Goal: Task Accomplishment & Management: Use online tool/utility

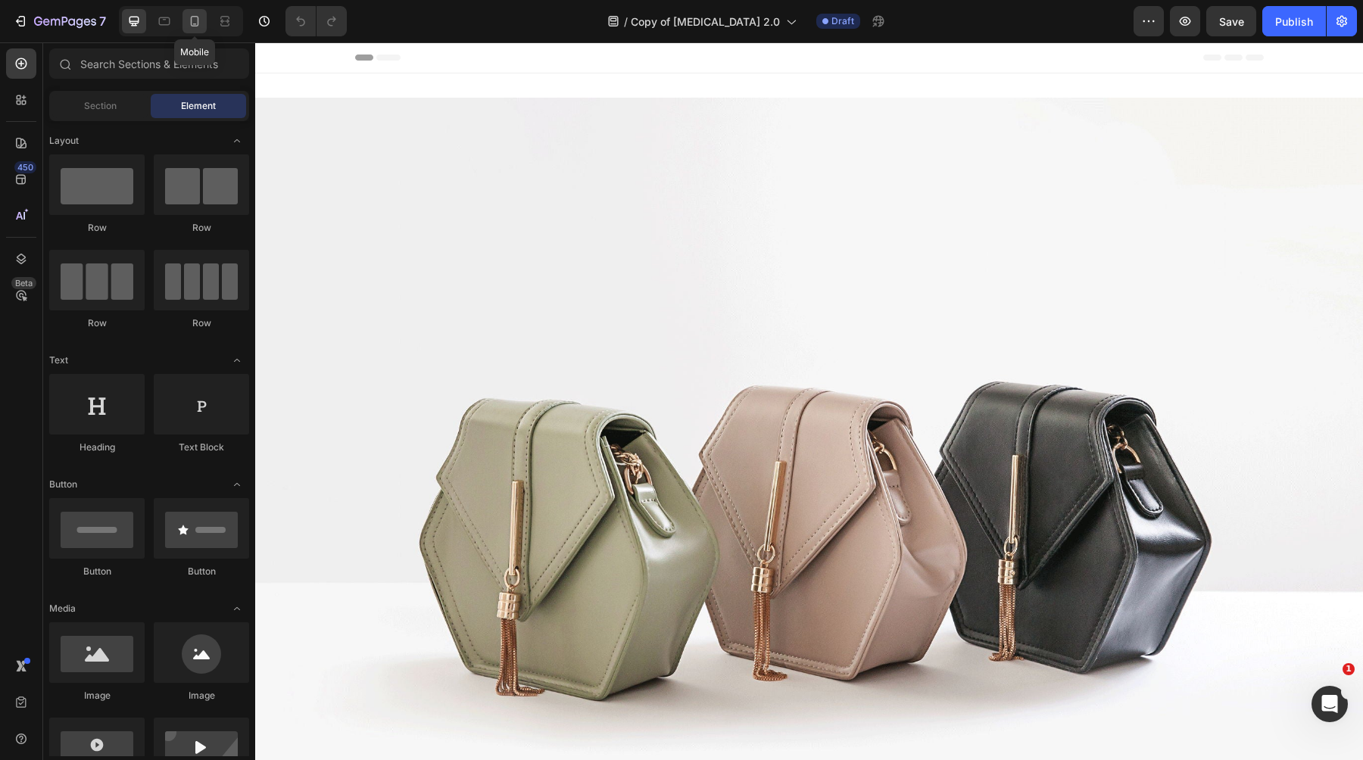
click at [190, 31] on div at bounding box center [194, 21] width 24 height 24
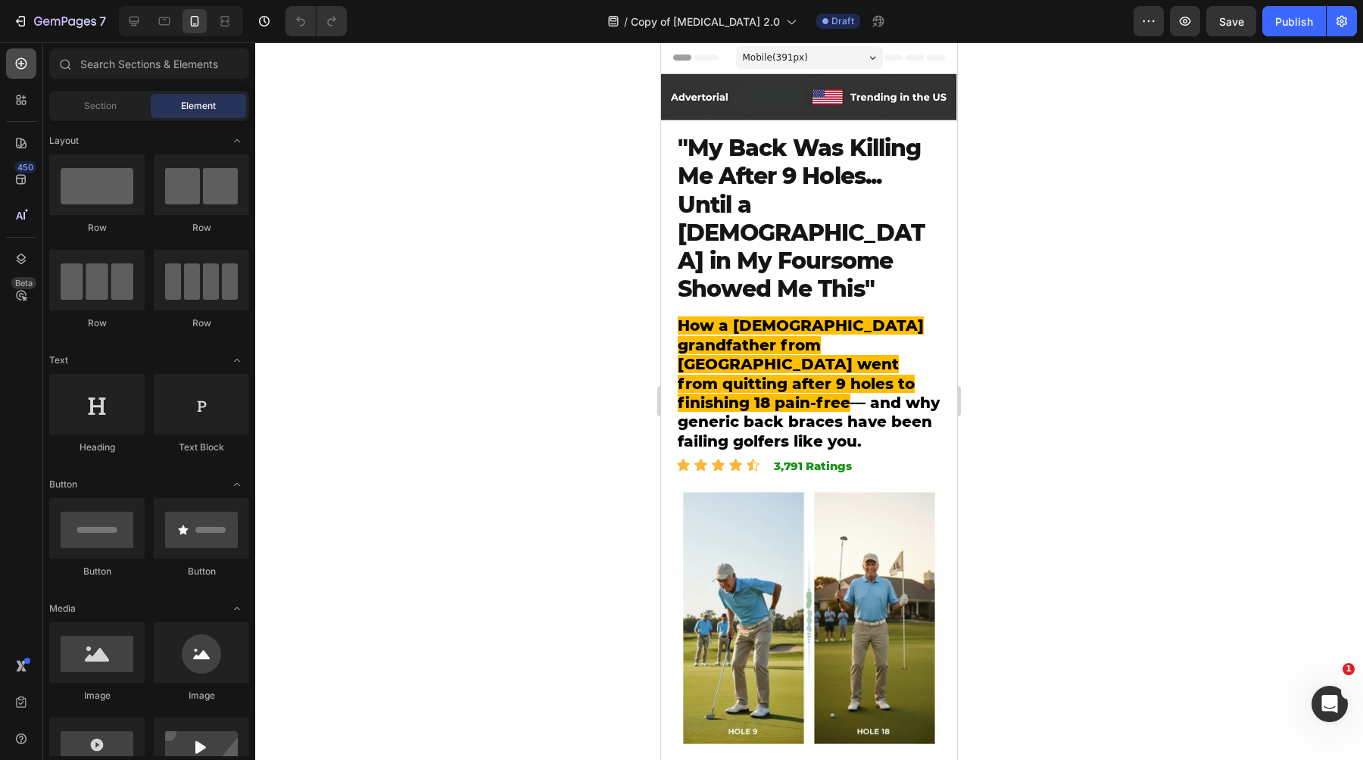
click at [16, 56] on icon at bounding box center [21, 63] width 15 height 15
click at [1135, 25] on button "button" at bounding box center [1148, 21] width 30 height 30
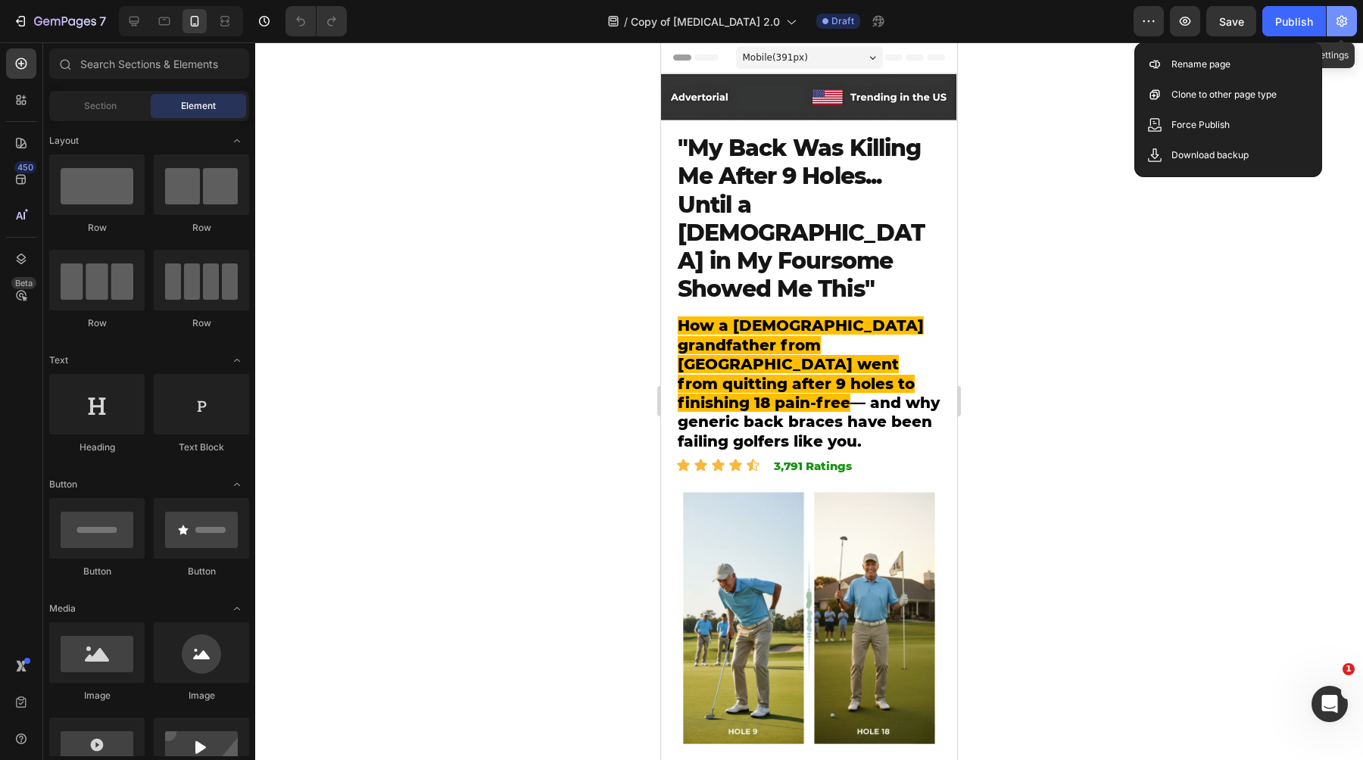
click at [1336, 34] on button "button" at bounding box center [1341, 21] width 30 height 30
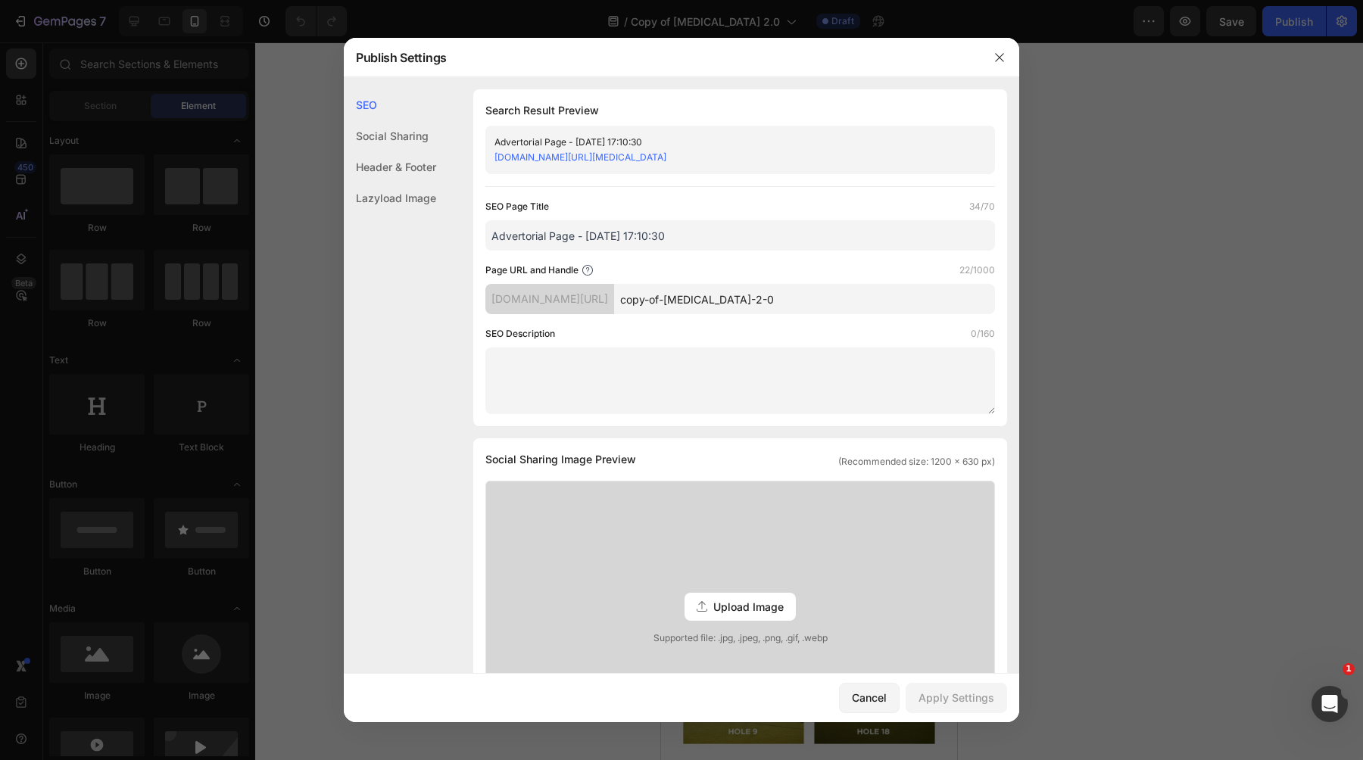
click at [982, 60] on div at bounding box center [999, 57] width 39 height 39
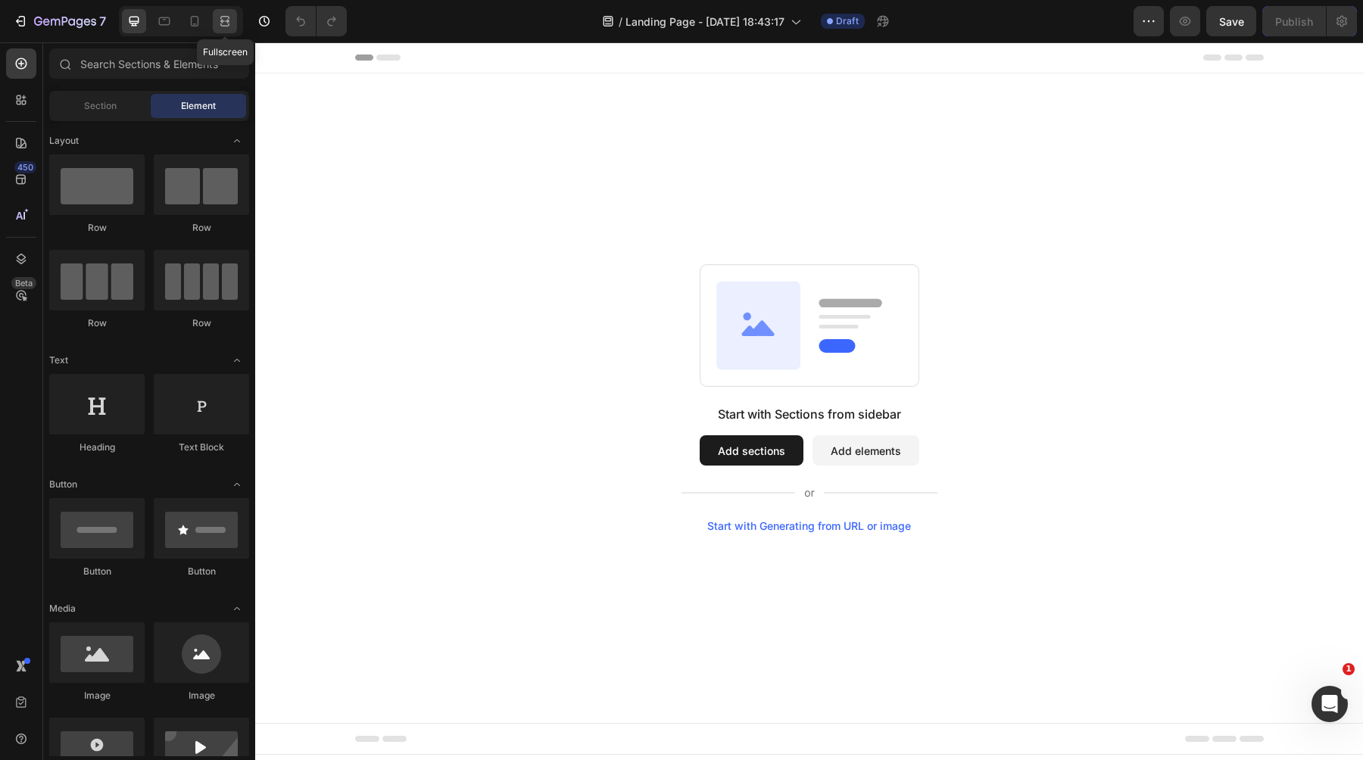
click at [215, 26] on div at bounding box center [225, 21] width 24 height 24
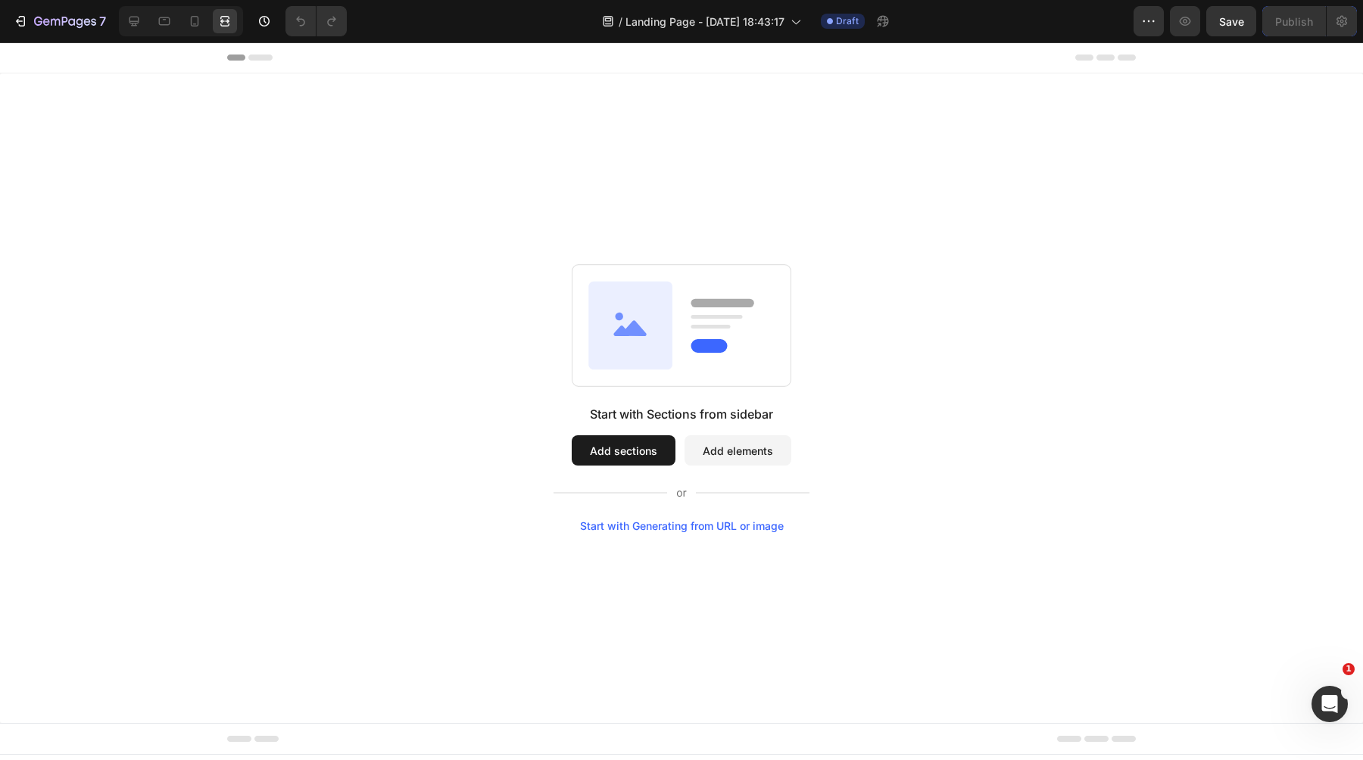
click at [703, 442] on button "Add elements" at bounding box center [737, 450] width 107 height 30
click at [1150, 21] on icon "button" at bounding box center [1148, 21] width 15 height 15
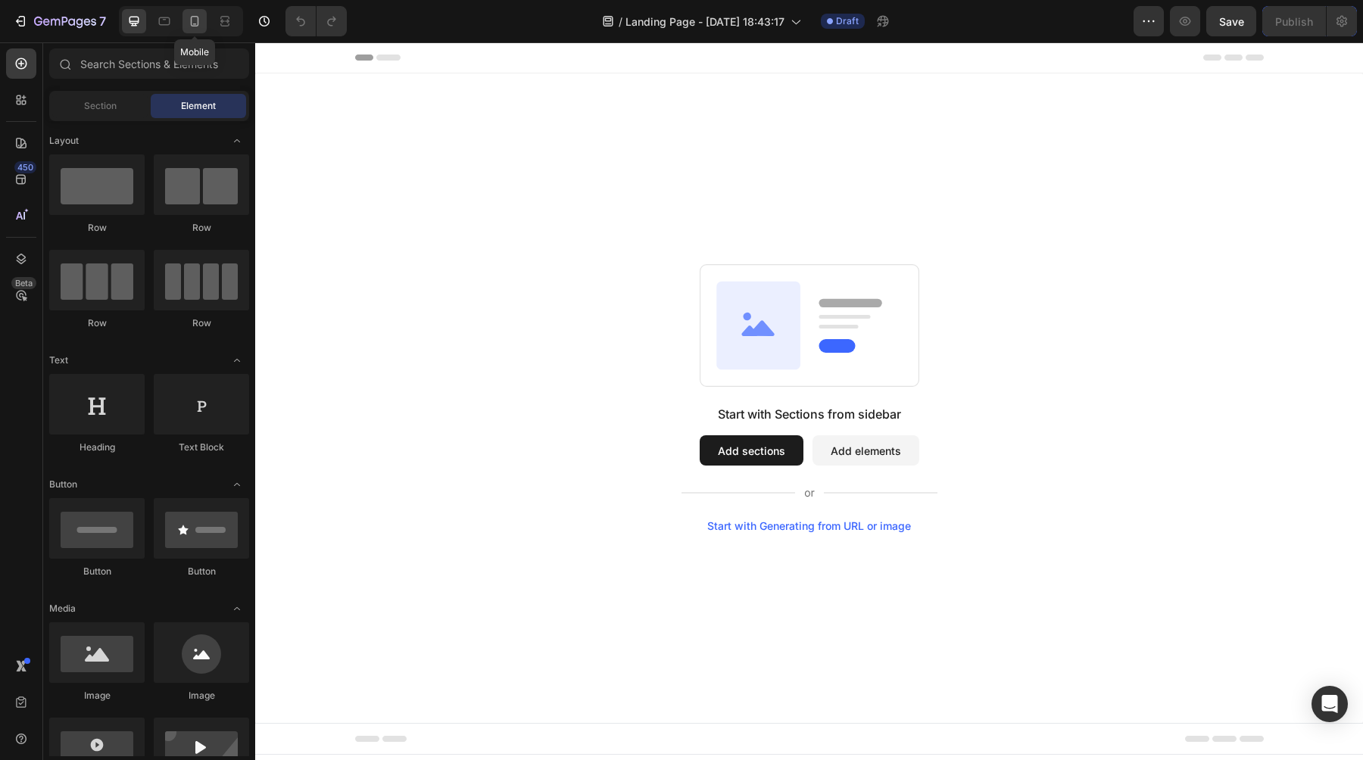
click at [201, 21] on icon at bounding box center [194, 21] width 15 height 15
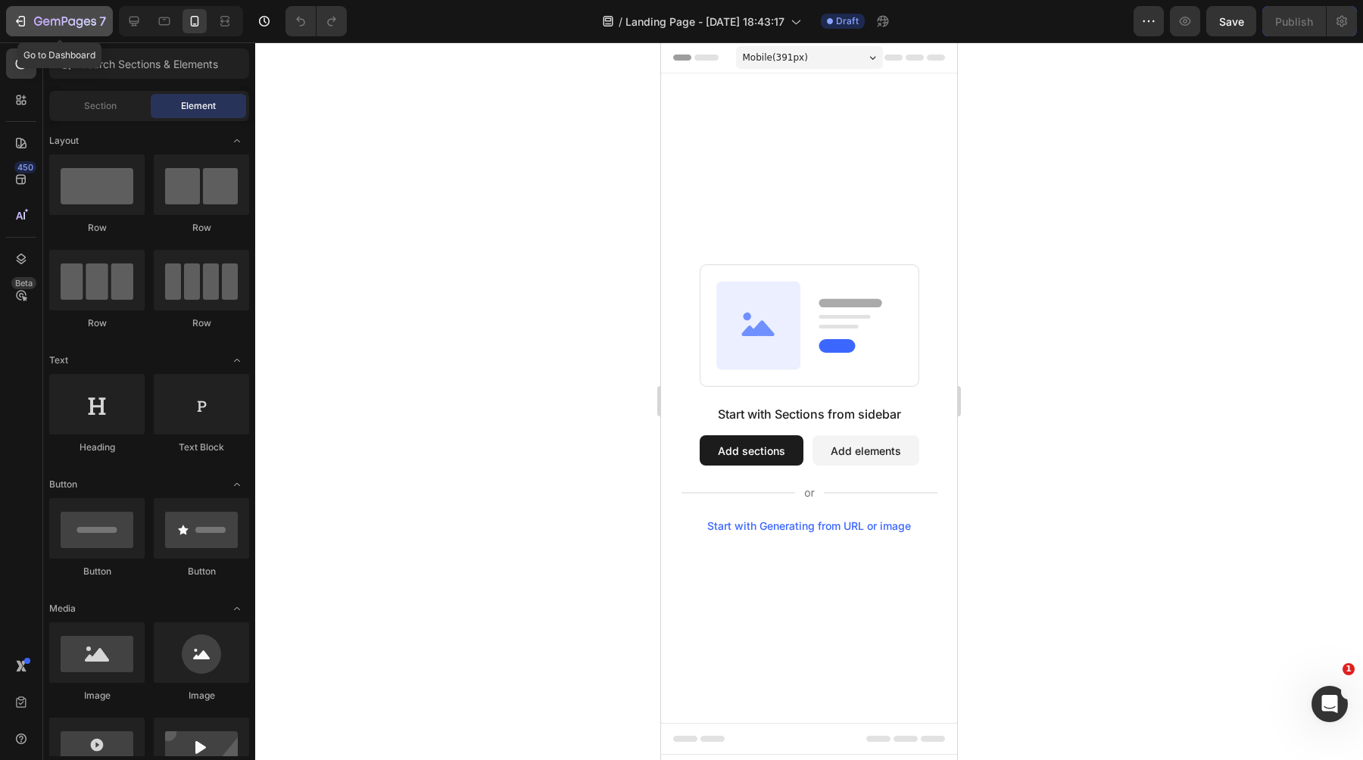
click at [12, 15] on button "7" at bounding box center [59, 21] width 107 height 30
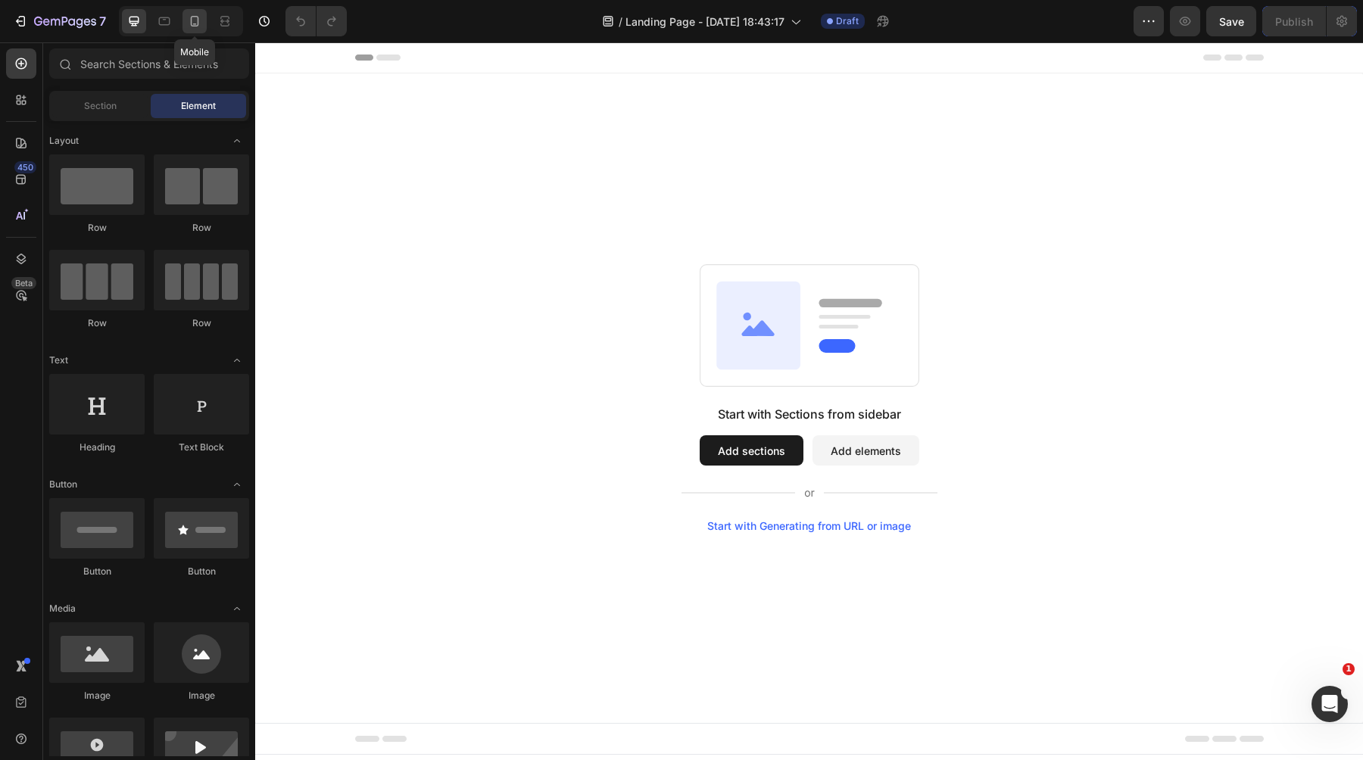
click at [193, 25] on icon at bounding box center [194, 21] width 15 height 15
click at [197, 20] on icon at bounding box center [194, 21] width 15 height 15
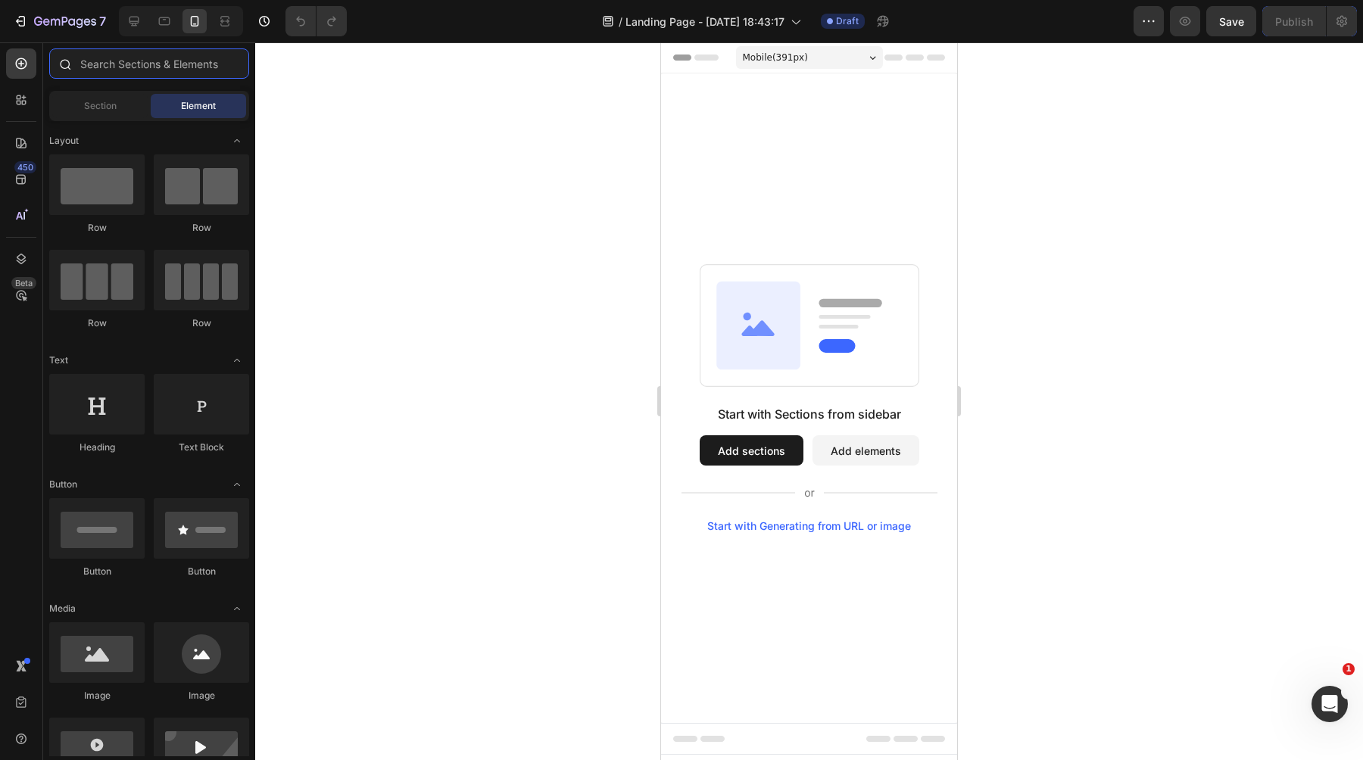
click at [186, 60] on input "text" at bounding box center [149, 63] width 200 height 30
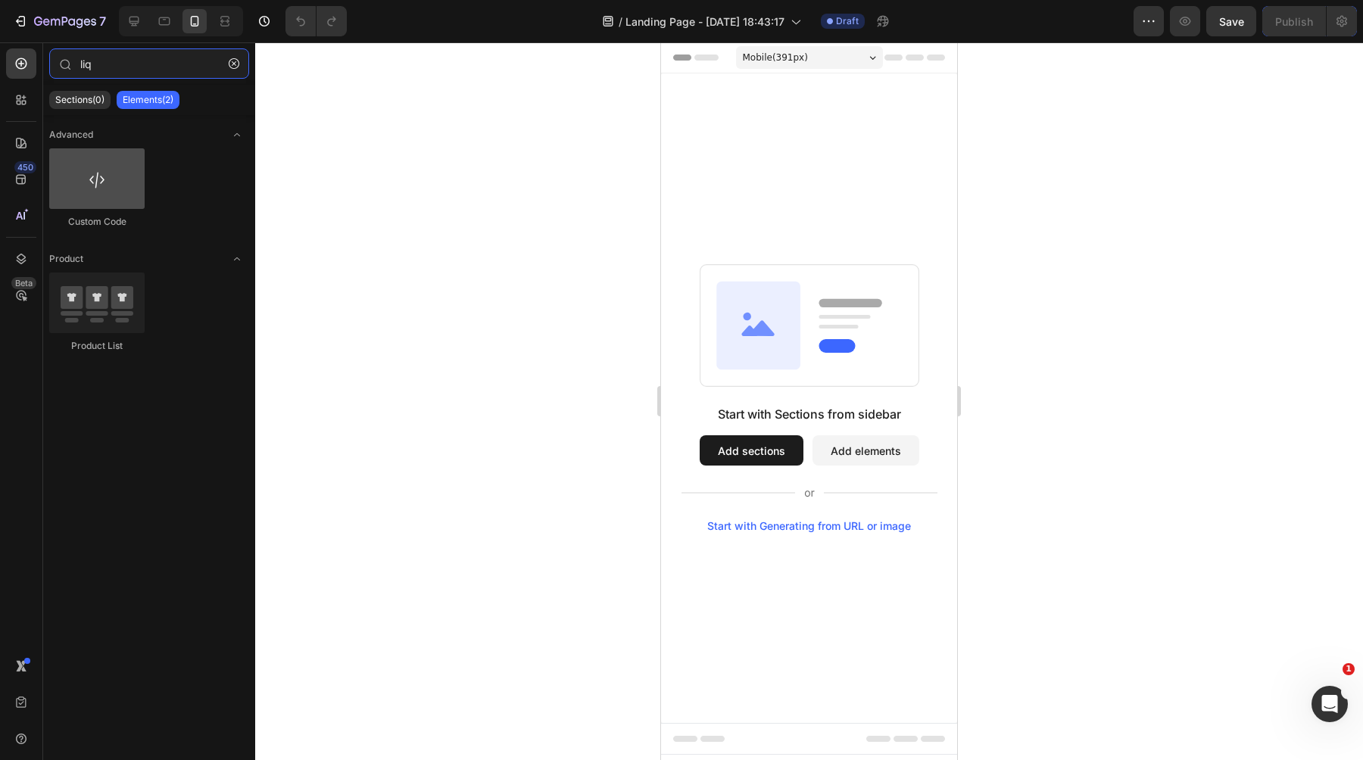
type input "liq"
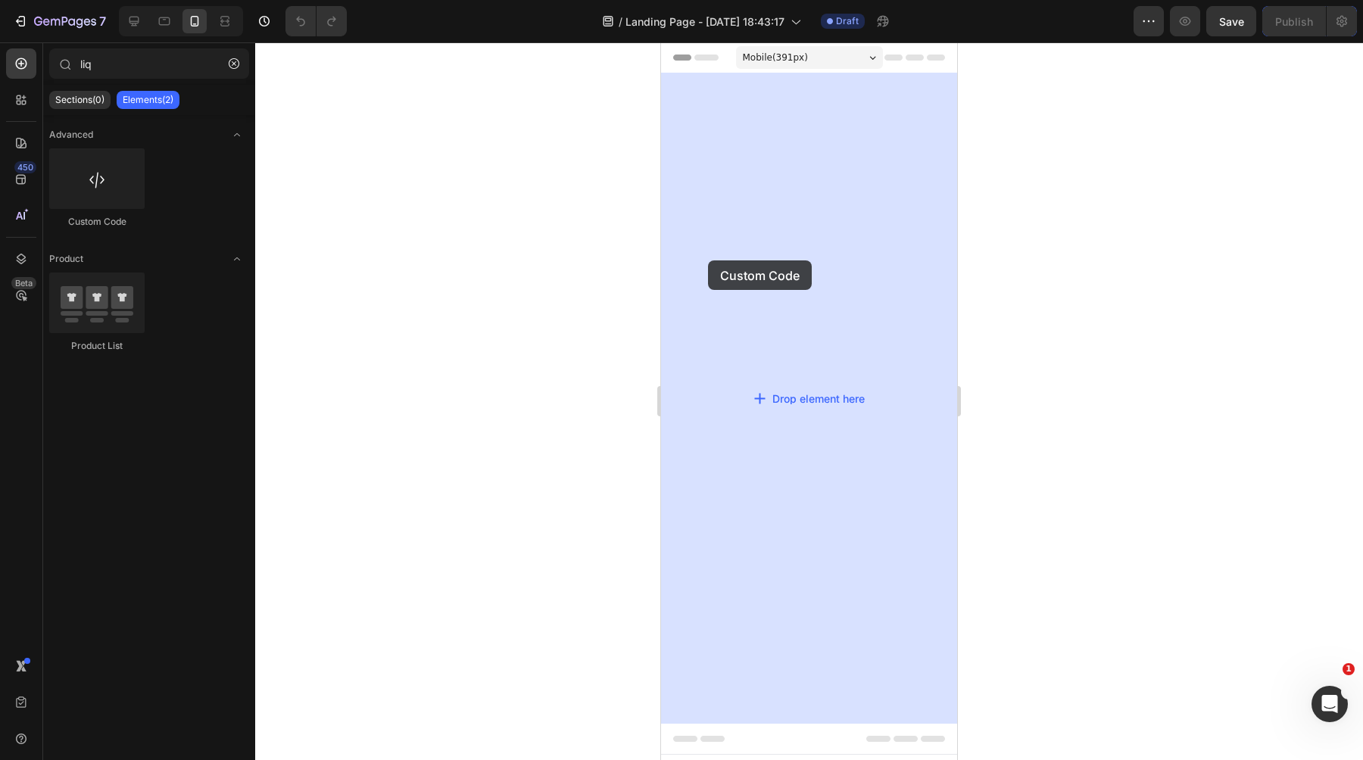
drag, startPoint x: 776, startPoint y: 227, endPoint x: 708, endPoint y: 260, distance: 75.8
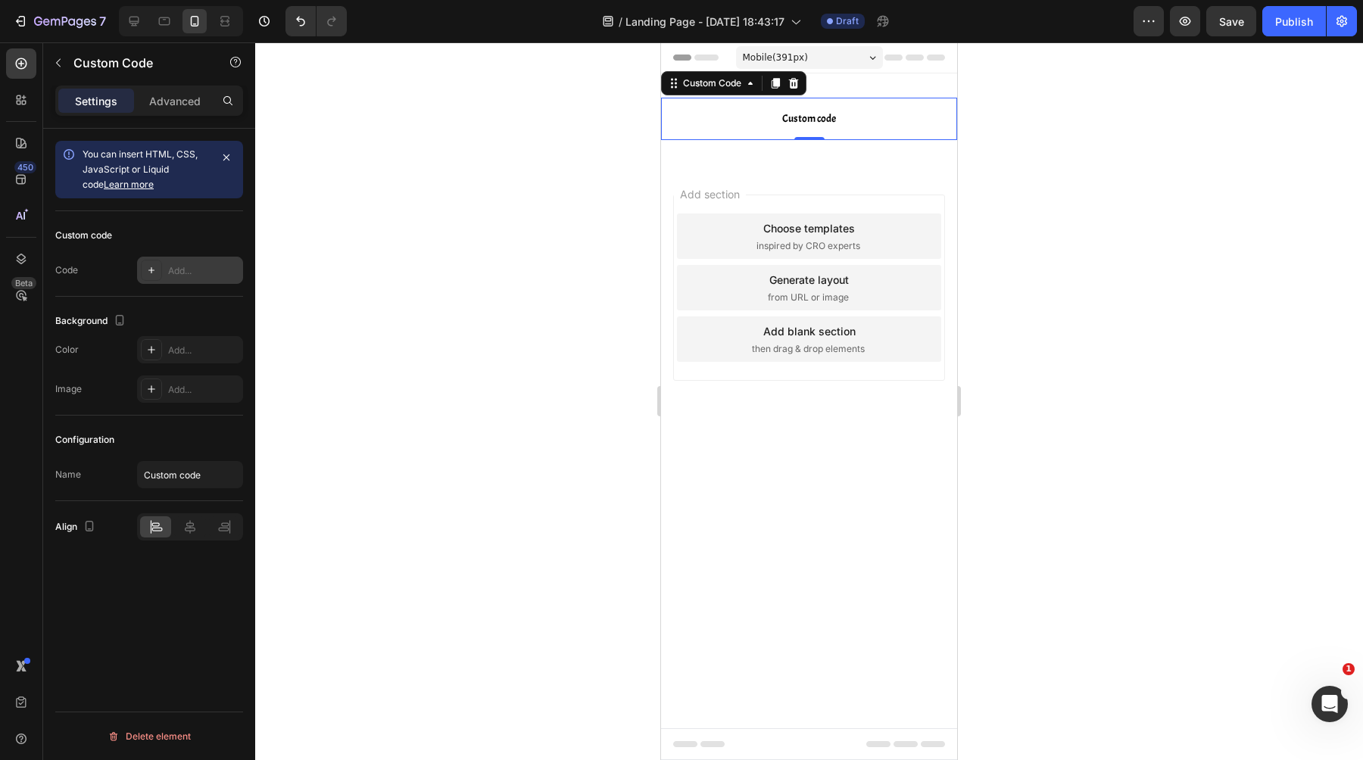
click at [164, 276] on div "Add..." at bounding box center [190, 270] width 106 height 27
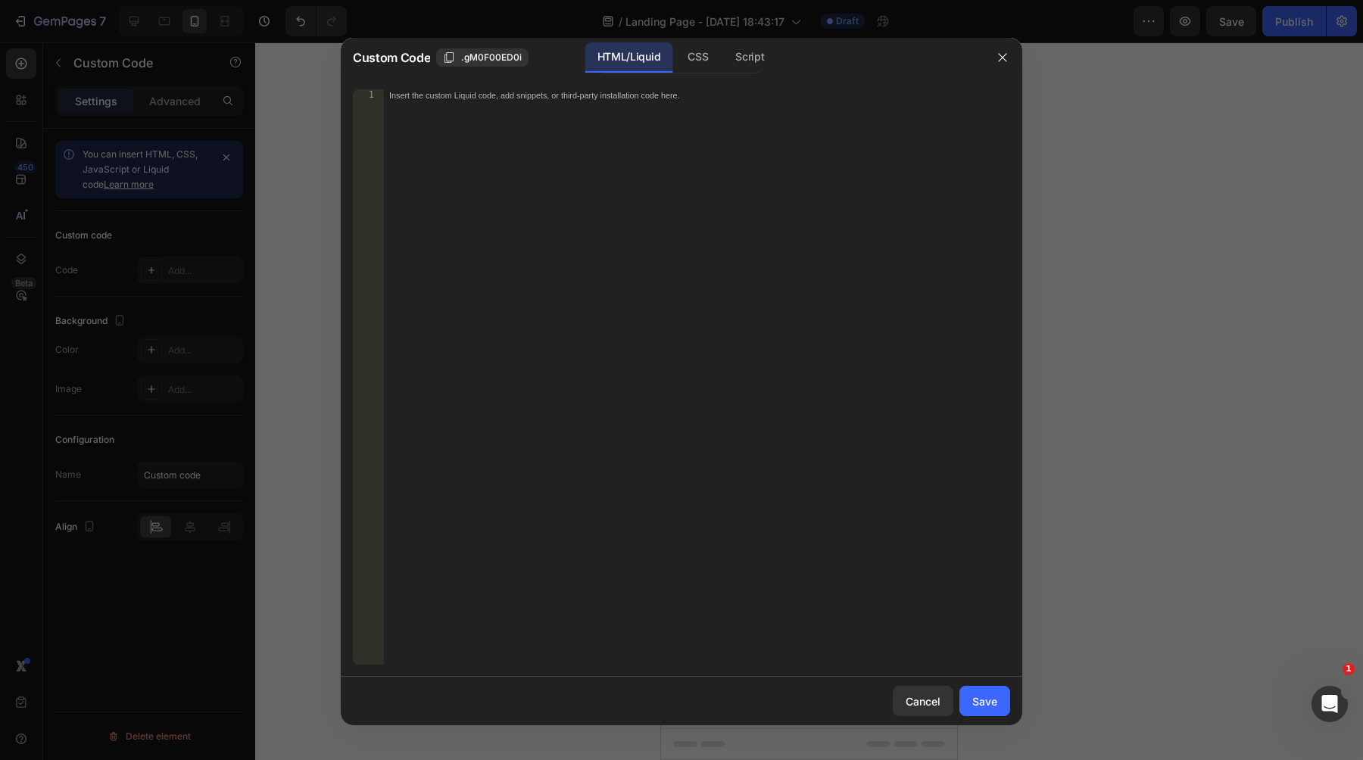
click at [517, 407] on div "Insert the custom Liquid code, add snippets, or third-party installation code h…" at bounding box center [696, 389] width 627 height 600
paste textarea "{% endschema %}"
type textarea "{% endschema %}"
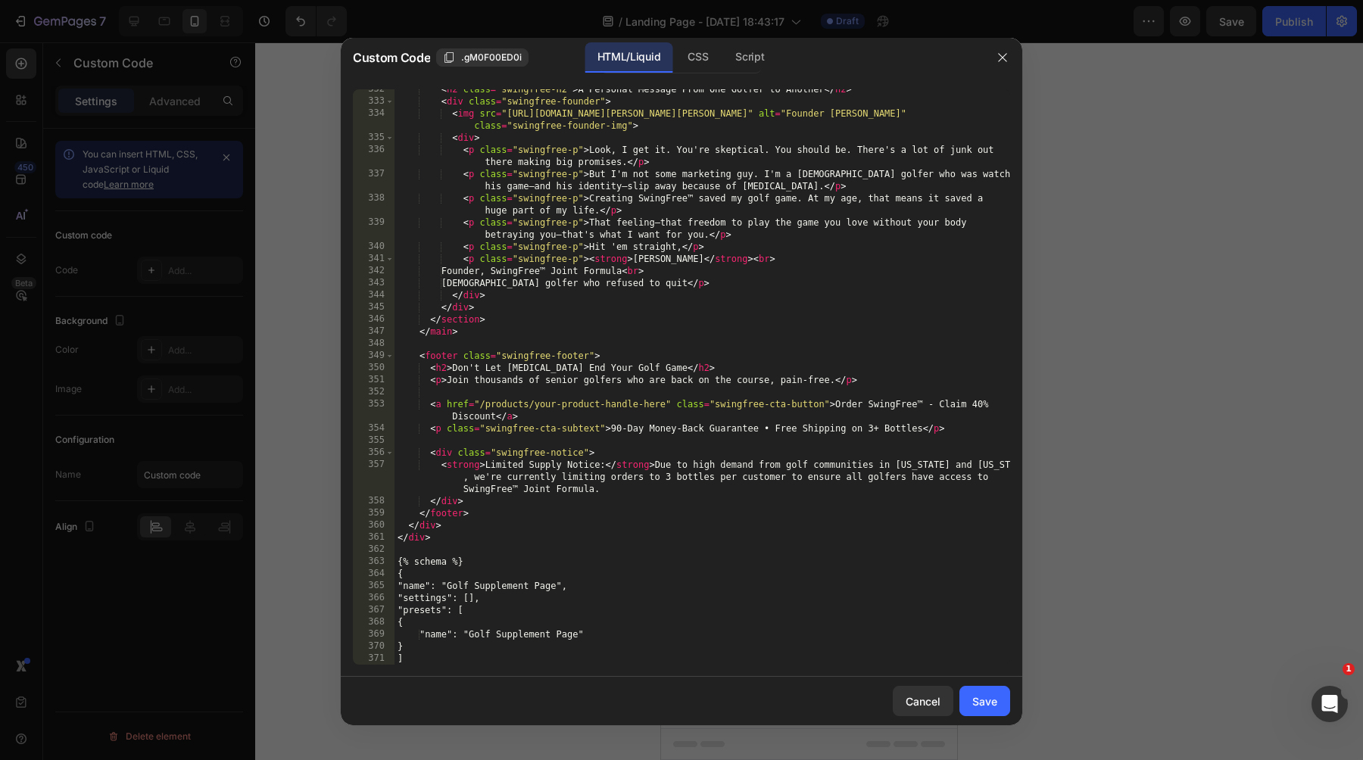
scroll to position [4778, 0]
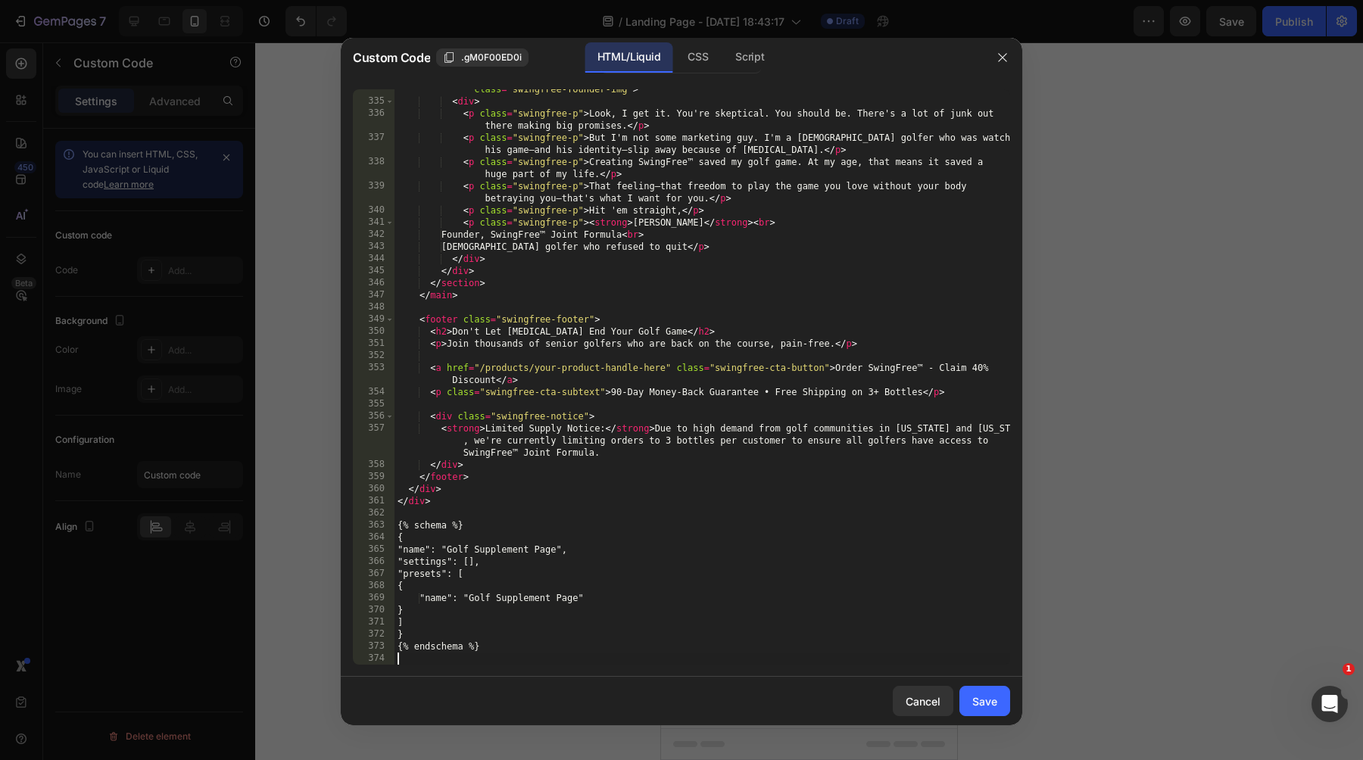
type textarea "{% endschema %}"
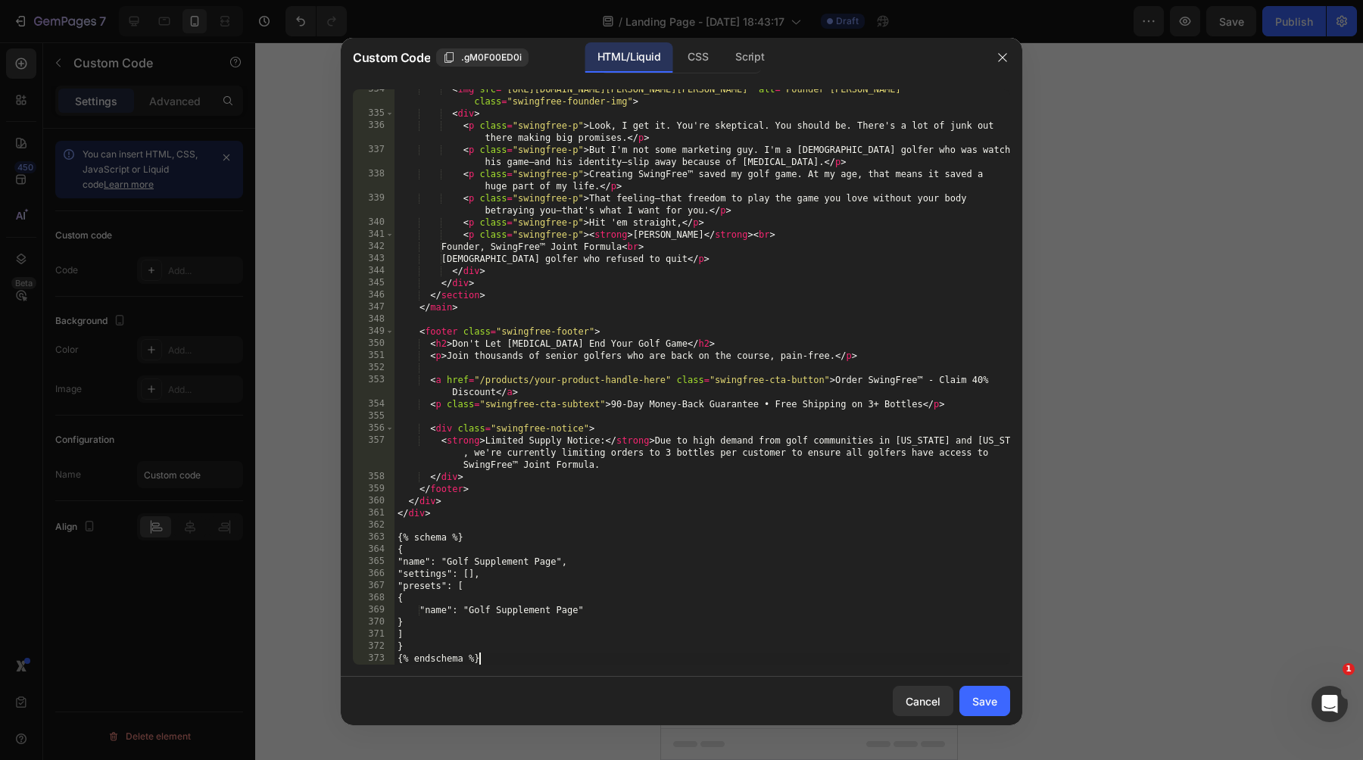
scroll to position [4766, 0]
click at [977, 706] on div "Save" at bounding box center [984, 701] width 25 height 16
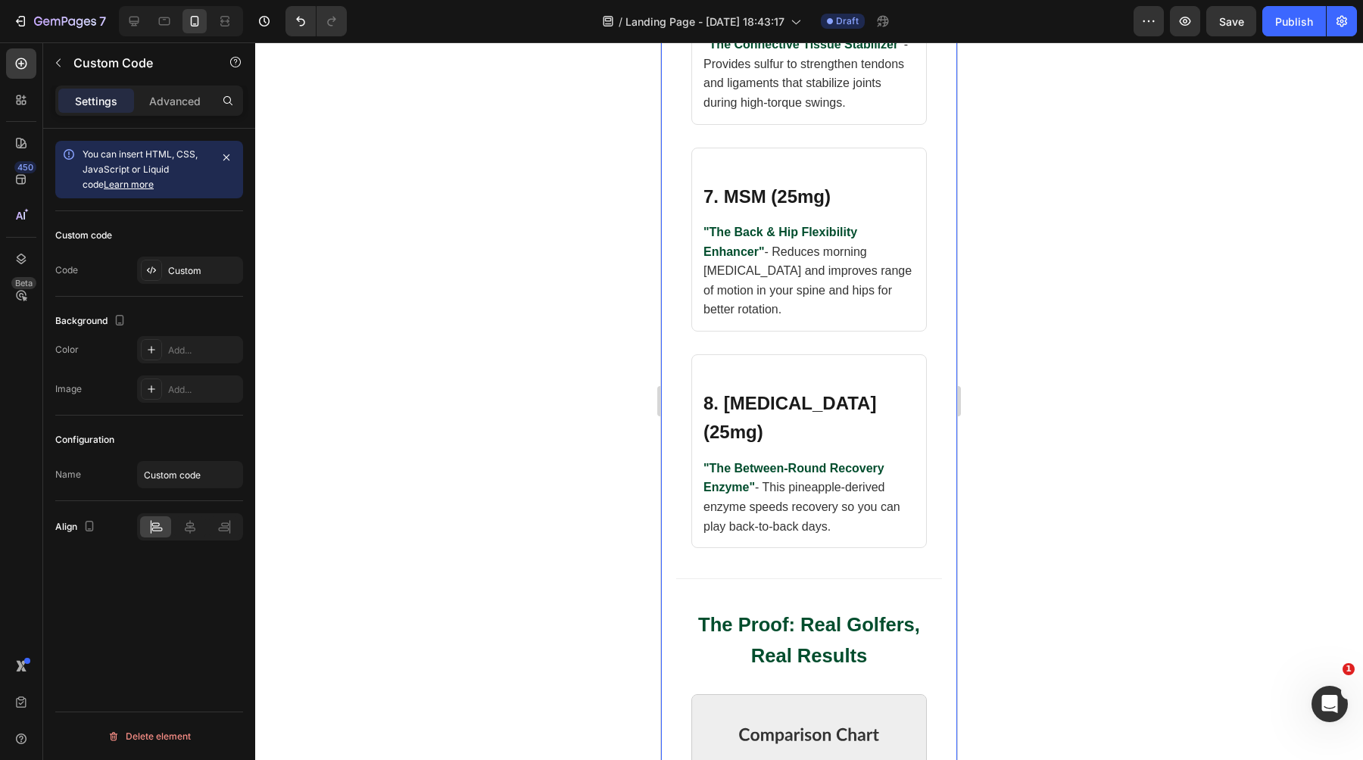
scroll to position [5147, 0]
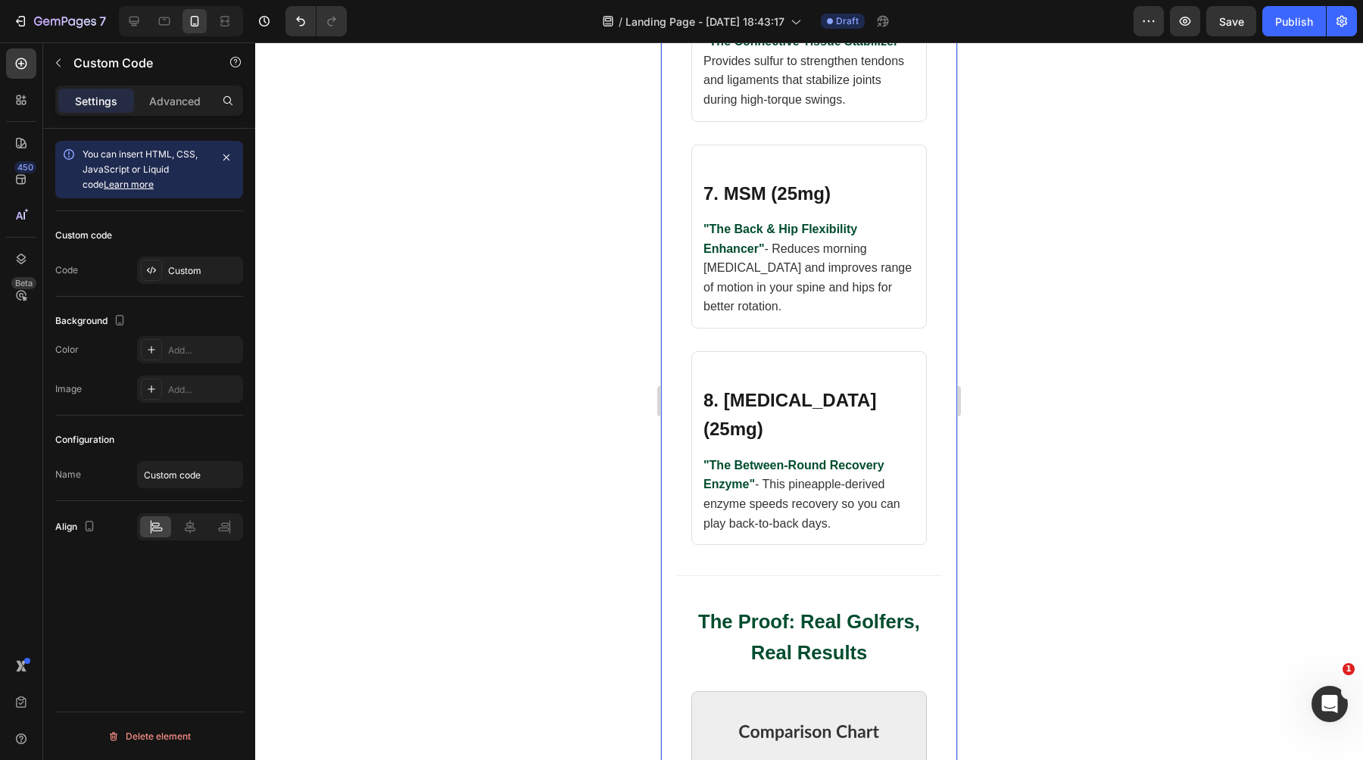
click at [821, 419] on div "8. Bromelain (25mg) "The Between-Round Recovery Enzyme" - This pineapple-derive…" at bounding box center [808, 448] width 235 height 194
click at [828, 456] on p ""The Between-Round Recovery Enzyme" - This pineapple-derived enzyme speeds reco…" at bounding box center [808, 494] width 211 height 77
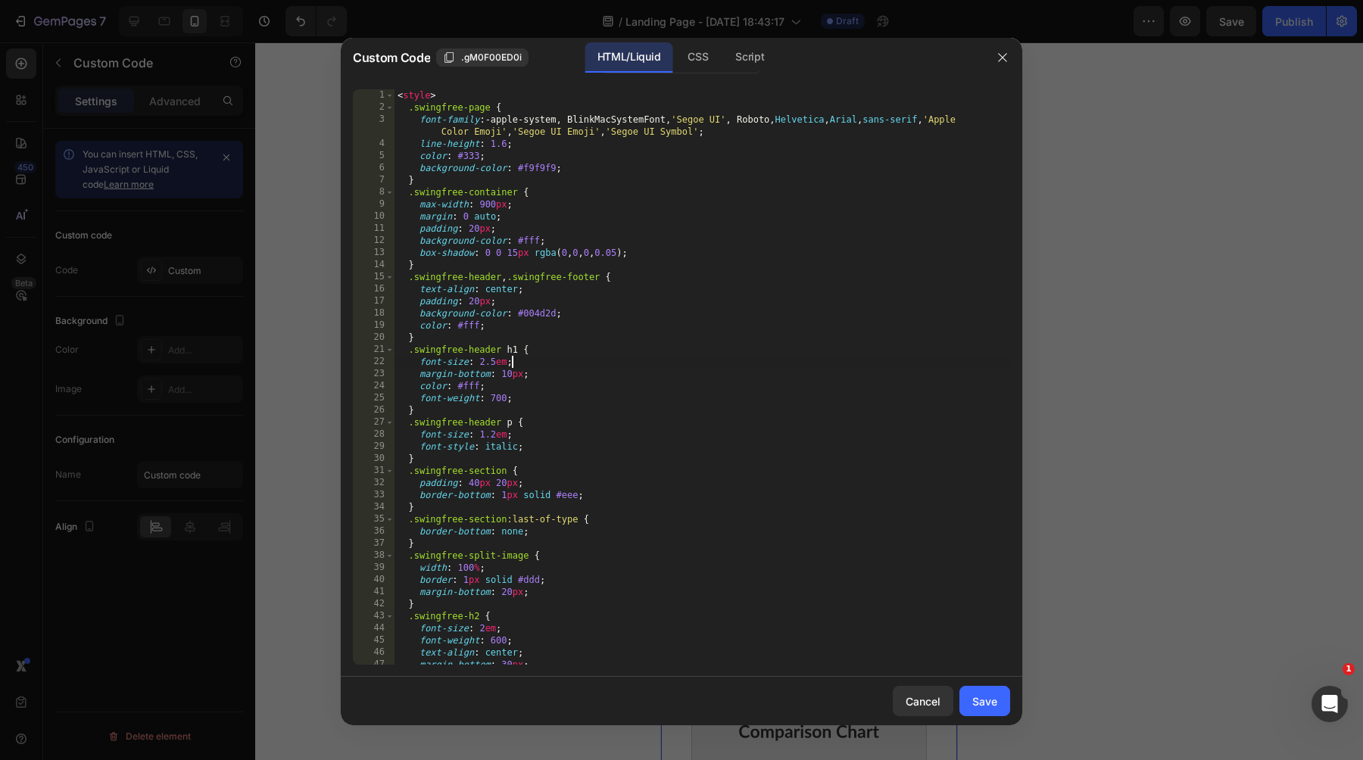
click at [828, 359] on div "< style > .swingfree-page { font-family : -apple-system, BlinkMacSystemFont, ' …" at bounding box center [701, 389] width 615 height 600
click at [1002, 48] on button "button" at bounding box center [1002, 57] width 24 height 24
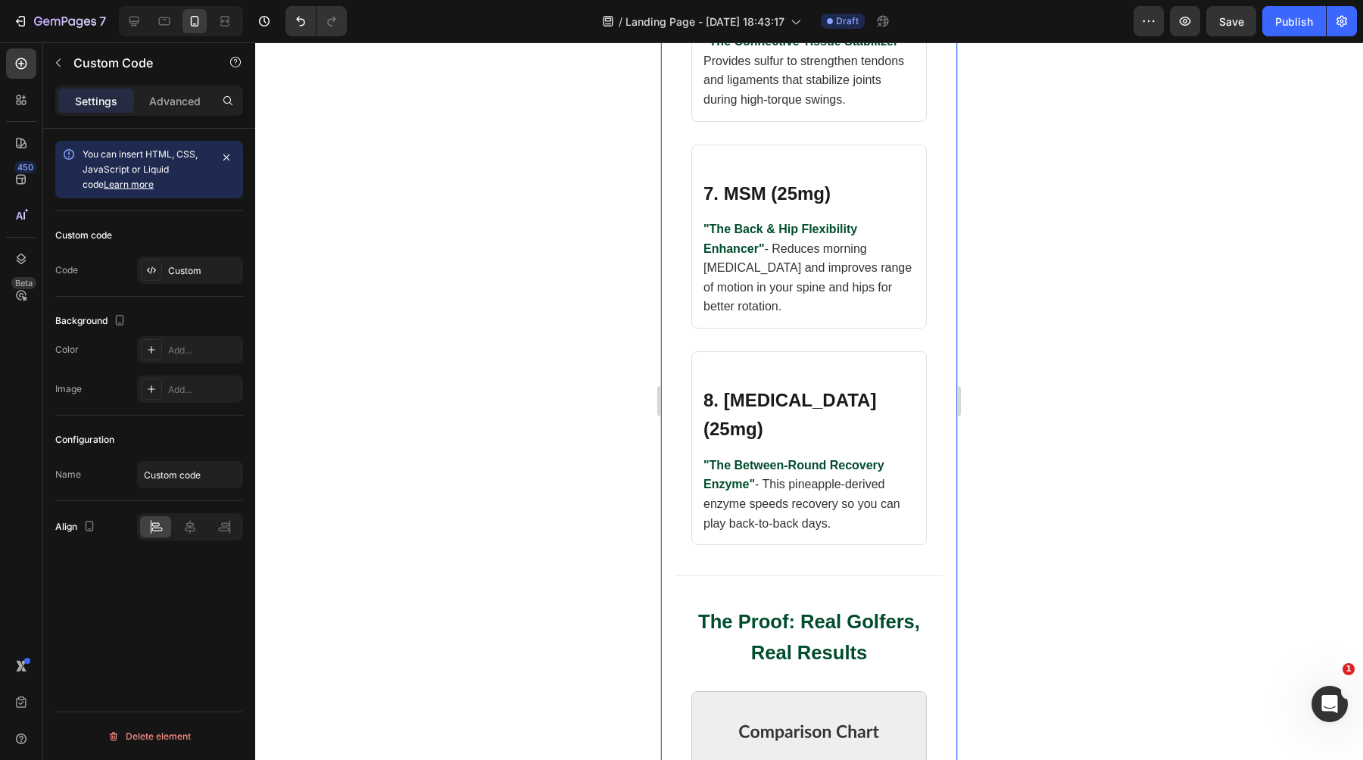
click at [584, 366] on div at bounding box center [809, 401] width 1108 height 718
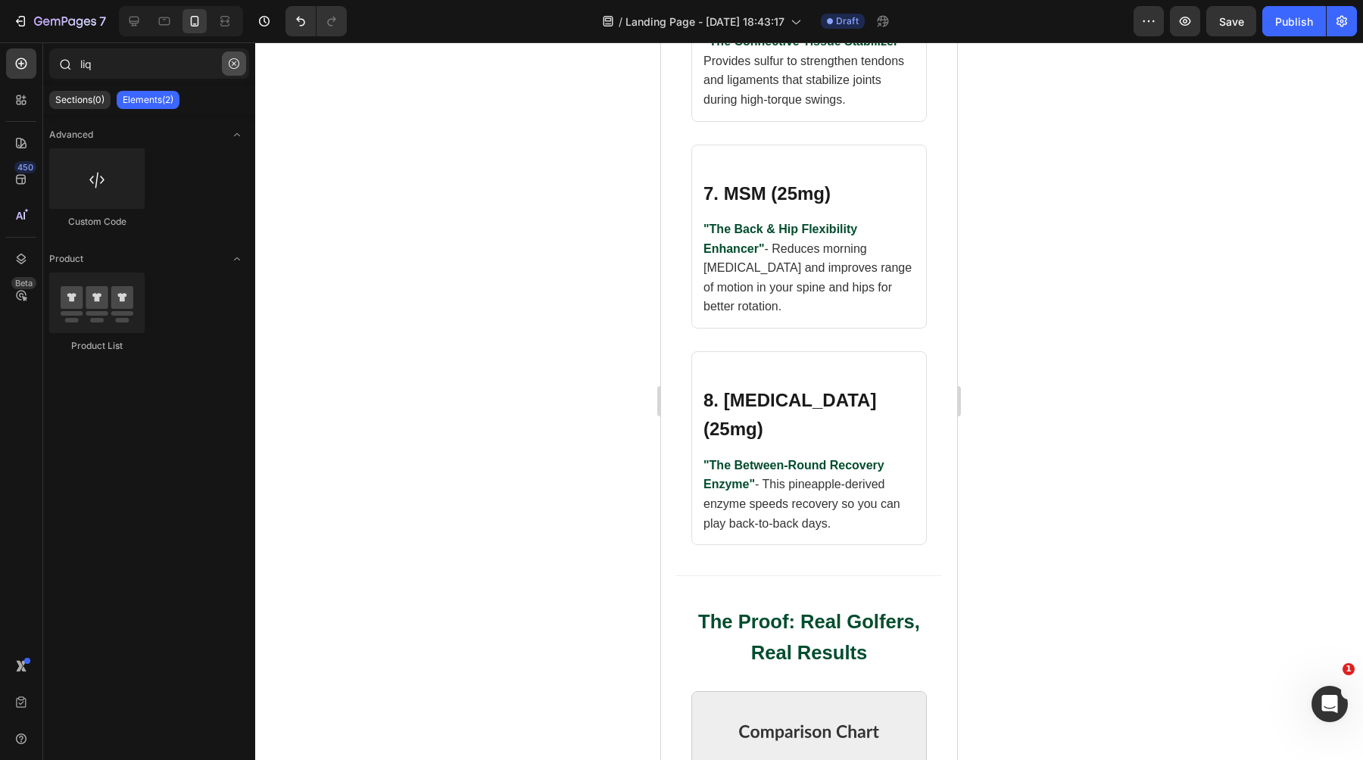
click at [235, 66] on icon "button" at bounding box center [234, 63] width 11 height 11
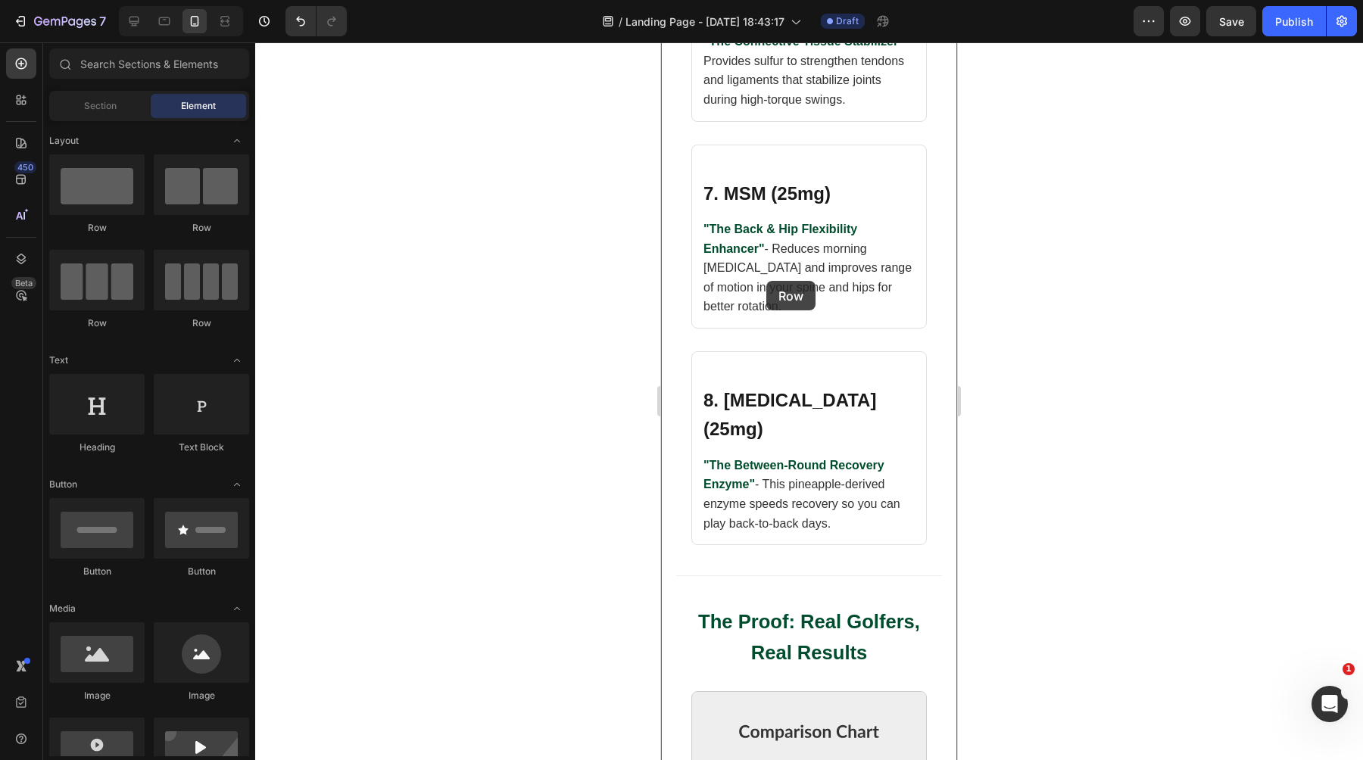
drag, startPoint x: 760, startPoint y: 248, endPoint x: 766, endPoint y: 281, distance: 33.9
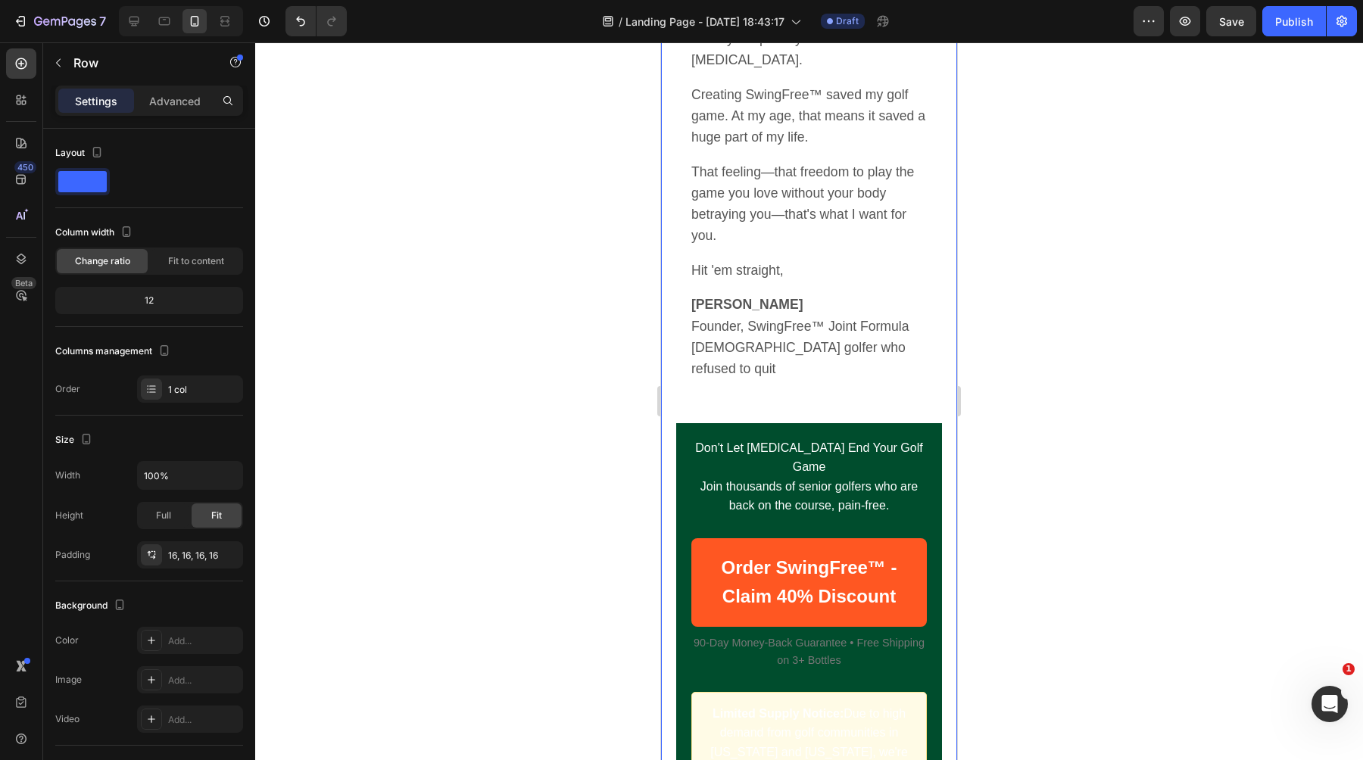
scroll to position [9673, 0]
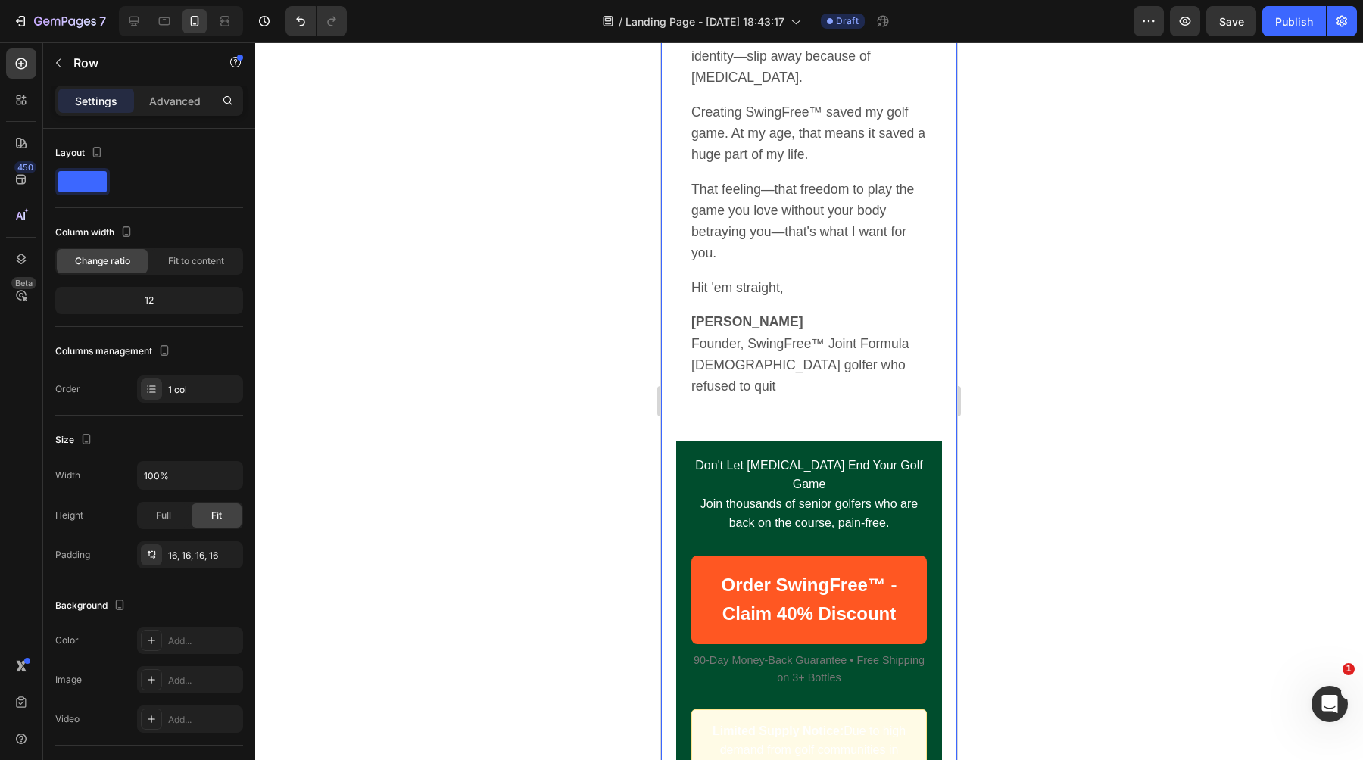
click at [774, 441] on footer "Don't Let Arthritis End Your Golf Game Join thousands of senior golfers who are…" at bounding box center [809, 653] width 266 height 425
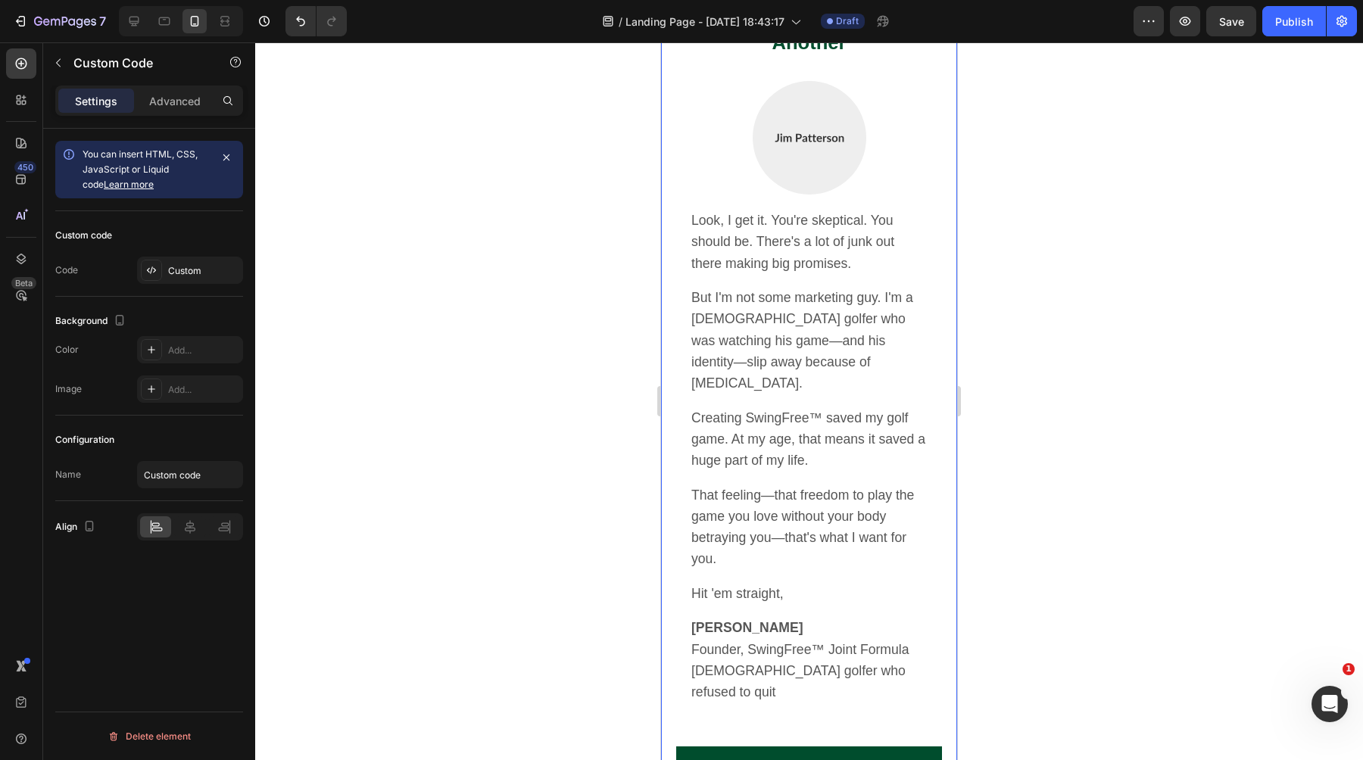
scroll to position [9237, 0]
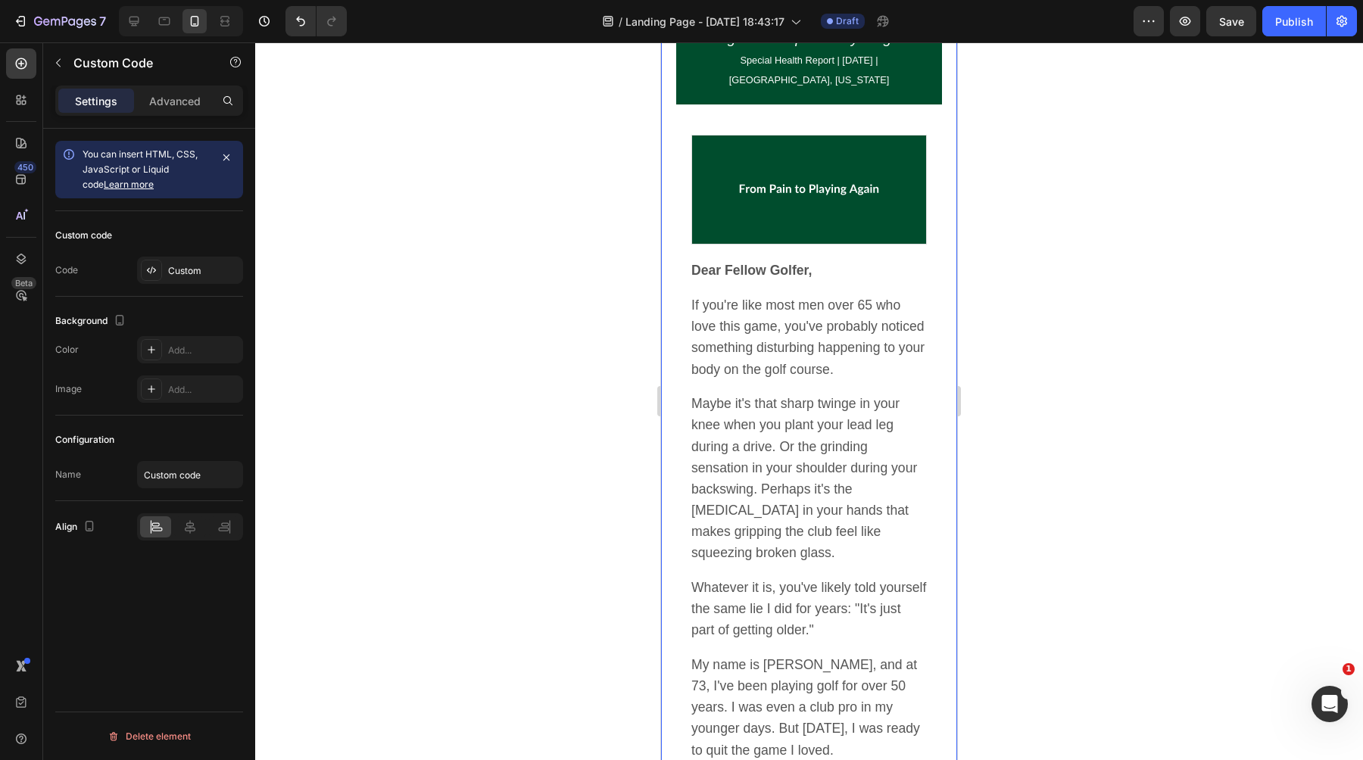
scroll to position [0, 0]
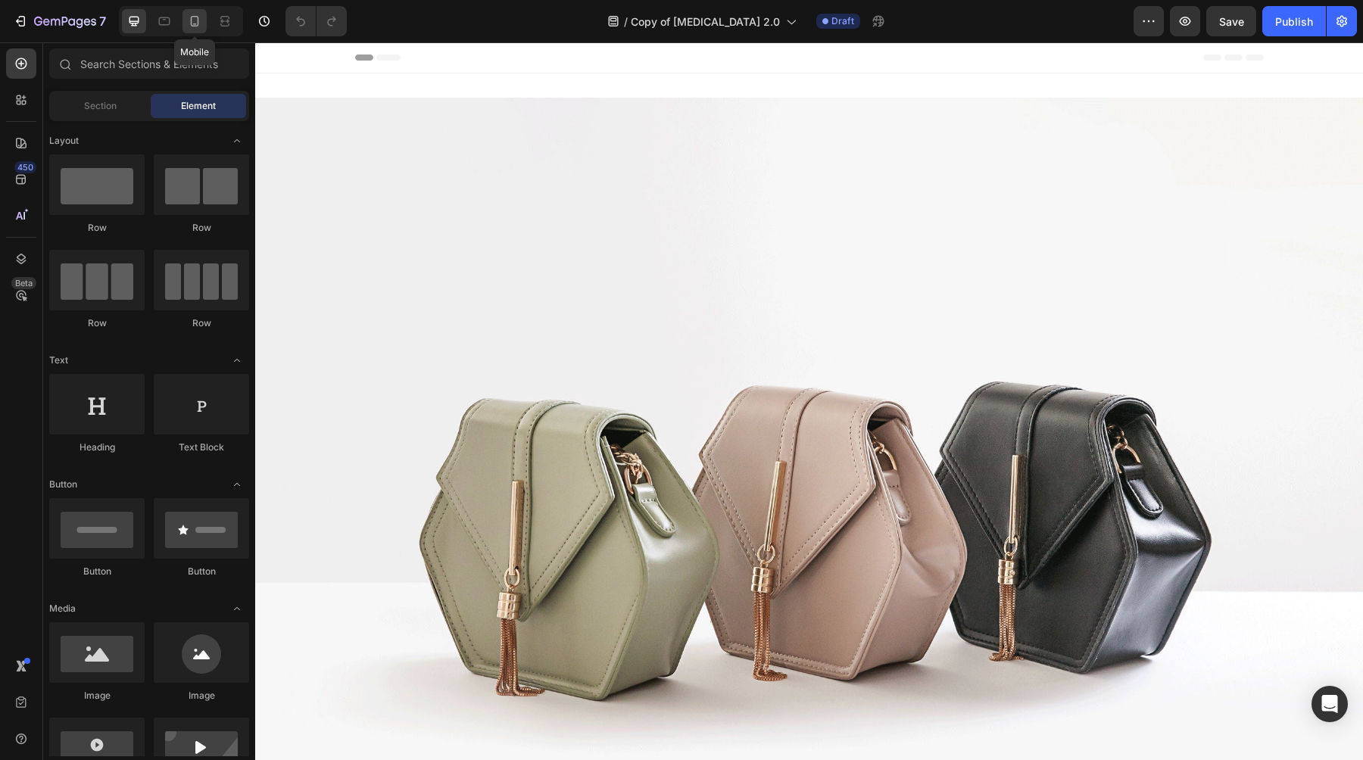
click at [191, 20] on icon at bounding box center [195, 21] width 8 height 11
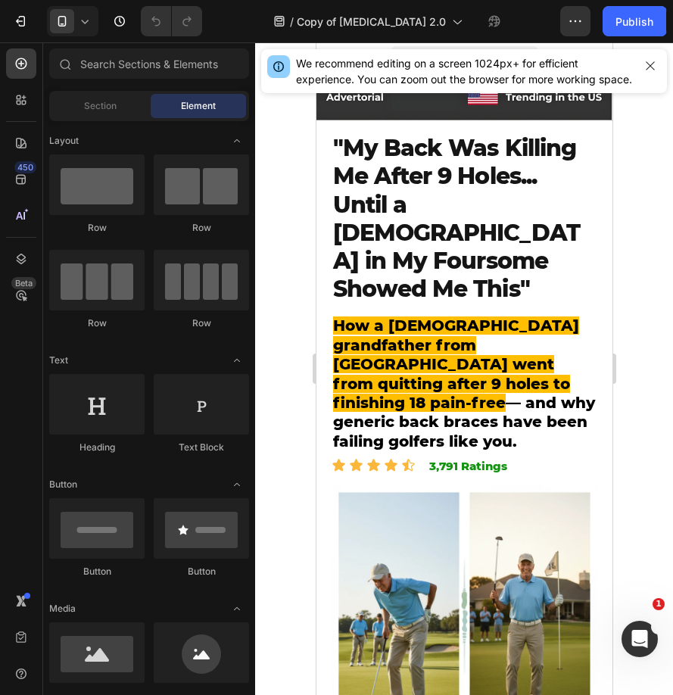
click at [382, 220] on strong ""My Back Was Killing Me After 9 Holes... Until a [DEMOGRAPHIC_DATA] in My Fours…" at bounding box center [455, 218] width 247 height 169
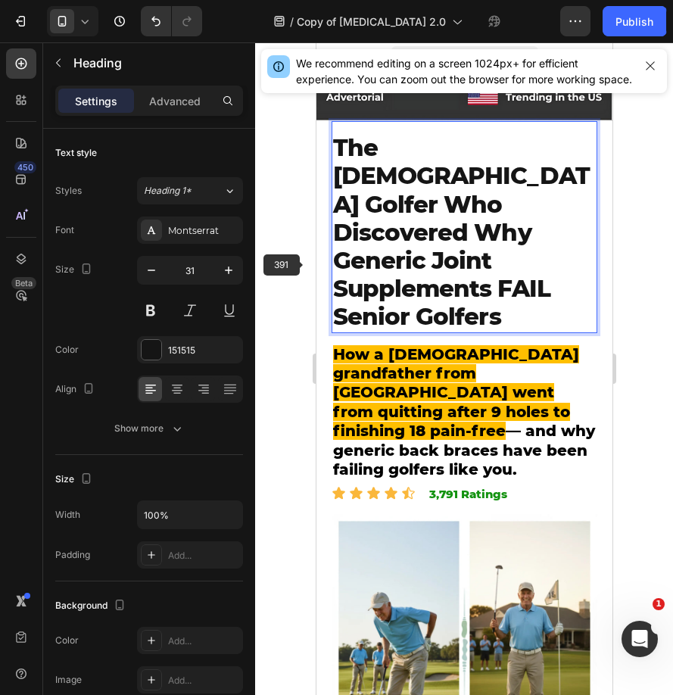
click at [295, 267] on div at bounding box center [464, 368] width 418 height 653
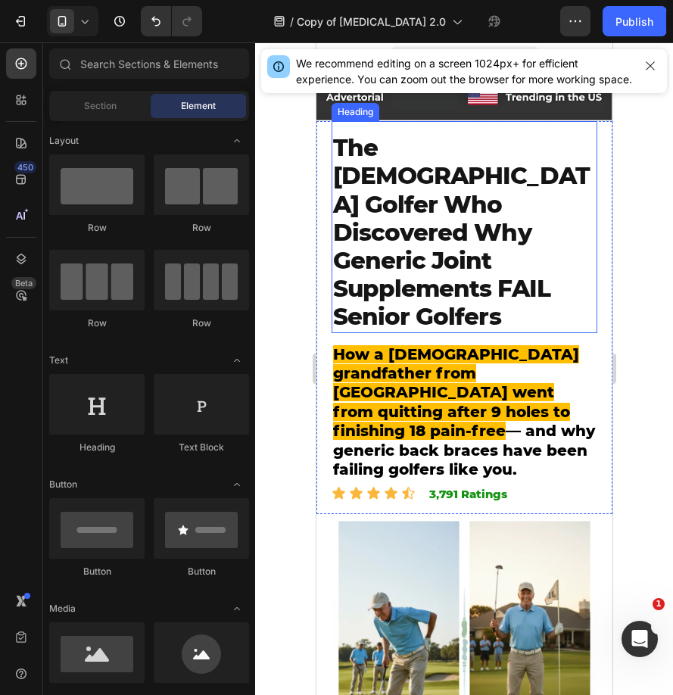
click at [358, 254] on strong "The 73-Year-Old Golfer Who Discovered Why Generic Joint Supplements FAIL Senior…" at bounding box center [460, 232] width 257 height 198
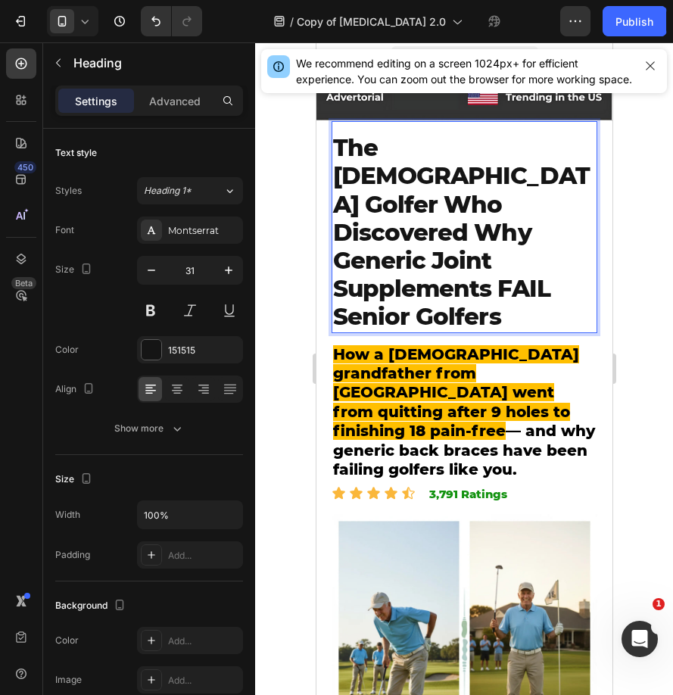
click at [358, 254] on strong "The 73-Year-Old Golfer Who Discovered Why Generic Joint Supplements FAIL Senior…" at bounding box center [460, 232] width 257 height 198
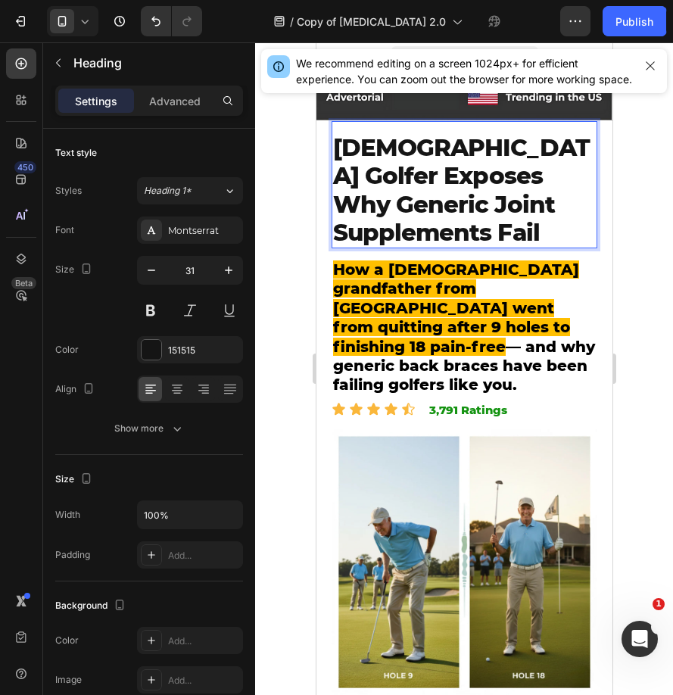
click at [298, 220] on div at bounding box center [464, 368] width 418 height 653
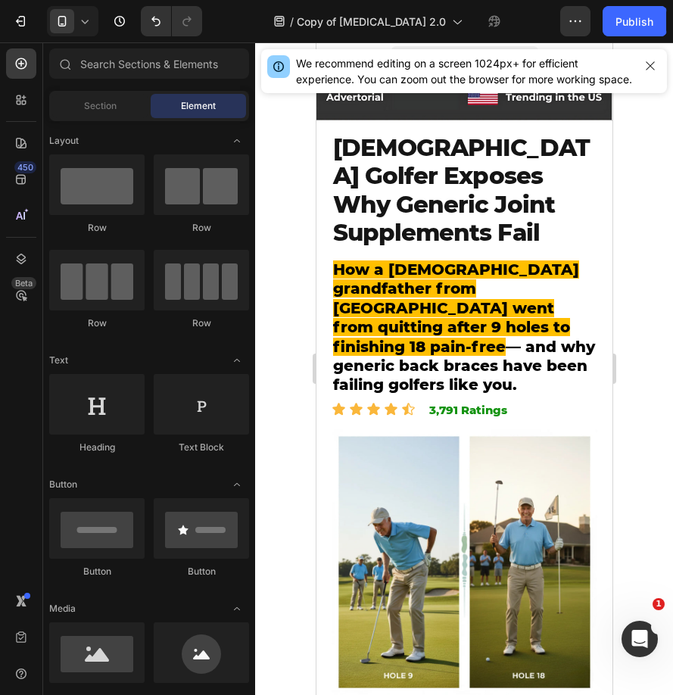
click at [422, 302] on strong "How a [DEMOGRAPHIC_DATA] grandfather from [GEOGRAPHIC_DATA] went from quitting …" at bounding box center [455, 307] width 246 height 95
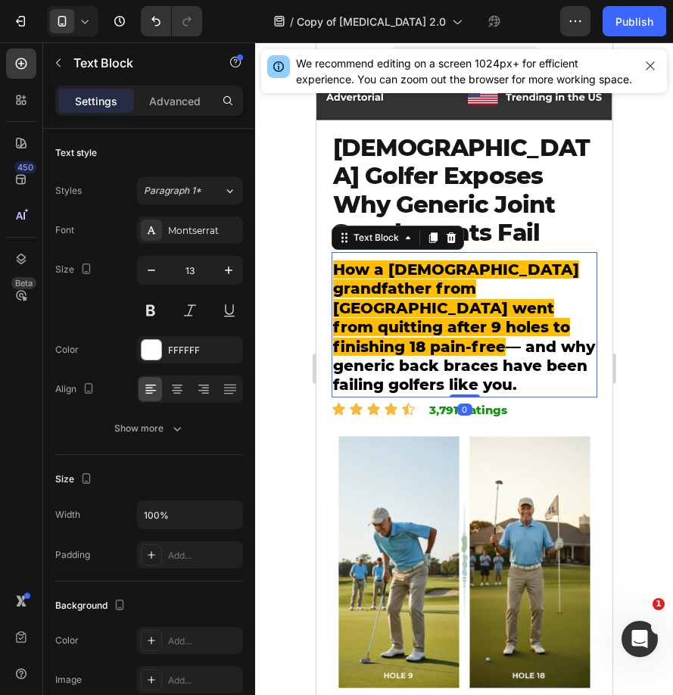
click at [422, 302] on strong "How a [DEMOGRAPHIC_DATA] grandfather from [GEOGRAPHIC_DATA] went from quitting …" at bounding box center [455, 307] width 246 height 95
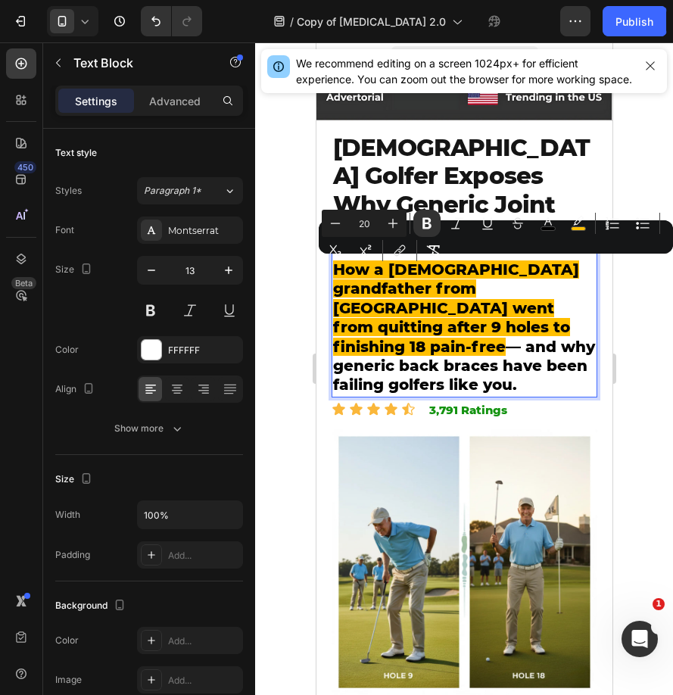
type input "13"
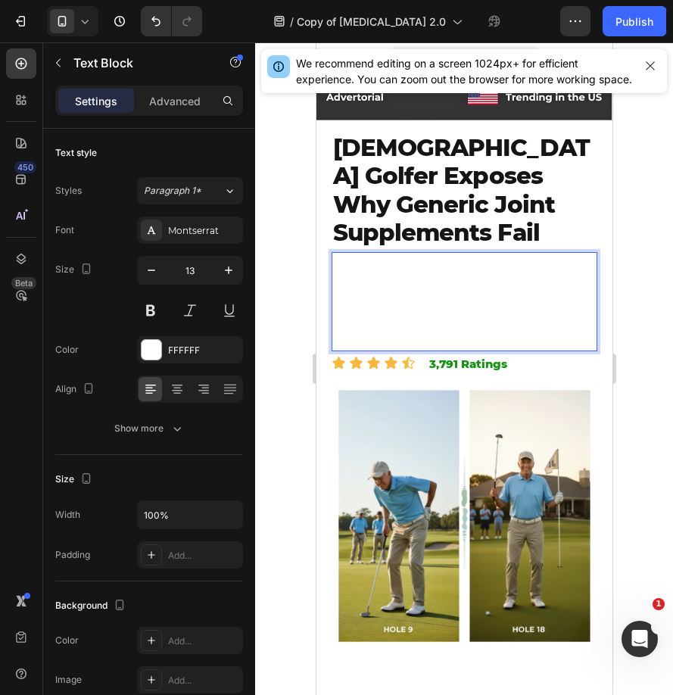
click at [485, 320] on p "Rich Text Editor. Editing area: main" at bounding box center [463, 332] width 263 height 36
click at [582, 322] on p "Rich Text Editor. Editing area: main" at bounding box center [463, 332] width 263 height 36
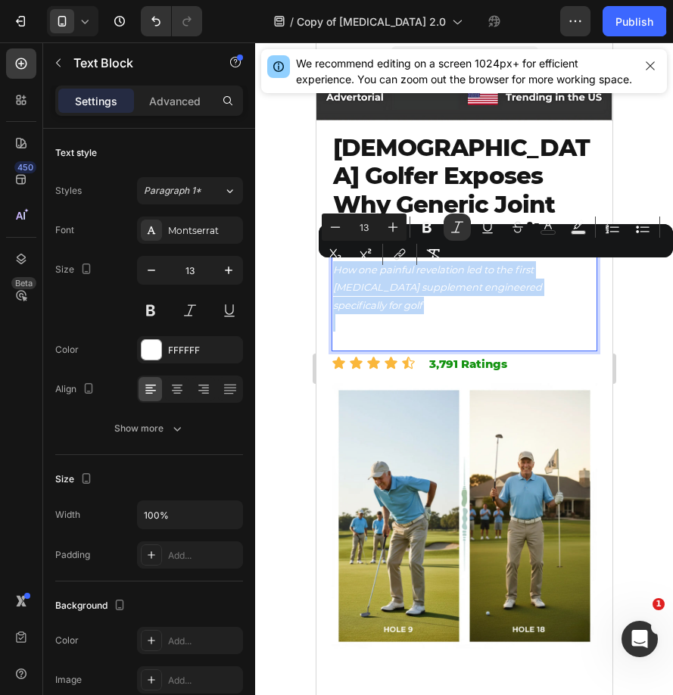
click at [335, 263] on div "How one painful revelation led to the first arthritis supplement engineered spe…" at bounding box center [464, 306] width 266 height 92
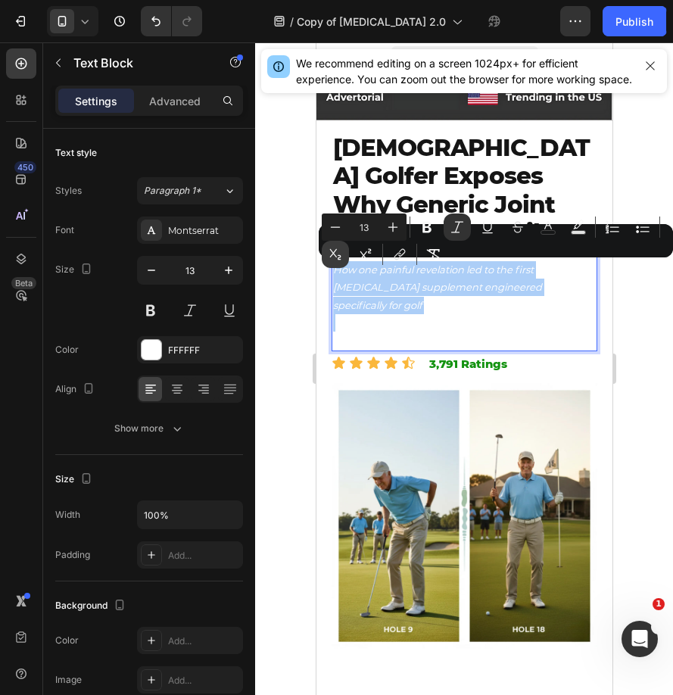
click at [335, 265] on button "Subscript" at bounding box center [335, 254] width 27 height 27
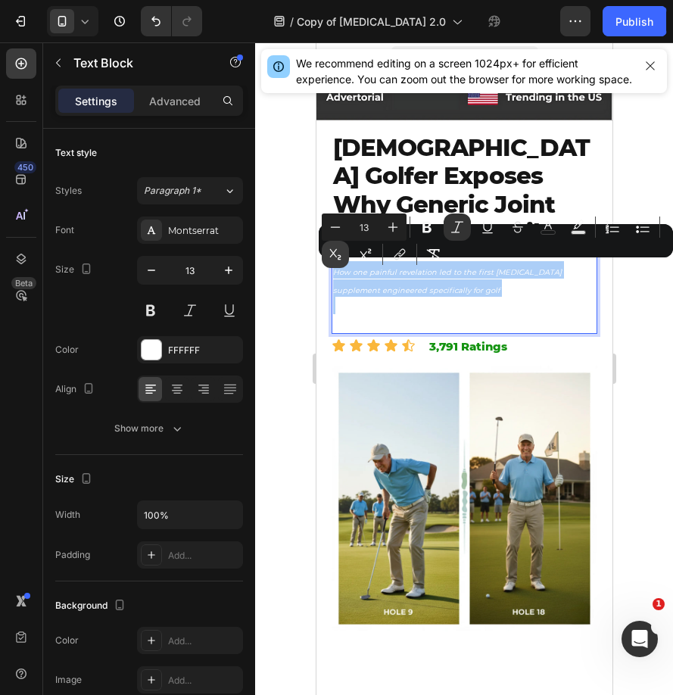
click at [333, 259] on icon "Editor contextual toolbar" at bounding box center [335, 254] width 15 height 15
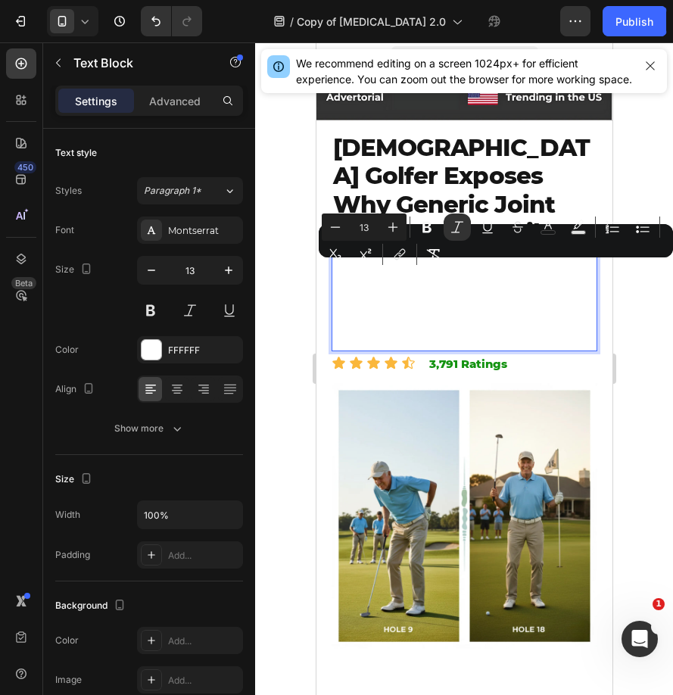
click at [333, 271] on icon "How one painful revelation led to the first arthritis supplement engineered spe…" at bounding box center [436, 287] width 209 height 48
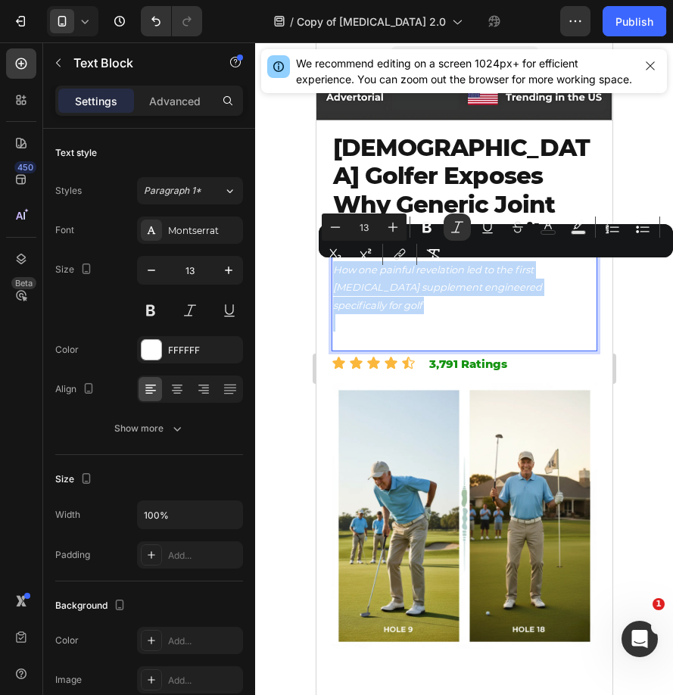
drag, startPoint x: 333, startPoint y: 271, endPoint x: 510, endPoint y: 327, distance: 185.8
click at [510, 327] on div "How one painful revelation led to the first arthritis supplement engineered spe…" at bounding box center [464, 306] width 266 height 92
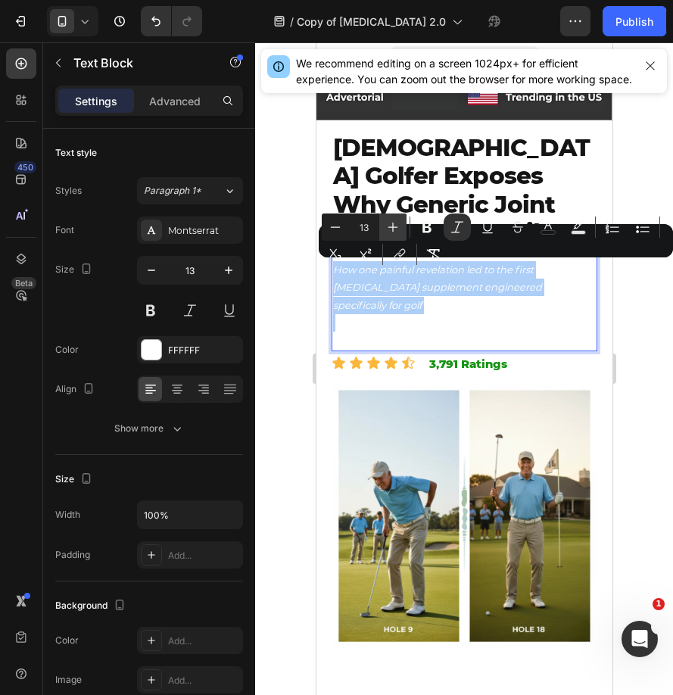
click at [394, 230] on icon "Editor contextual toolbar" at bounding box center [392, 227] width 15 height 15
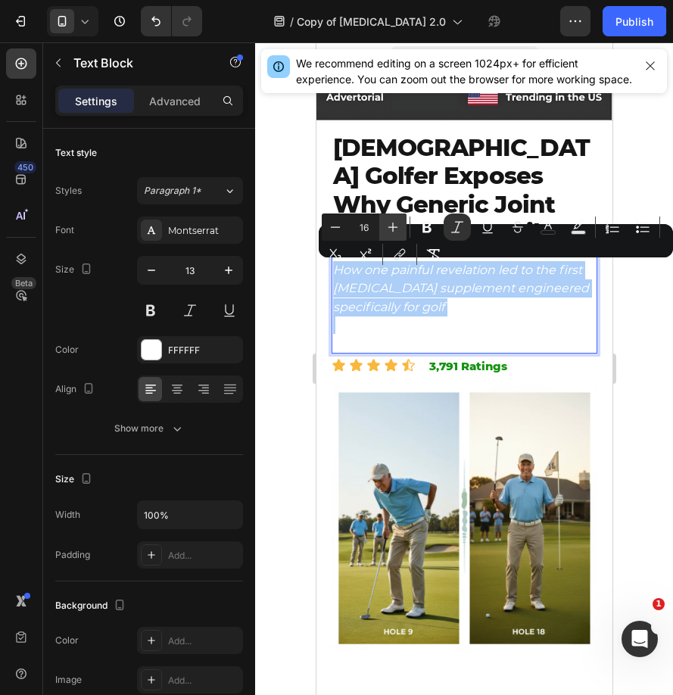
click at [394, 230] on icon "Editor contextual toolbar" at bounding box center [392, 227] width 15 height 15
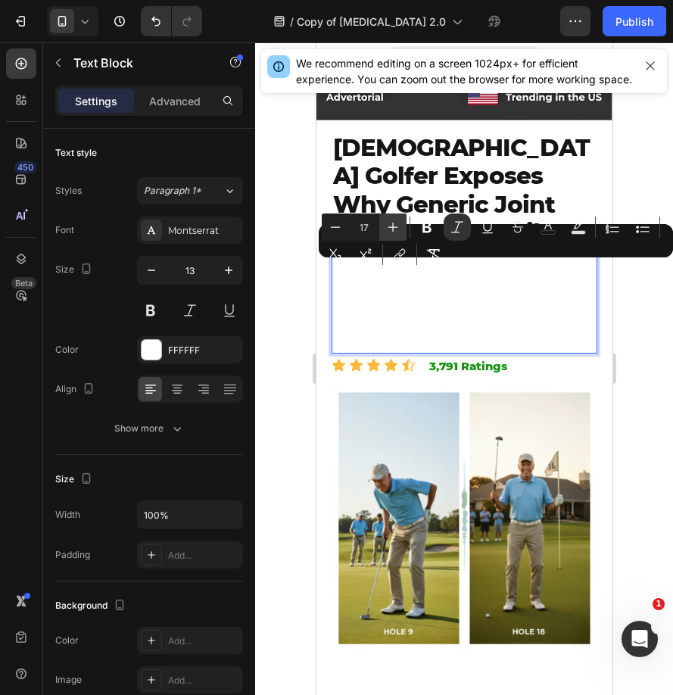
click at [394, 230] on icon "Editor contextual toolbar" at bounding box center [392, 227] width 15 height 15
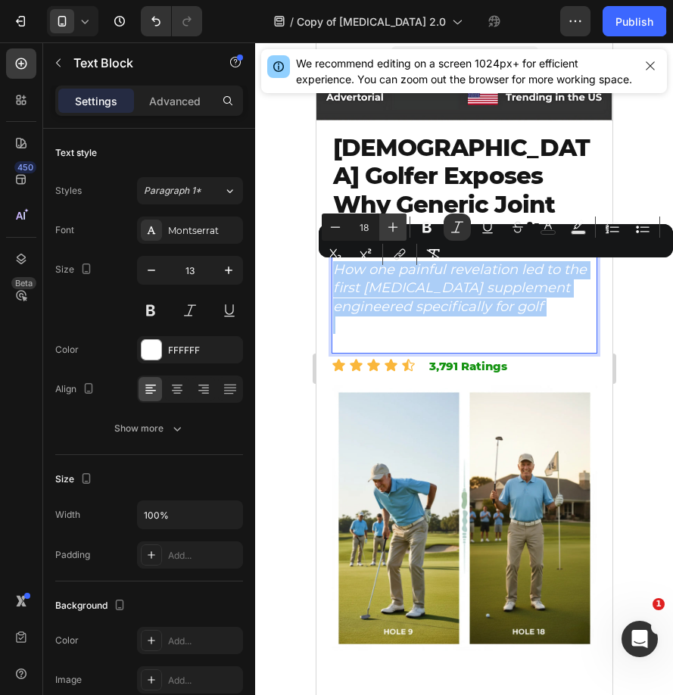
click at [394, 230] on icon "Editor contextual toolbar" at bounding box center [392, 227] width 15 height 15
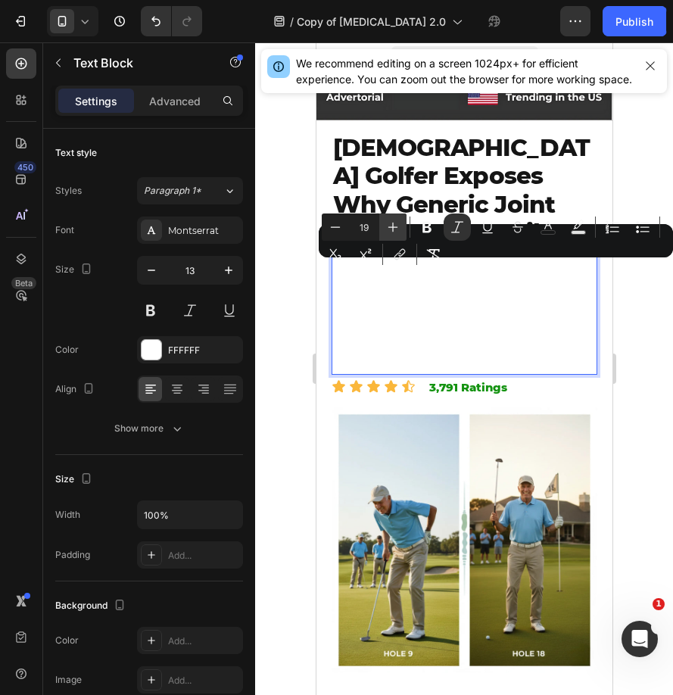
click at [394, 230] on icon "Editor contextual toolbar" at bounding box center [392, 227] width 15 height 15
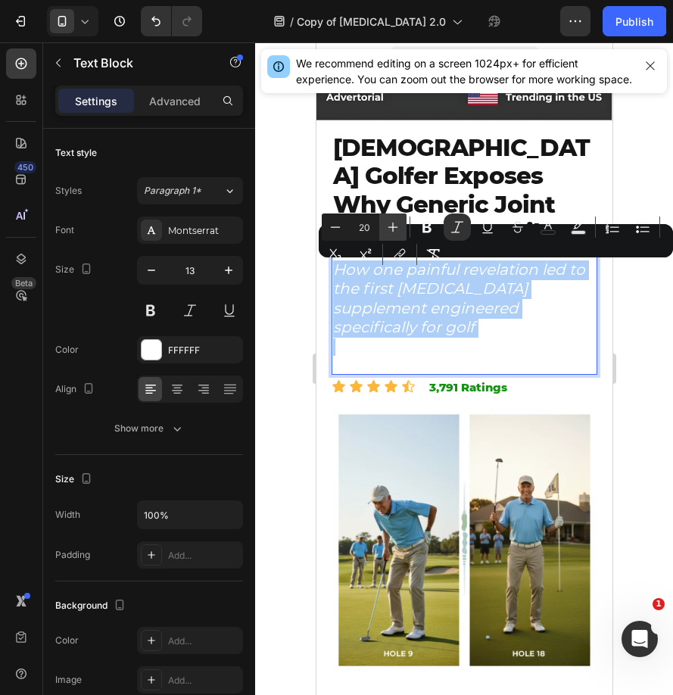
click at [394, 230] on icon "Editor contextual toolbar" at bounding box center [392, 227] width 15 height 15
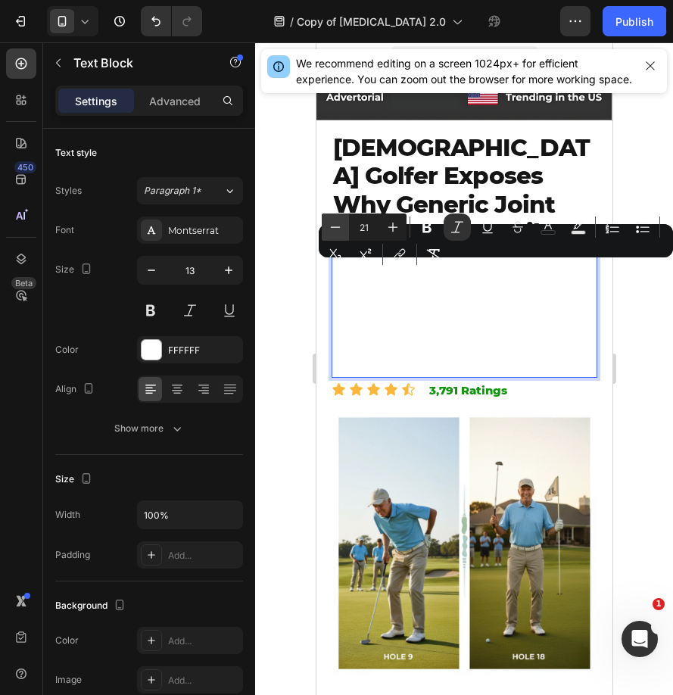
click at [332, 226] on icon "Editor contextual toolbar" at bounding box center [336, 226] width 10 height 1
type input "20"
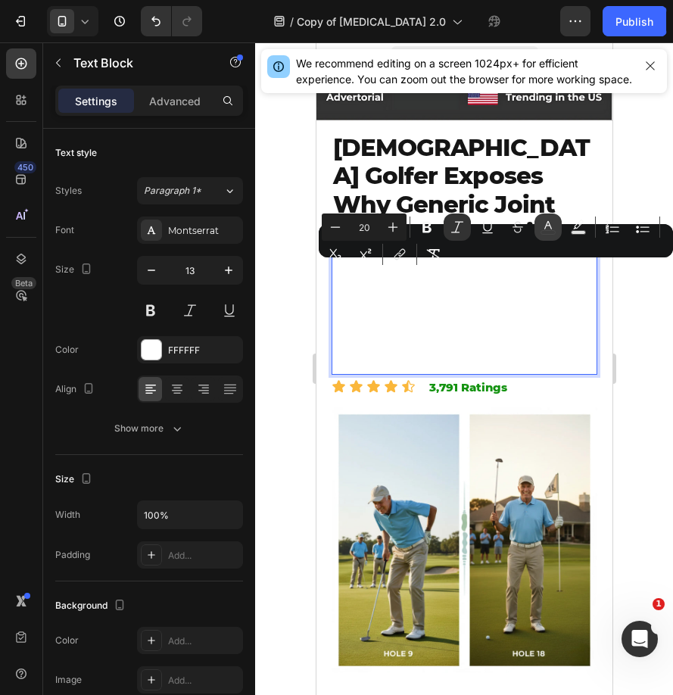
click at [546, 238] on button "color" at bounding box center [547, 226] width 27 height 27
type input "FFFFFF"
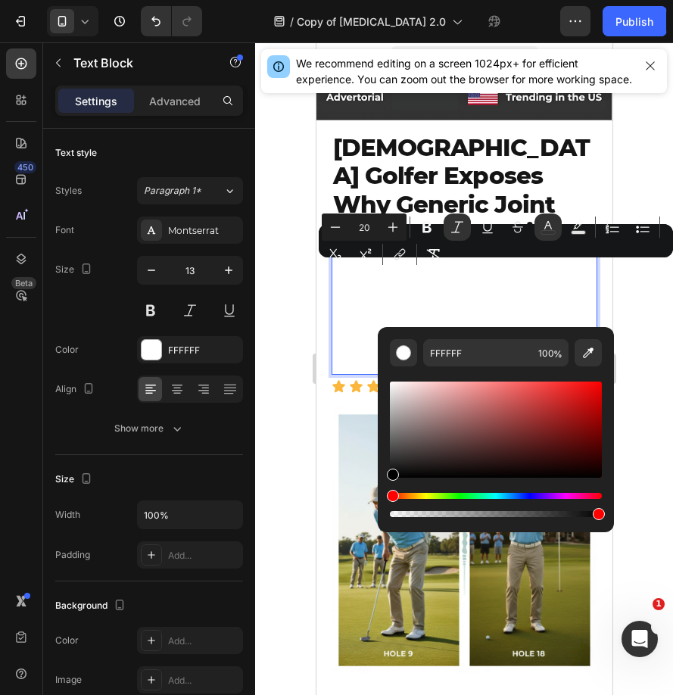
type input "000000"
drag, startPoint x: 450, startPoint y: 390, endPoint x: 388, endPoint y: 487, distance: 115.5
click at [388, 487] on div "000000 100 %" at bounding box center [496, 423] width 236 height 193
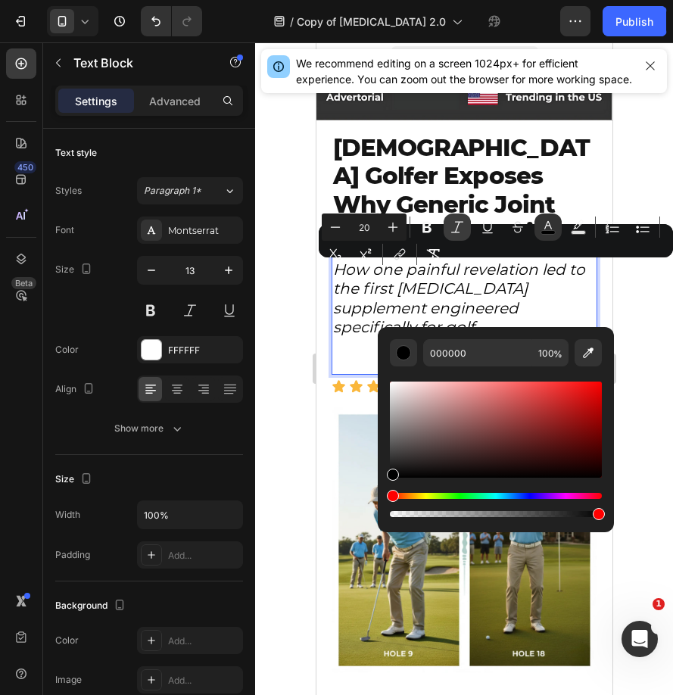
click at [451, 223] on icon "Editor contextual toolbar" at bounding box center [457, 227] width 15 height 15
click at [294, 313] on div at bounding box center [464, 368] width 418 height 653
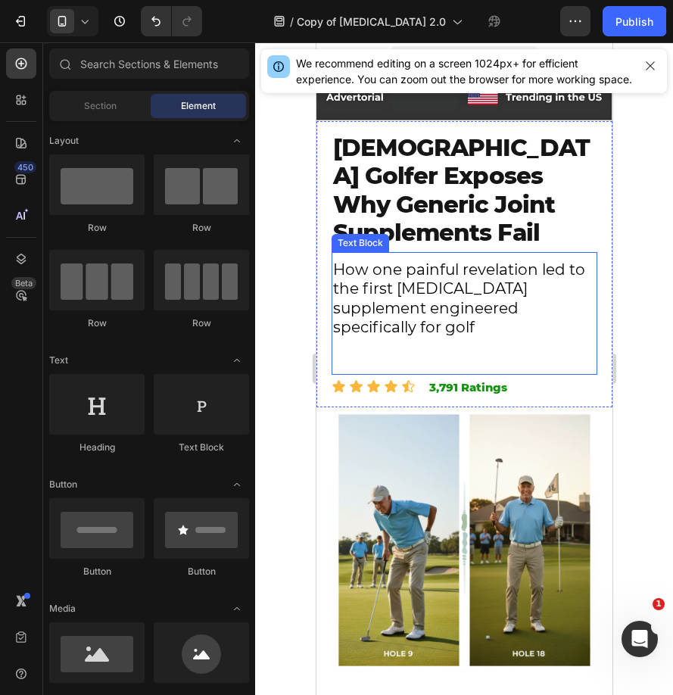
click at [415, 338] on p "Rich Text Editor. Editing area: main" at bounding box center [463, 356] width 263 height 36
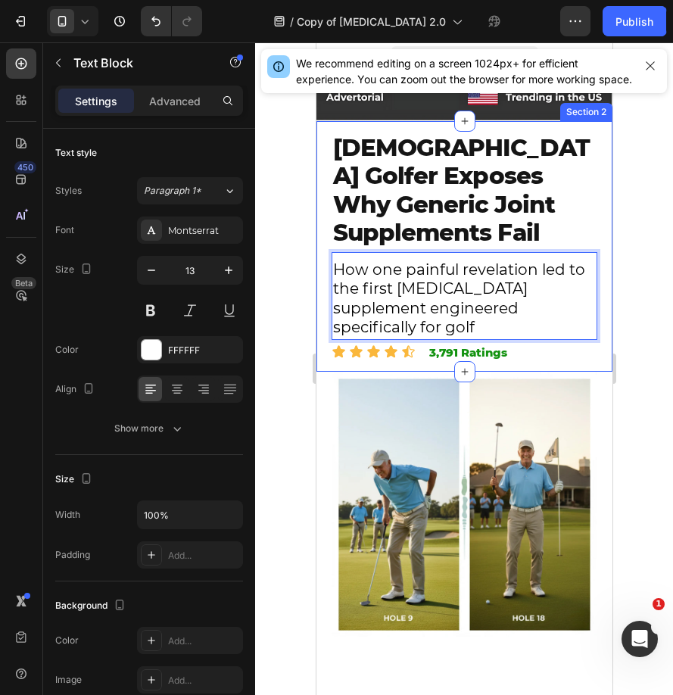
click at [319, 302] on div "⁠⁠⁠⁠⁠⁠⁠ 73-Year-Old Golfer Exposes Why Generic Joint Supplements Fail Heading H…" at bounding box center [464, 246] width 296 height 251
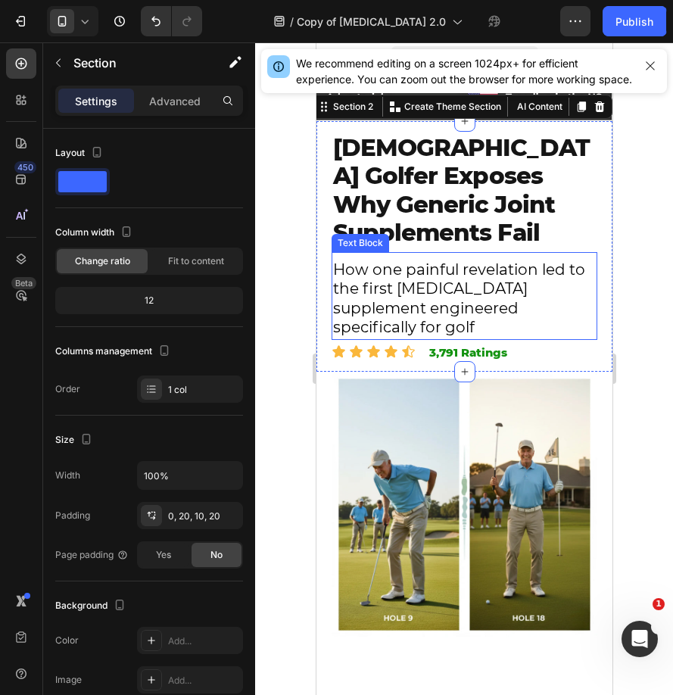
click at [348, 302] on span "How one painful revelation led to the first arthritis supplement engineered spe…" at bounding box center [458, 298] width 252 height 76
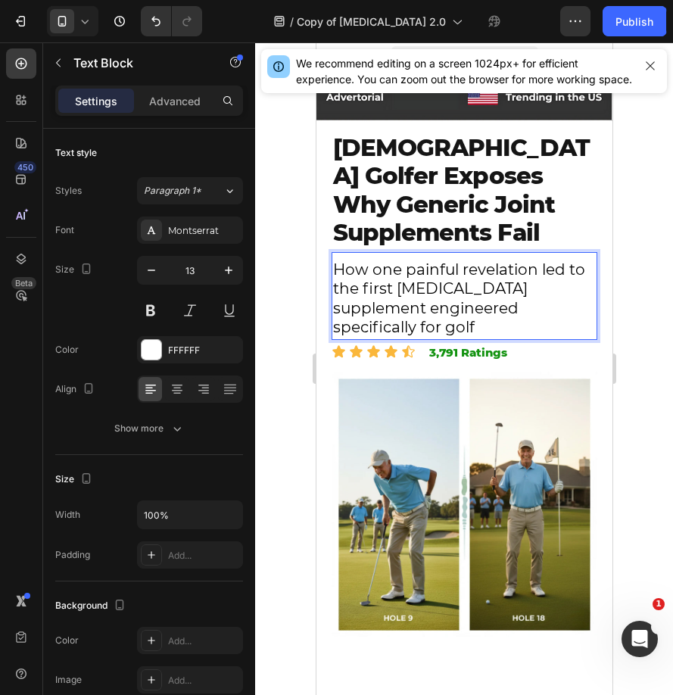
click at [348, 302] on span "How one painful revelation led to the first arthritis supplement engineered spe…" at bounding box center [458, 298] width 252 height 76
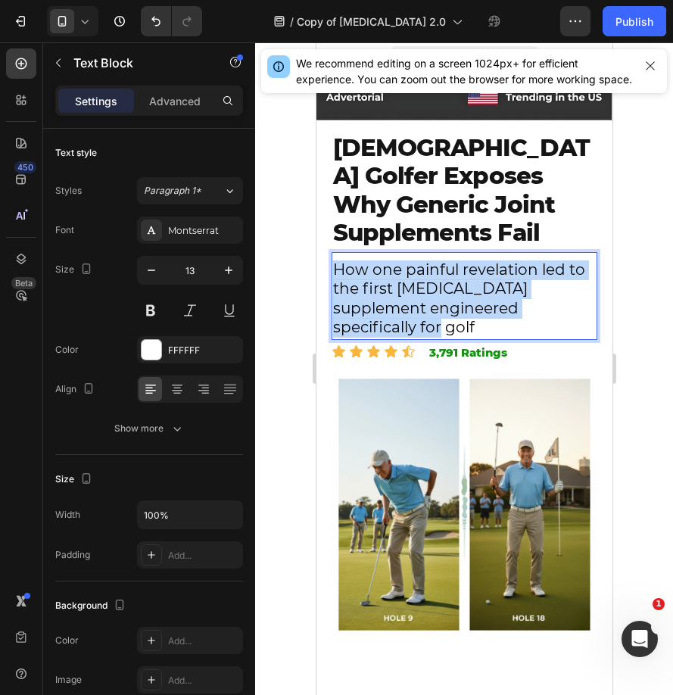
click at [348, 302] on span "How one painful revelation led to the first arthritis supplement engineered spe…" at bounding box center [458, 298] width 252 height 76
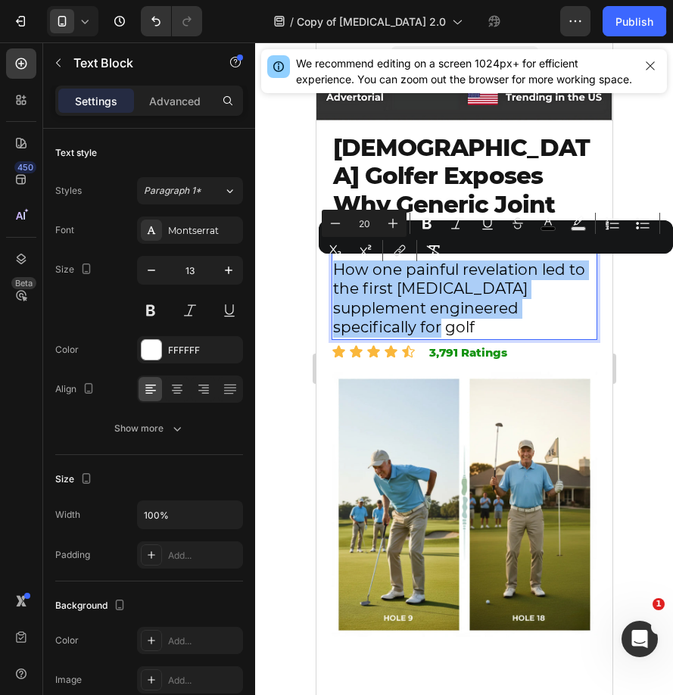
click at [595, 227] on span "Editor contextual toolbar" at bounding box center [595, 223] width 1 height 21
click at [422, 226] on icon "Editor contextual toolbar" at bounding box center [426, 223] width 15 height 15
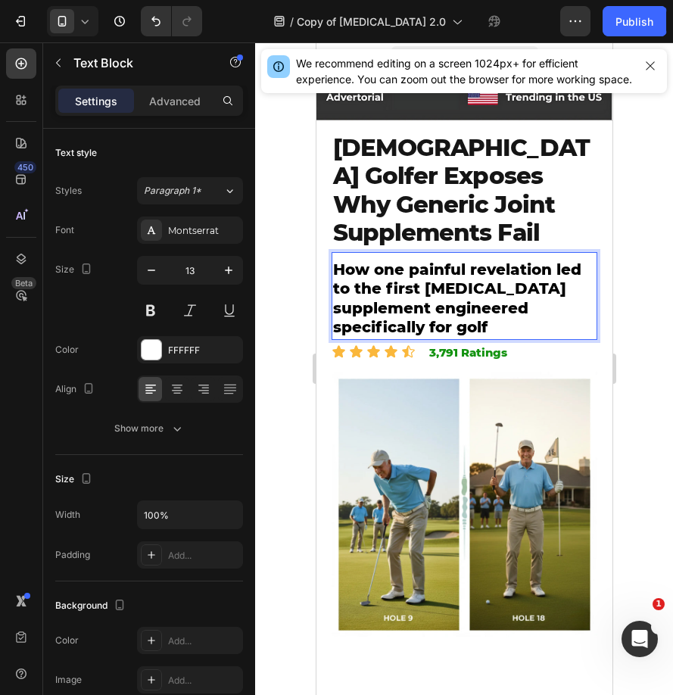
click at [461, 287] on strong "How one painful revelation led to the first arthritis supplement engineered spe…" at bounding box center [456, 298] width 248 height 76
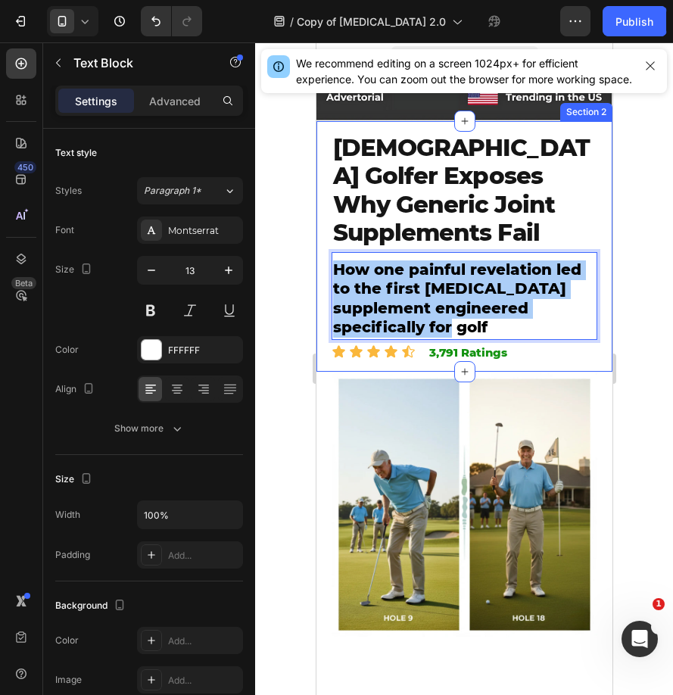
click at [279, 257] on div at bounding box center [464, 368] width 418 height 653
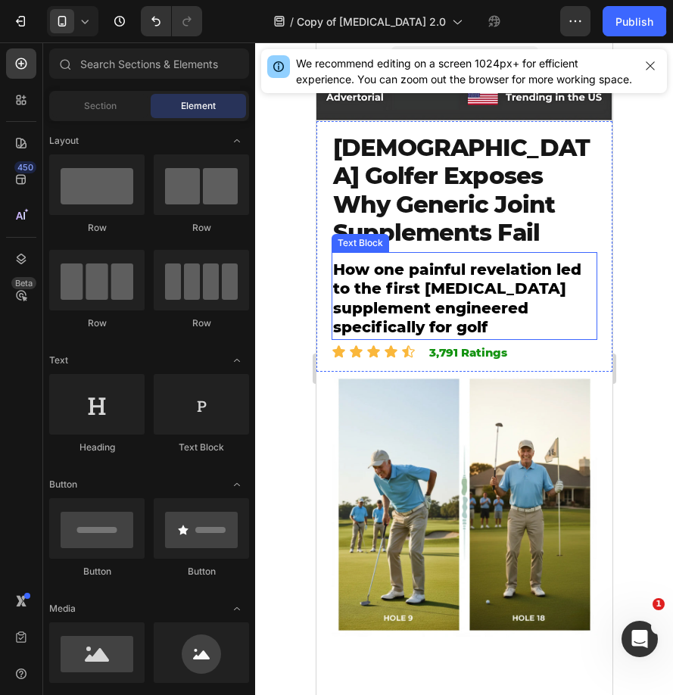
click at [383, 286] on strong "How one painful revelation led to the first arthritis supplement engineered spe…" at bounding box center [456, 298] width 248 height 76
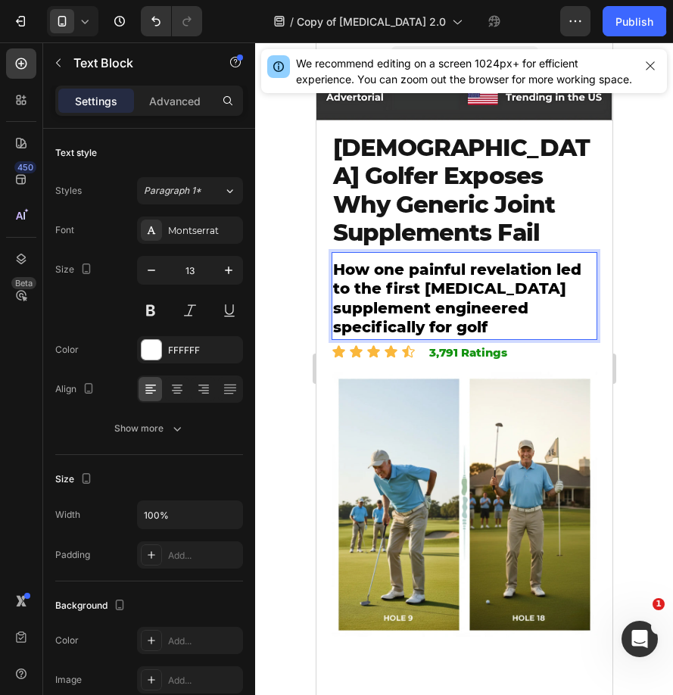
click at [383, 286] on strong "How one painful revelation led to the first arthritis supplement engineered spe…" at bounding box center [456, 298] width 248 height 76
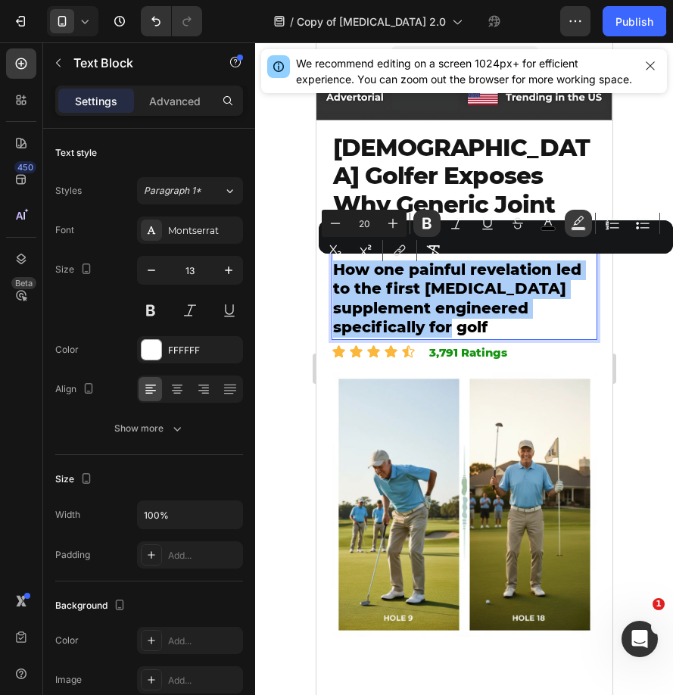
click at [575, 224] on icon "Editor contextual toolbar" at bounding box center [578, 220] width 11 height 9
type input "000000"
type input "77"
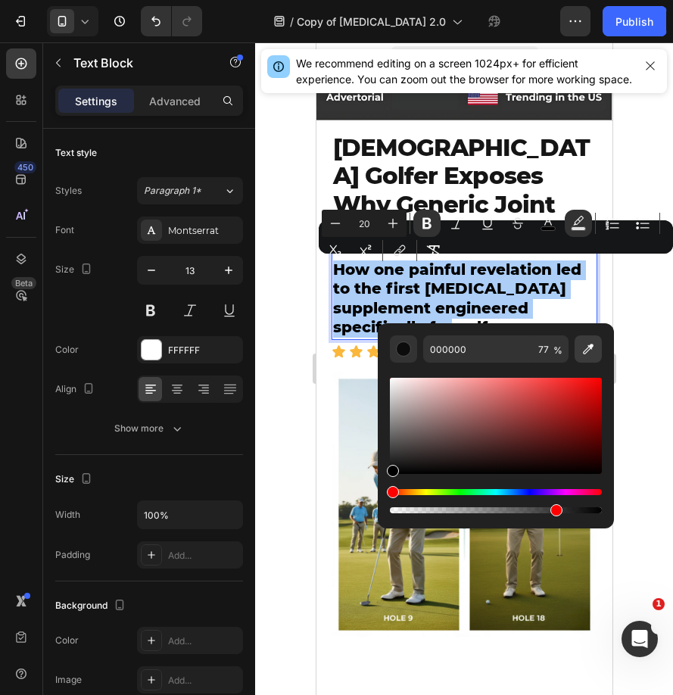
click at [583, 357] on button "Editor contextual toolbar" at bounding box center [588, 348] width 27 height 27
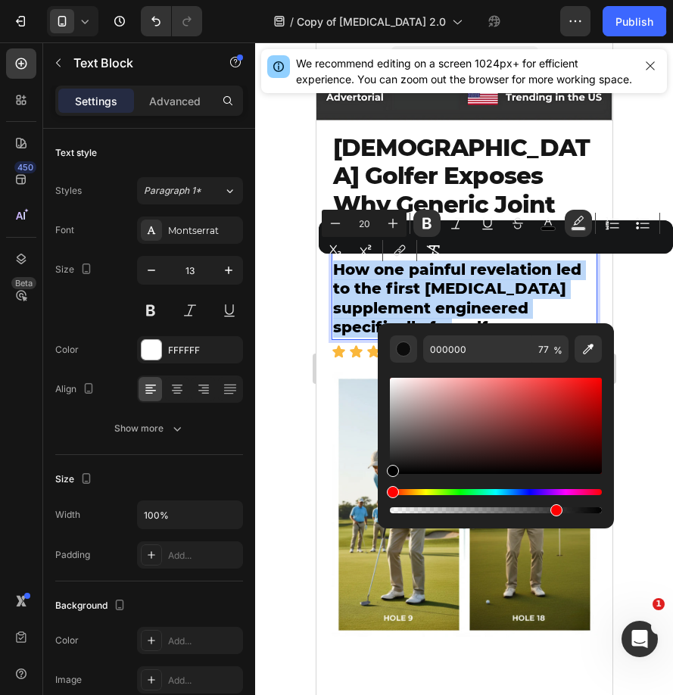
type input "FFBF00"
type input "100"
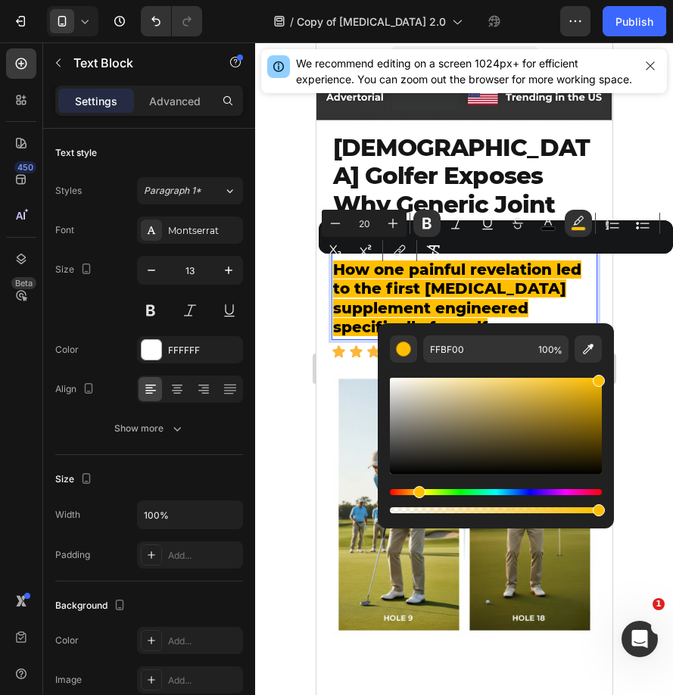
click at [268, 328] on div at bounding box center [464, 368] width 418 height 653
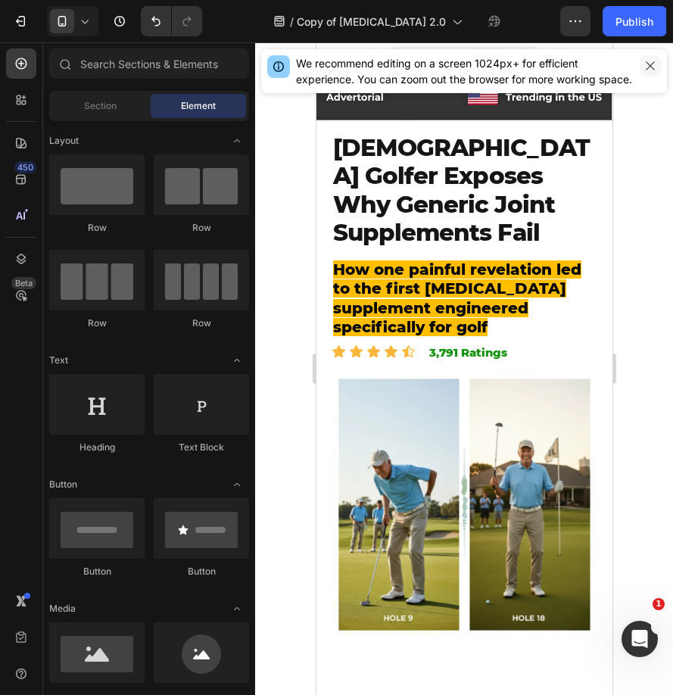
click at [643, 58] on button "button" at bounding box center [650, 65] width 21 height 21
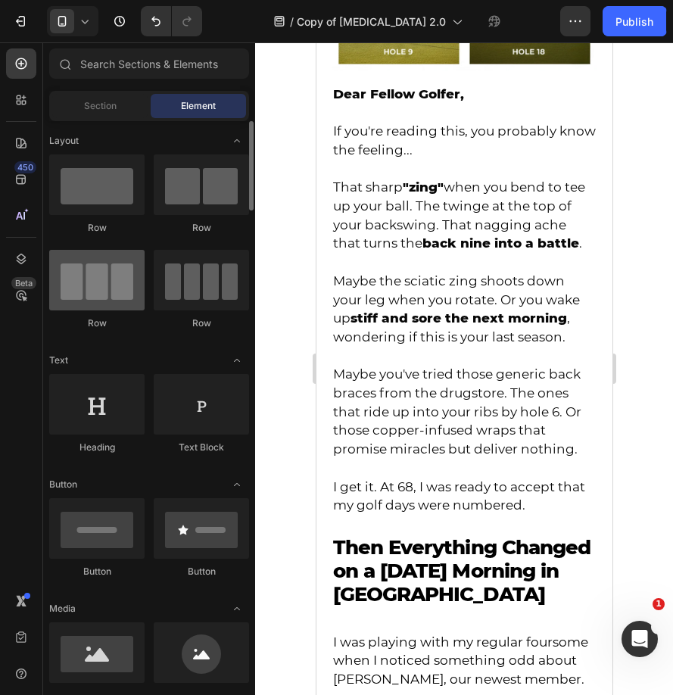
scroll to position [531, 0]
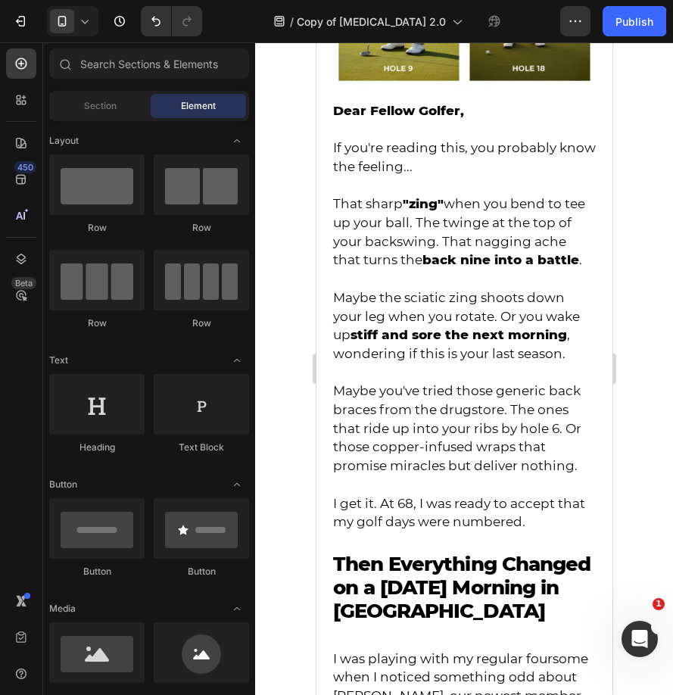
click at [500, 431] on span "Maybe you've tried those generic back braces from the drugstore. The ones that …" at bounding box center [456, 428] width 248 height 90
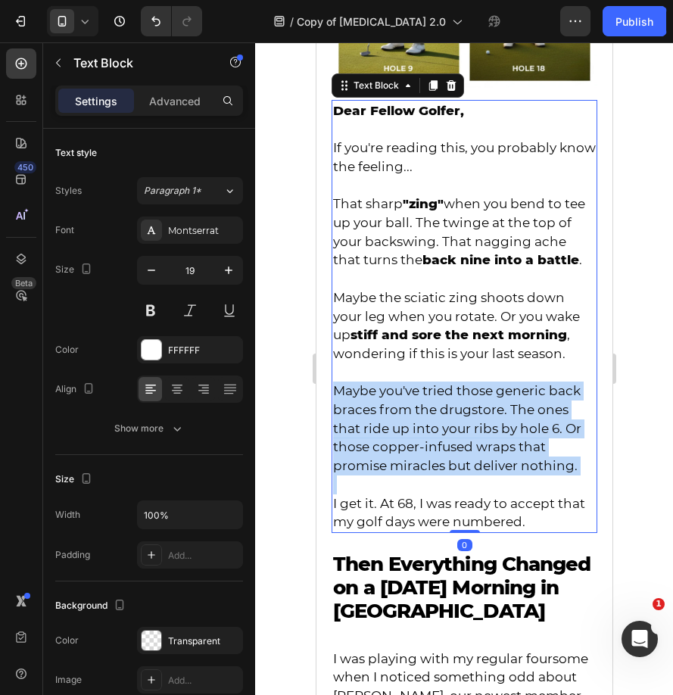
click at [500, 431] on span "Maybe you've tried those generic back braces from the drugstore. The ones that …" at bounding box center [456, 428] width 248 height 90
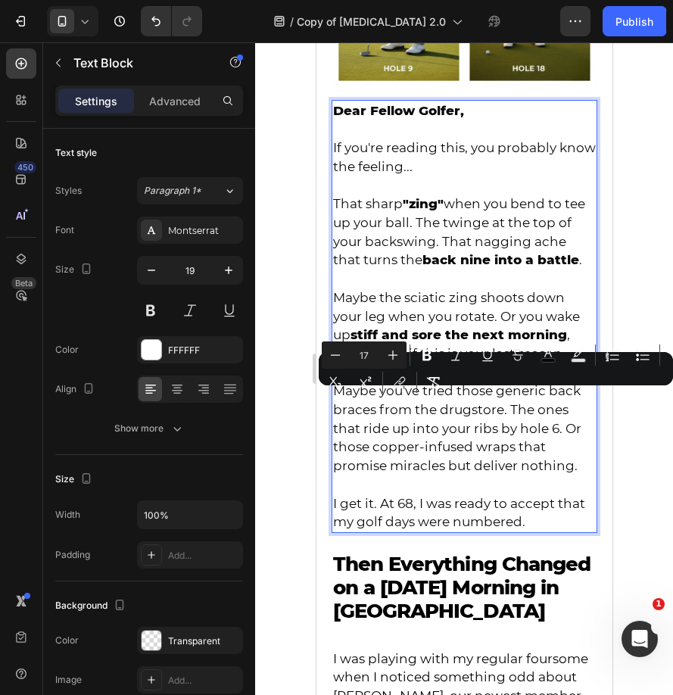
click at [531, 531] on p "I get it. At 68, I was ready to accept that my golf days were numbered." at bounding box center [463, 512] width 263 height 37
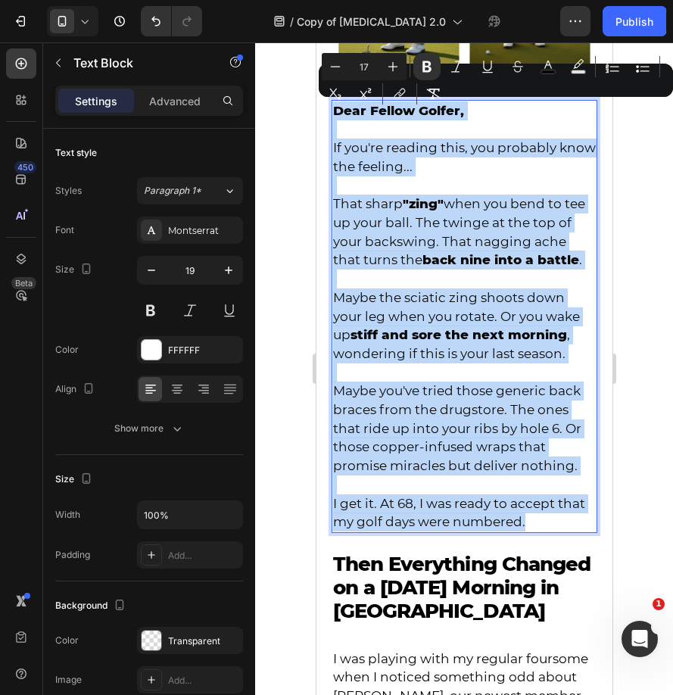
type input "19"
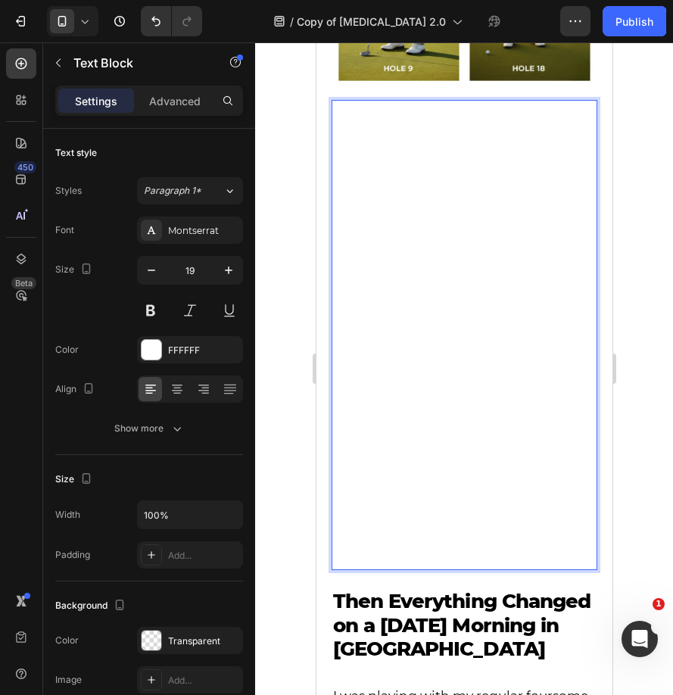
drag, startPoint x: 531, startPoint y: 534, endPoint x: 332, endPoint y: 112, distance: 467.0
click at [581, 559] on p "Not because I wanted to. But because every round had become a painful endurance…" at bounding box center [463, 540] width 263 height 56
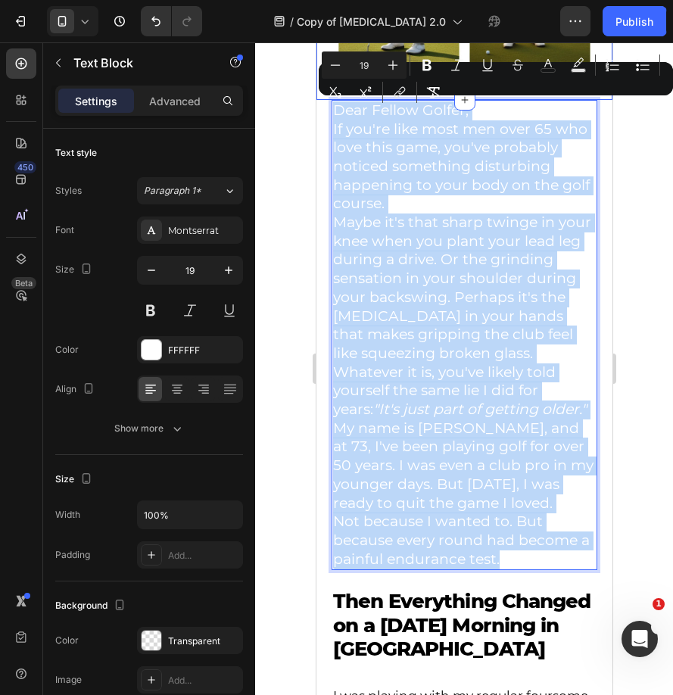
drag, startPoint x: 581, startPoint y: 559, endPoint x: 678, endPoint y: 147, distance: 423.6
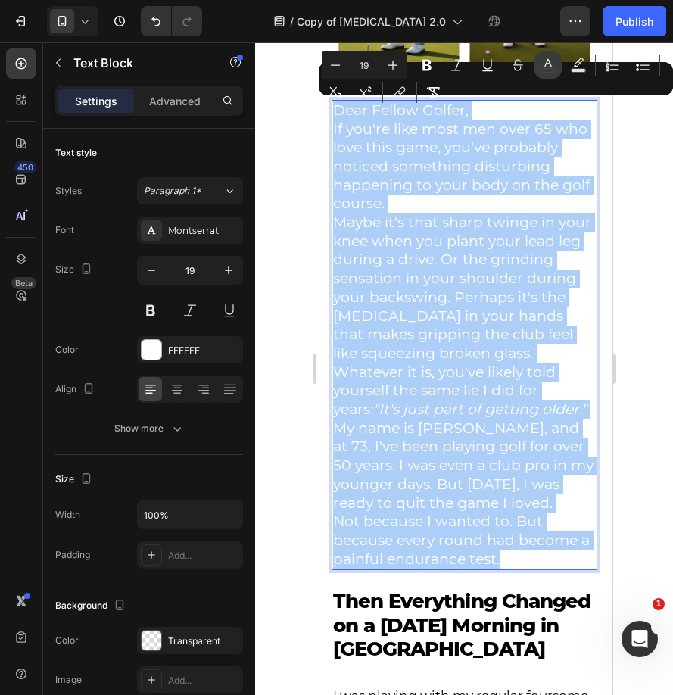
click at [539, 69] on button "color" at bounding box center [547, 64] width 27 height 27
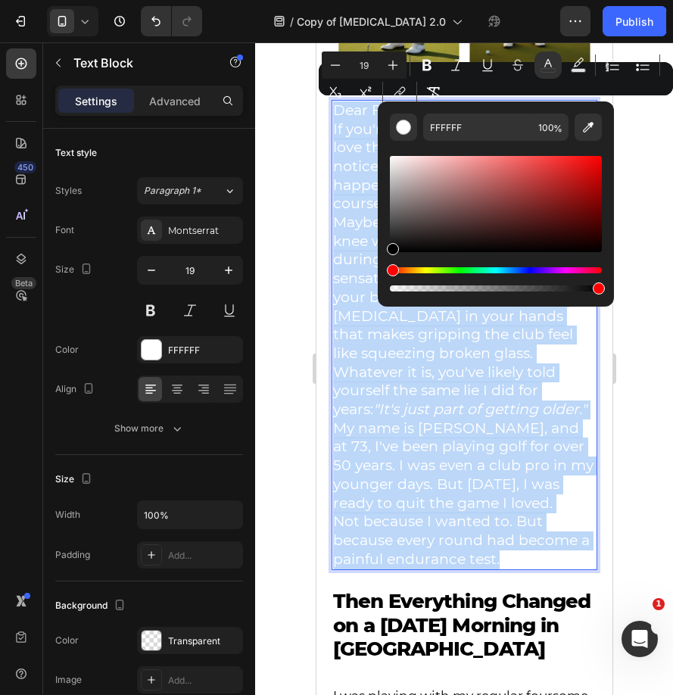
type input "000000"
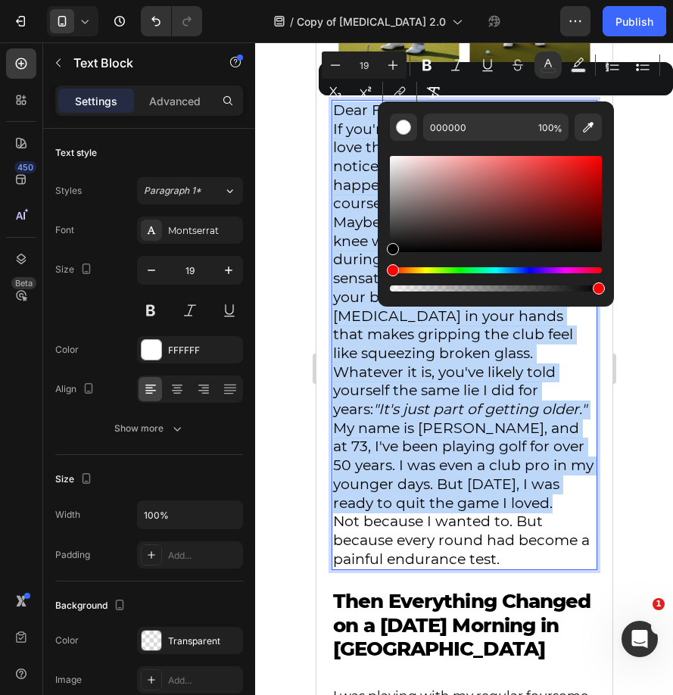
drag, startPoint x: 739, startPoint y: 282, endPoint x: 647, endPoint y: 118, distance: 188.1
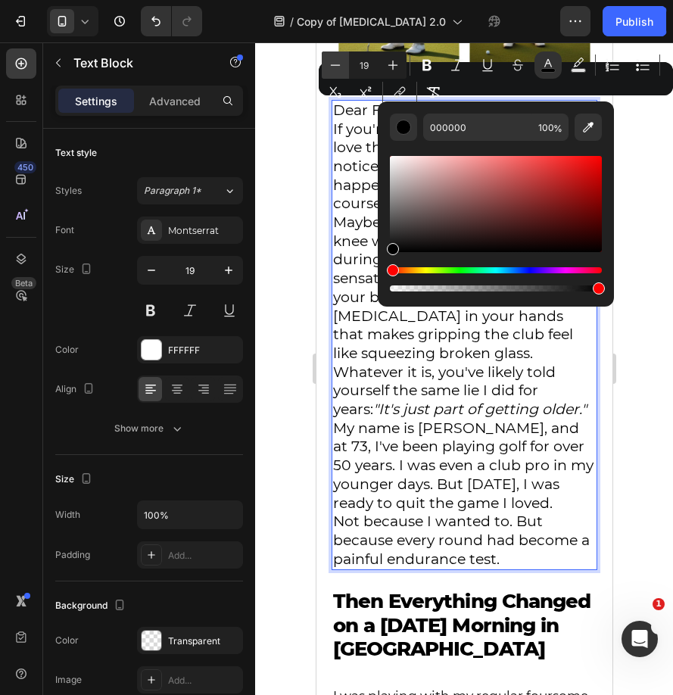
click at [331, 59] on icon "Editor contextual toolbar" at bounding box center [335, 65] width 15 height 15
type input "17"
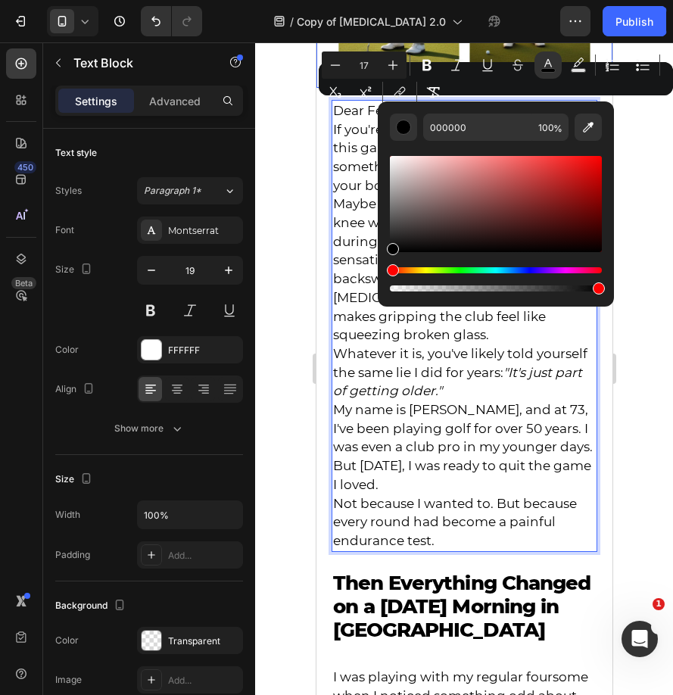
click at [288, 129] on div at bounding box center [464, 368] width 418 height 653
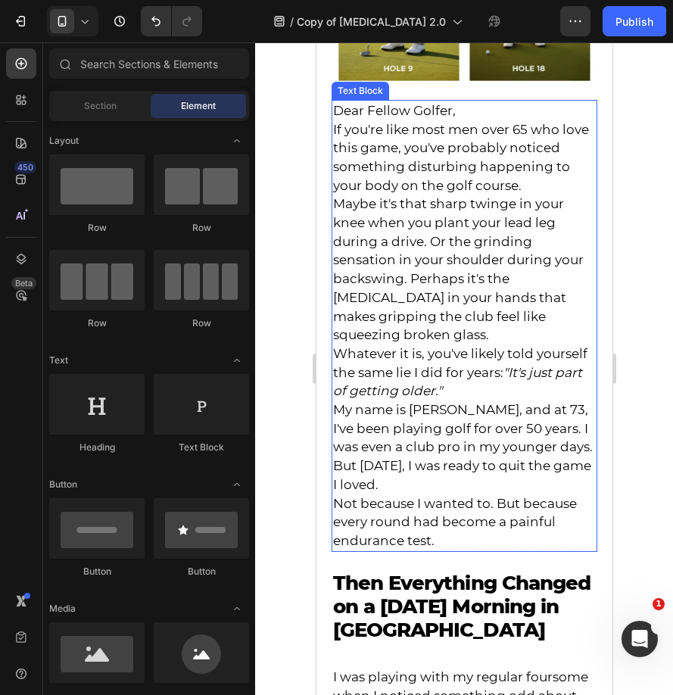
click at [547, 176] on span "If you're like most men over 65 who love this game, you've probably noticed som…" at bounding box center [460, 157] width 256 height 71
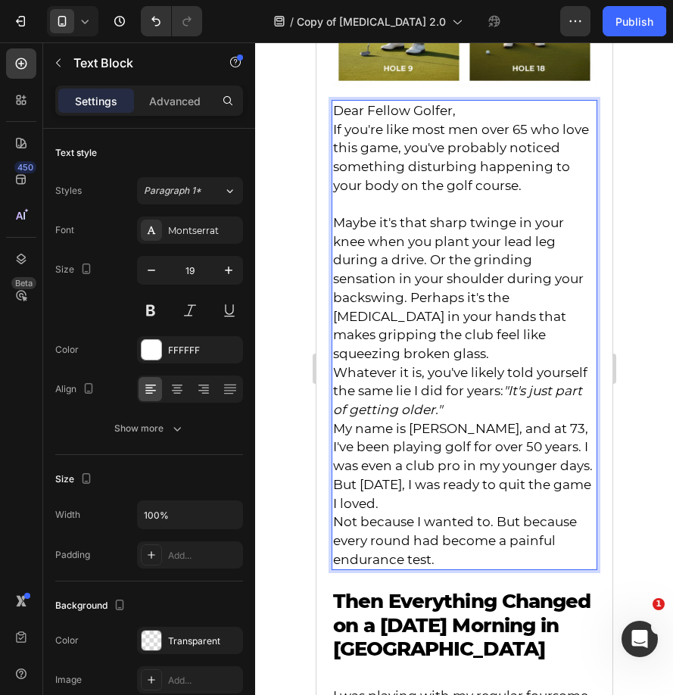
click at [463, 111] on p "Dear Fellow Golfer," at bounding box center [463, 110] width 263 height 19
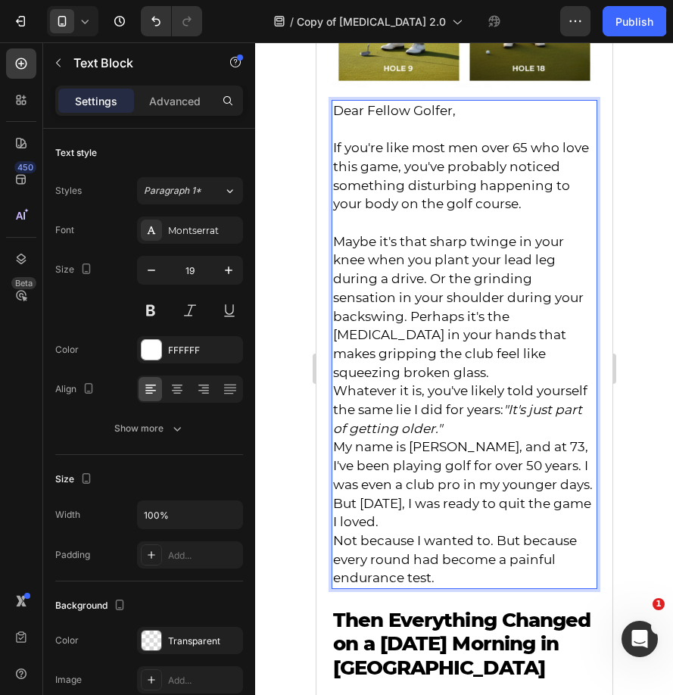
click at [583, 305] on span "Maybe it's that sharp twinge in your knee when you plant your lead leg during a…" at bounding box center [457, 307] width 251 height 146
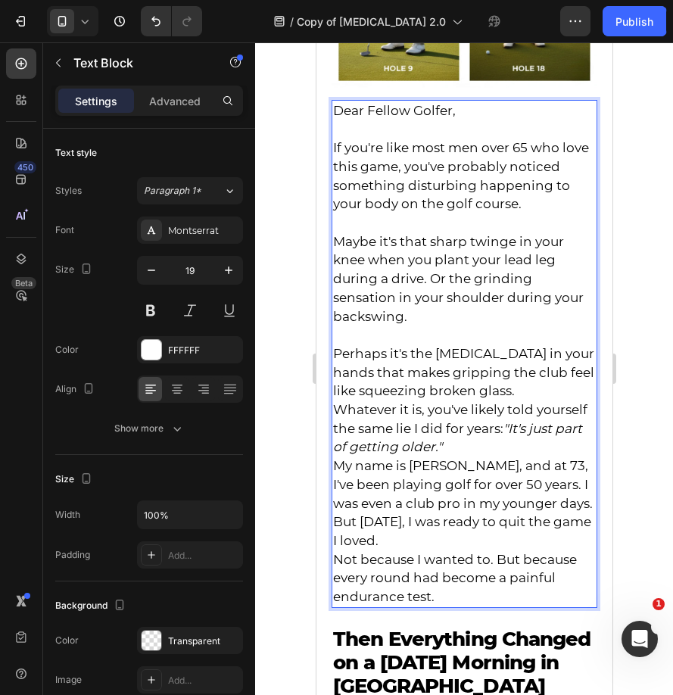
click at [519, 384] on p "Perhaps it's the stiffness in your hands that makes gripping the club feel like…" at bounding box center [463, 372] width 263 height 56
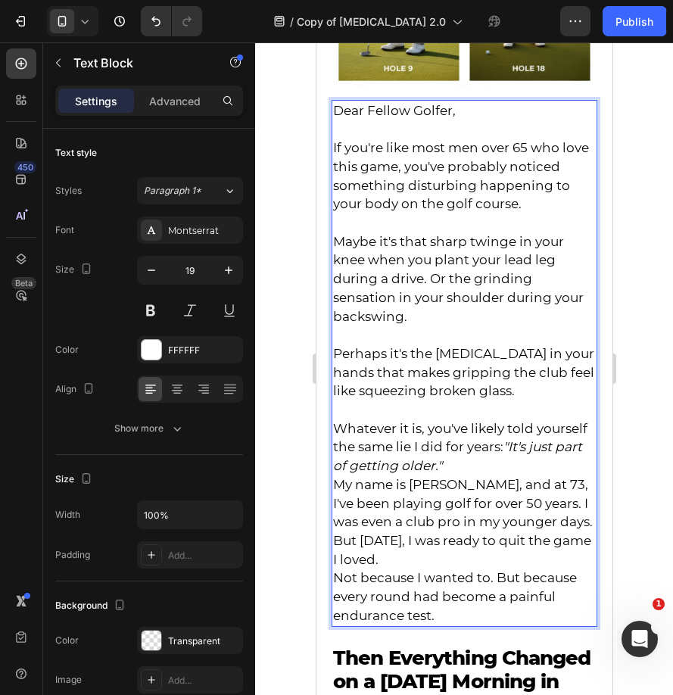
click at [485, 438] on span "Whatever it is, you've likely told yourself the same lie I did for years: "It's…" at bounding box center [459, 447] width 254 height 52
click at [481, 453] on p "Whatever it is, you've likely told yourself the same lie I did for years: "It's…" at bounding box center [463, 447] width 263 height 56
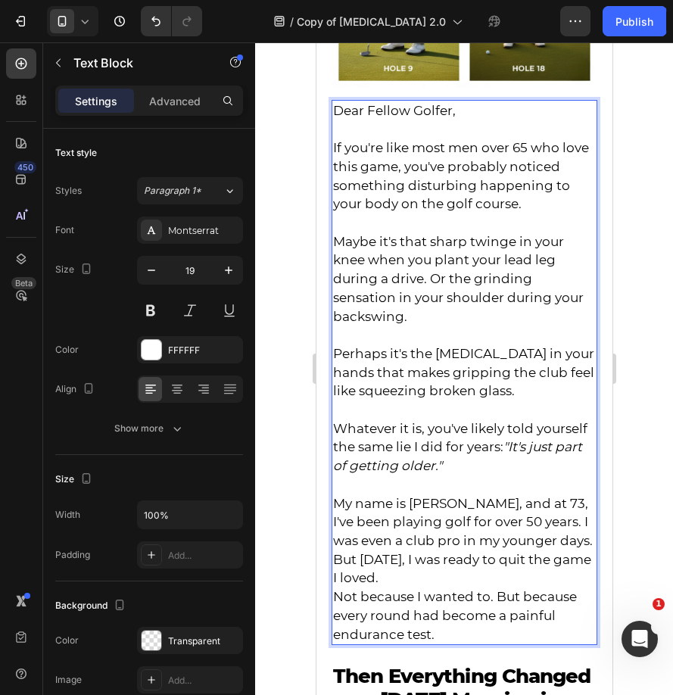
click at [488, 581] on p "My name is Jim Patterson, and at 73, I've been playing golf for over 50 years. …" at bounding box center [463, 541] width 263 height 94
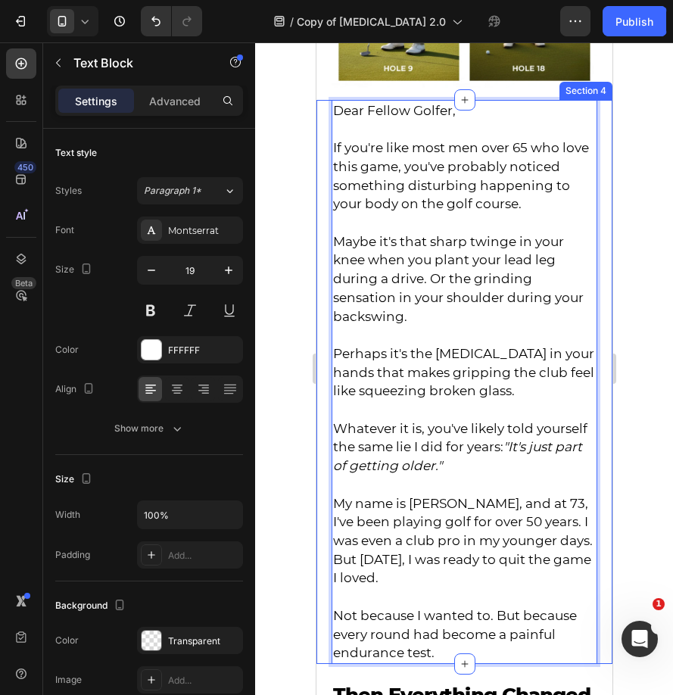
click at [260, 564] on div at bounding box center [464, 368] width 418 height 653
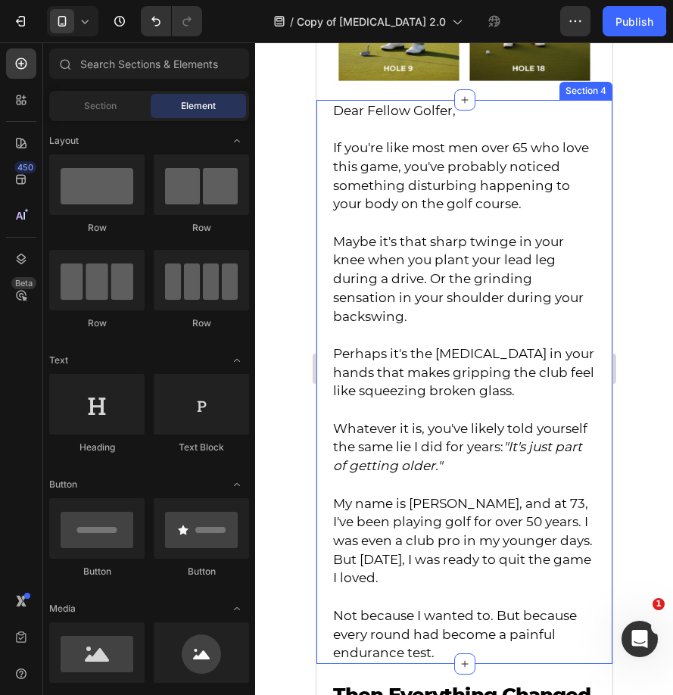
click at [284, 556] on div at bounding box center [464, 368] width 418 height 653
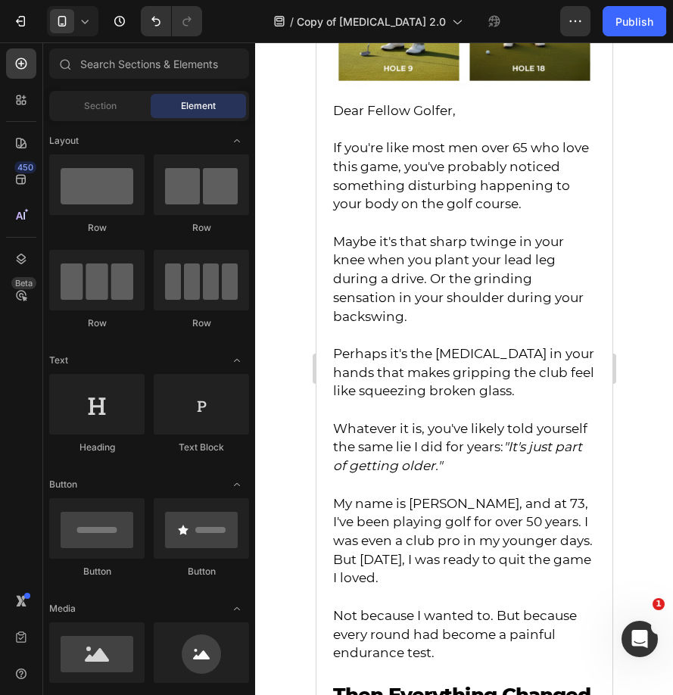
click at [459, 660] on p "Not because I wanted to. But because every round had become a painful endurance…" at bounding box center [463, 634] width 263 height 56
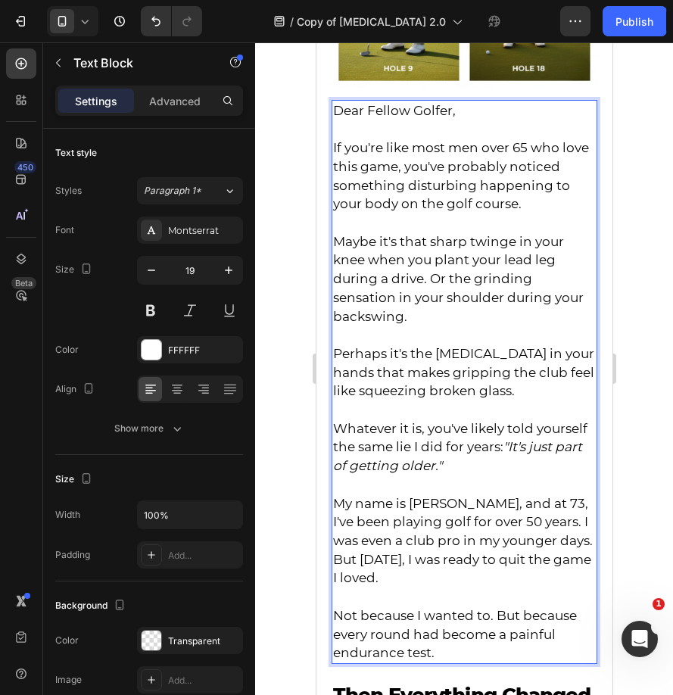
click at [486, 650] on p "Not because I wanted to. But because every round had become a painful endurance…" at bounding box center [463, 624] width 263 height 75
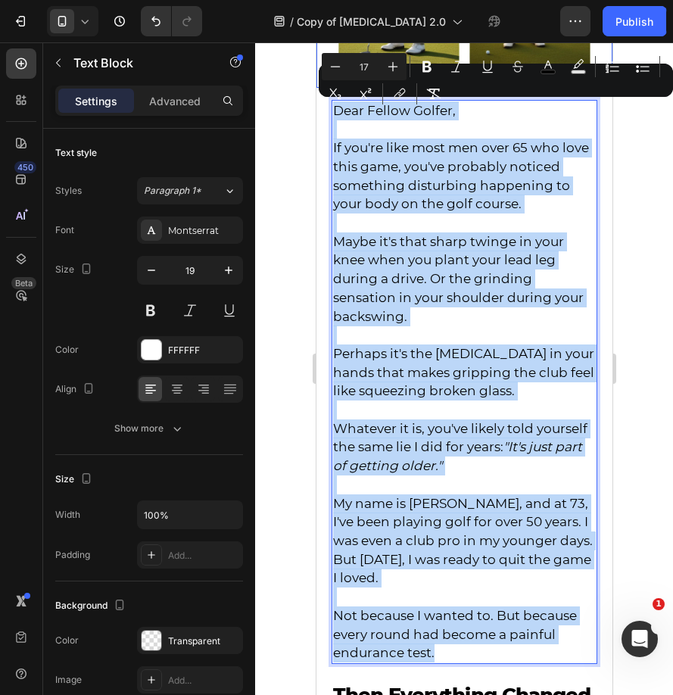
drag, startPoint x: 486, startPoint y: 650, endPoint x: 331, endPoint y: 87, distance: 584.2
copy div "Dear Fellow Golfer, If you're like most men over 65 who love this game, you've …"
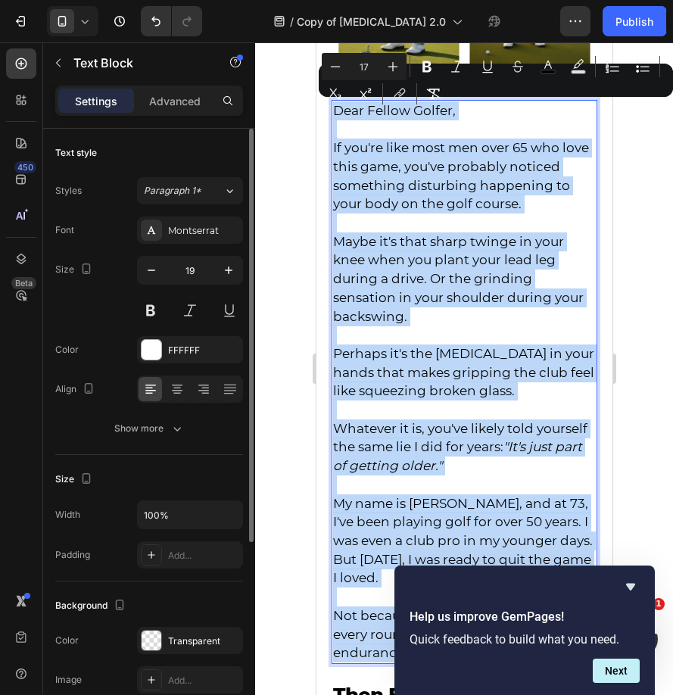
type input "19"
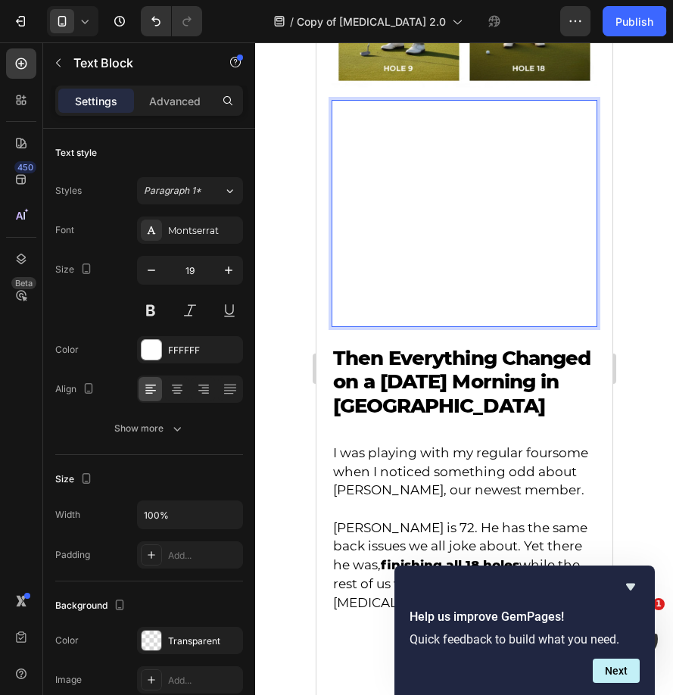
click at [576, 317] on p "My name is Jim Patterson. At 73, I was ready to quit the game I loved because e…" at bounding box center [463, 288] width 263 height 75
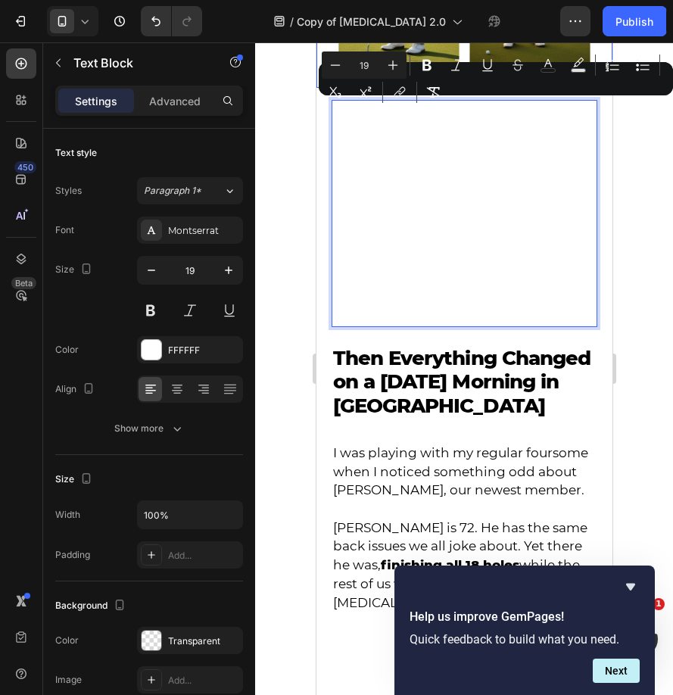
drag, startPoint x: 580, startPoint y: 316, endPoint x: 699, endPoint y: 111, distance: 237.1
click at [344, 70] on button "Minus" at bounding box center [335, 64] width 27 height 27
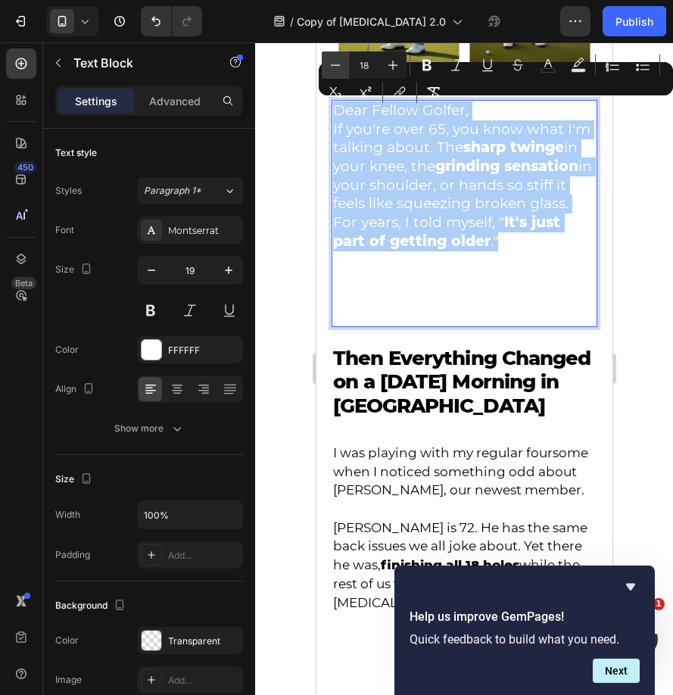
click at [344, 70] on button "Minus" at bounding box center [335, 64] width 27 height 27
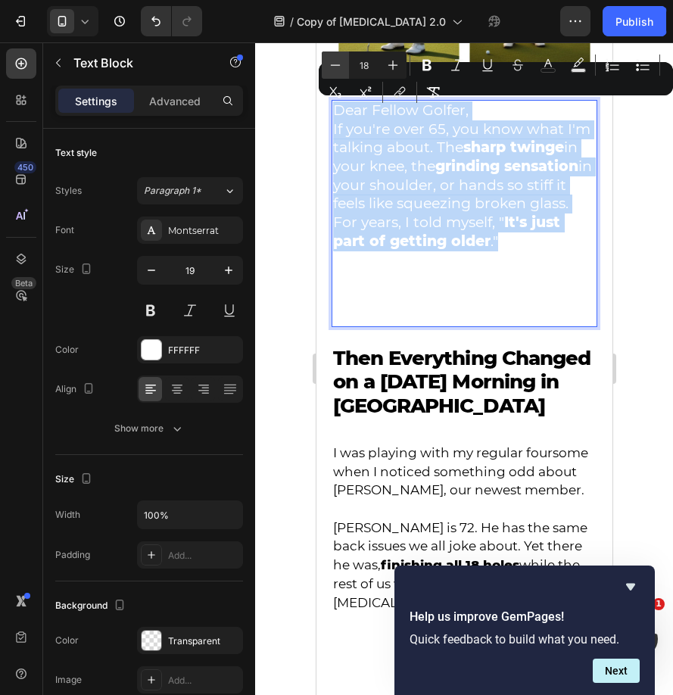
type input "17"
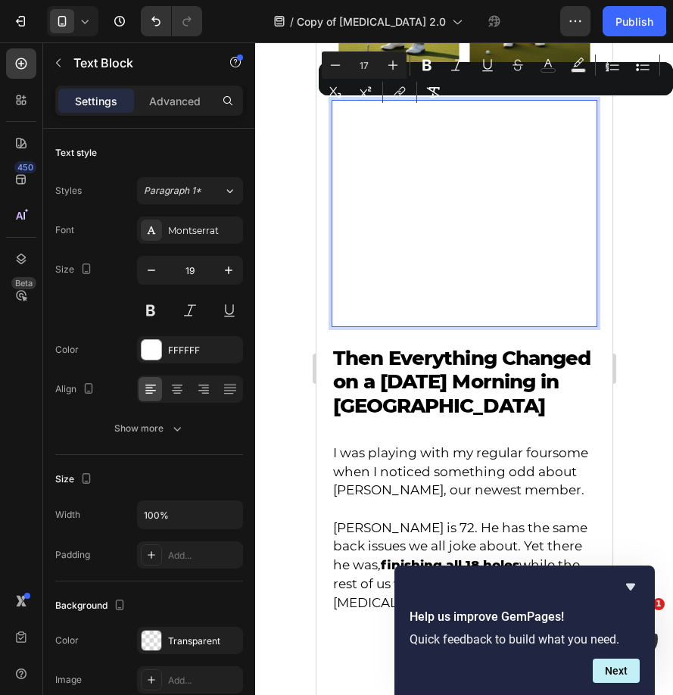
click at [533, 73] on div "Minus 17 Plus Bold Italic Underline Strikethrough color Text Background Color N…" at bounding box center [496, 78] width 348 height 55
click at [536, 73] on button "color" at bounding box center [547, 64] width 27 height 27
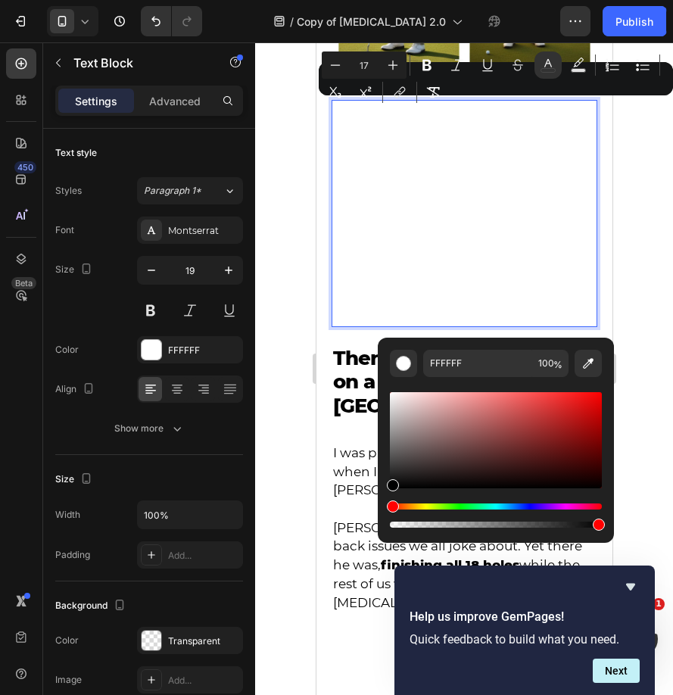
drag, startPoint x: 443, startPoint y: 403, endPoint x: 13, endPoint y: 422, distance: 430.4
click at [382, 510] on div "FFFFFF 100 %" at bounding box center [496, 434] width 236 height 193
type input "000000"
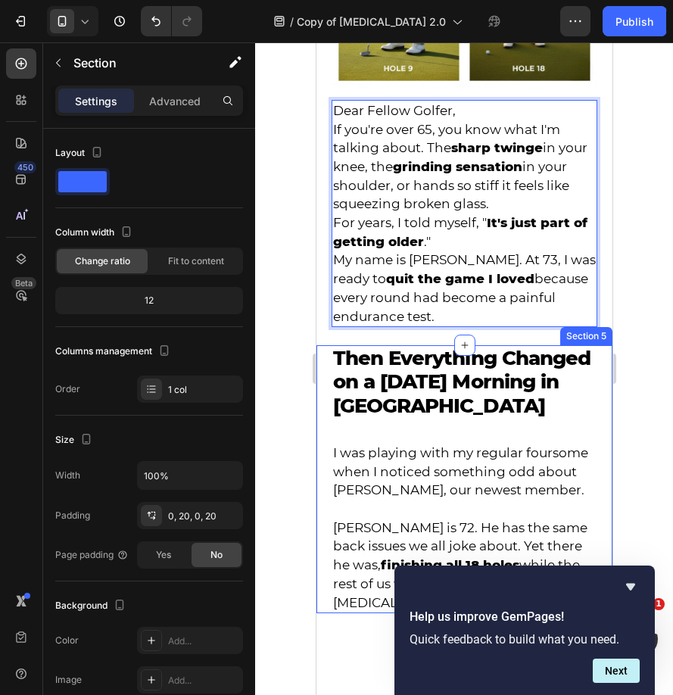
click at [319, 460] on div "Then Everything Changed on a Tuesday Morning in Scottsdale Text Block I was pla…" at bounding box center [464, 479] width 296 height 268
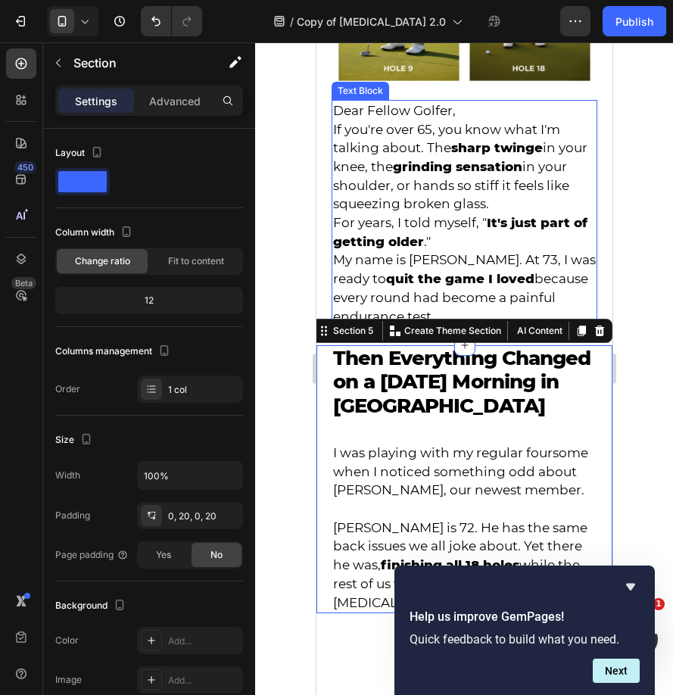
click at [517, 116] on p "Dear Fellow Golfer," at bounding box center [463, 110] width 263 height 19
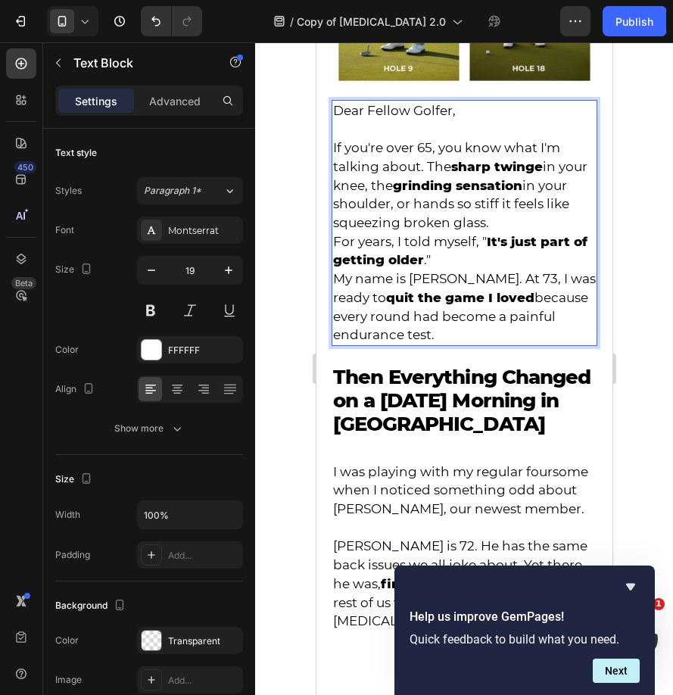
click at [544, 220] on p "If you're over 65, you know what I'm talking about. The sharp twinge in your kn…" at bounding box center [463, 186] width 263 height 94
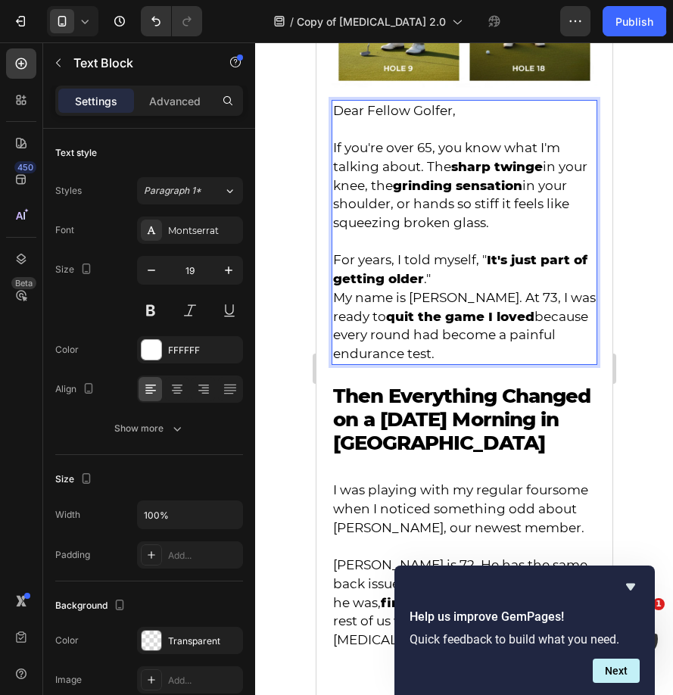
click at [484, 288] on p "For years, I told myself, " It's just part of getting older ."" at bounding box center [463, 269] width 263 height 37
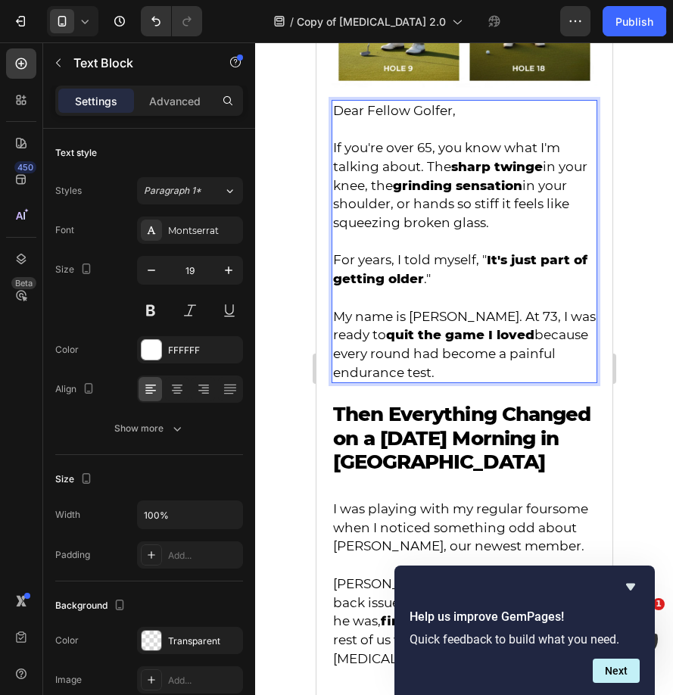
click at [283, 318] on div at bounding box center [464, 368] width 418 height 653
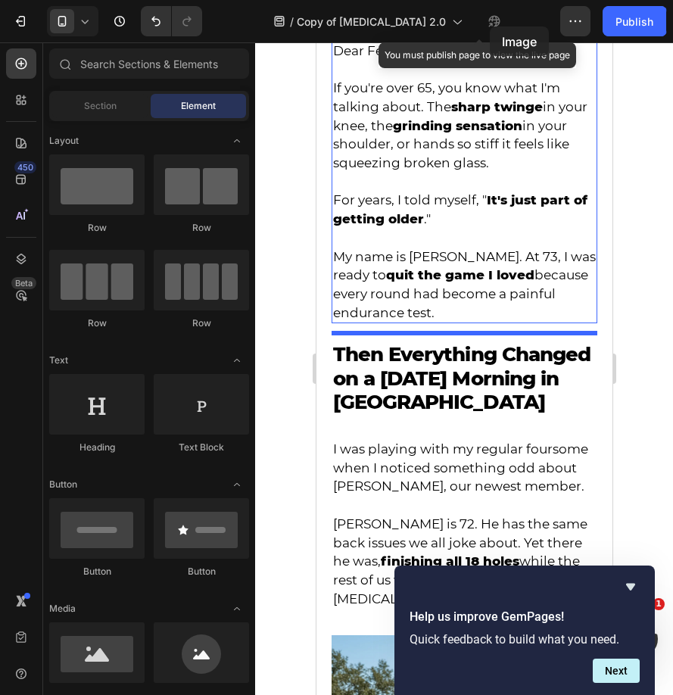
scroll to position [524, 0]
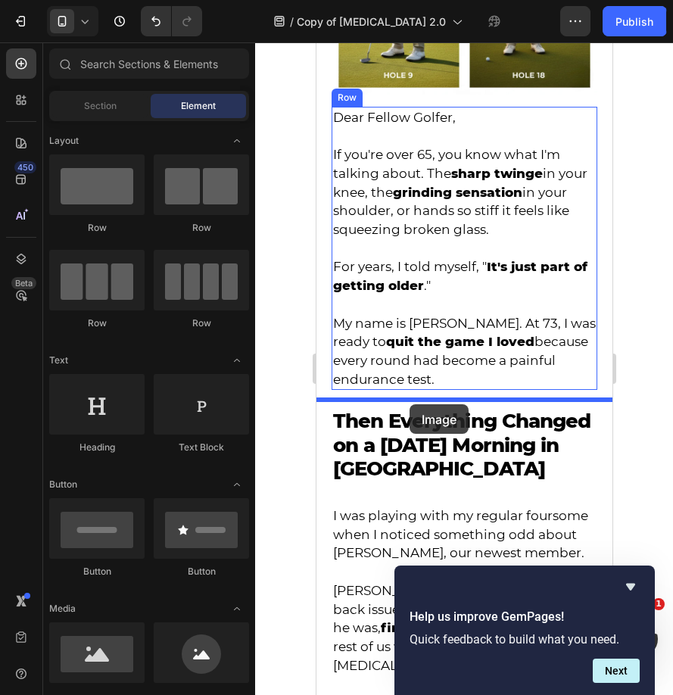
drag, startPoint x: 411, startPoint y: 701, endPoint x: 409, endPoint y: 404, distance: 296.8
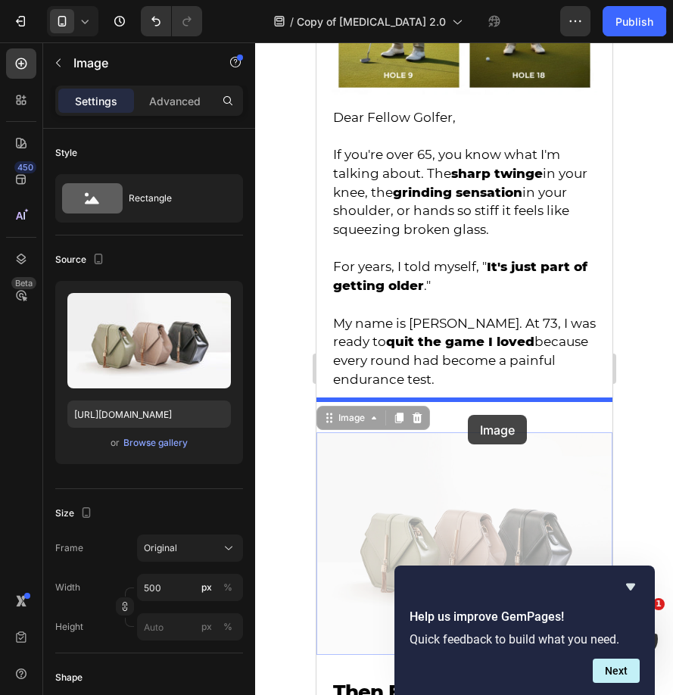
drag, startPoint x: 440, startPoint y: 476, endPoint x: 467, endPoint y: 415, distance: 67.1
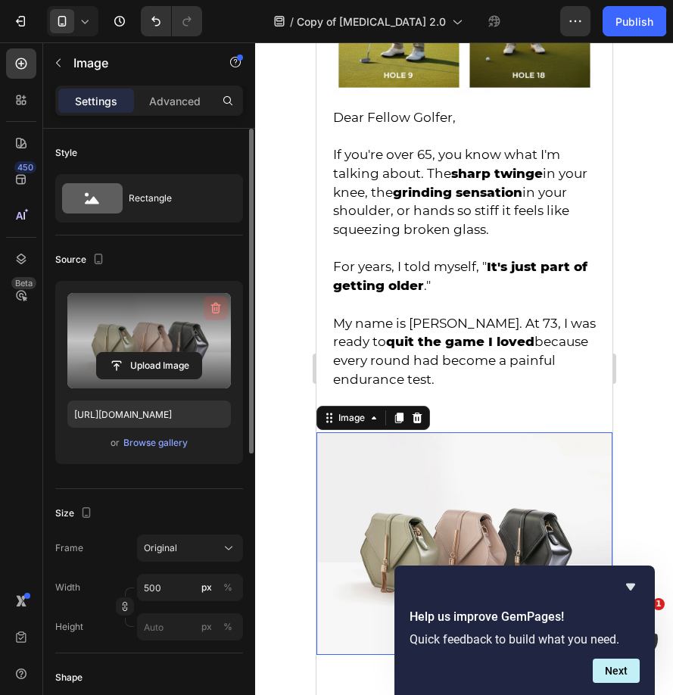
click at [215, 310] on icon "button" at bounding box center [215, 308] width 15 height 15
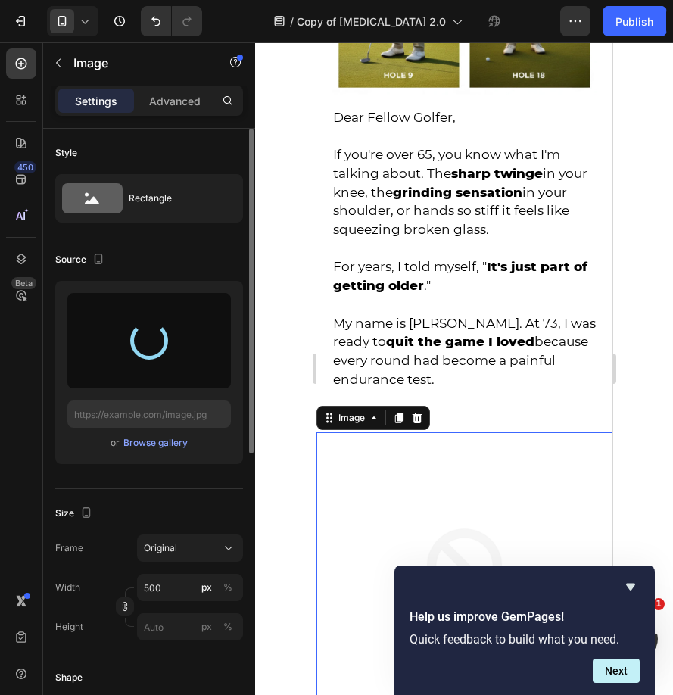
type input "https://cdn.shopify.com/s/files/1/0589/8682/3766/files/gempages_553430388358251…"
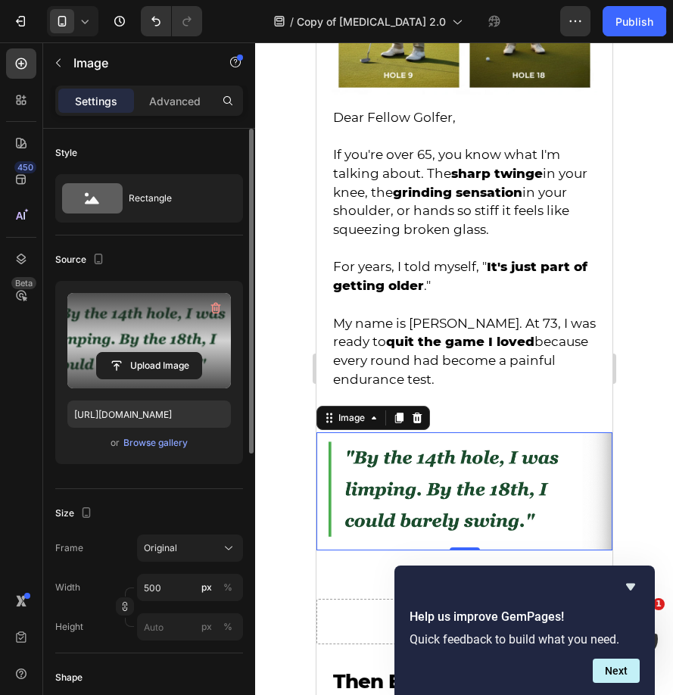
click at [283, 345] on div at bounding box center [464, 368] width 418 height 653
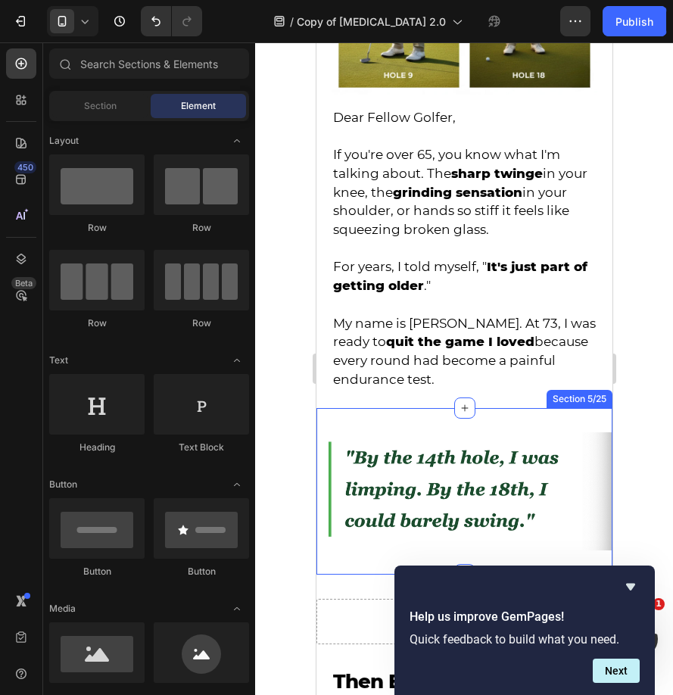
click at [410, 427] on div "Image Section 5/25" at bounding box center [464, 491] width 296 height 167
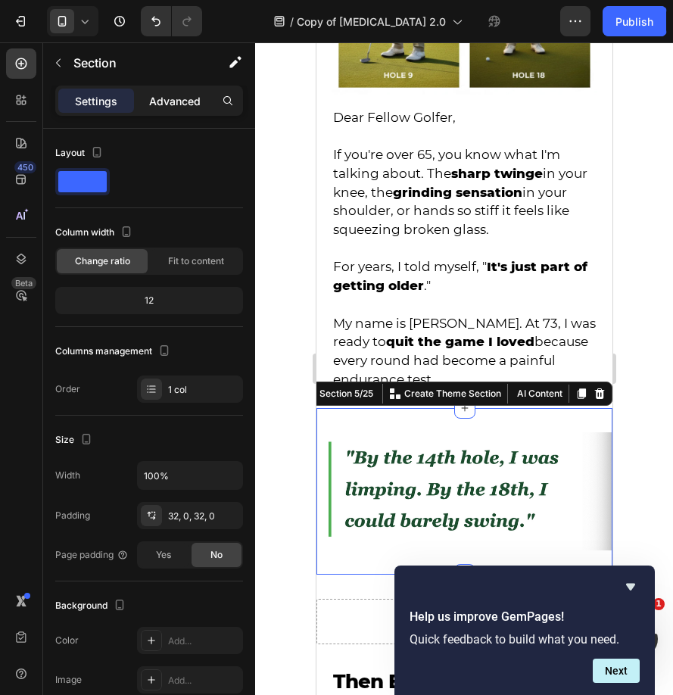
click at [197, 105] on p "Advanced" at bounding box center [174, 101] width 51 height 16
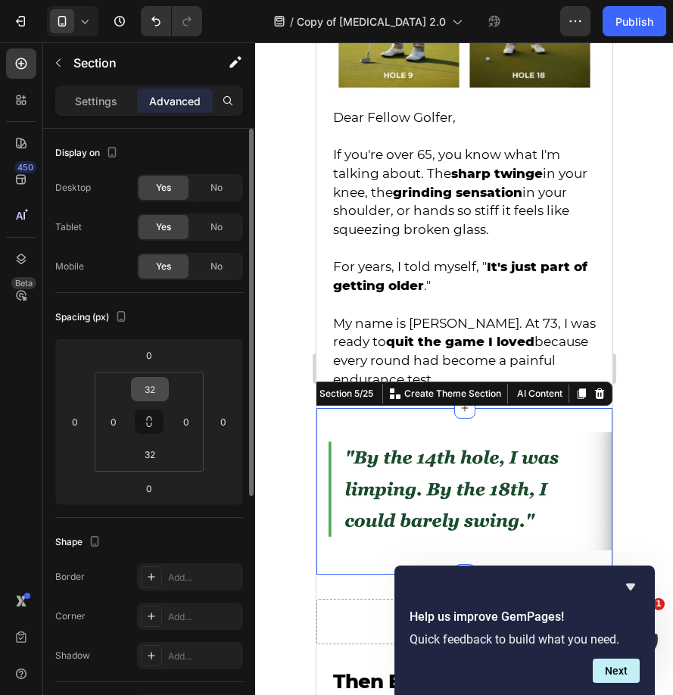
click at [152, 394] on input "32" at bounding box center [150, 389] width 30 height 23
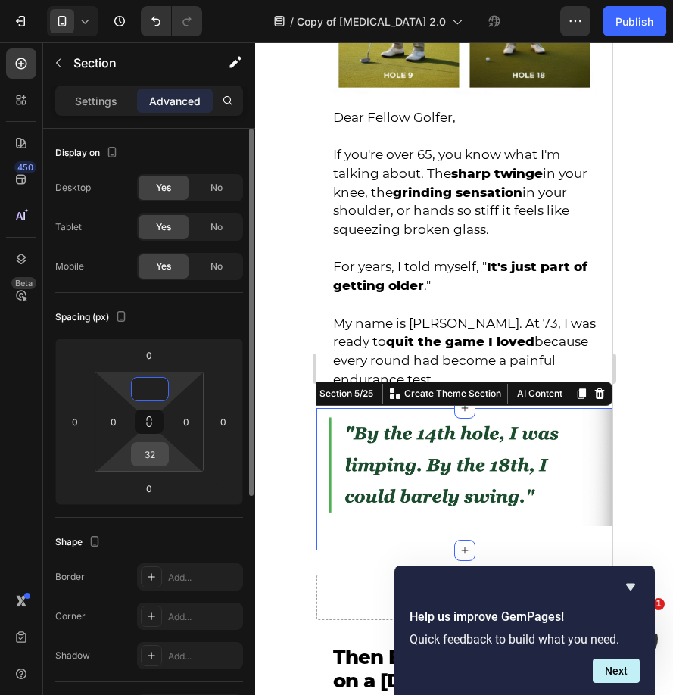
type input "0"
click at [151, 466] on div "32" at bounding box center [150, 454] width 38 height 24
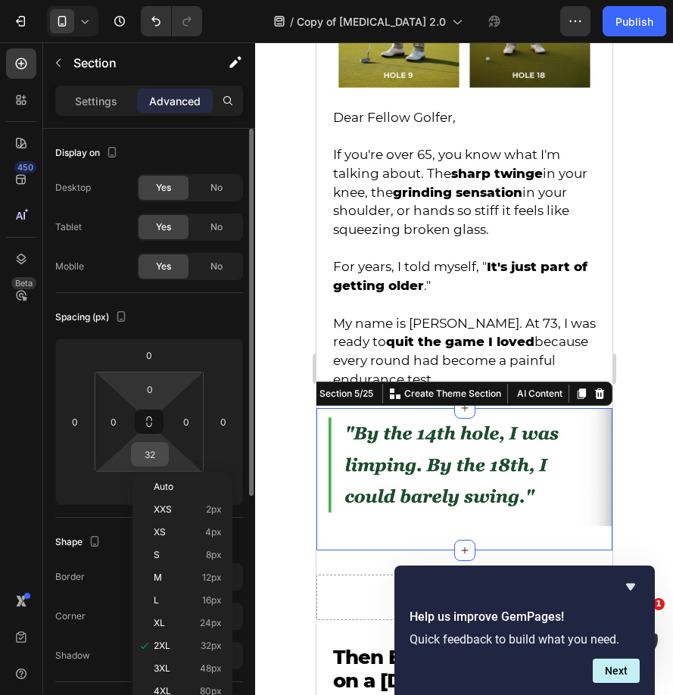
click at [151, 460] on input "32" at bounding box center [150, 454] width 30 height 23
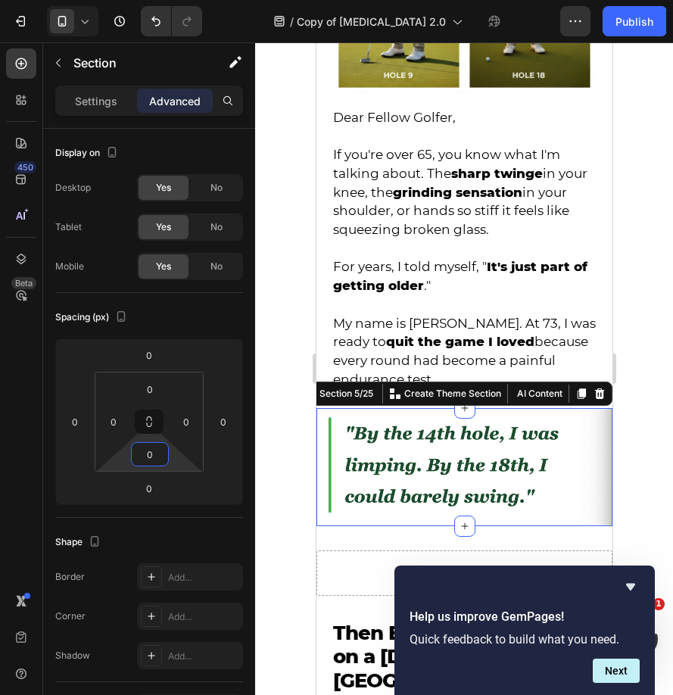
type input "0"
click at [270, 429] on div at bounding box center [464, 368] width 418 height 653
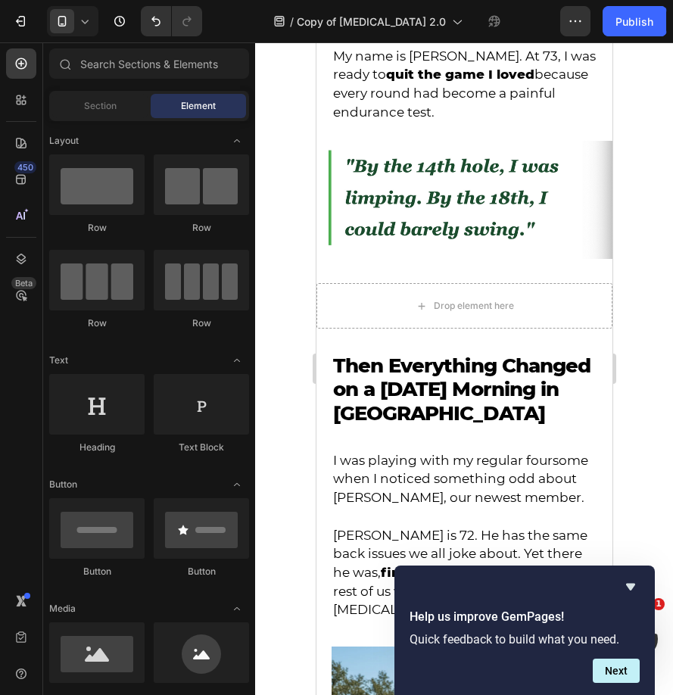
scroll to position [785, 0]
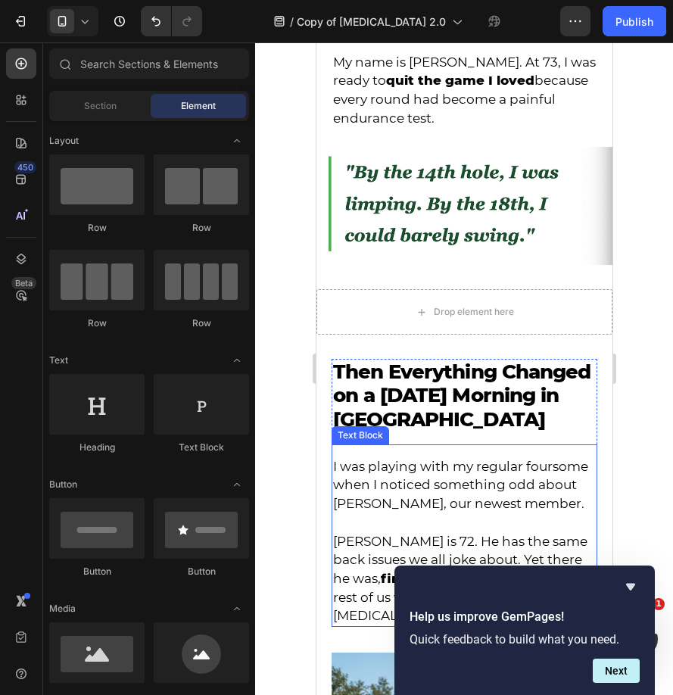
click at [394, 475] on span "I was playing with my regular foursome when I noticed something odd about [PERS…" at bounding box center [459, 485] width 255 height 52
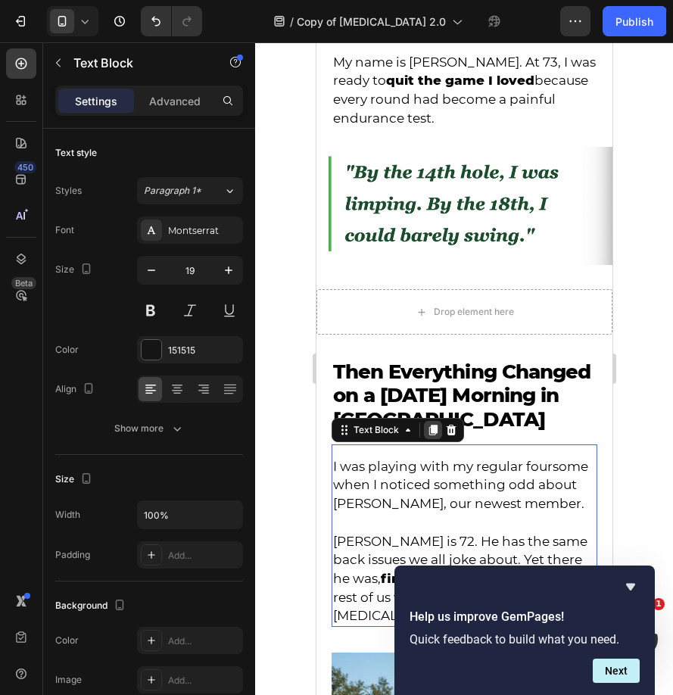
click at [434, 431] on div at bounding box center [432, 430] width 18 height 18
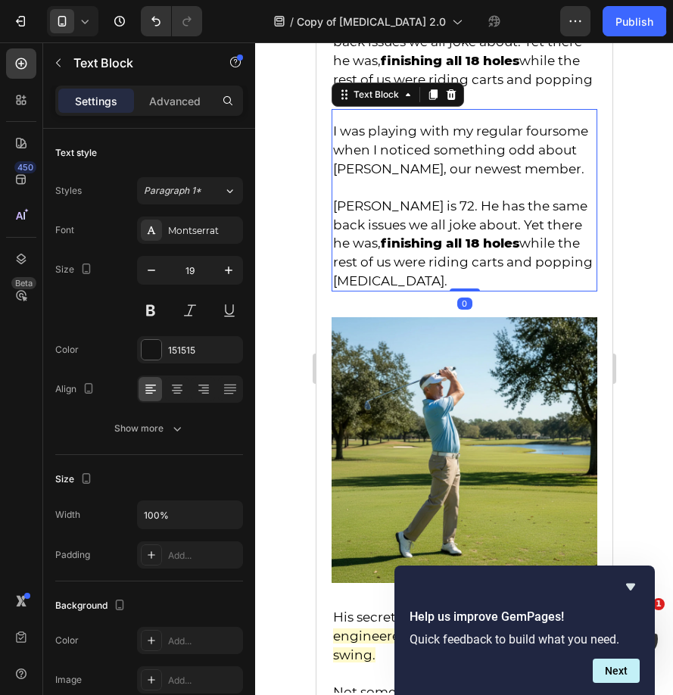
click at [290, 388] on div at bounding box center [464, 368] width 418 height 653
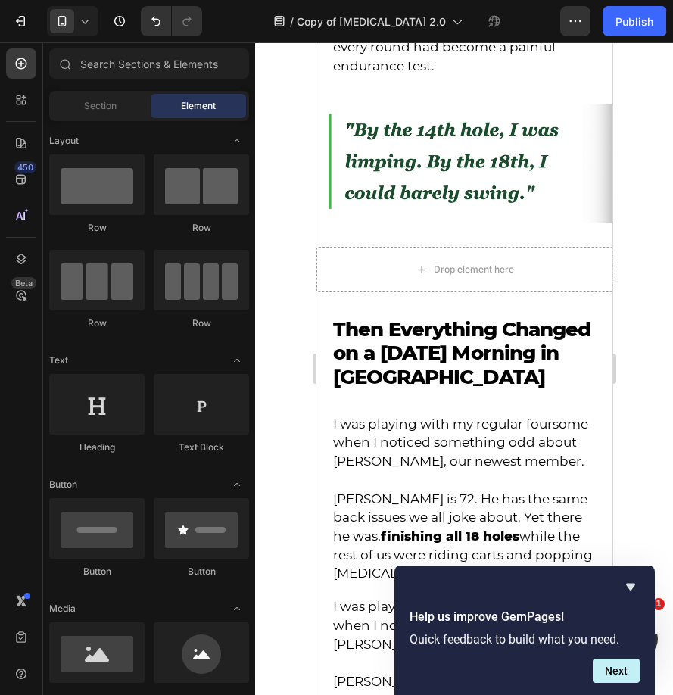
scroll to position [834, 0]
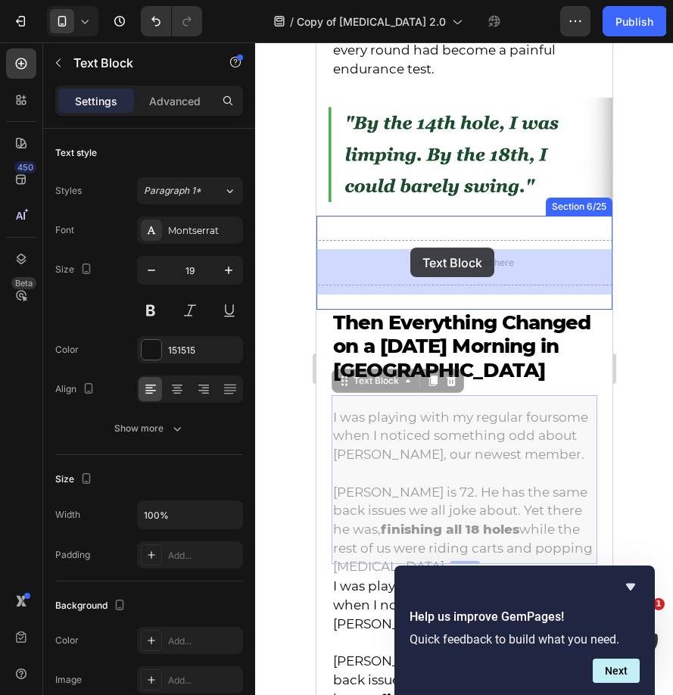
drag, startPoint x: 409, startPoint y: 512, endPoint x: 410, endPoint y: 248, distance: 264.2
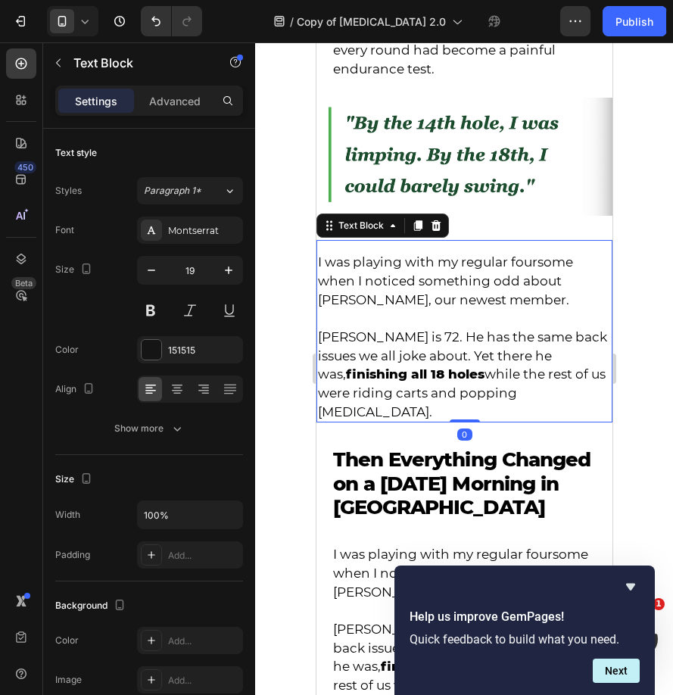
click at [291, 253] on div at bounding box center [464, 368] width 418 height 653
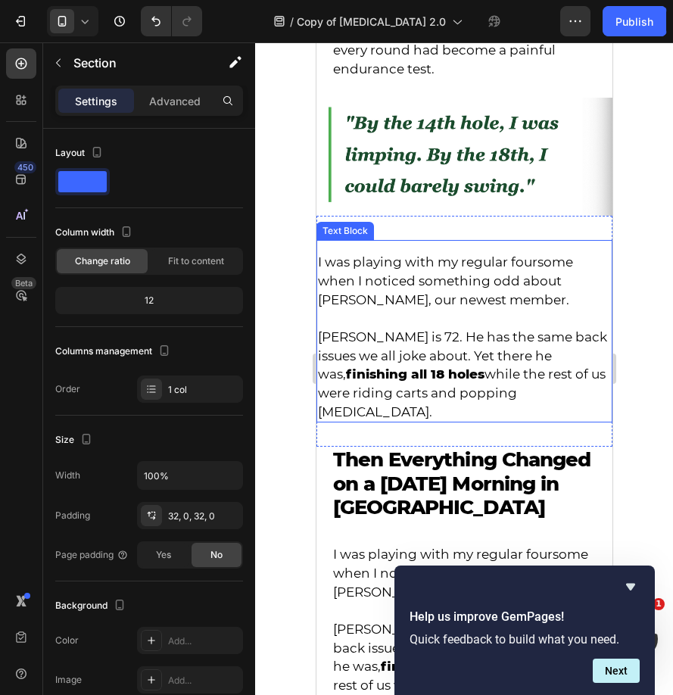
click at [375, 241] on div "I was playing with my regular foursome when I noticed something odd about Frank…" at bounding box center [464, 331] width 296 height 231
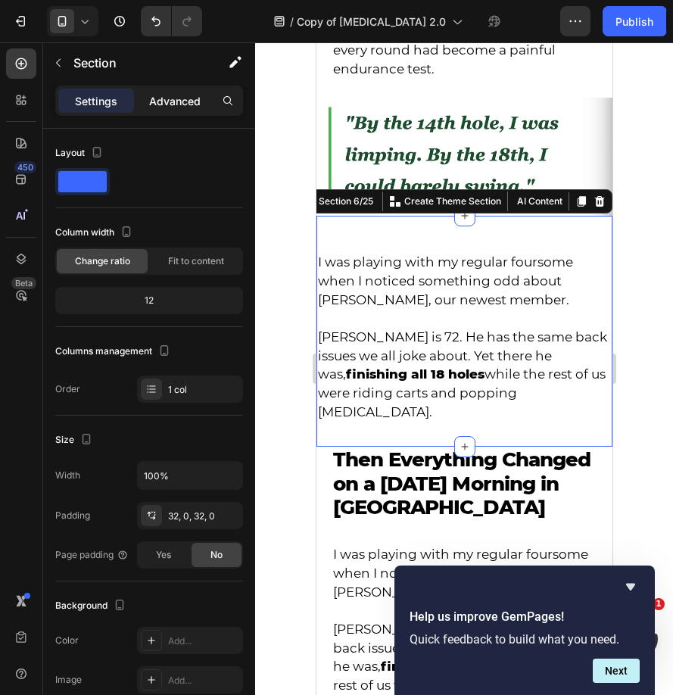
click at [154, 104] on p "Advanced" at bounding box center [174, 101] width 51 height 16
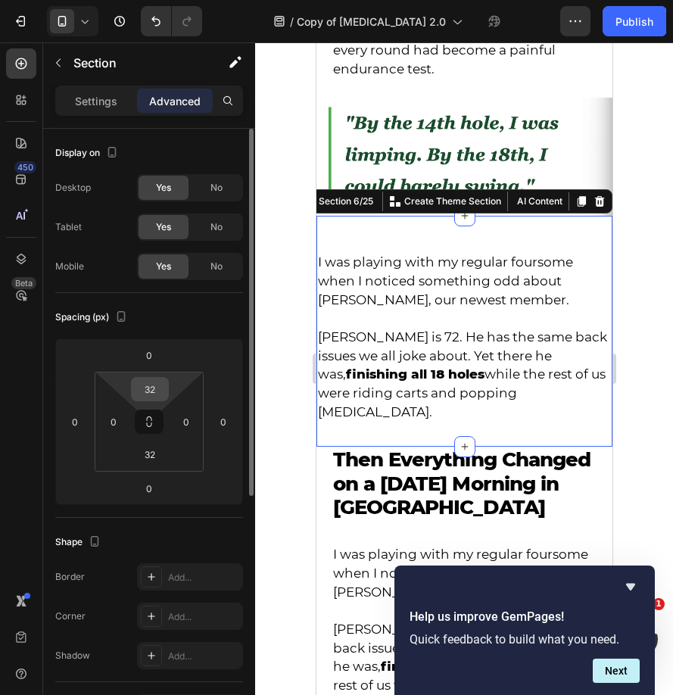
click at [153, 388] on input "32" at bounding box center [150, 389] width 30 height 23
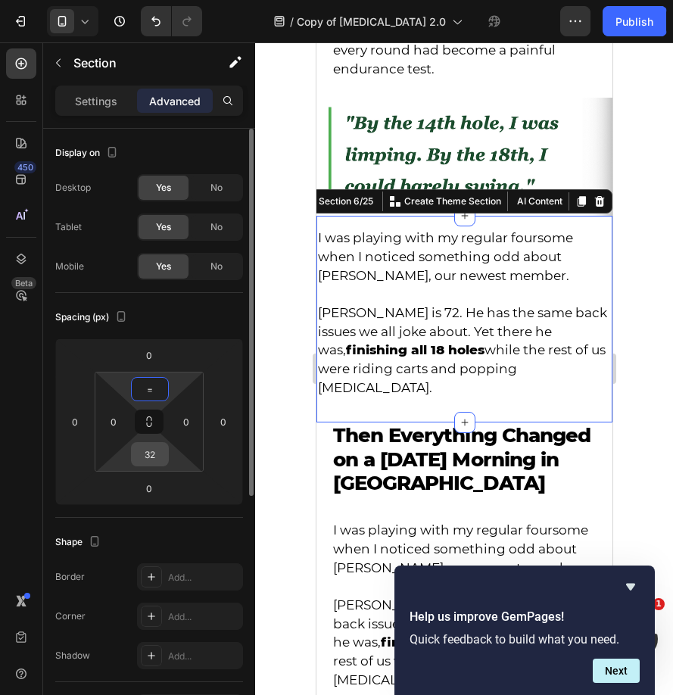
type input "2"
click at [156, 457] on input "32" at bounding box center [150, 454] width 30 height 23
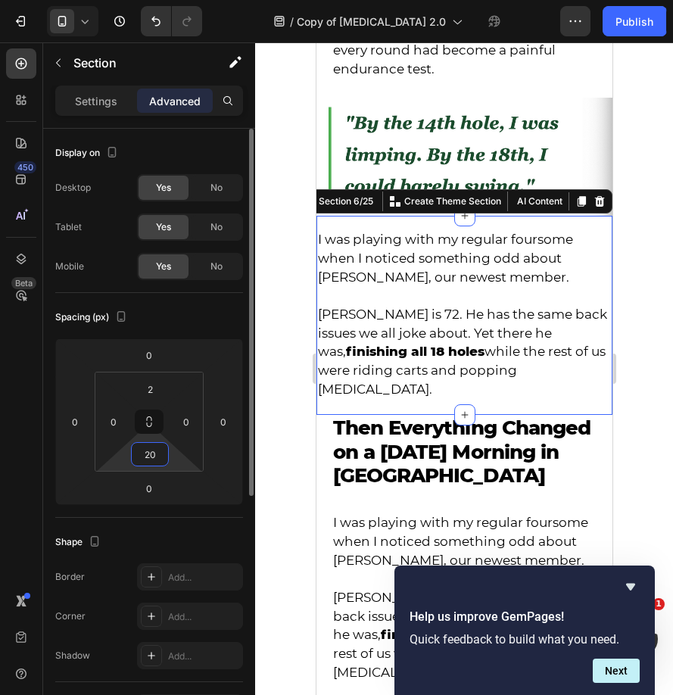
type input "2"
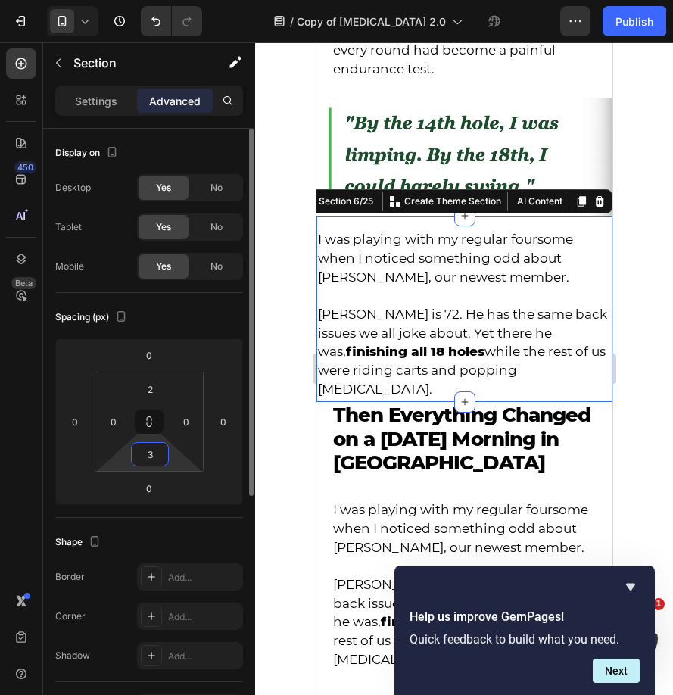
type input "32"
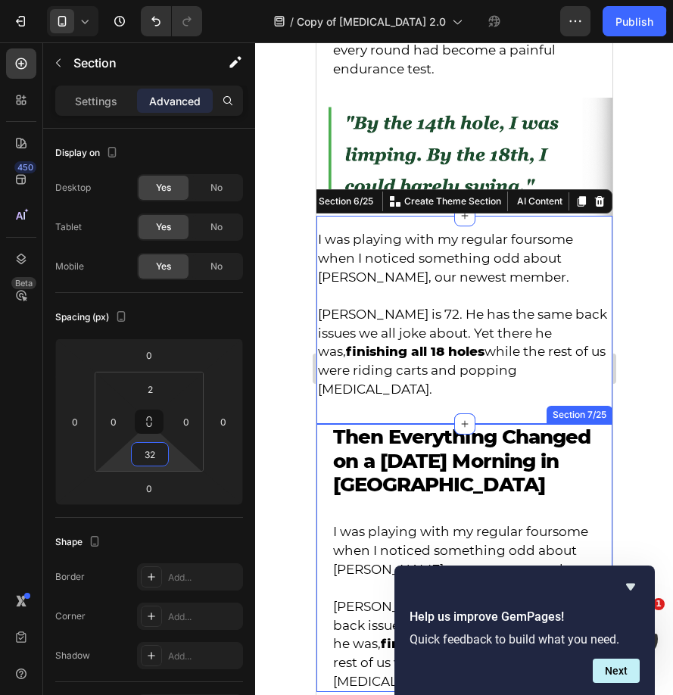
click at [273, 417] on div at bounding box center [464, 368] width 418 height 653
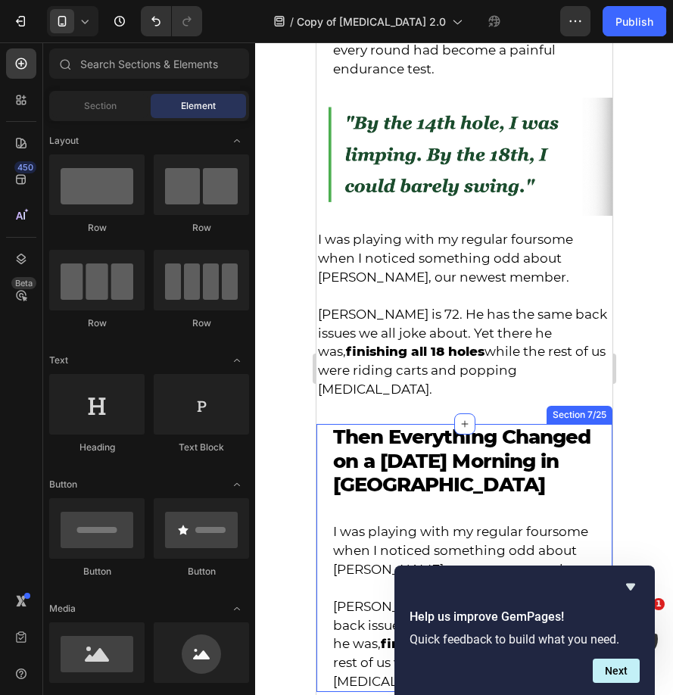
click at [385, 374] on p "Frank is 72. He has the same back issues we all joke about. Yet there he was, f…" at bounding box center [463, 352] width 293 height 94
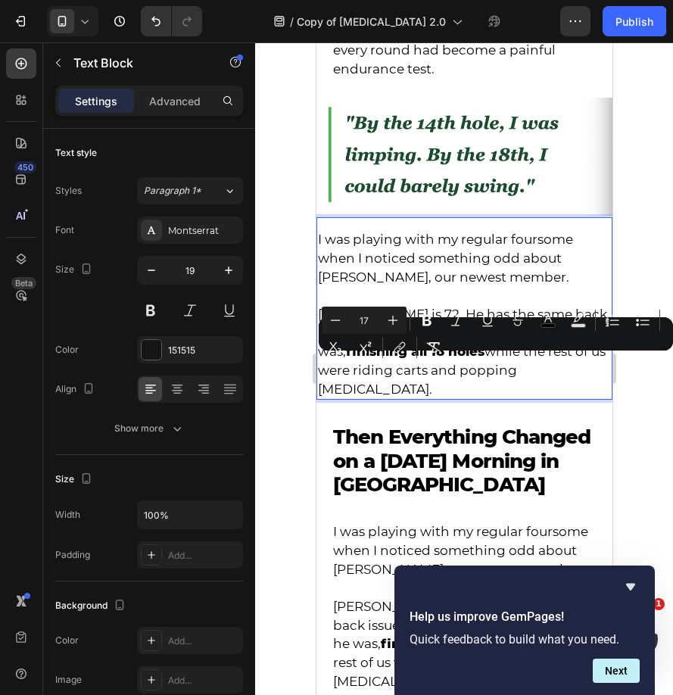
click at [460, 388] on p "Frank is 72. He has the same back issues we all joke about. Yet there he was, f…" at bounding box center [463, 352] width 293 height 94
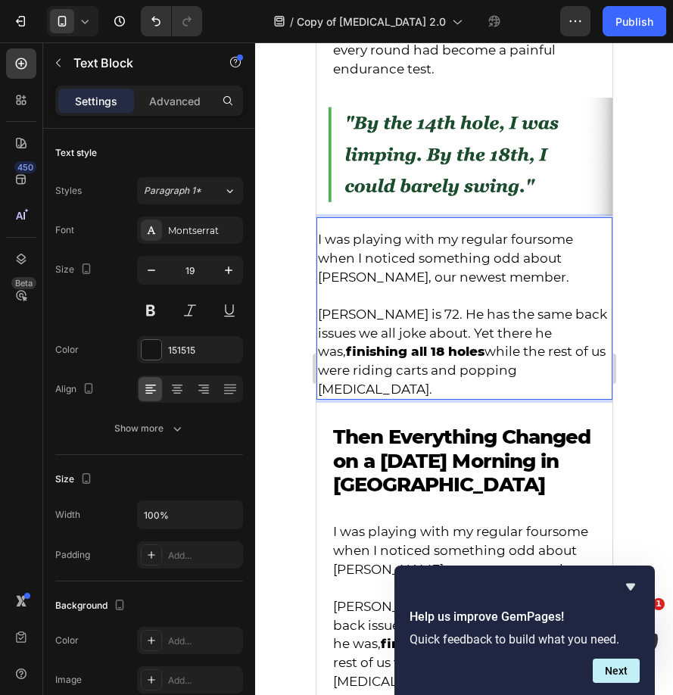
click at [460, 388] on p "Frank is 72. He has the same back issues we all joke about. Yet there he was, f…" at bounding box center [463, 352] width 293 height 94
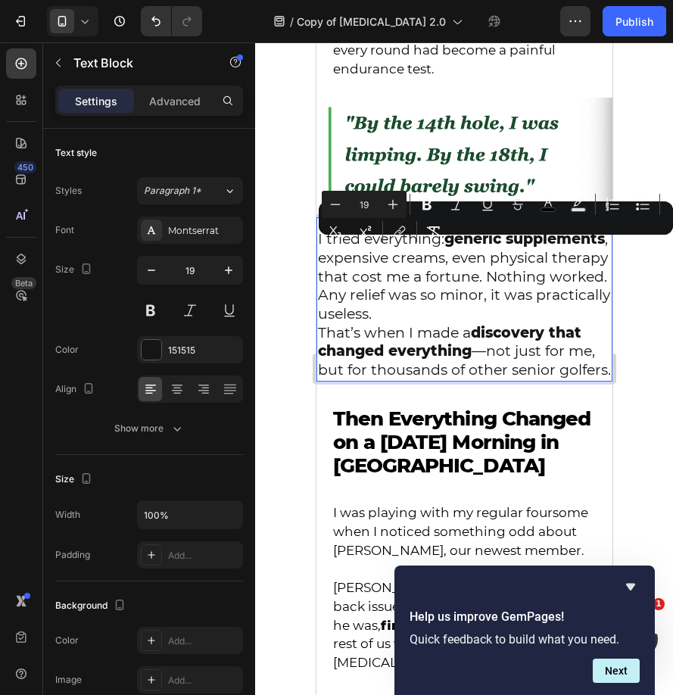
drag, startPoint x: 460, startPoint y: 388, endPoint x: 311, endPoint y: 223, distance: 221.9
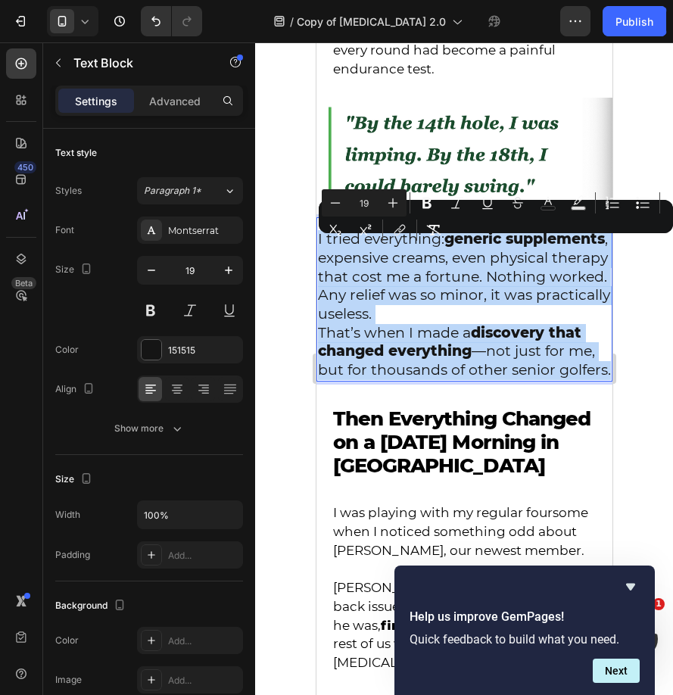
drag, startPoint x: 318, startPoint y: 248, endPoint x: 608, endPoint y: 396, distance: 325.7
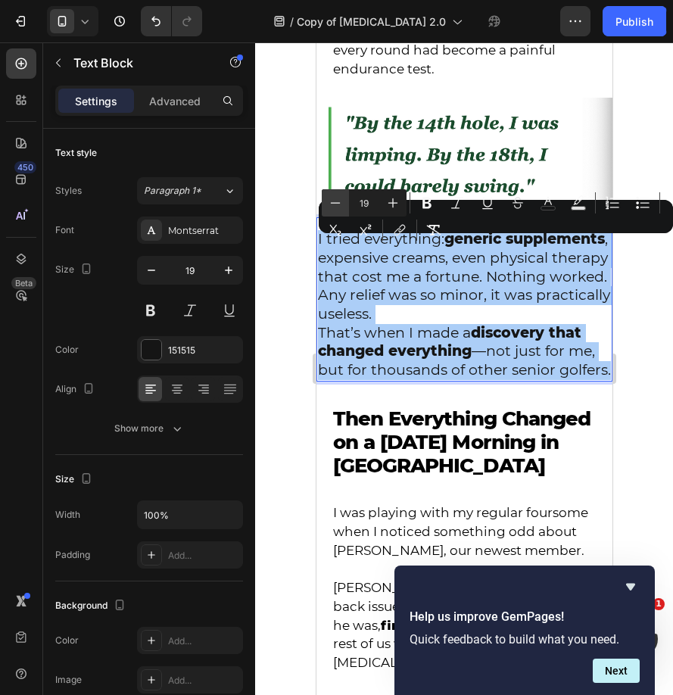
click at [343, 206] on button "Minus" at bounding box center [335, 202] width 27 height 27
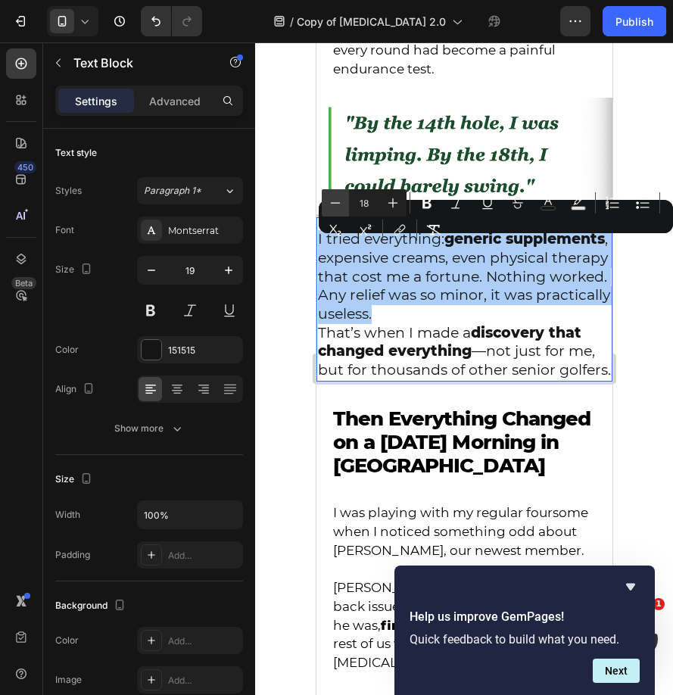
click at [343, 206] on button "Minus" at bounding box center [335, 202] width 27 height 27
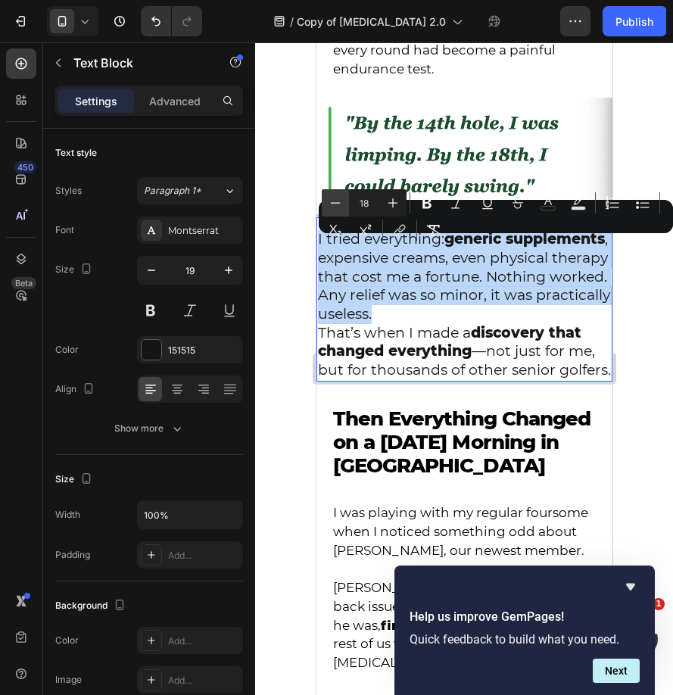
type input "17"
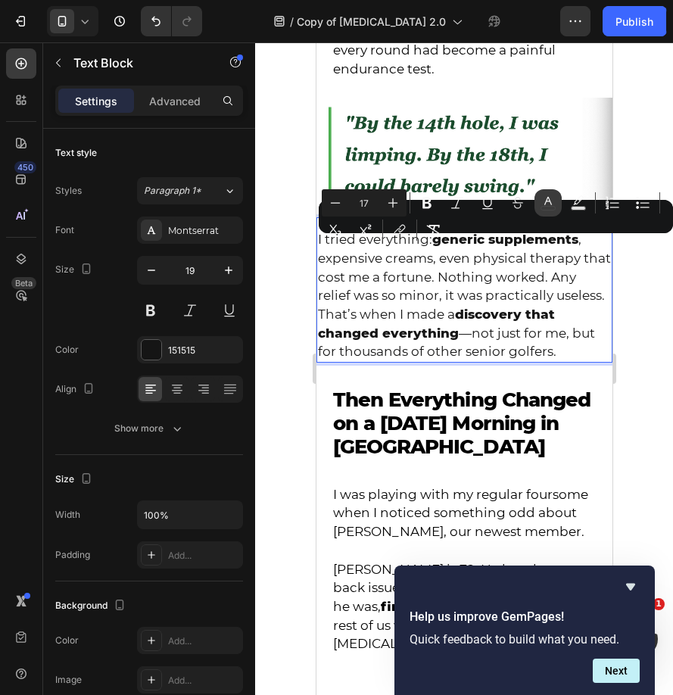
click at [550, 211] on button "color" at bounding box center [547, 202] width 27 height 27
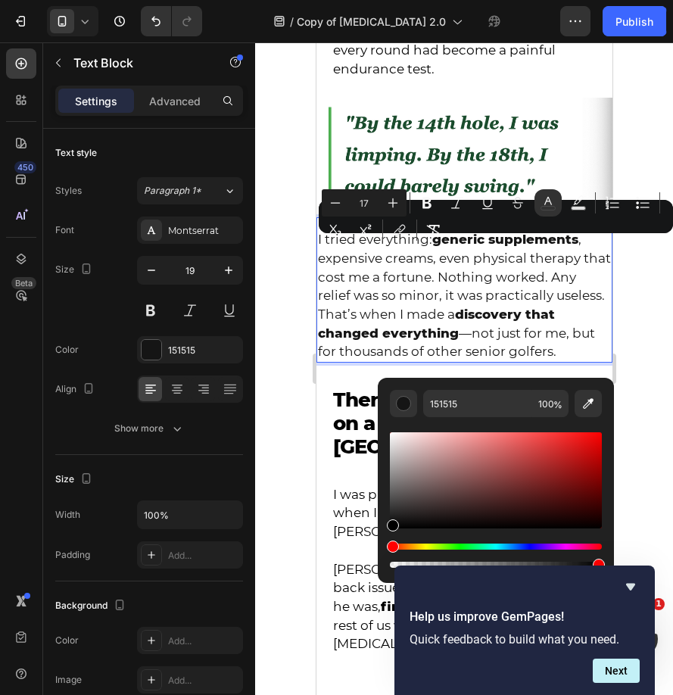
type input "000000"
drag, startPoint x: 419, startPoint y: 464, endPoint x: 383, endPoint y: 547, distance: 90.6
click at [383, 547] on div "000000 100 %" at bounding box center [496, 474] width 236 height 193
click at [276, 397] on div at bounding box center [464, 368] width 418 height 653
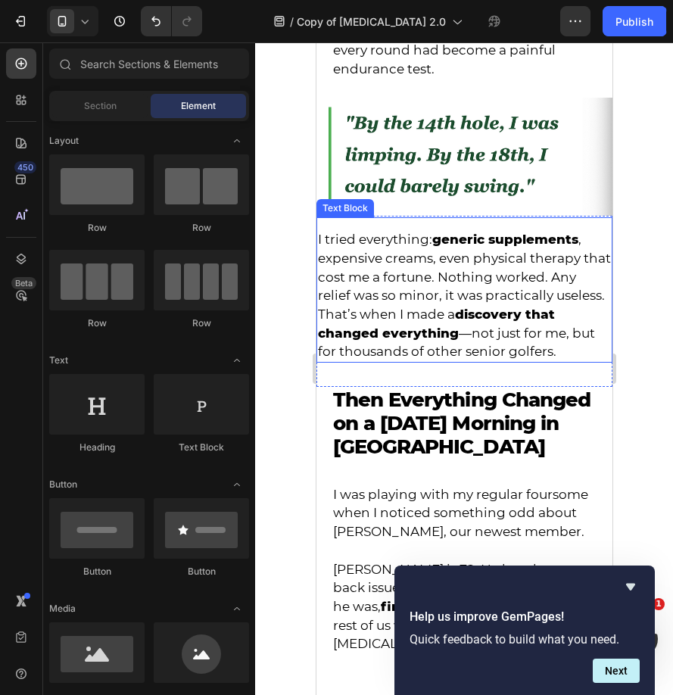
click at [577, 305] on p "I tried everything: generic supplements , expensive creams, even physical thera…" at bounding box center [463, 267] width 293 height 75
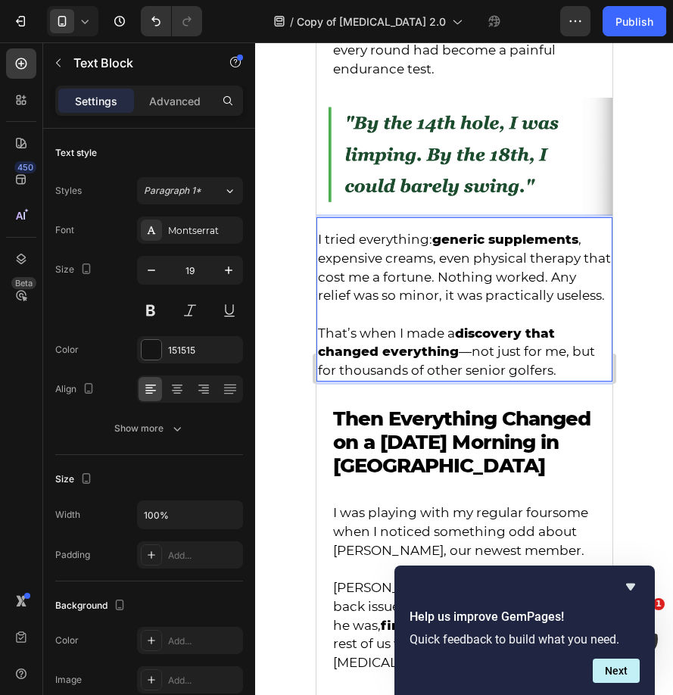
click at [289, 316] on div at bounding box center [464, 368] width 418 height 653
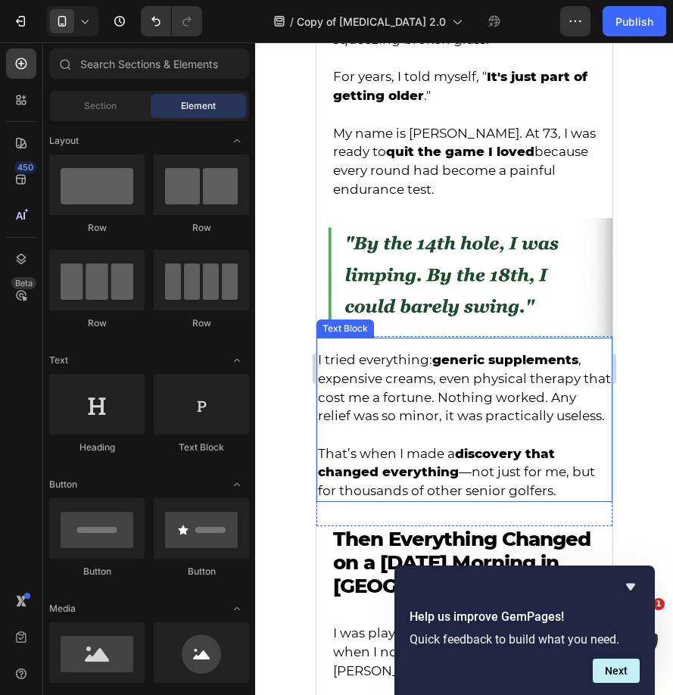
scroll to position [712, 0]
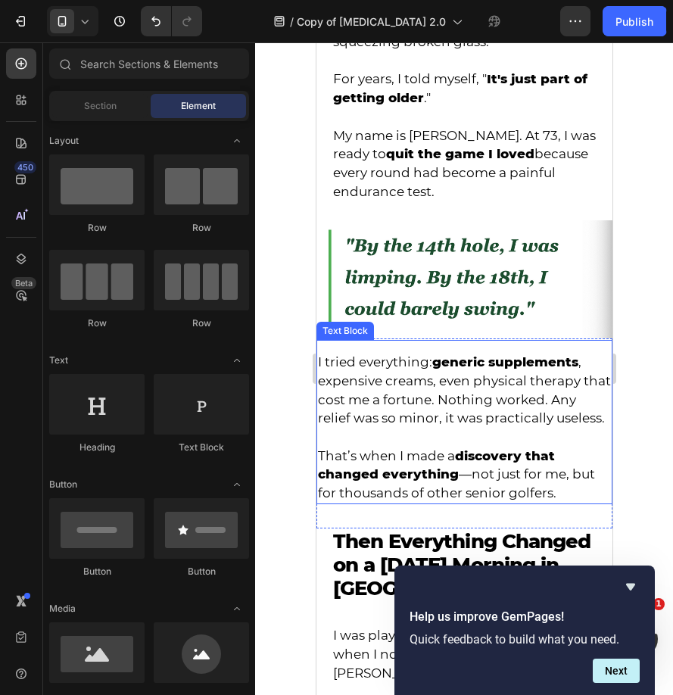
click at [409, 357] on div "I tried everything: generic supplements , expensive creams, even physical thera…" at bounding box center [464, 422] width 296 height 164
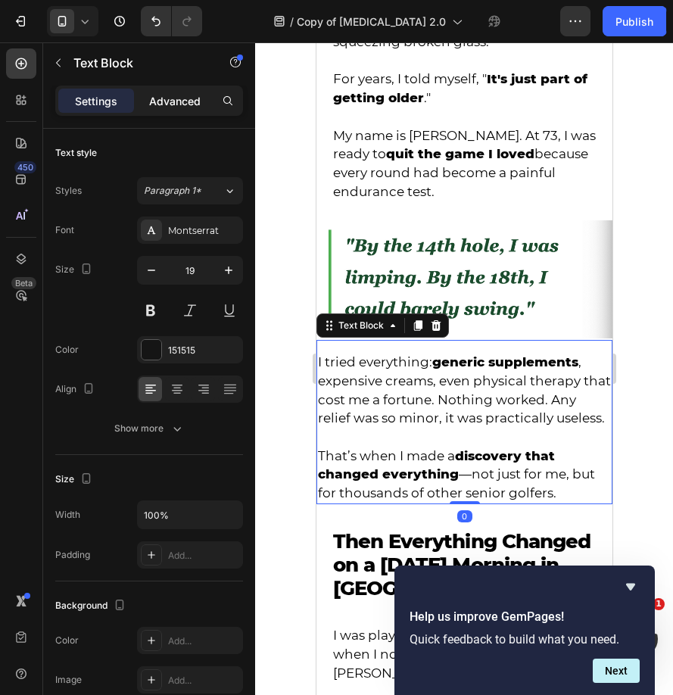
click at [146, 89] on div "Advanced" at bounding box center [175, 101] width 76 height 24
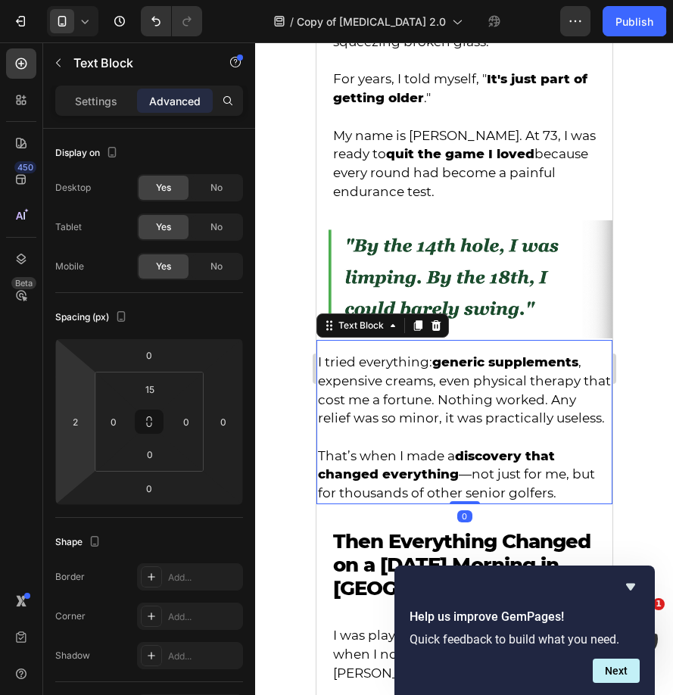
click at [73, 0] on html "7 Version history / Copy of back brace 2.0 Draft Preview Save Publish 450 Beta …" at bounding box center [336, 0] width 673 height 0
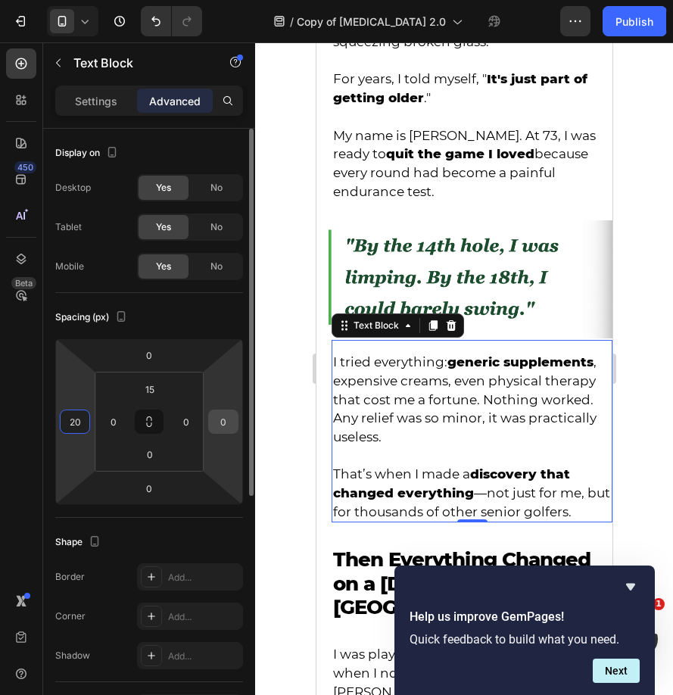
type input "20"
click at [217, 417] on input "0" at bounding box center [223, 421] width 23 height 23
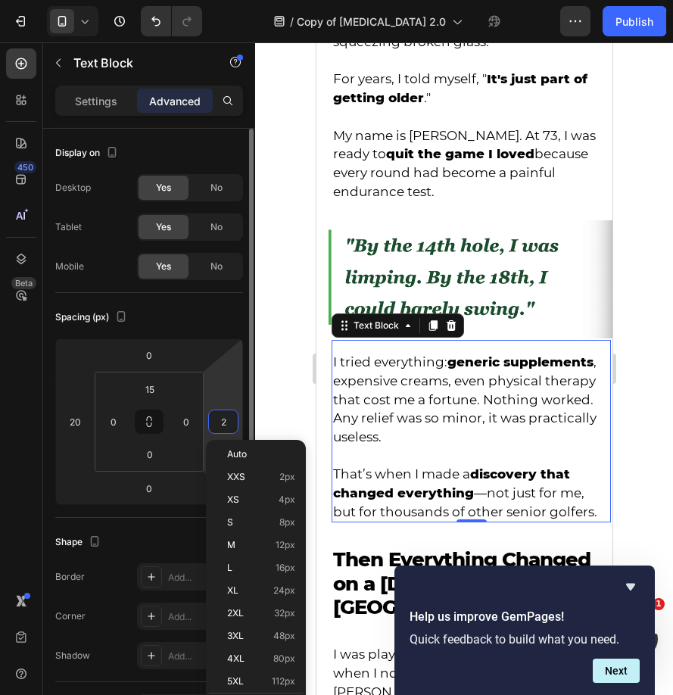
type input "20"
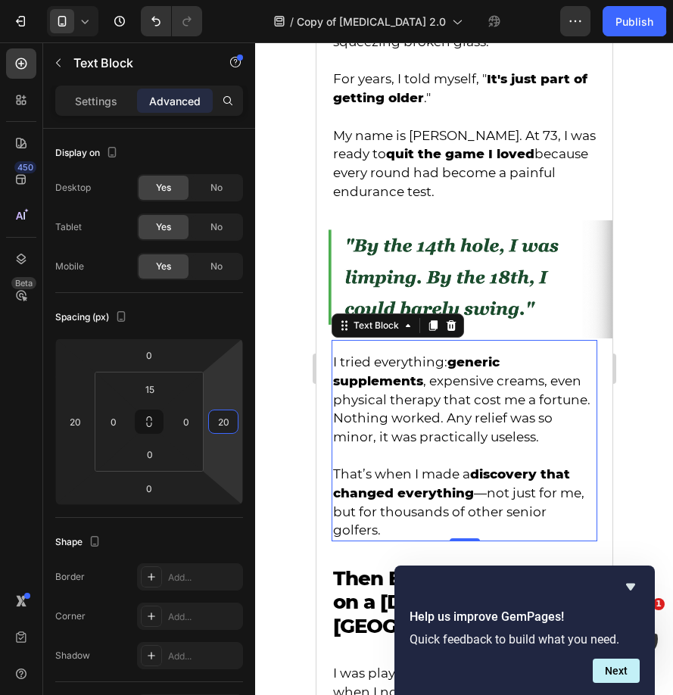
type input "20"
click at [294, 433] on div at bounding box center [464, 368] width 418 height 653
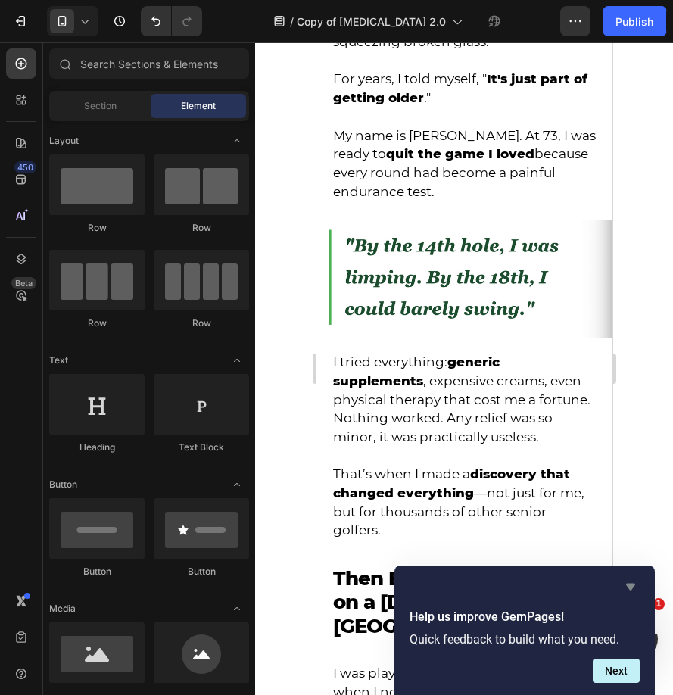
click at [628, 584] on icon "Hide survey" at bounding box center [630, 587] width 9 height 7
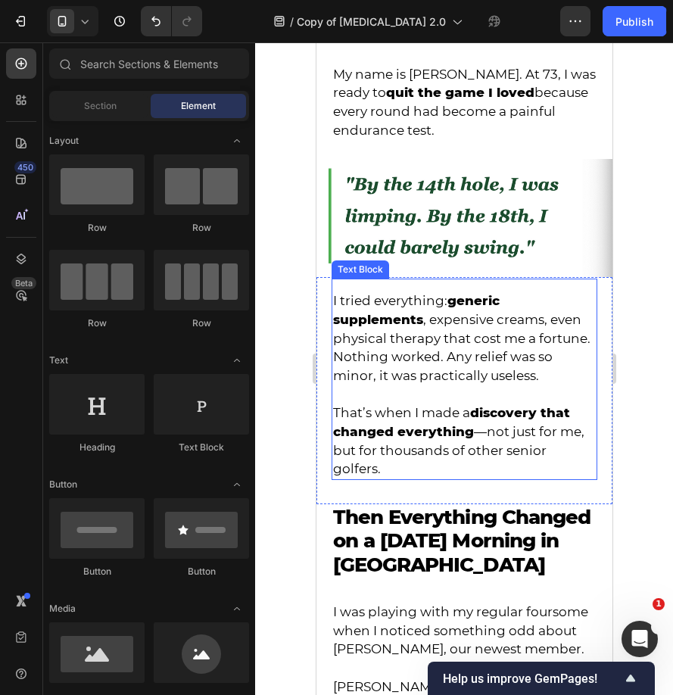
scroll to position [779, 0]
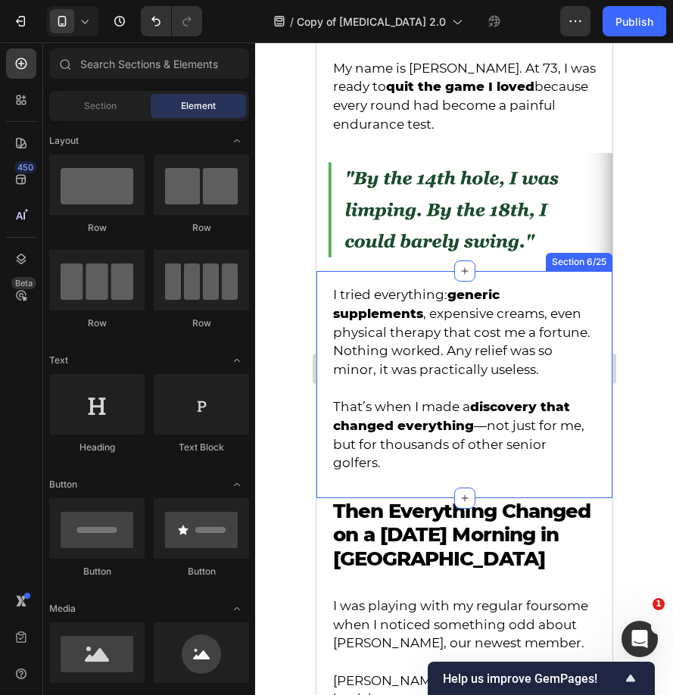
click at [400, 561] on strong "Then Everything Changed on a [DATE] Morning in [GEOGRAPHIC_DATA]" at bounding box center [460, 534] width 257 height 71
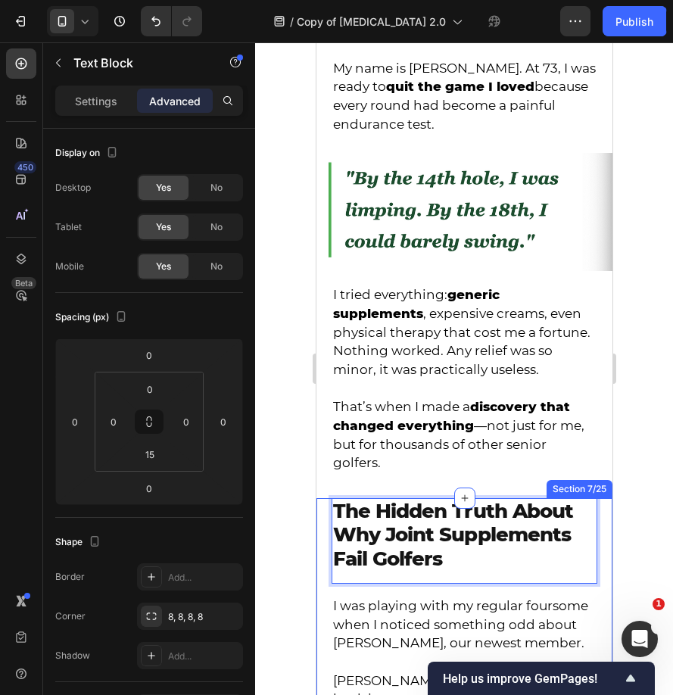
click at [302, 519] on div at bounding box center [464, 368] width 418 height 653
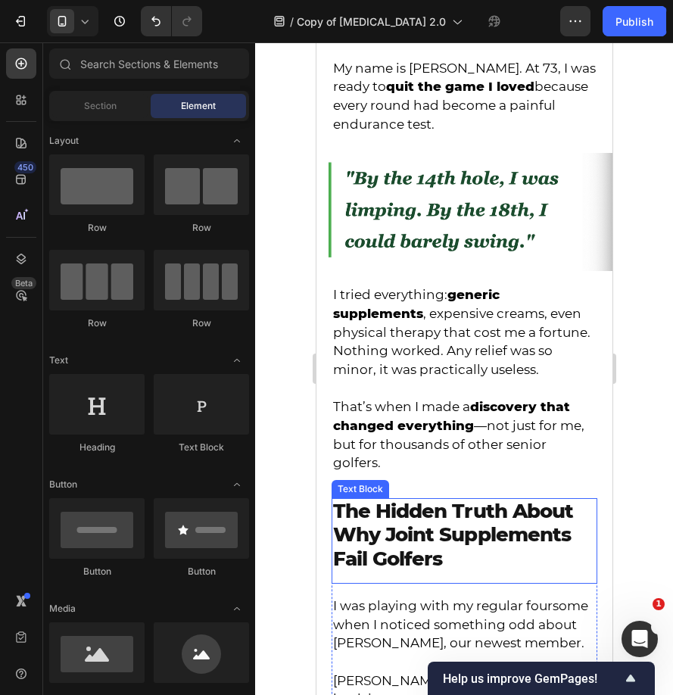
click at [387, 515] on strong "The Hidden Truth About Why Joint Supplements Fail Golfers" at bounding box center [452, 534] width 240 height 71
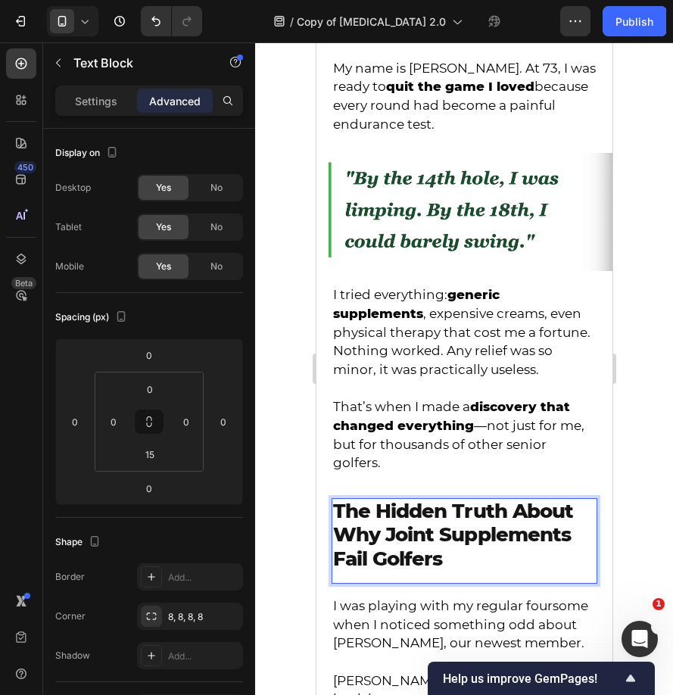
click at [387, 515] on strong "The Hidden Truth About Why Joint Supplements Fail Golfers" at bounding box center [452, 534] width 240 height 71
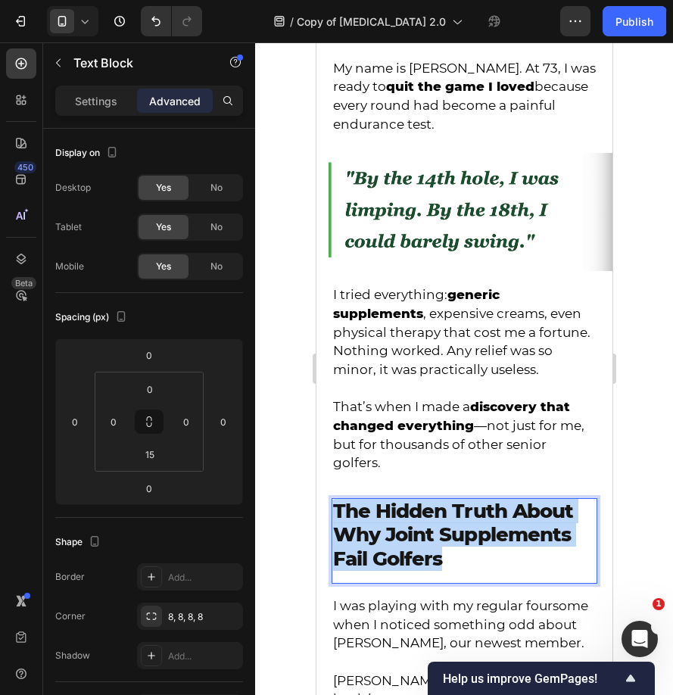
click at [387, 515] on strong "The Hidden Truth About Why Joint Supplements Fail Golfers" at bounding box center [452, 534] width 240 height 71
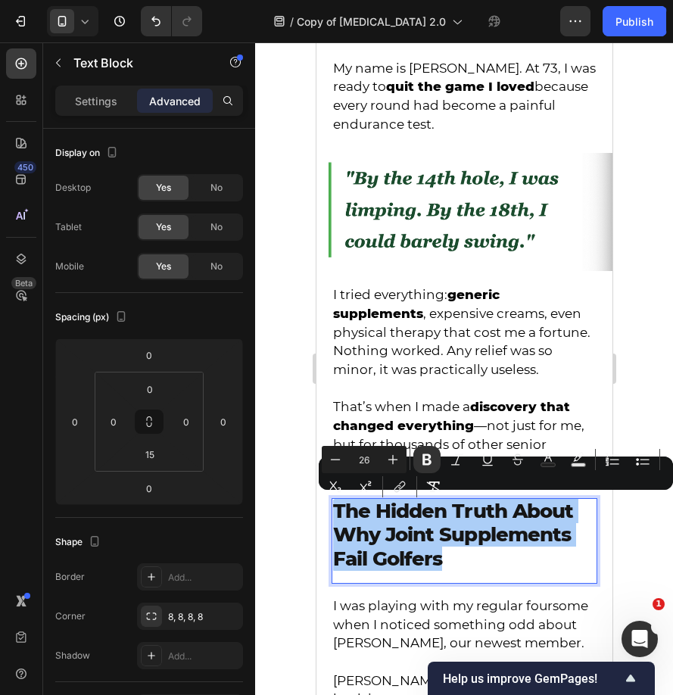
click at [294, 503] on div at bounding box center [464, 368] width 418 height 653
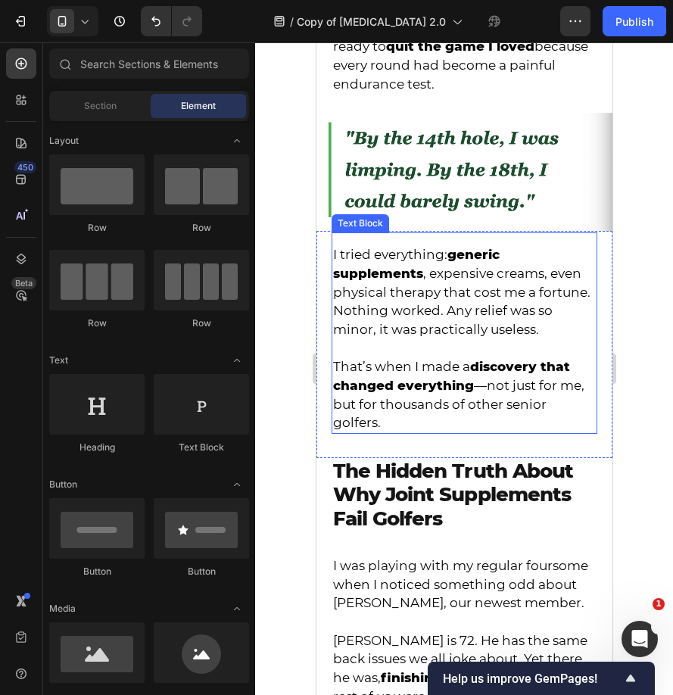
scroll to position [827, 0]
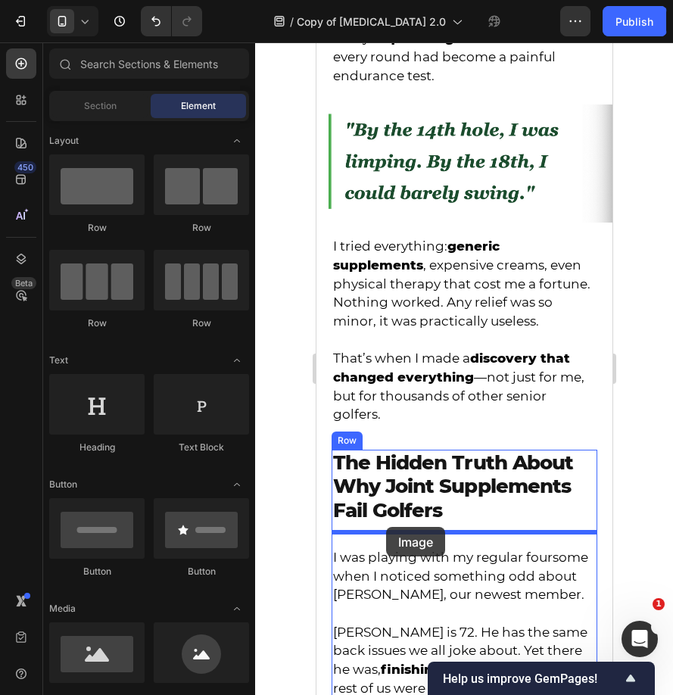
drag, startPoint x: 419, startPoint y: 680, endPoint x: 385, endPoint y: 527, distance: 156.7
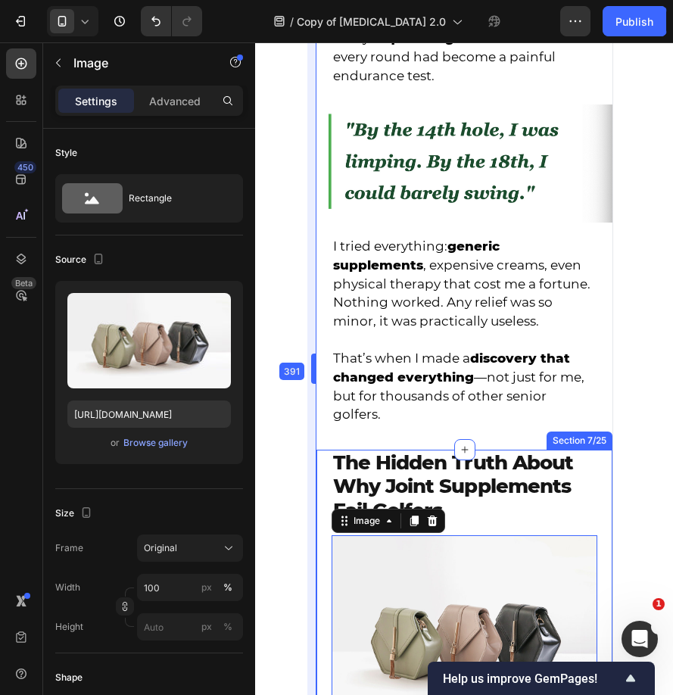
drag, startPoint x: 311, startPoint y: 497, endPoint x: 1, endPoint y: 455, distance: 313.3
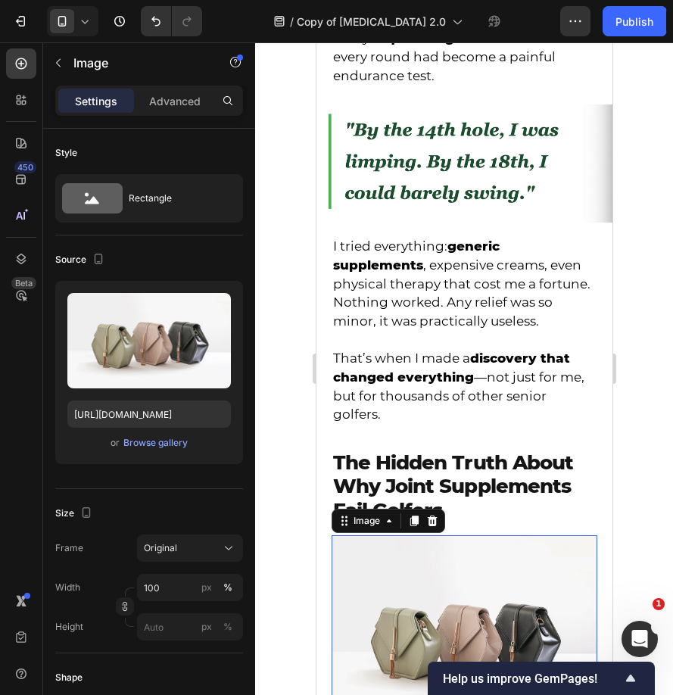
click at [279, 525] on div at bounding box center [464, 368] width 418 height 653
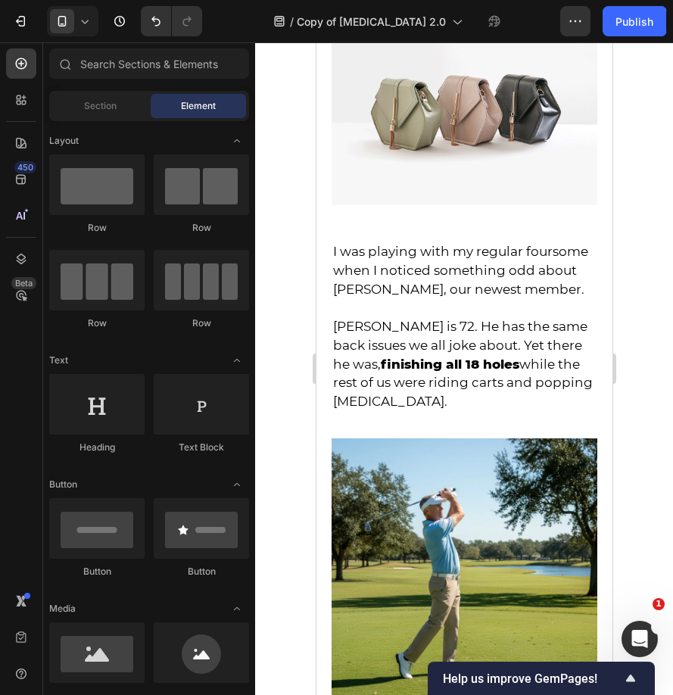
scroll to position [1349, 0]
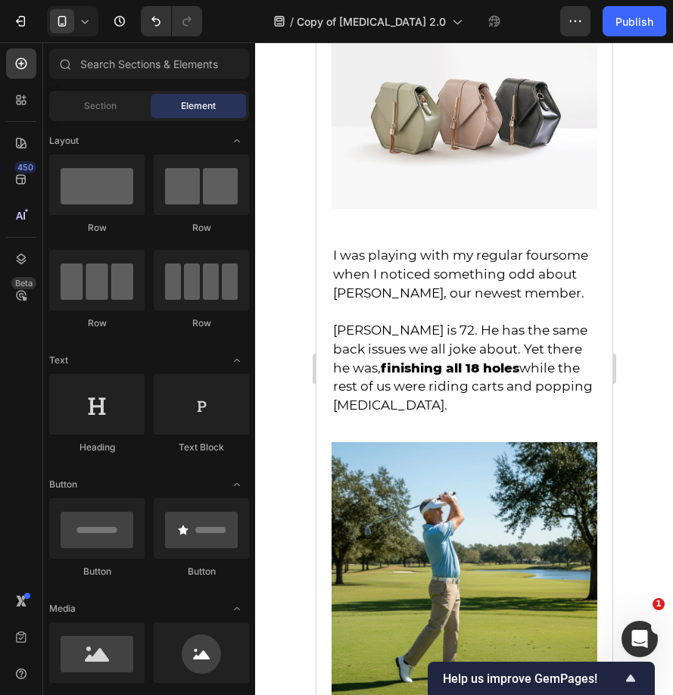
click at [429, 358] on span "Frank is 72. He has the same back issues we all joke about. Yet there he was, f…" at bounding box center [462, 367] width 260 height 90
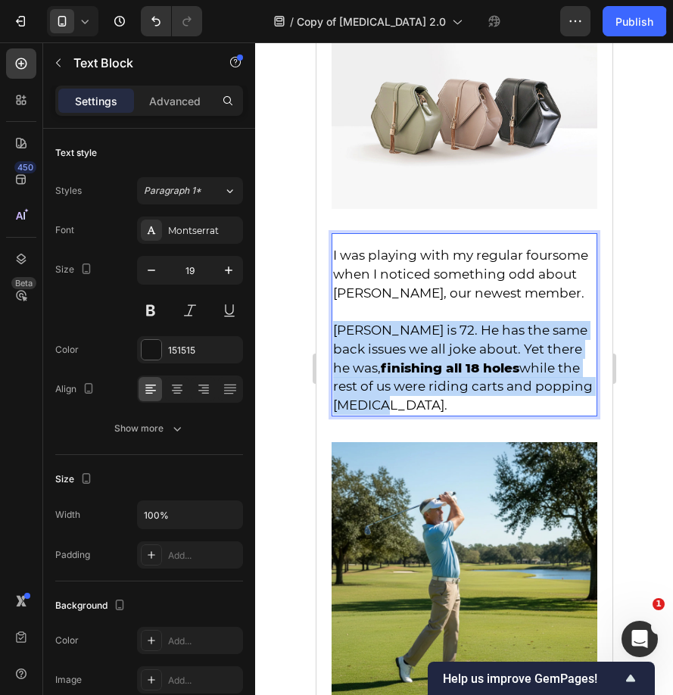
click at [429, 358] on span "Frank is 72. He has the same back issues we all joke about. Yet there he was, f…" at bounding box center [462, 367] width 260 height 90
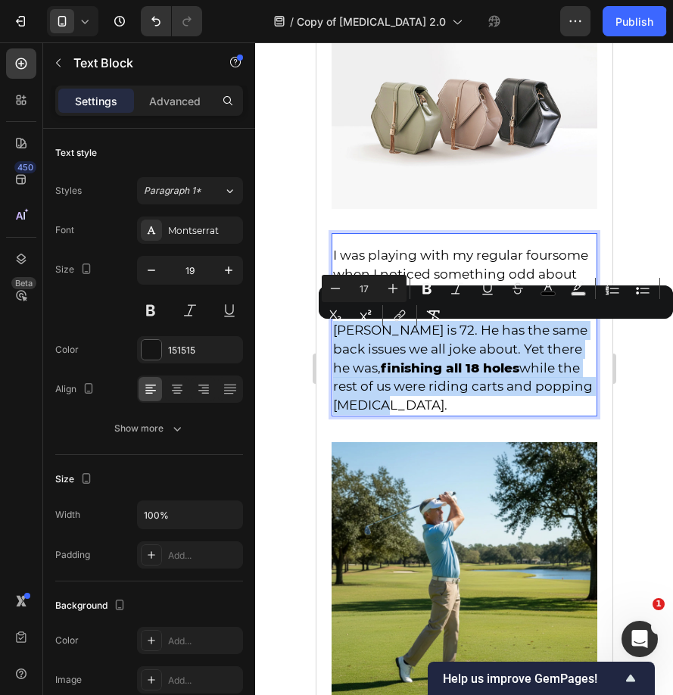
click at [581, 393] on span "Frank is 72. He has the same back issues we all joke about. Yet there he was, f…" at bounding box center [462, 367] width 260 height 90
click at [584, 393] on p "Frank is 72. He has the same back issues we all joke about. Yet there he was, f…" at bounding box center [463, 368] width 263 height 94
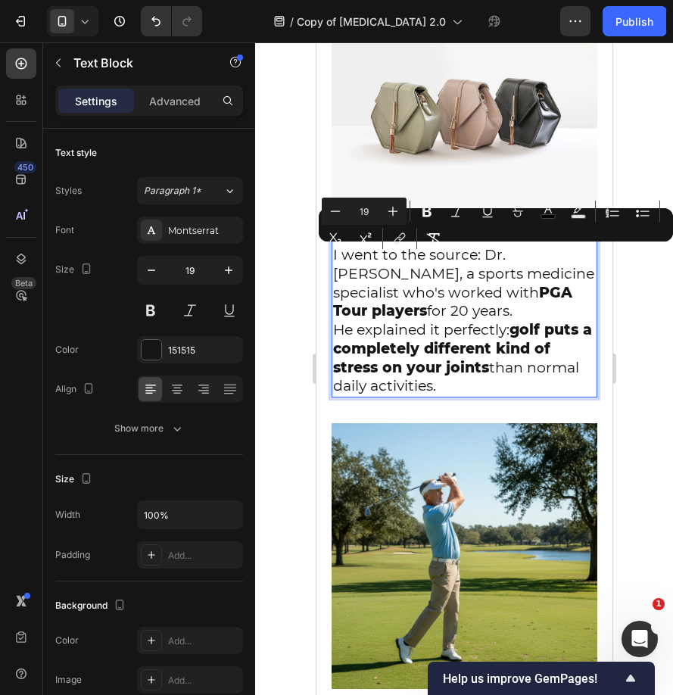
drag, startPoint x: 588, startPoint y: 393, endPoint x: 294, endPoint y: 239, distance: 331.5
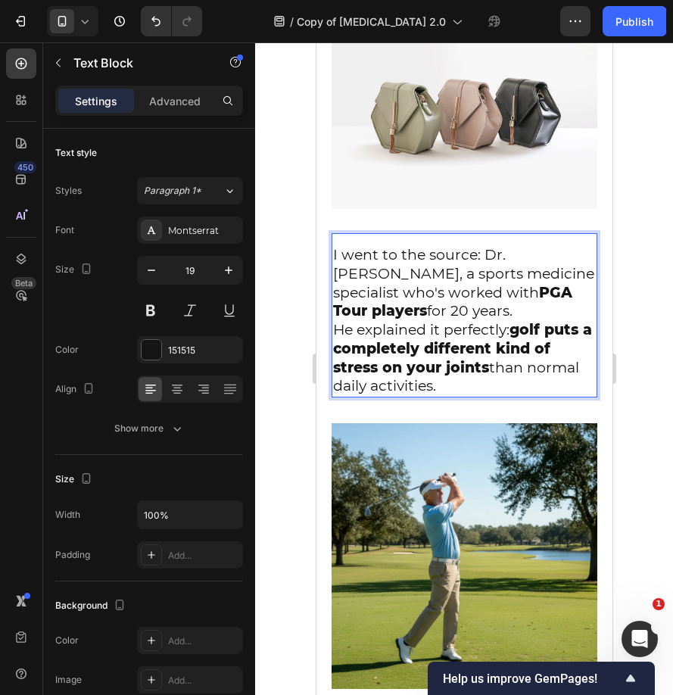
click at [460, 394] on p "He explained it perfectly: golf puts a completely different kind of stress on y…" at bounding box center [463, 358] width 263 height 75
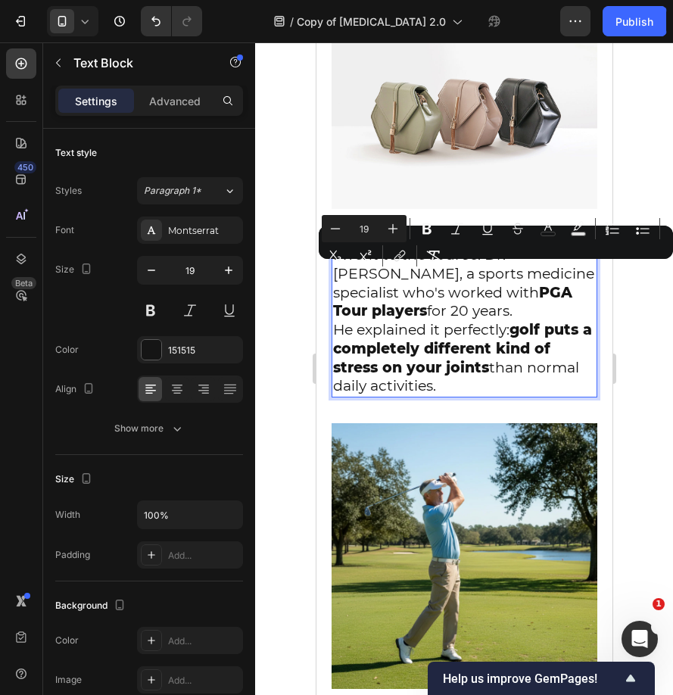
drag, startPoint x: 460, startPoint y: 394, endPoint x: 335, endPoint y: 266, distance: 178.3
click at [335, 266] on div "I went to the source: Dr. Michael Torres, a sports medicine specialist who's wo…" at bounding box center [464, 321] width 266 height 153
click at [460, 384] on p "He explained it perfectly: golf puts a completely different kind of stress on y…" at bounding box center [463, 358] width 263 height 75
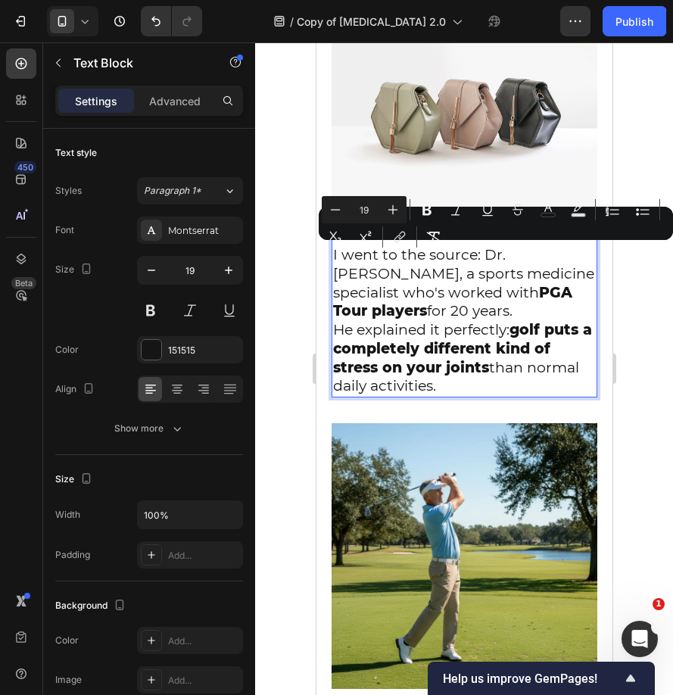
drag, startPoint x: 460, startPoint y: 384, endPoint x: 631, endPoint y: 222, distance: 235.6
click at [335, 207] on icon "Editor contextual toolbar" at bounding box center [335, 209] width 15 height 15
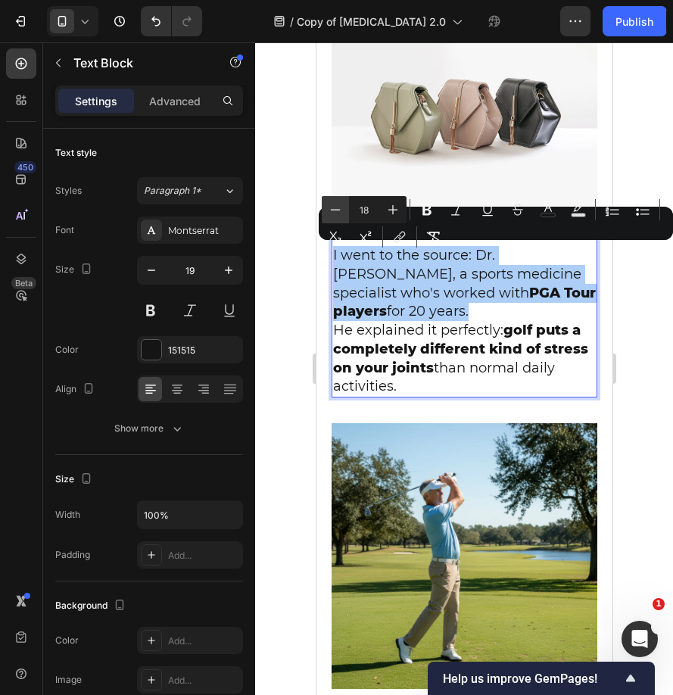
click at [335, 207] on icon "Editor contextual toolbar" at bounding box center [335, 209] width 15 height 15
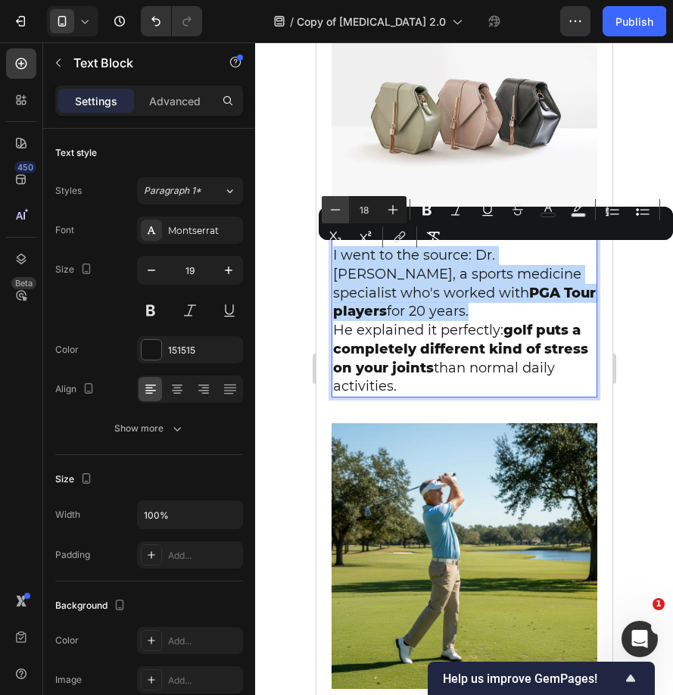
type input "17"
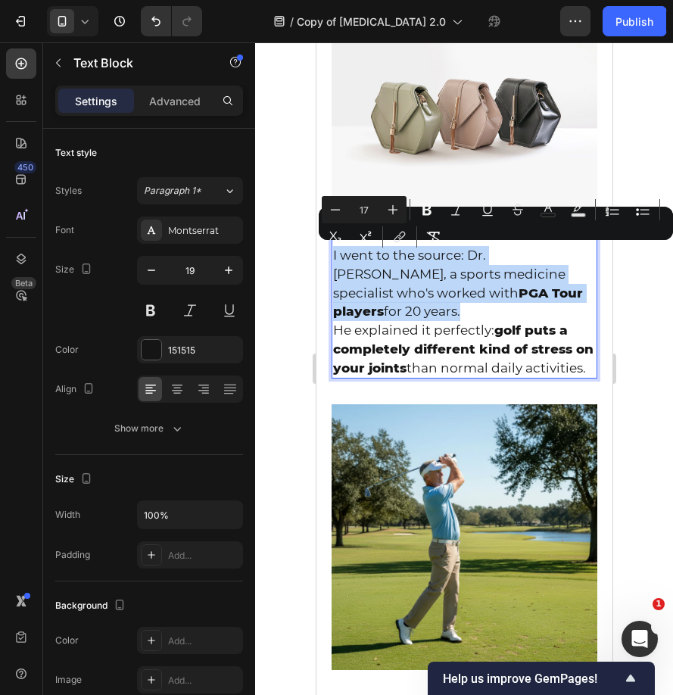
click at [501, 302] on span "I went to the source: Dr. Michael Torres, a sports medicine specialist who's wo…" at bounding box center [457, 283] width 250 height 71
click at [556, 291] on span "I went to the source: Dr. Michael Torres, a sports medicine specialist who's wo…" at bounding box center [457, 283] width 250 height 71
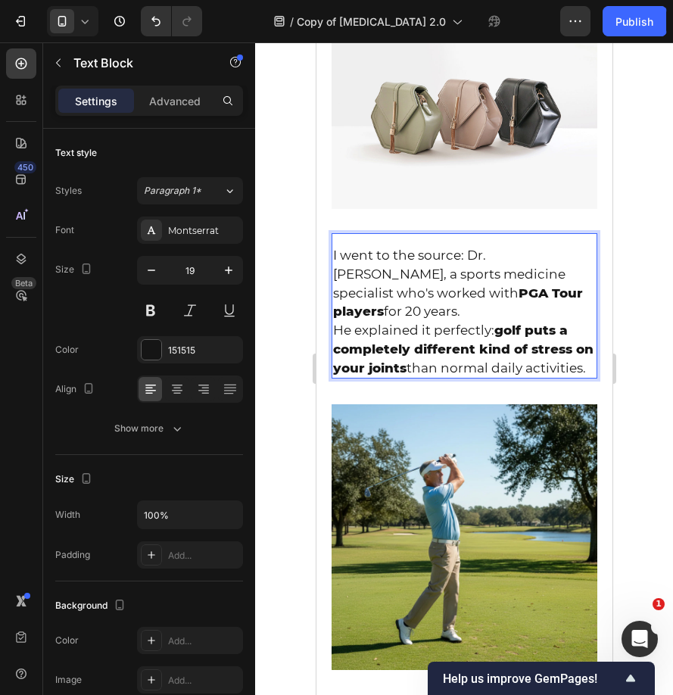
click at [576, 291] on p "I went to the source: Dr. Michael Torres, a sports medicine specialist who's wo…" at bounding box center [463, 283] width 263 height 75
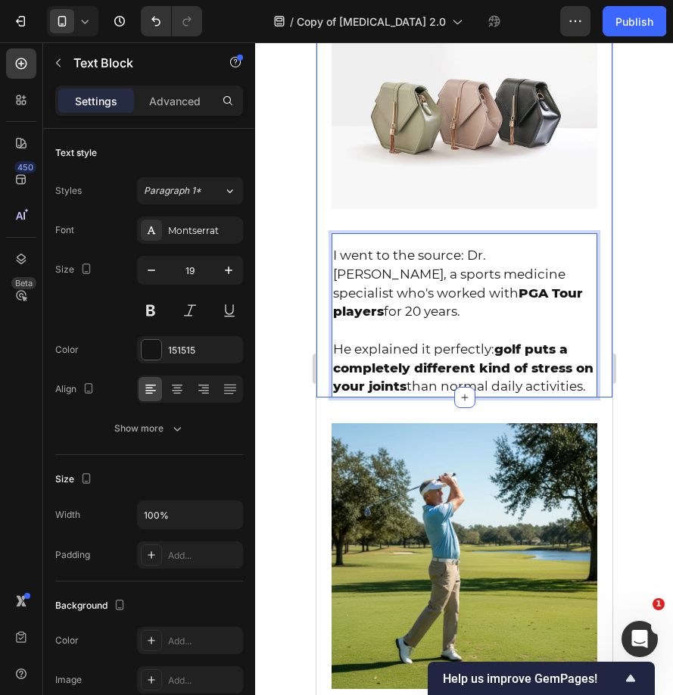
click at [322, 364] on div "The Hidden Truth About Why Joint Supplements Fail Golfers Text Block Image I we…" at bounding box center [464, 160] width 296 height 472
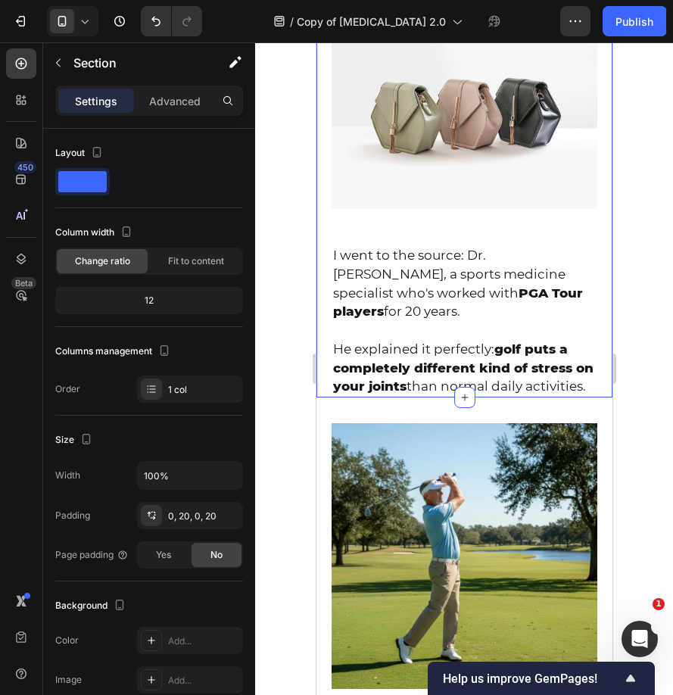
click at [294, 371] on div at bounding box center [464, 368] width 418 height 653
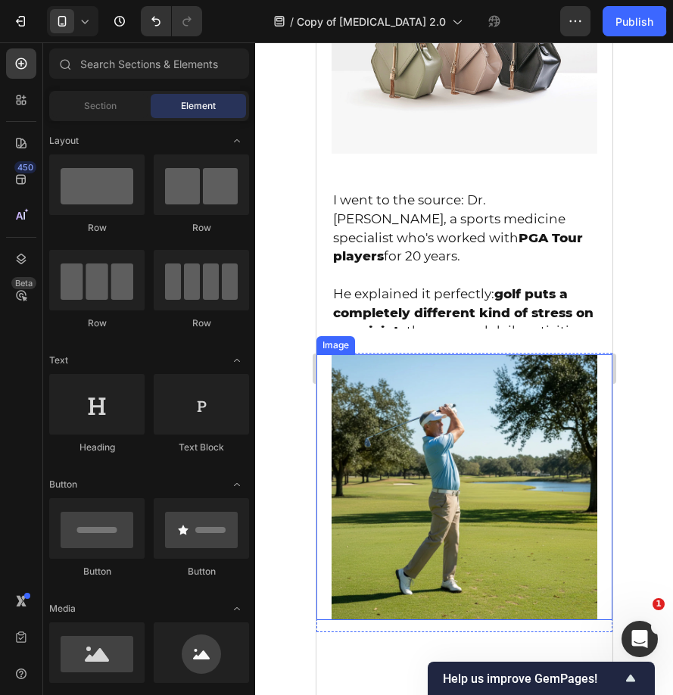
scroll to position [1420, 0]
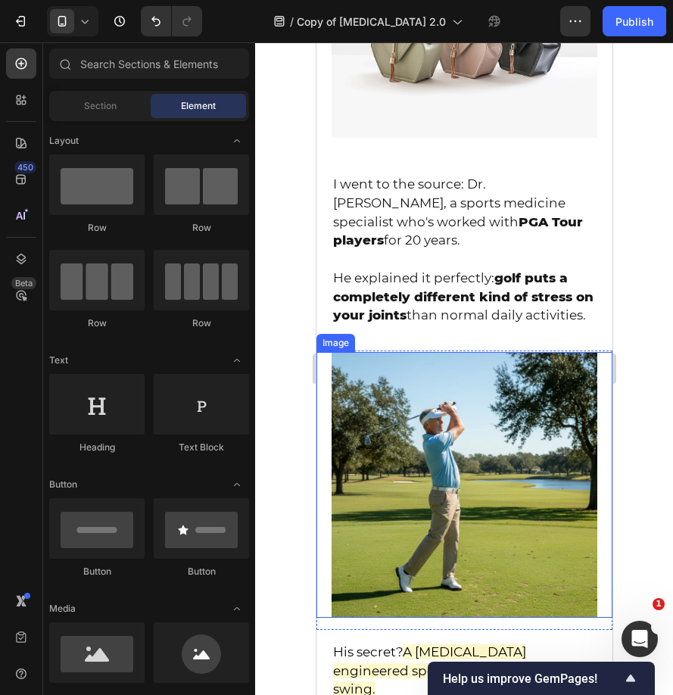
click at [324, 419] on div "Image" at bounding box center [464, 485] width 296 height 266
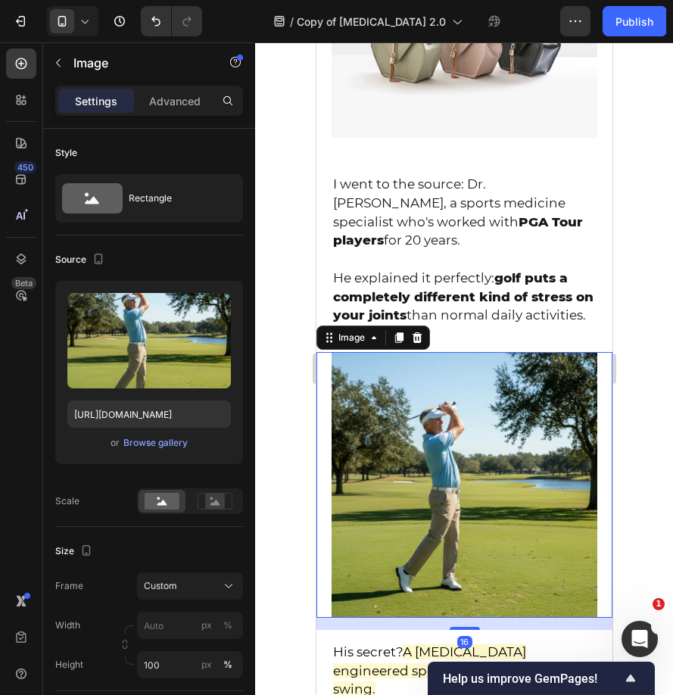
click at [339, 419] on img at bounding box center [464, 485] width 266 height 266
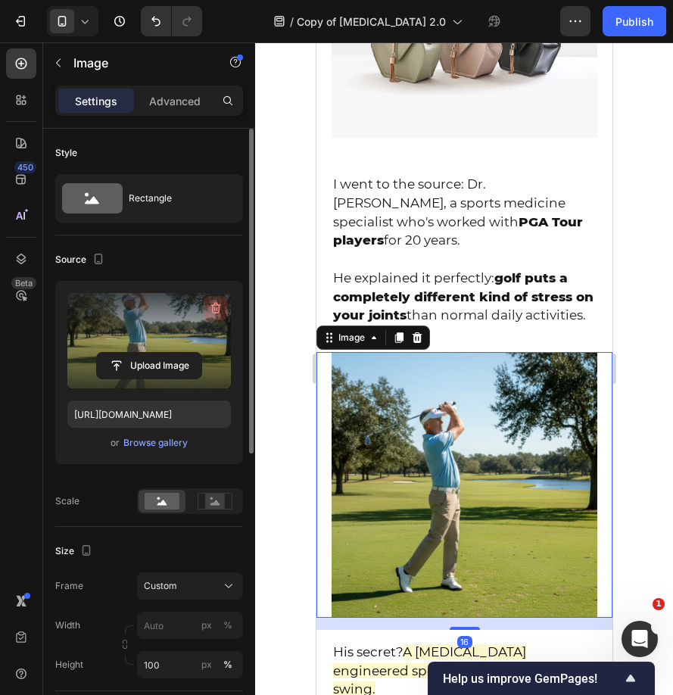
click at [208, 312] on icon "button" at bounding box center [215, 308] width 15 height 15
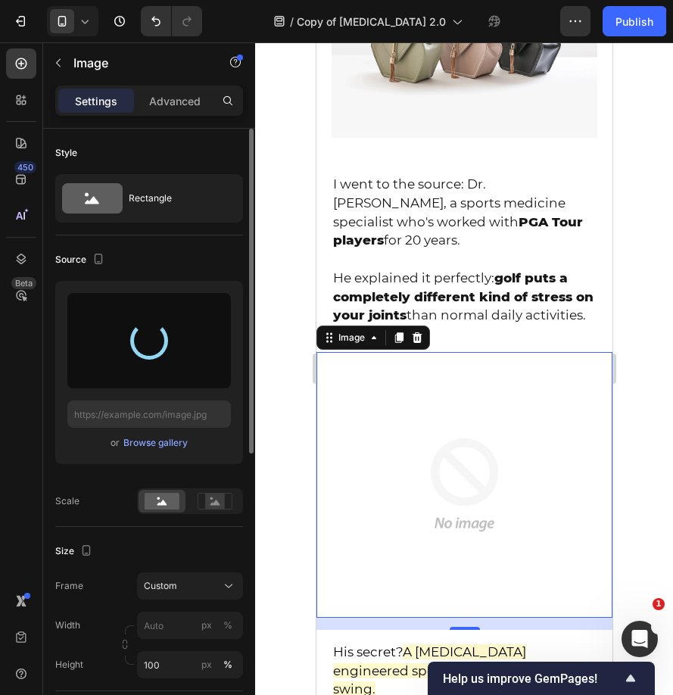
type input "https://cdn.shopify.com/s/files/1/0589/8682/3766/files/gempages_553430388358251…"
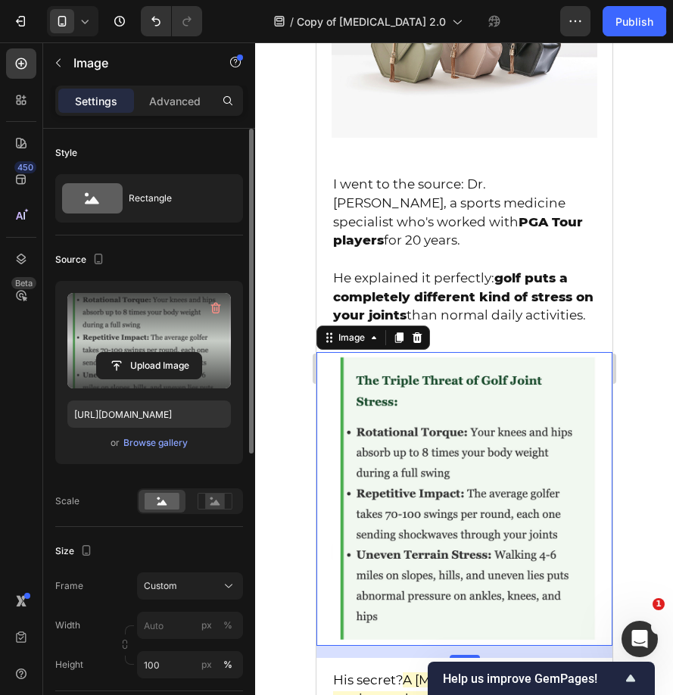
click at [263, 339] on div at bounding box center [464, 368] width 418 height 653
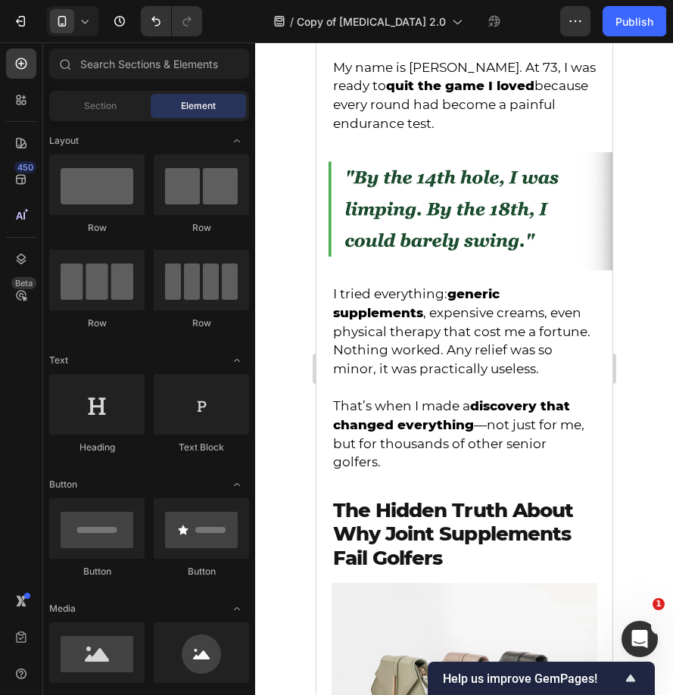
scroll to position [777, 0]
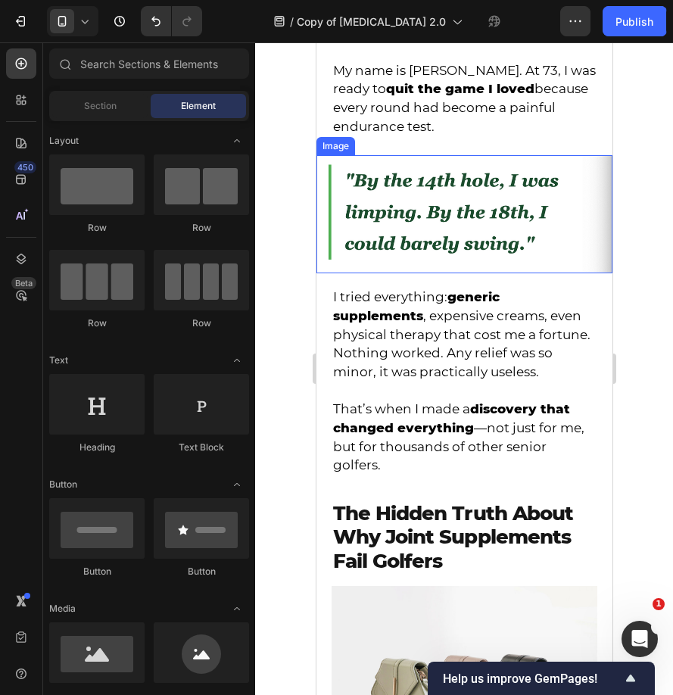
click at [429, 198] on img at bounding box center [464, 214] width 296 height 118
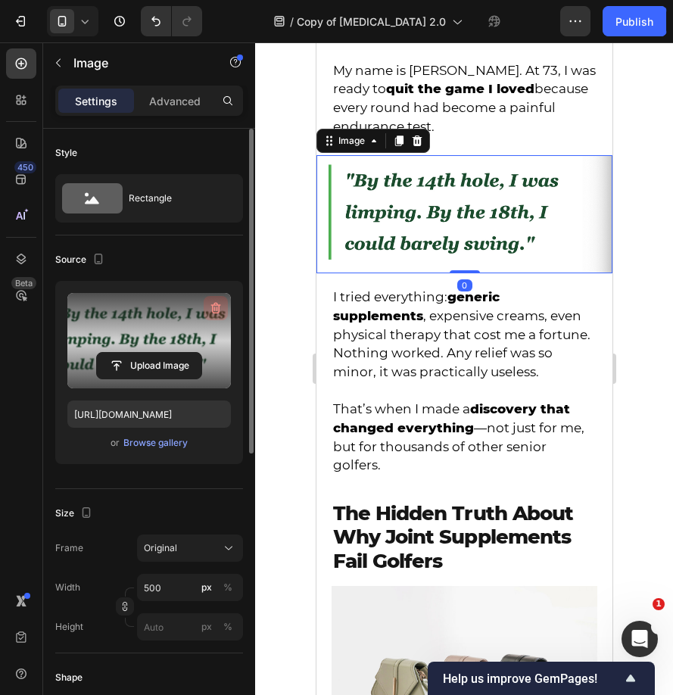
click at [224, 308] on button "button" at bounding box center [216, 308] width 24 height 24
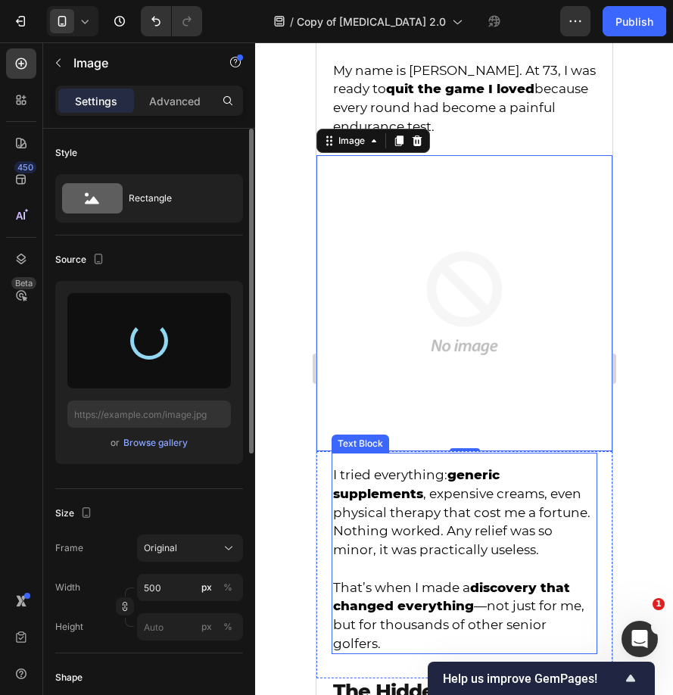
type input "https://cdn.shopify.com/s/files/1/0589/8682/3766/files/gempages_553430388358251…"
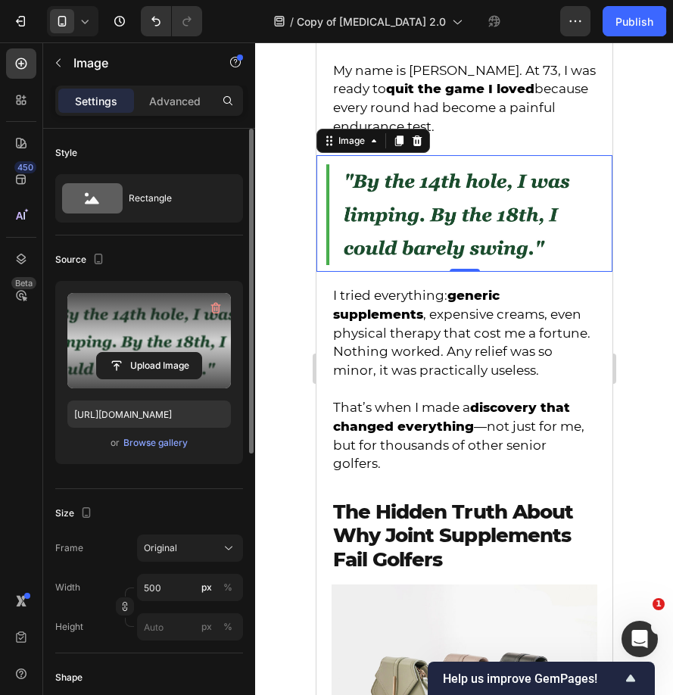
click at [264, 263] on div at bounding box center [464, 368] width 418 height 653
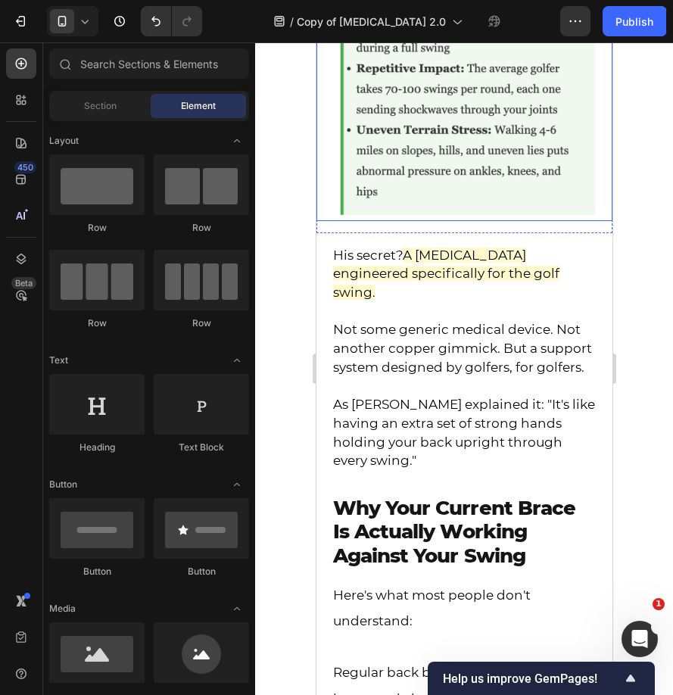
scroll to position [1827, 0]
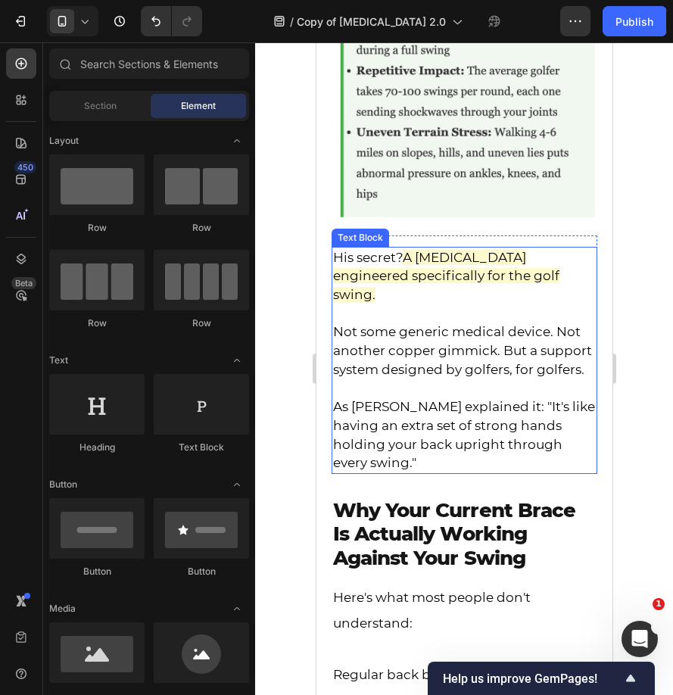
click at [567, 435] on p "As Frank explained it: "It's like having an extra set of strong hands holding y…" at bounding box center [463, 434] width 263 height 75
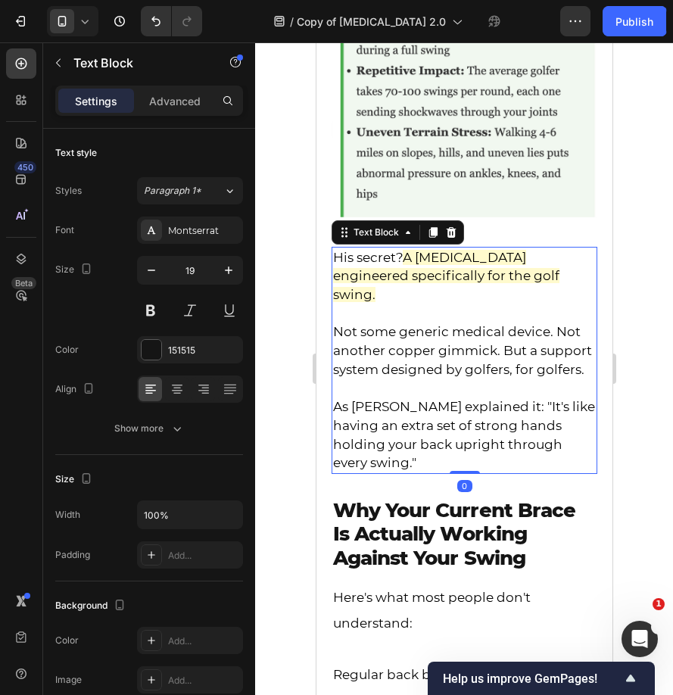
click at [567, 435] on p "As Frank explained it: "It's like having an extra set of strong hands holding y…" at bounding box center [463, 434] width 263 height 75
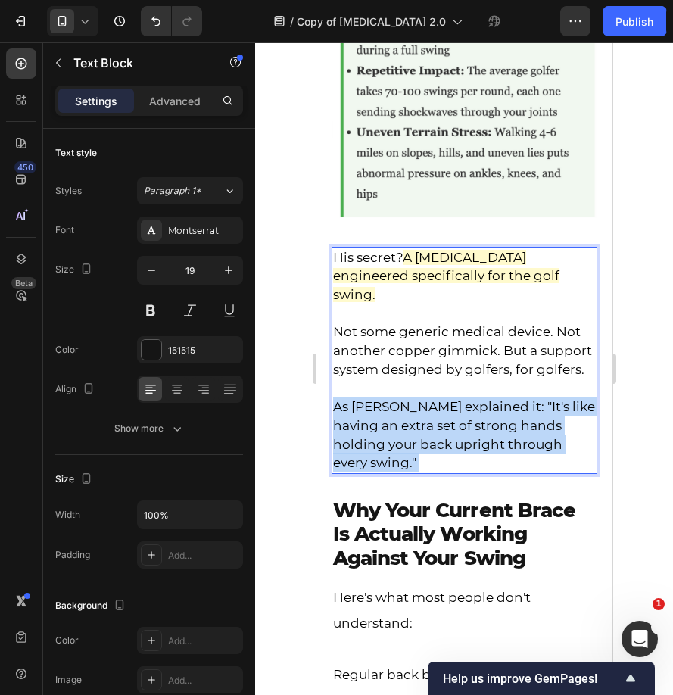
drag, startPoint x: 567, startPoint y: 435, endPoint x: 350, endPoint y: 276, distance: 268.2
click at [350, 276] on div "His secret? A back brace engineered specifically for the golf swing. Not some g…" at bounding box center [464, 360] width 266 height 227
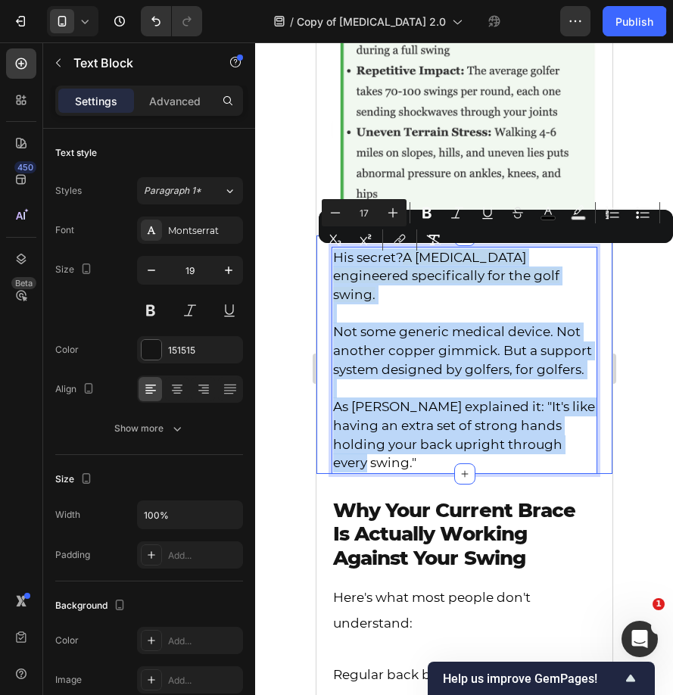
type input "19"
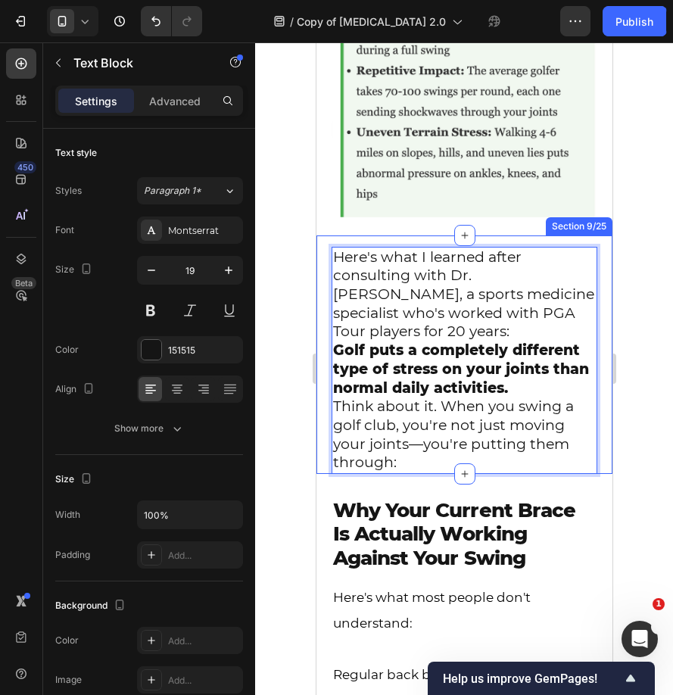
drag, startPoint x: 564, startPoint y: 428, endPoint x: 324, endPoint y: 257, distance: 294.7
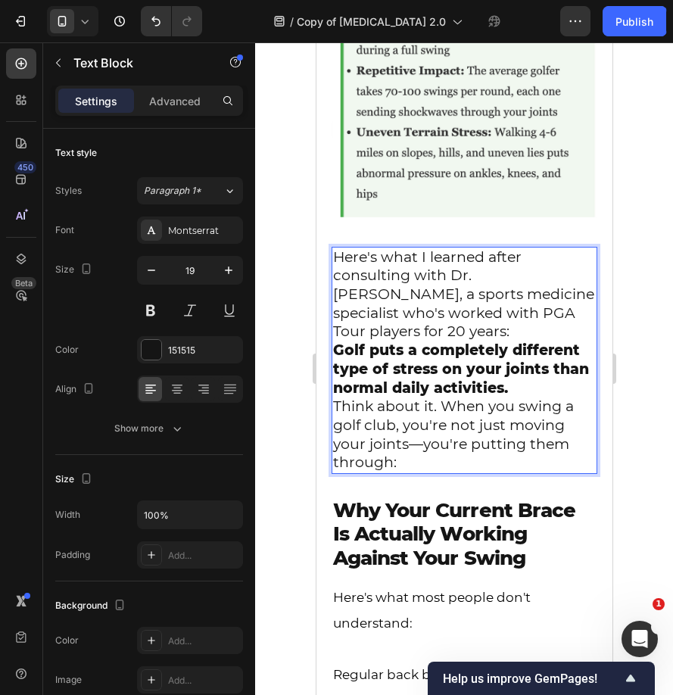
click at [404, 460] on p "Think about it. When you swing a golf club, you're not just moving your joints—…" at bounding box center [463, 434] width 263 height 75
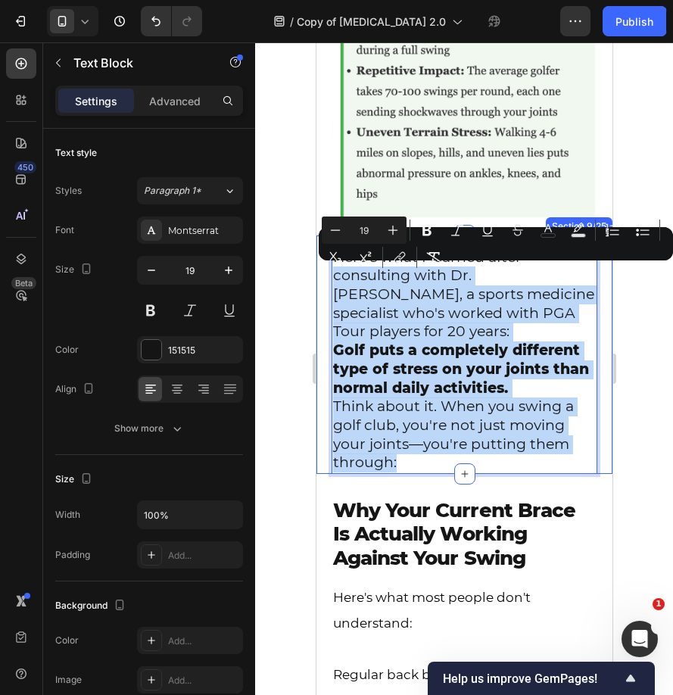
drag, startPoint x: 404, startPoint y: 460, endPoint x: 329, endPoint y: 266, distance: 207.8
click at [329, 266] on div "Here's what I learned after consulting with Dr. Michael Torres, a sports medici…" at bounding box center [464, 354] width 296 height 238
click at [404, 463] on p "Think about it. When you swing a golf club, you're not just moving your joints—…" at bounding box center [463, 434] width 263 height 75
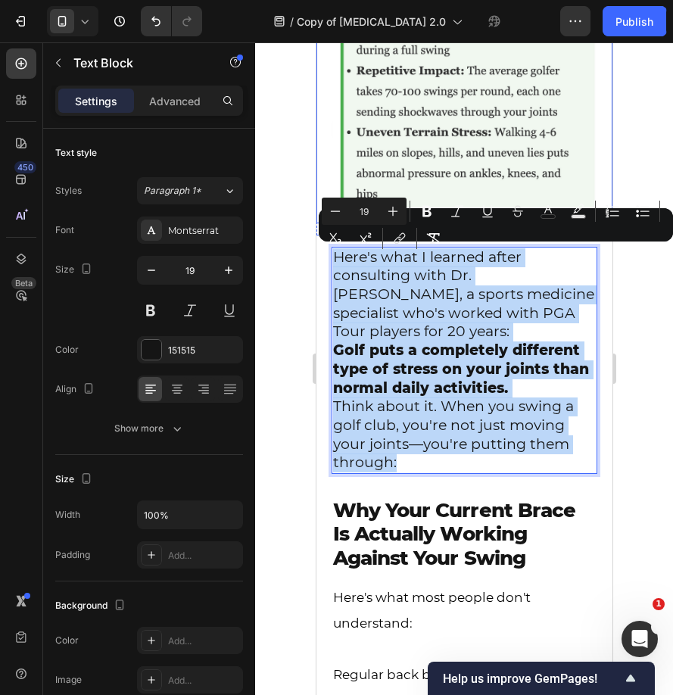
drag, startPoint x: 404, startPoint y: 463, endPoint x: 653, endPoint y: 250, distance: 328.0
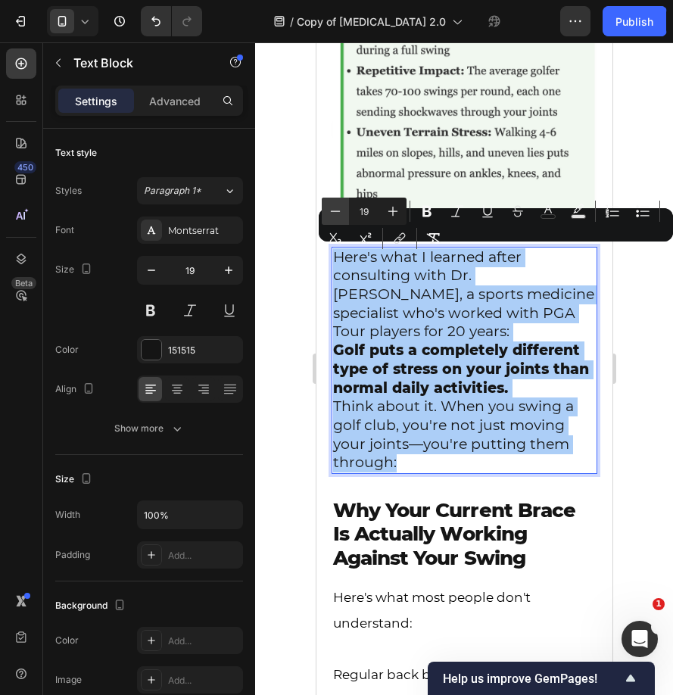
drag, startPoint x: 5, startPoint y: 145, endPoint x: 338, endPoint y: 207, distance: 338.2
click at [338, 207] on icon "Editor contextual toolbar" at bounding box center [335, 211] width 15 height 15
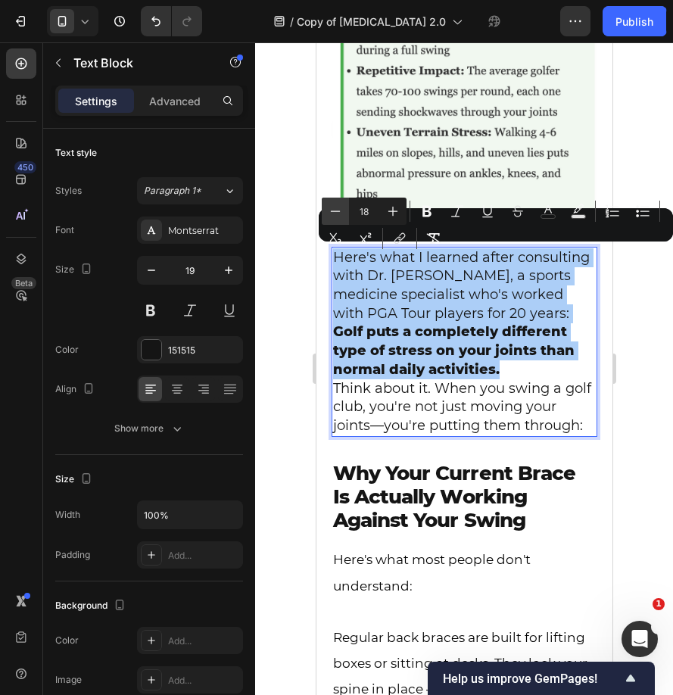
click at [338, 207] on icon "Editor contextual toolbar" at bounding box center [335, 211] width 15 height 15
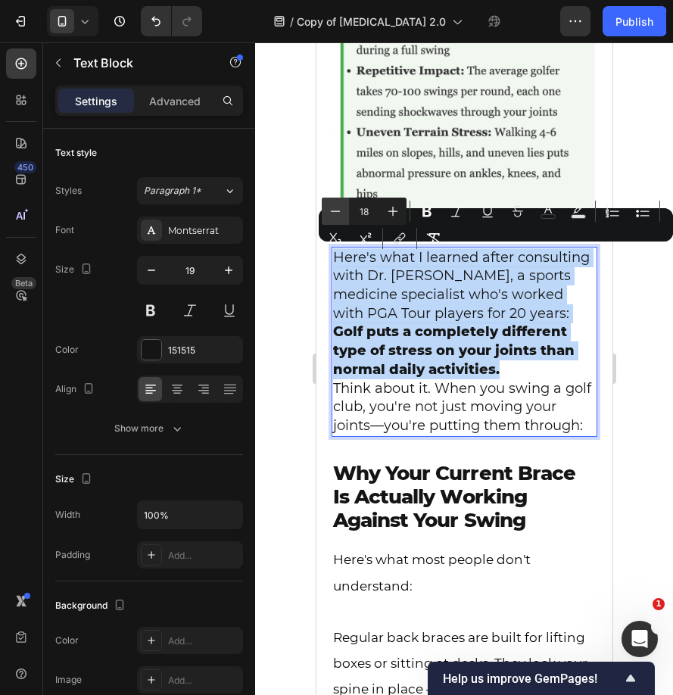
type input "17"
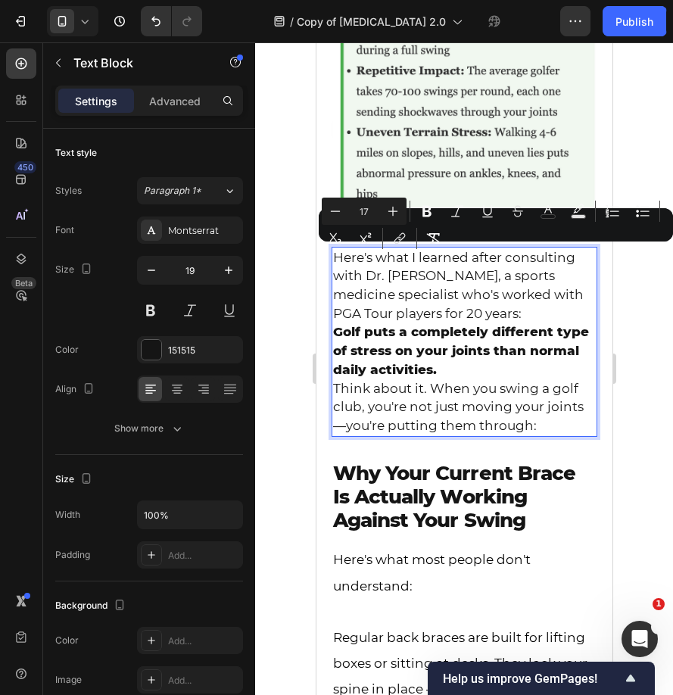
click at [283, 428] on div at bounding box center [464, 368] width 418 height 653
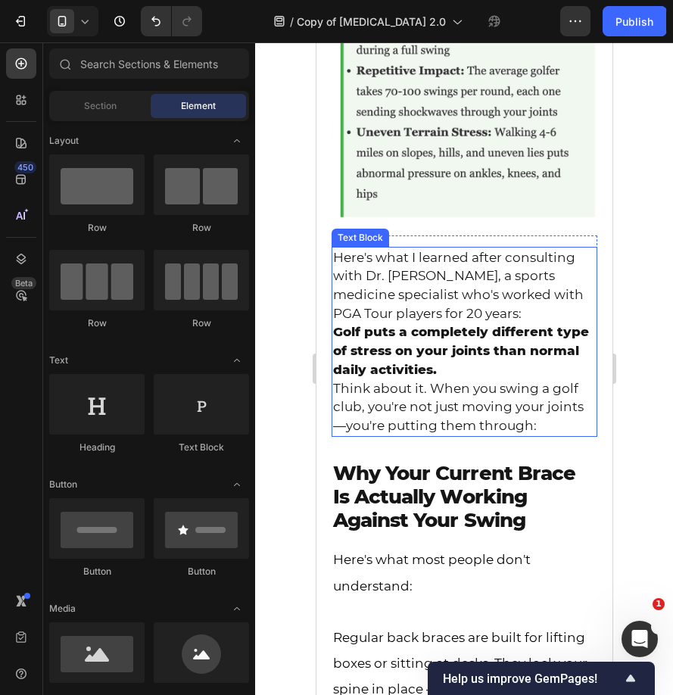
click at [569, 263] on span "Here's what I learned after consulting with Dr. Michael Torres, a sports medici…" at bounding box center [457, 285] width 251 height 71
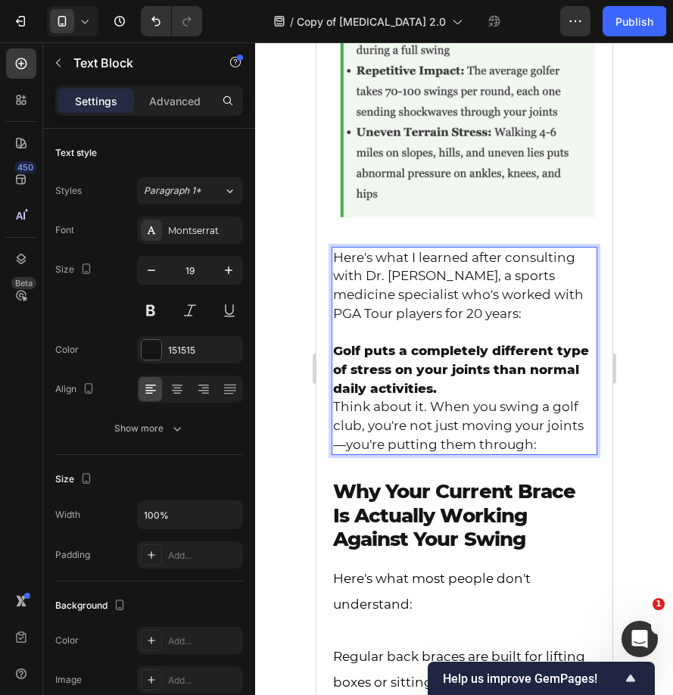
click at [487, 388] on p "Golf puts a completely different type of stress on your joints than normal dail…" at bounding box center [463, 369] width 263 height 56
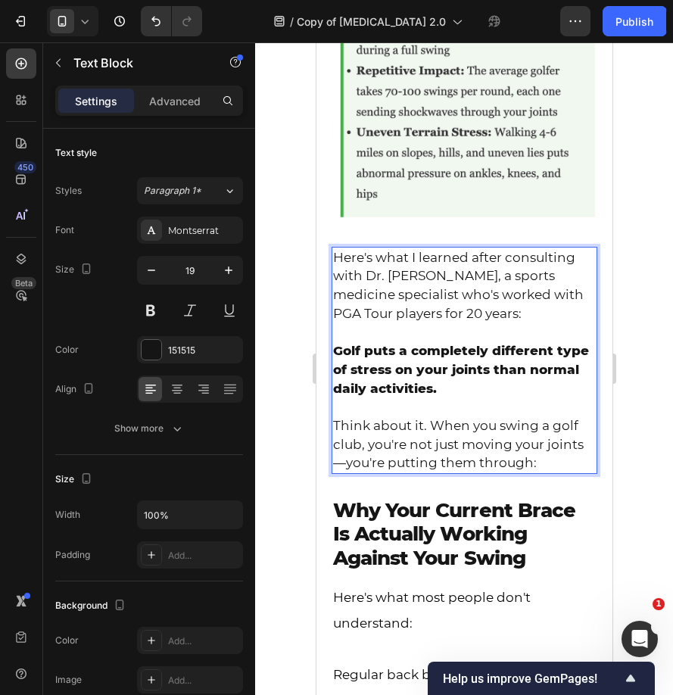
click at [293, 396] on div at bounding box center [464, 368] width 418 height 653
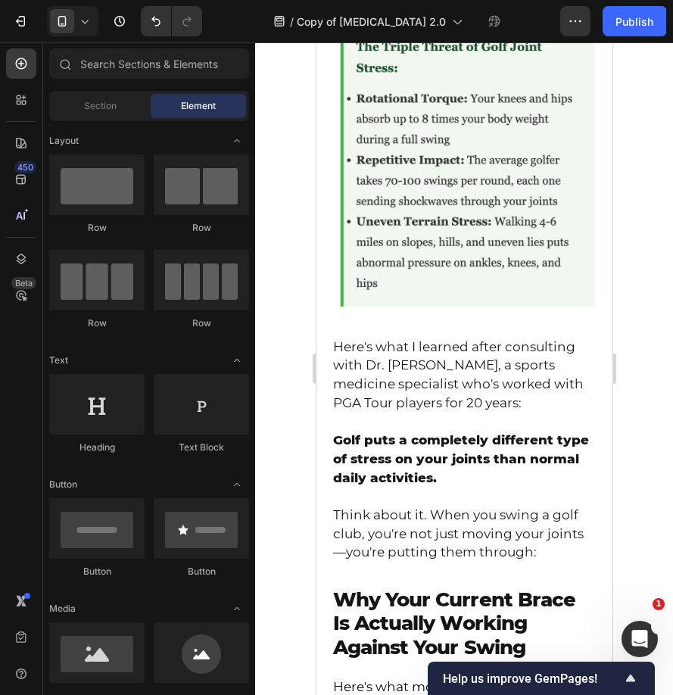
scroll to position [1756, 0]
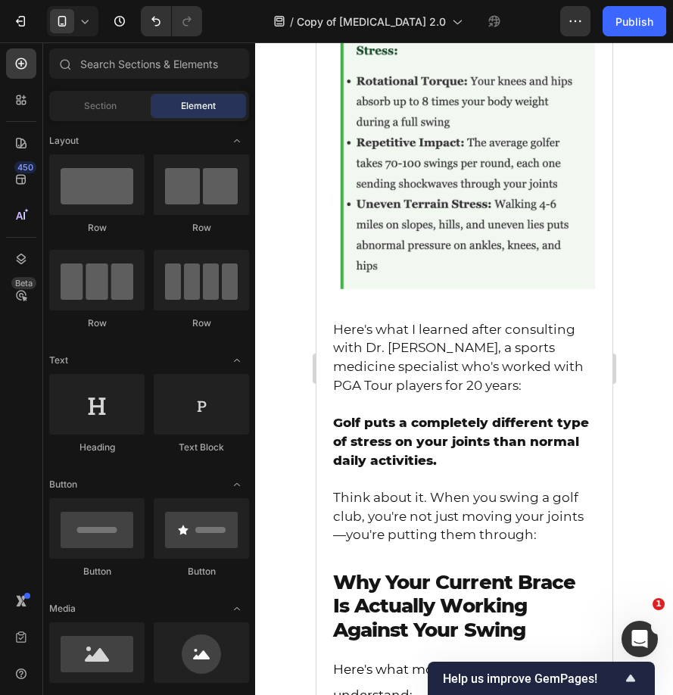
click at [535, 542] on p "Think about it. When you swing a golf club, you're not just moving your joints—…" at bounding box center [463, 516] width 263 height 56
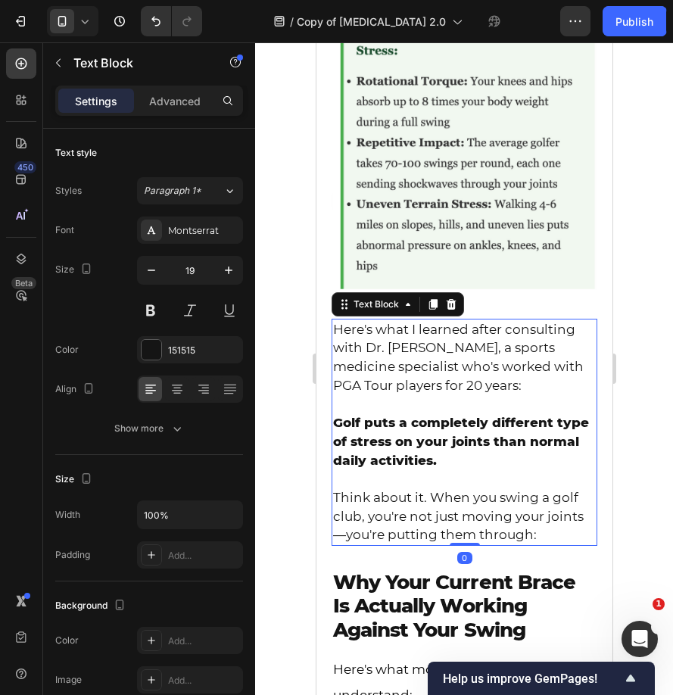
click at [535, 542] on p "Think about it. When you swing a golf club, you're not just moving your joints—…" at bounding box center [463, 516] width 263 height 56
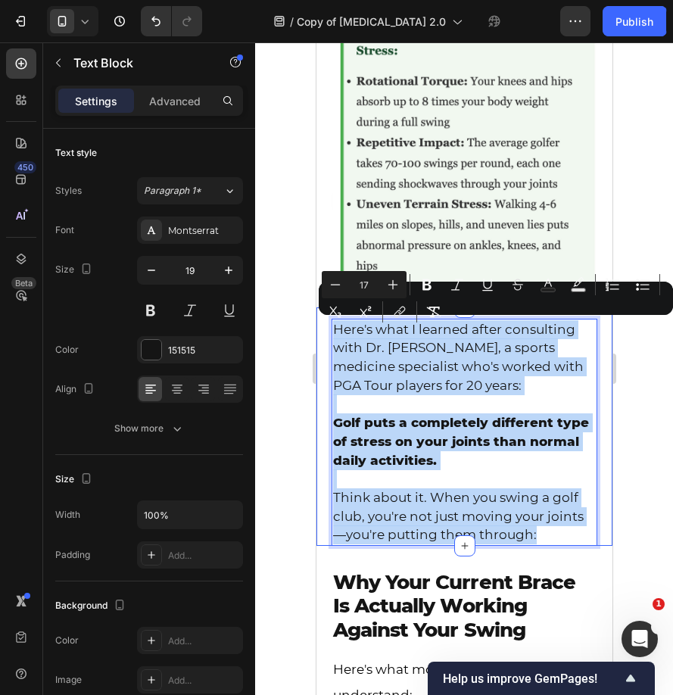
drag, startPoint x: 535, startPoint y: 542, endPoint x: 321, endPoint y: 333, distance: 299.2
click at [321, 333] on div "Here's what I learned after consulting with Dr. Michael Torres, a sports medici…" at bounding box center [464, 426] width 296 height 238
copy div "Here's what I learned after consulting with Dr. Michael Torres, a sports medici…"
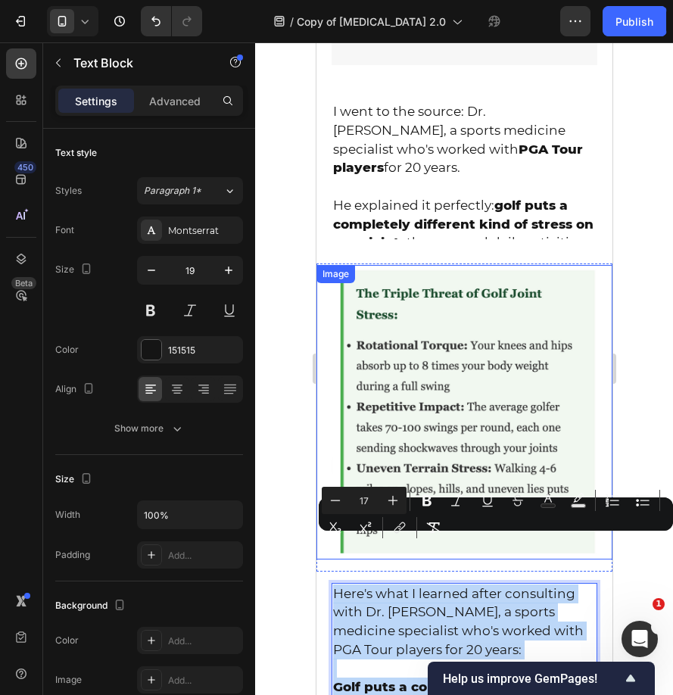
scroll to position [1453, 0]
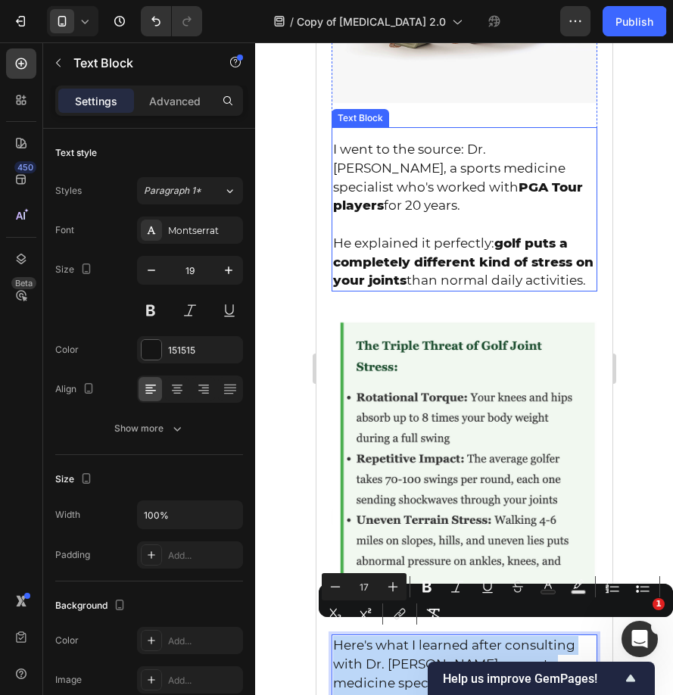
click at [463, 257] on span "He explained it perfectly: golf puts a completely different kind of stress on y…" at bounding box center [462, 261] width 260 height 52
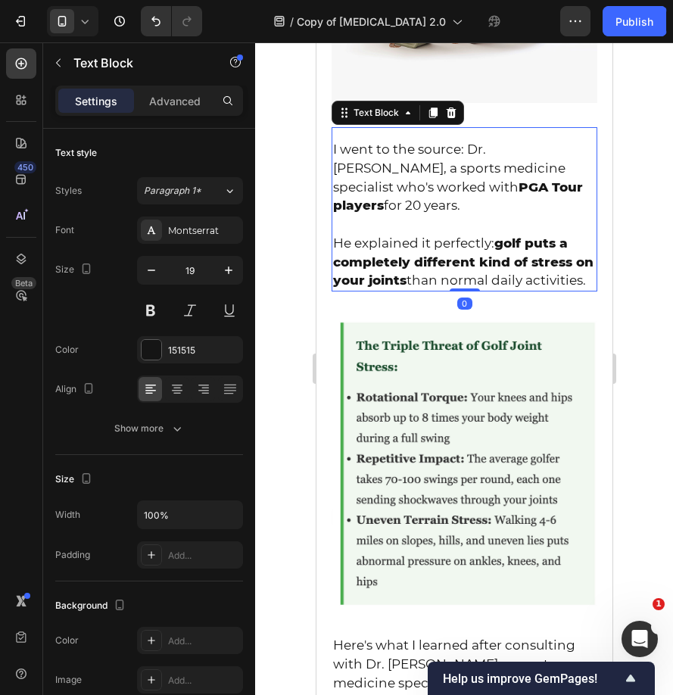
click at [582, 264] on span "He explained it perfectly: golf puts a completely different kind of stress on y…" at bounding box center [462, 261] width 260 height 52
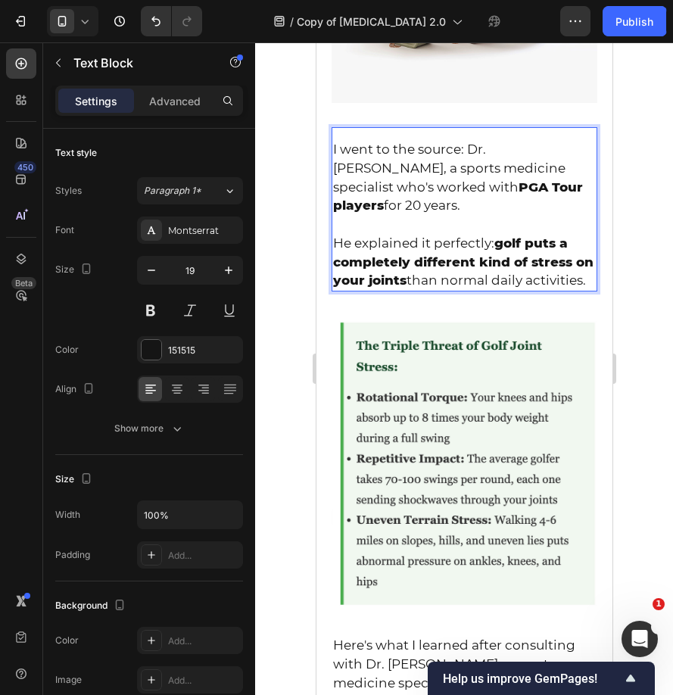
click at [587, 263] on p "He explained it perfectly: golf puts a completely different kind of stress on y…" at bounding box center [463, 262] width 263 height 56
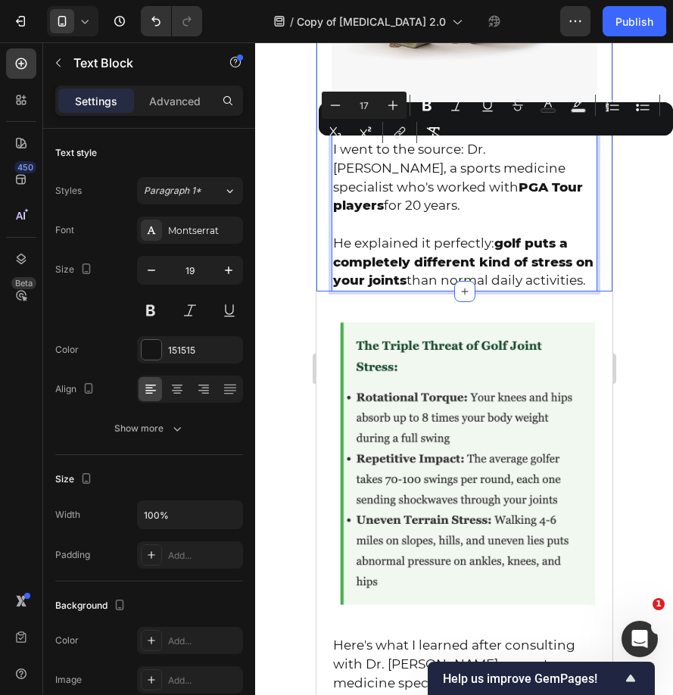
drag, startPoint x: 587, startPoint y: 263, endPoint x: 321, endPoint y: 137, distance: 294.9
click at [321, 137] on div "The Hidden Truth About Why Joint Supplements Fail Golfers Text Block Image I we…" at bounding box center [464, 54] width 296 height 472
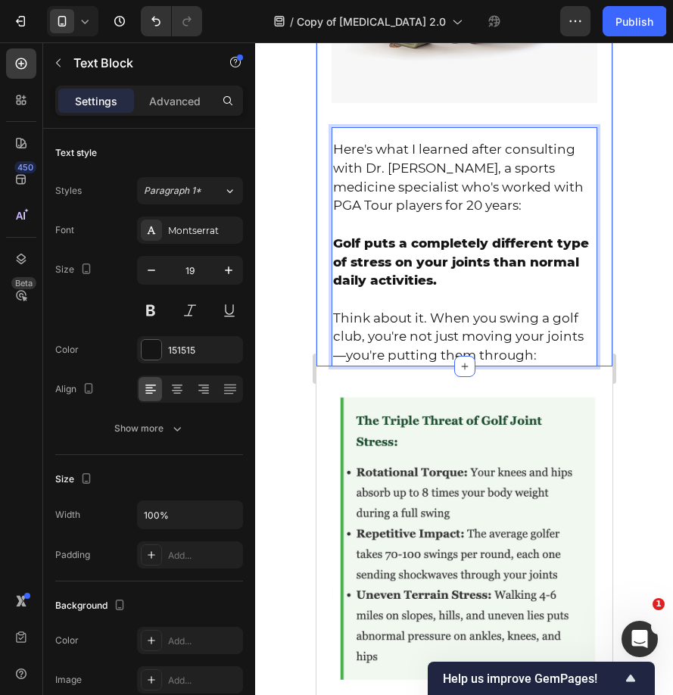
click at [295, 294] on div at bounding box center [464, 368] width 418 height 653
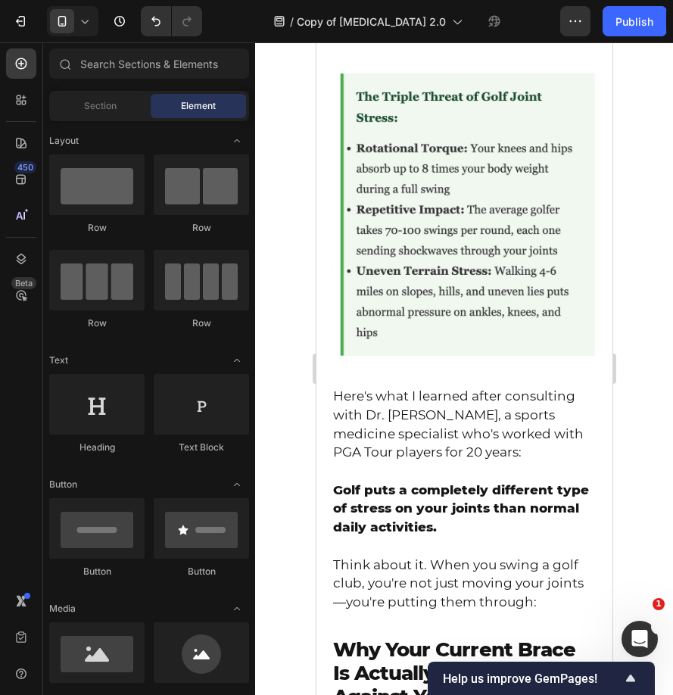
scroll to position [1800, 0]
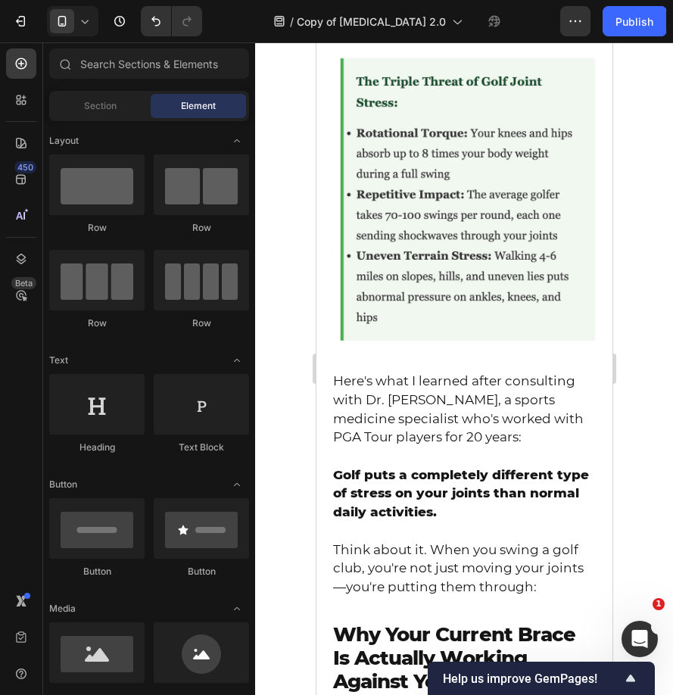
click at [525, 591] on p "Think about it. When you swing a golf club, you're not just moving your joints—…" at bounding box center [463, 569] width 263 height 56
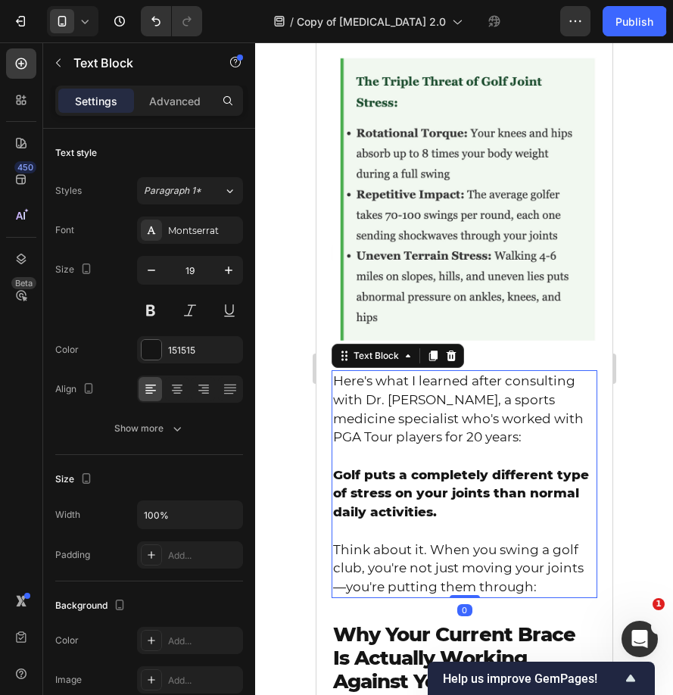
click at [525, 591] on p "Think about it. When you swing a golf club, you're not just moving your joints—…" at bounding box center [463, 569] width 263 height 56
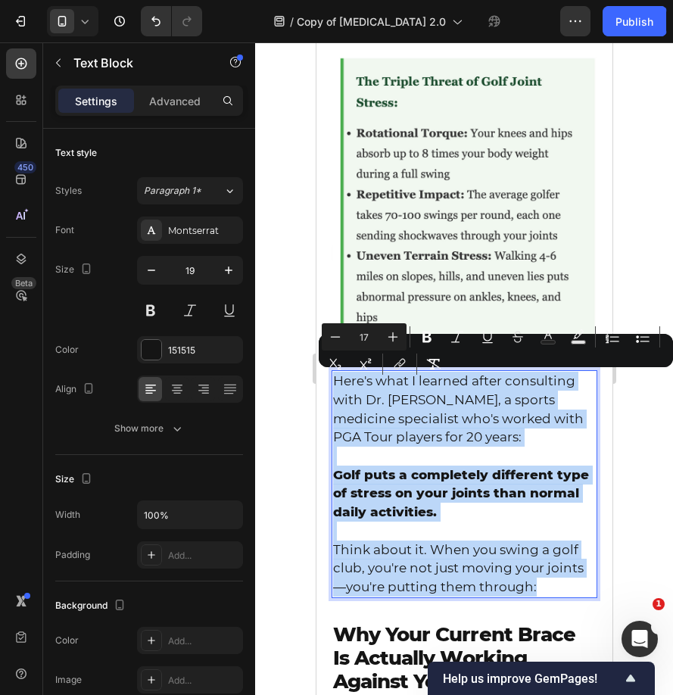
drag, startPoint x: 525, startPoint y: 591, endPoint x: 335, endPoint y: 387, distance: 279.1
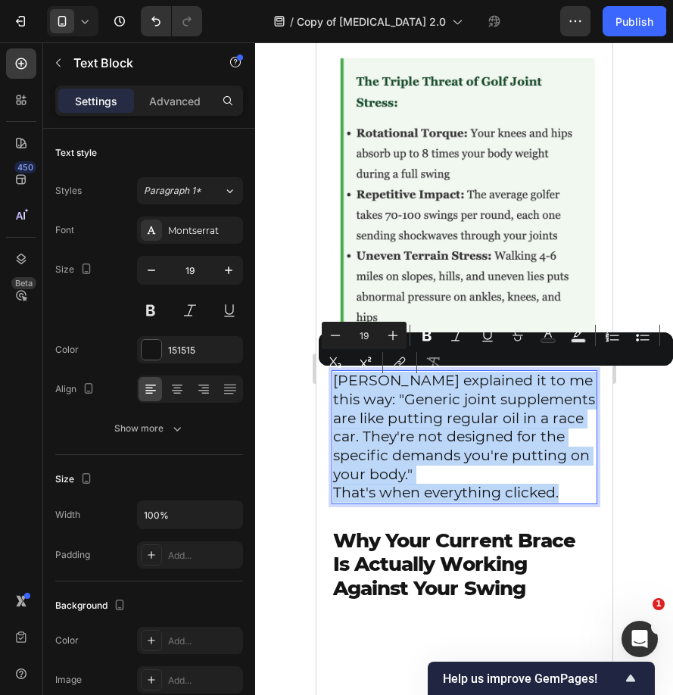
drag, startPoint x: 566, startPoint y: 489, endPoint x: 623, endPoint y: 387, distance: 116.9
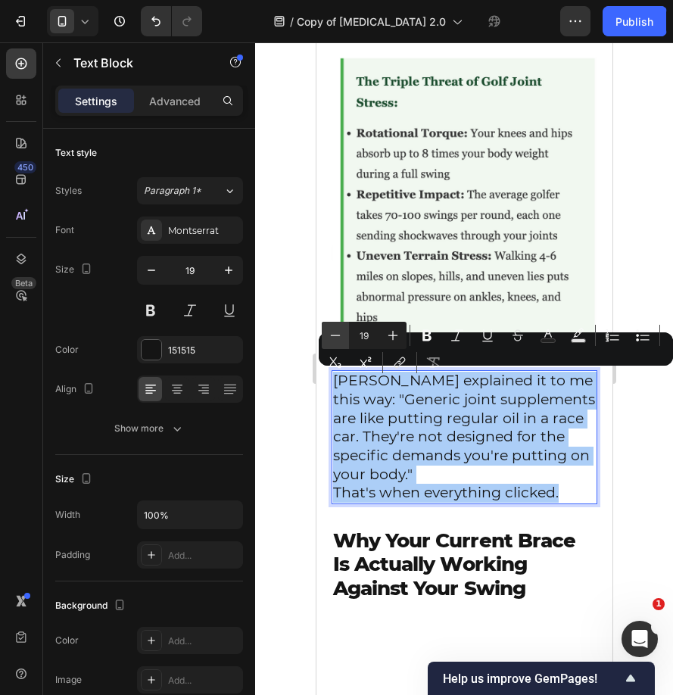
click at [325, 340] on button "Minus" at bounding box center [335, 335] width 27 height 27
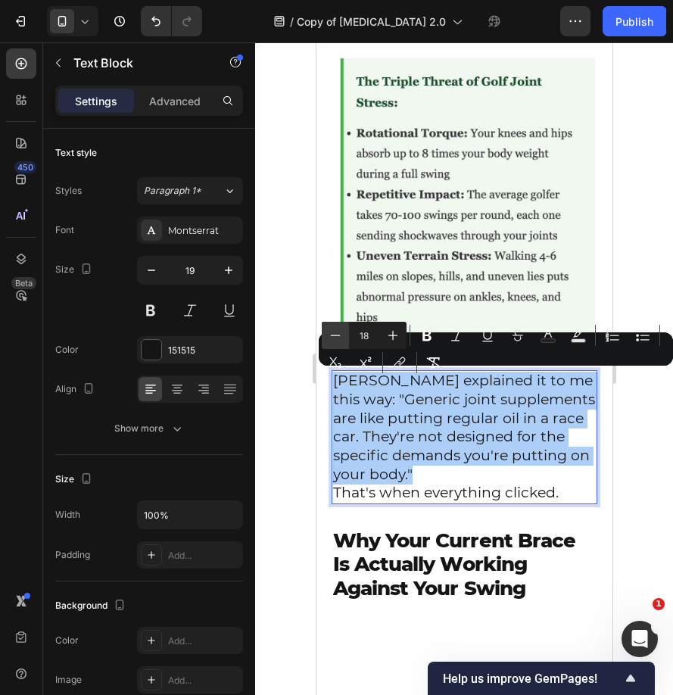
click at [325, 340] on button "Minus" at bounding box center [335, 335] width 27 height 27
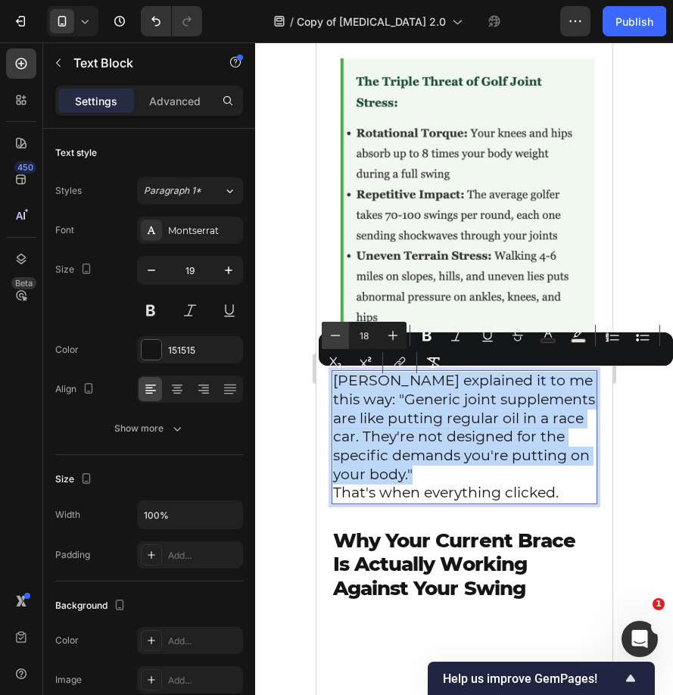
type input "17"
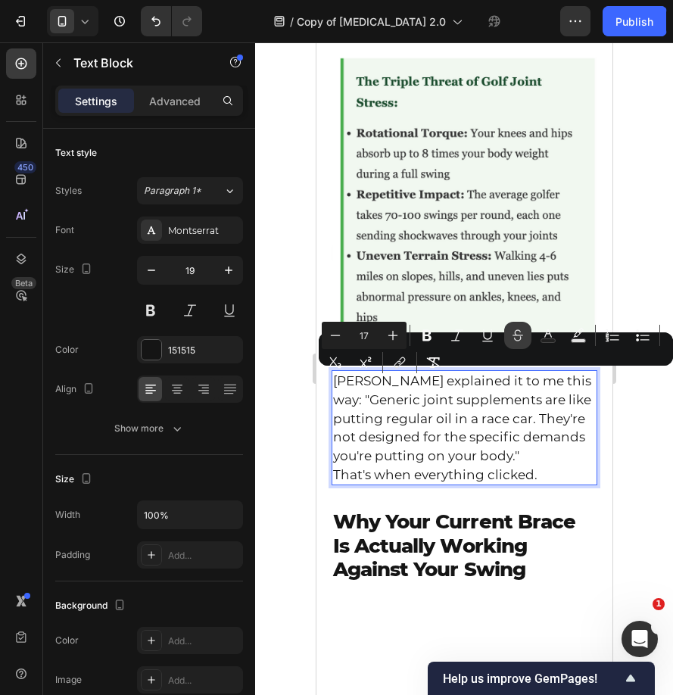
click at [526, 339] on button "Strikethrough" at bounding box center [517, 335] width 27 height 27
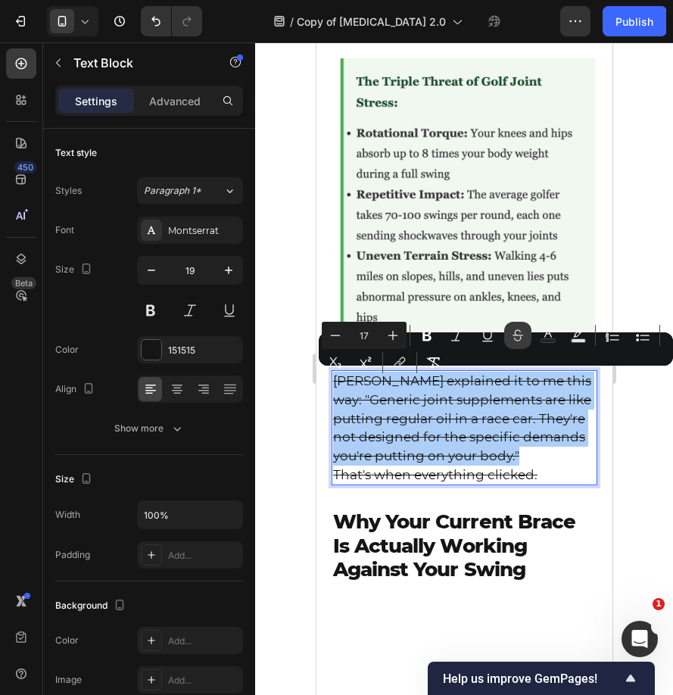
click at [525, 339] on button "Strikethrough" at bounding box center [517, 335] width 27 height 27
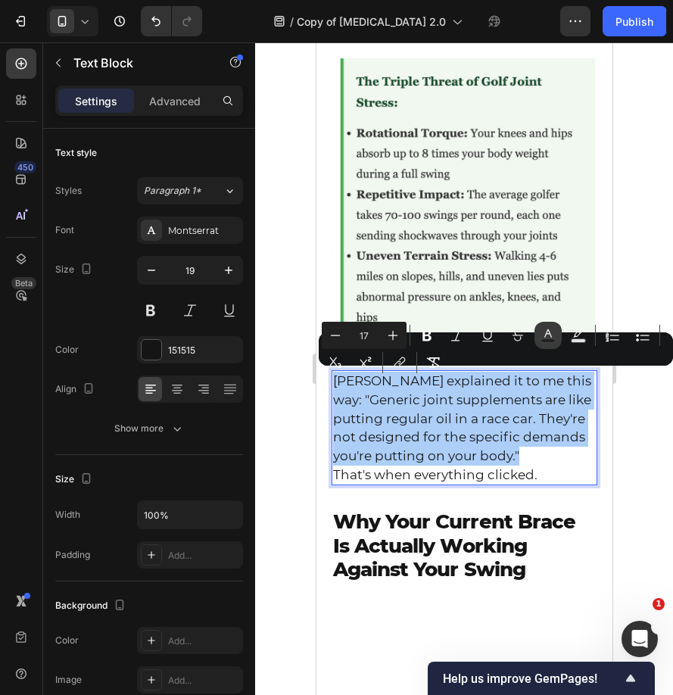
click at [543, 339] on rect "Editor contextual toolbar" at bounding box center [548, 341] width 14 height 4
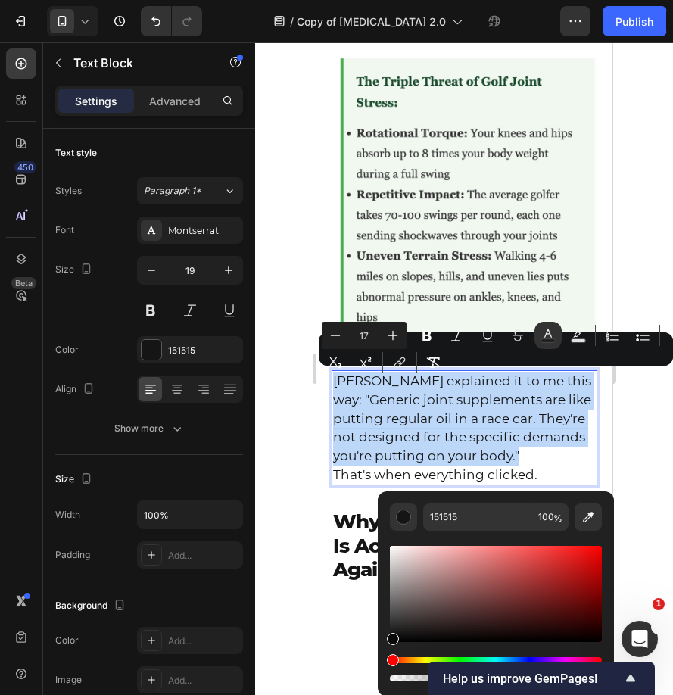
type input "0A0A0A"
drag, startPoint x: 751, startPoint y: 642, endPoint x: 359, endPoint y: 653, distance: 392.3
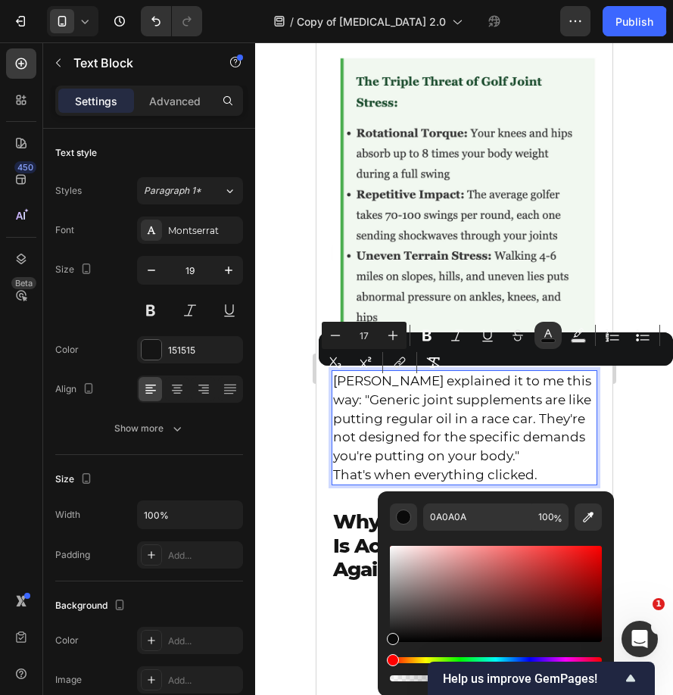
click at [300, 581] on div at bounding box center [464, 368] width 418 height 653
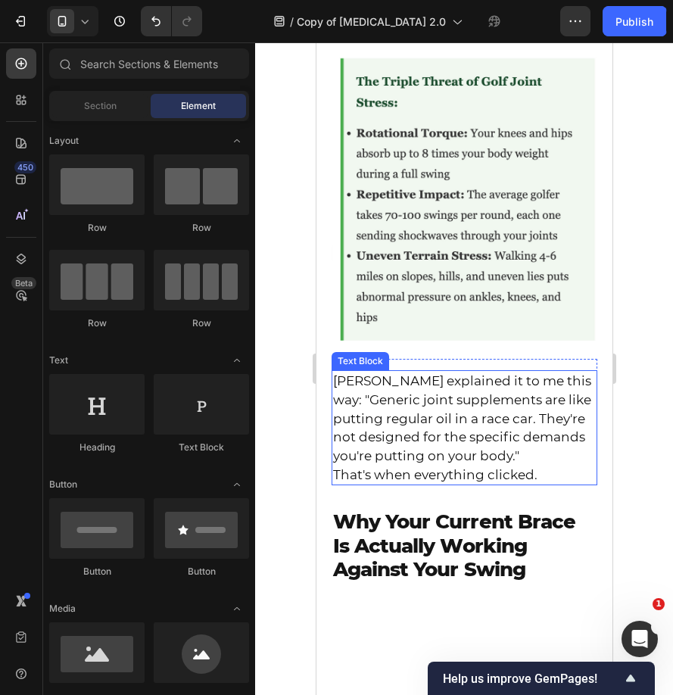
click at [565, 385] on span "Dr. Torres explained it to me this way: "Generic joint supplements are like put…" at bounding box center [461, 418] width 258 height 90
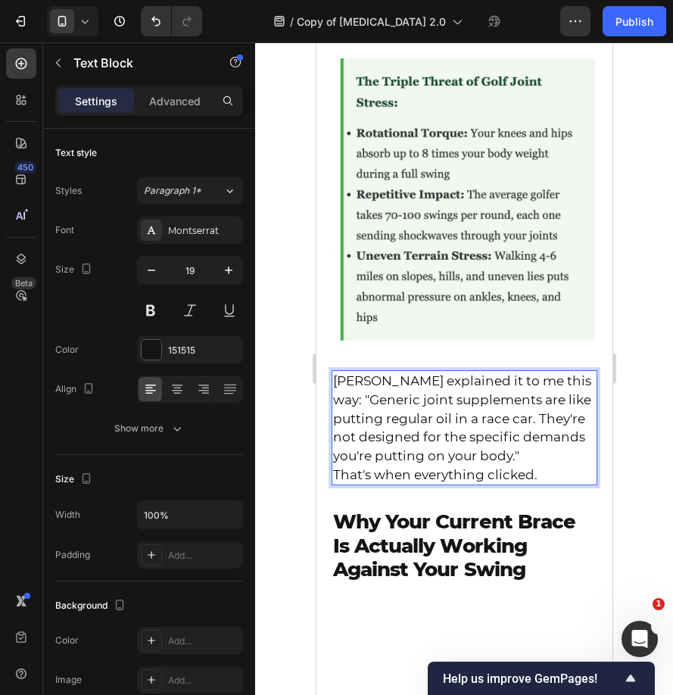
click at [535, 455] on p "Dr. Torres explained it to me this way: "Generic joint supplements are like put…" at bounding box center [463, 419] width 263 height 94
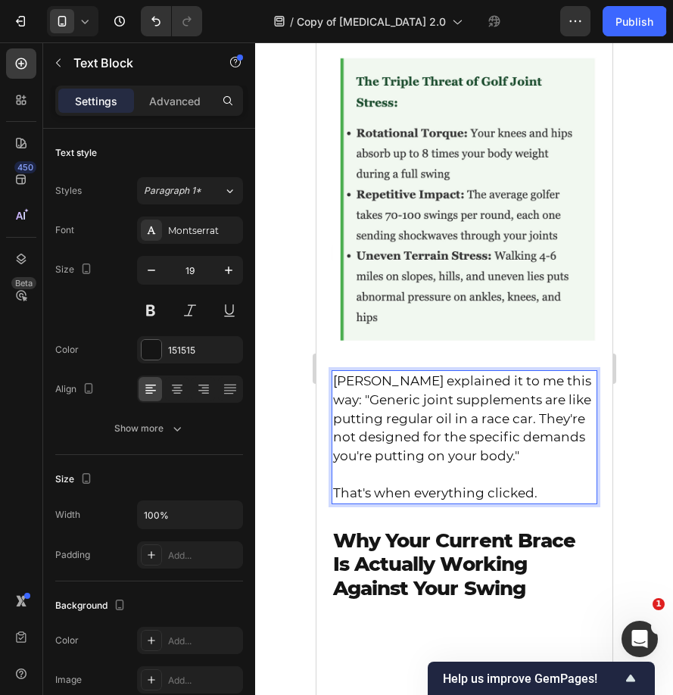
click at [266, 443] on div at bounding box center [464, 368] width 418 height 653
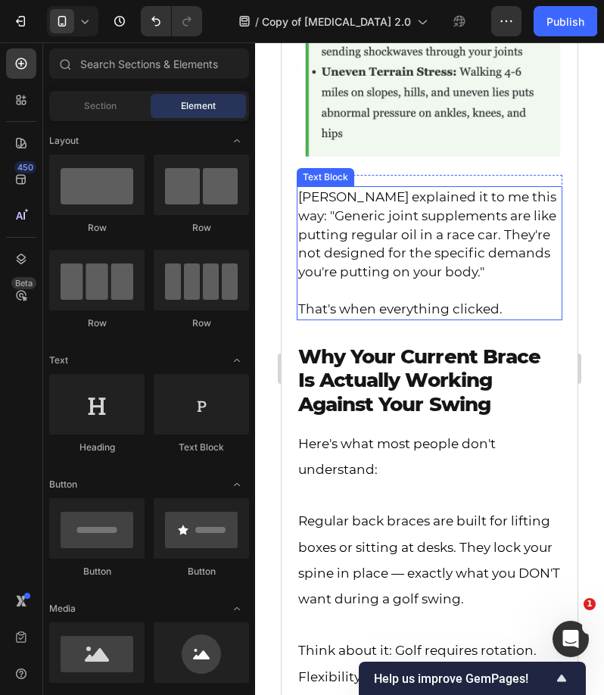
scroll to position [2015, 0]
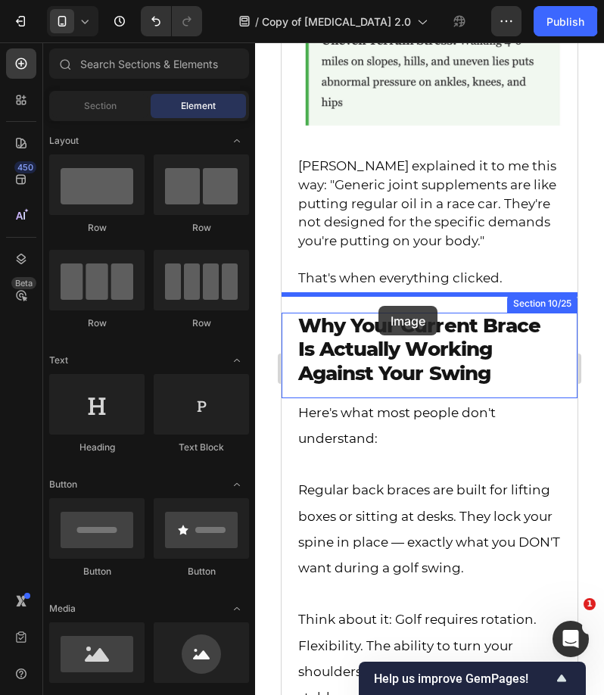
drag, startPoint x: 411, startPoint y: 687, endPoint x: 379, endPoint y: 306, distance: 382.2
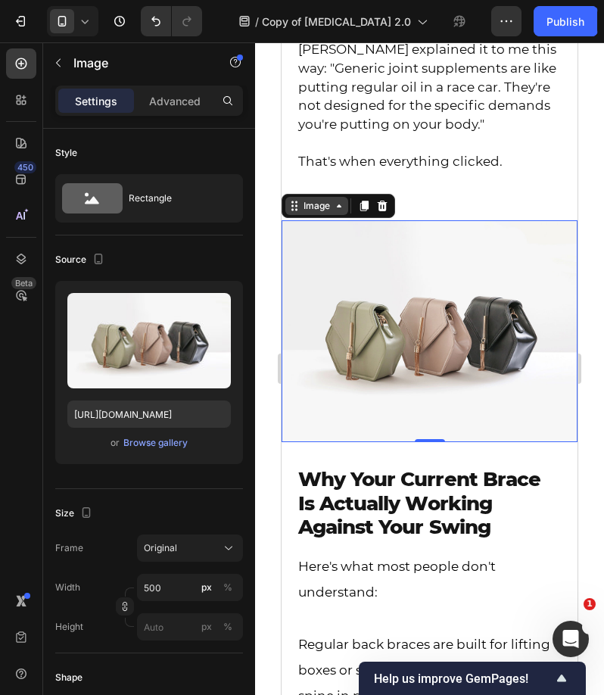
scroll to position [2144, 0]
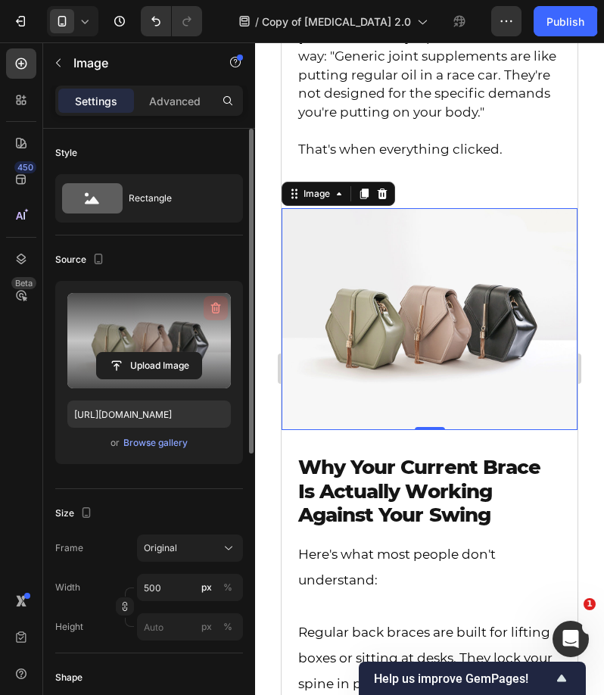
click at [209, 311] on icon "button" at bounding box center [215, 308] width 15 height 15
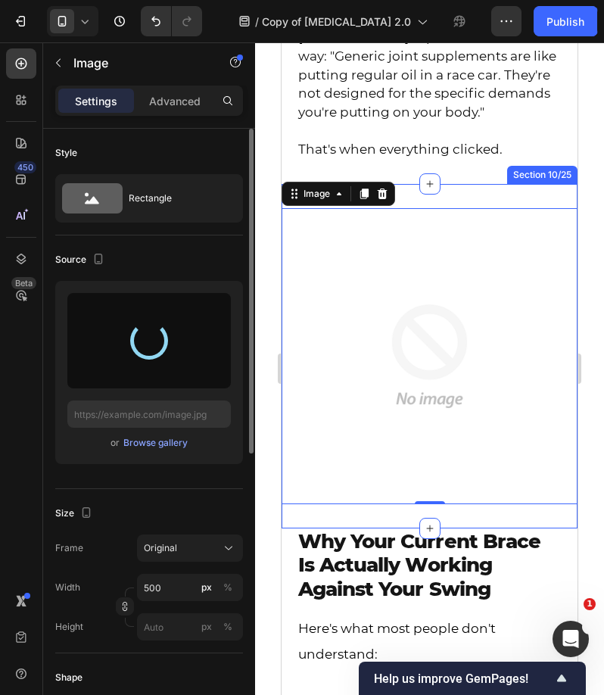
type input "https://cdn.shopify.com/s/files/1/0589/8682/3766/files/gempages_553430388358251…"
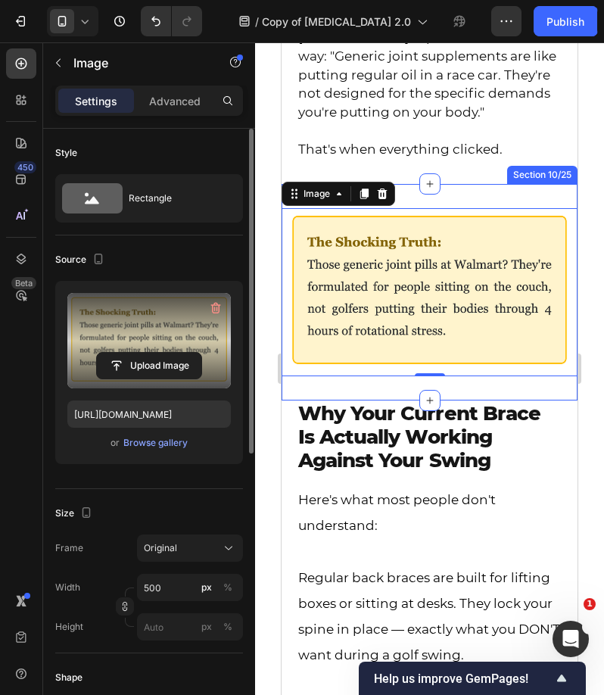
click at [409, 201] on div "Image 0 Section 10/25" at bounding box center [430, 292] width 296 height 216
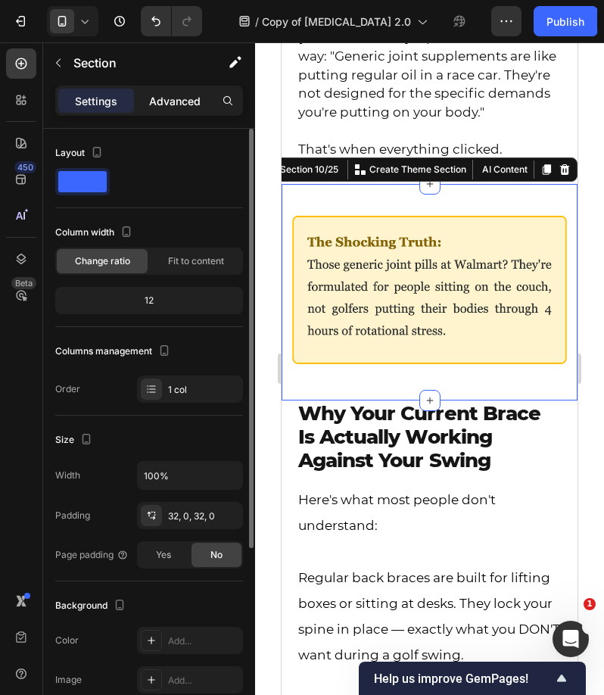
click at [152, 102] on p "Advanced" at bounding box center [174, 101] width 51 height 16
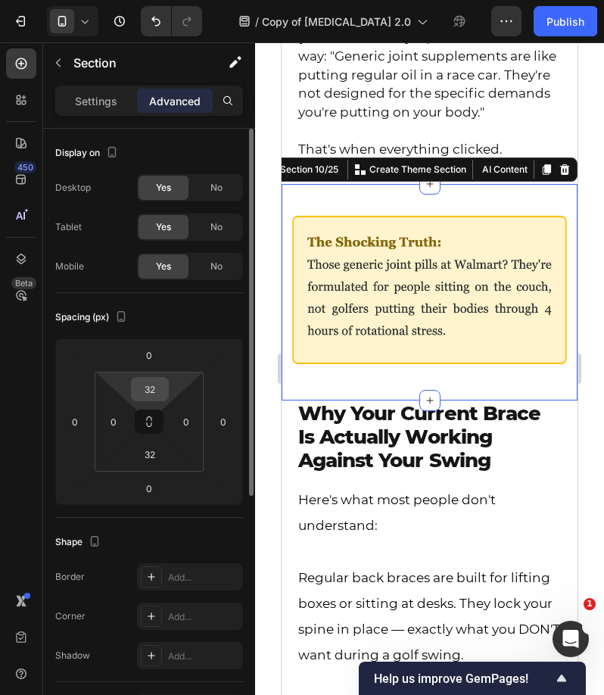
click at [142, 387] on input "32" at bounding box center [150, 389] width 30 height 23
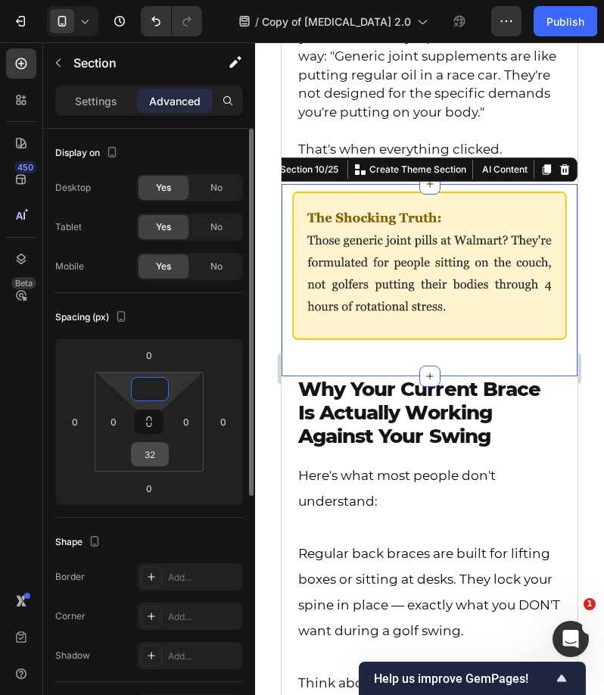
type input "0"
click at [160, 457] on input "32" at bounding box center [150, 454] width 30 height 23
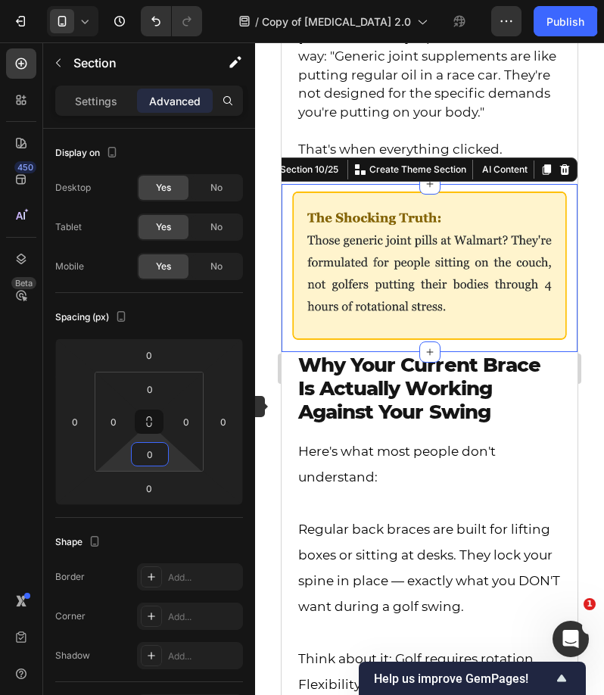
click at [263, 399] on div at bounding box center [429, 368] width 349 height 653
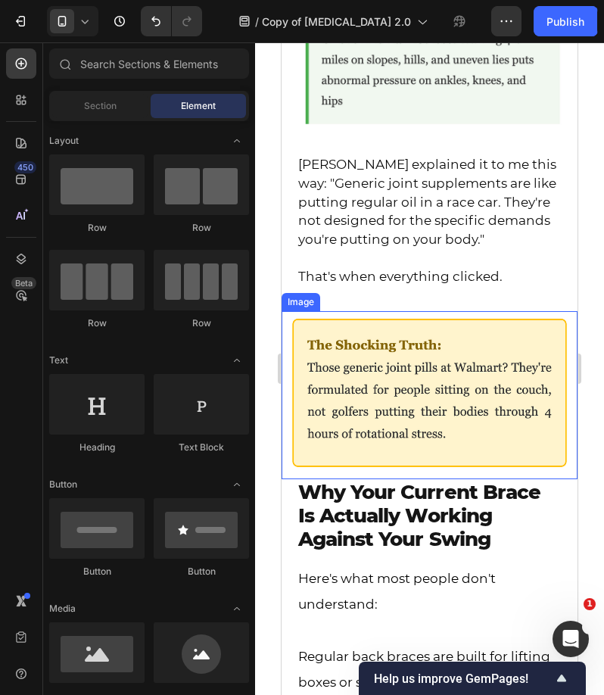
scroll to position [2080, 0]
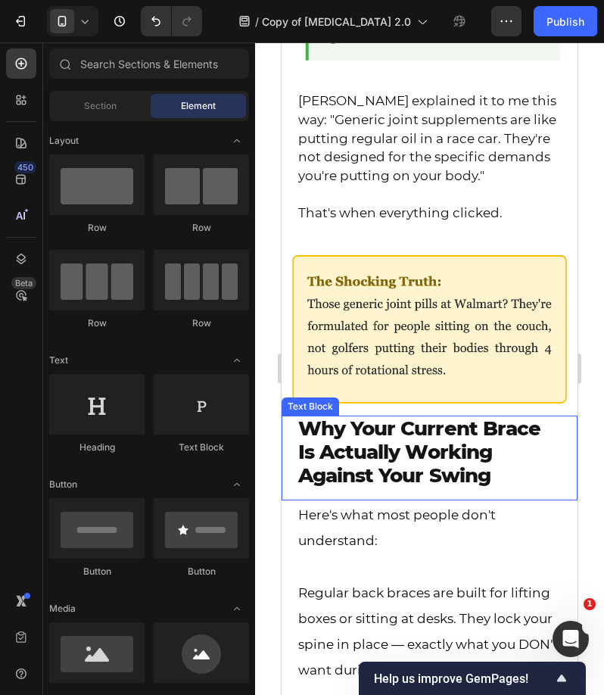
click at [445, 476] on p "Why Your Current Brace Is Actually Working Against Your Swing" at bounding box center [429, 452] width 263 height 71
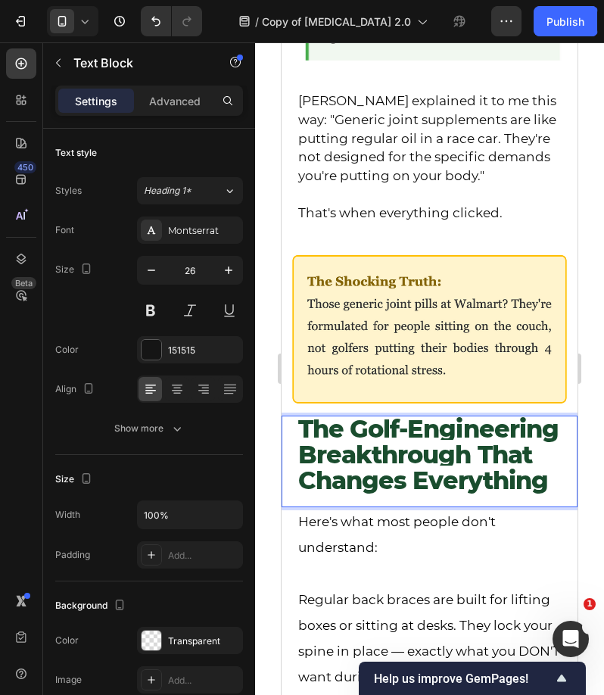
click at [262, 490] on div at bounding box center [429, 368] width 349 height 653
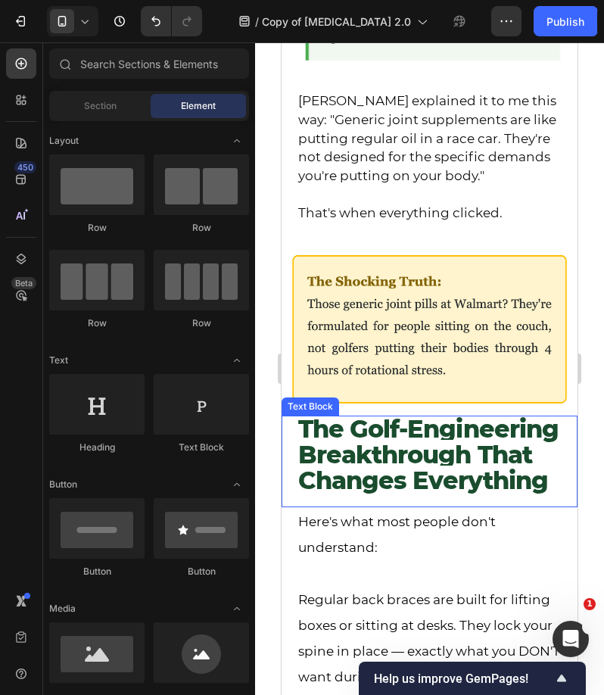
click at [400, 482] on strong "The Golf-Engineering Breakthrough That Changes Everything" at bounding box center [428, 454] width 260 height 81
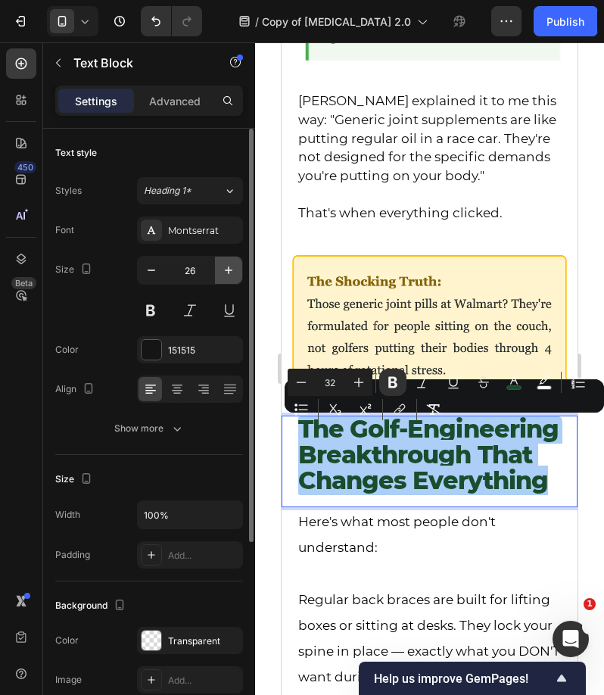
click at [228, 273] on icon "button" at bounding box center [228, 270] width 15 height 15
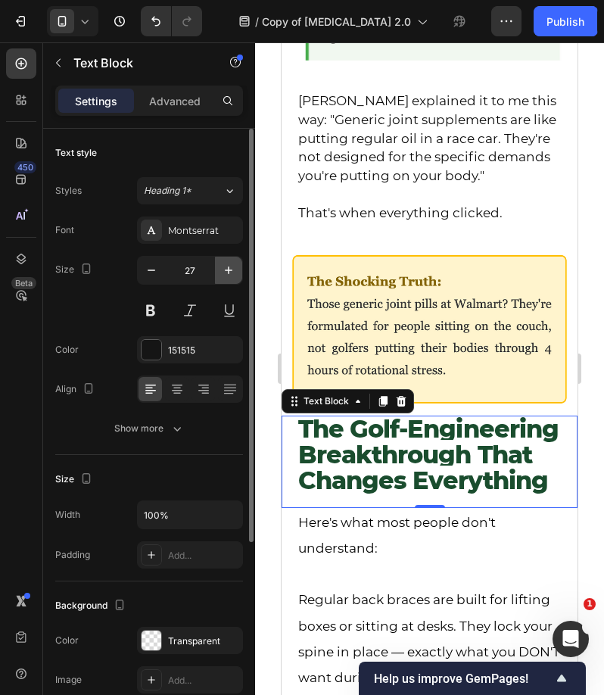
click at [228, 273] on icon "button" at bounding box center [228, 270] width 15 height 15
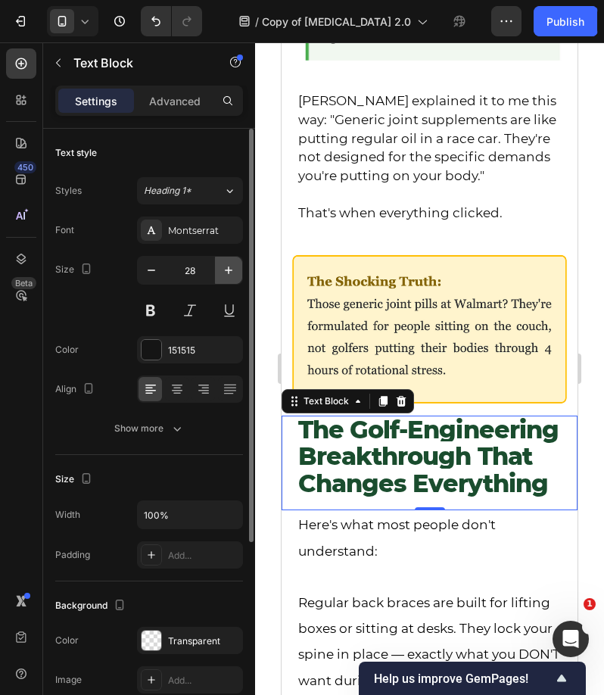
click at [228, 273] on icon "button" at bounding box center [228, 270] width 15 height 15
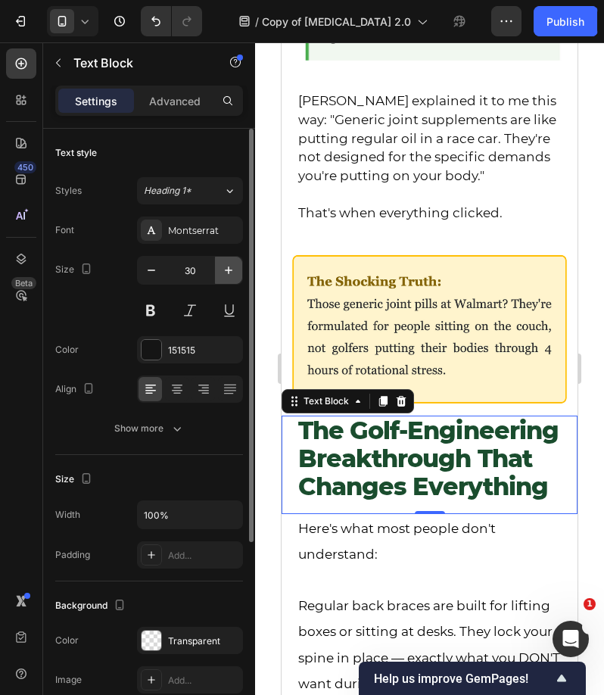
click at [228, 273] on icon "button" at bounding box center [228, 270] width 15 height 15
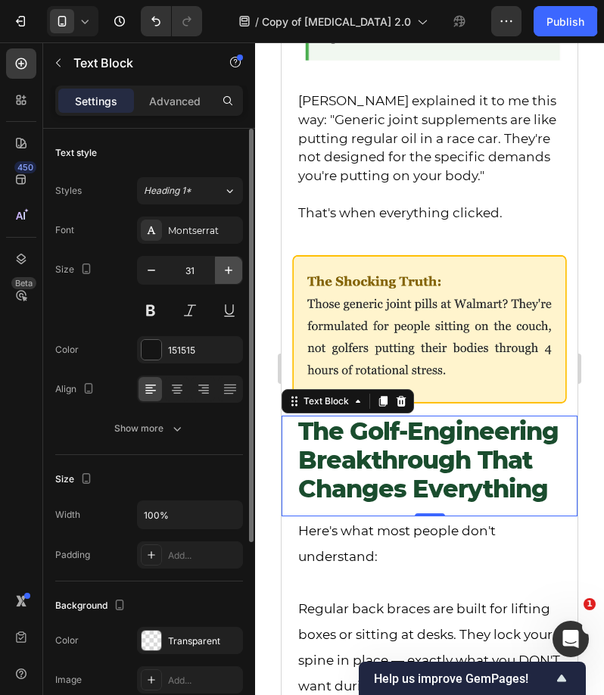
click at [228, 273] on icon "button" at bounding box center [228, 270] width 15 height 15
click at [159, 270] on button "button" at bounding box center [151, 270] width 27 height 27
type input "31"
click at [255, 350] on div at bounding box center [429, 368] width 349 height 653
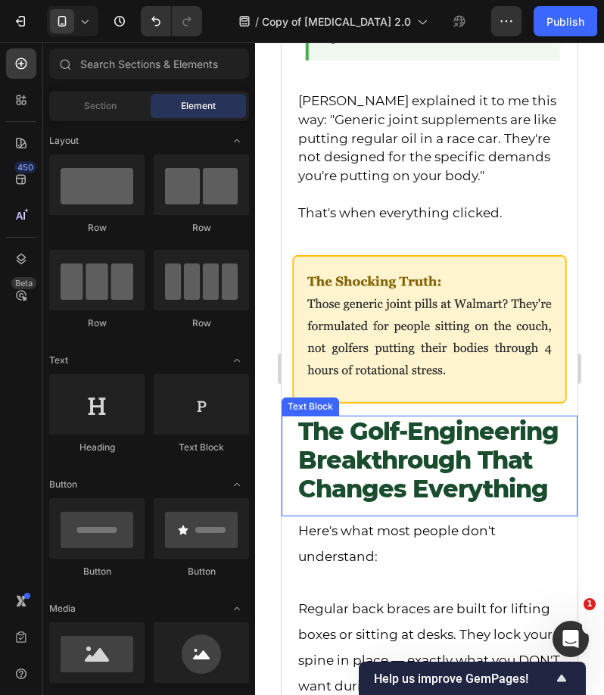
click at [294, 440] on div "The Golf-Engineering Breakthrough That Changes Everything Text Block" at bounding box center [430, 466] width 296 height 101
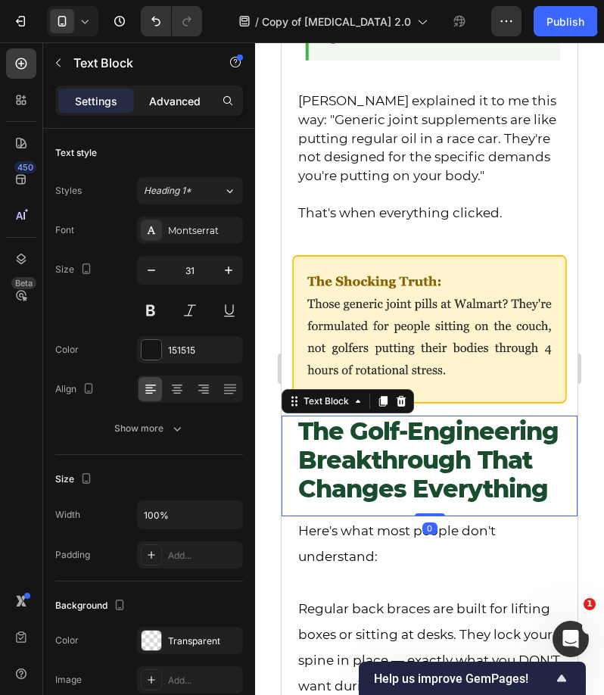
click at [170, 104] on p "Advanced" at bounding box center [174, 101] width 51 height 16
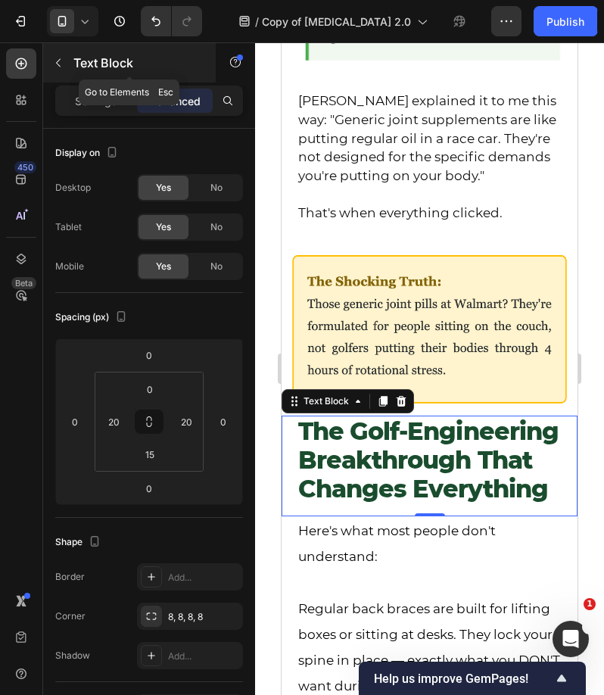
click at [63, 67] on icon "button" at bounding box center [58, 63] width 12 height 12
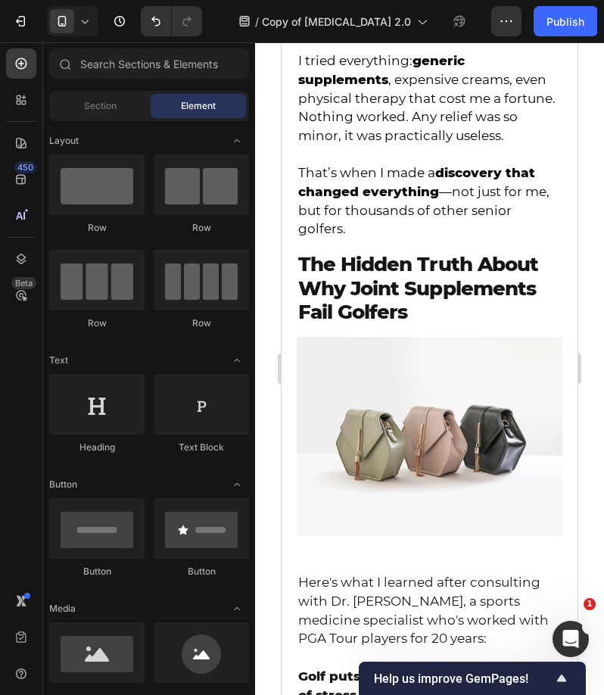
scroll to position [1001, 0]
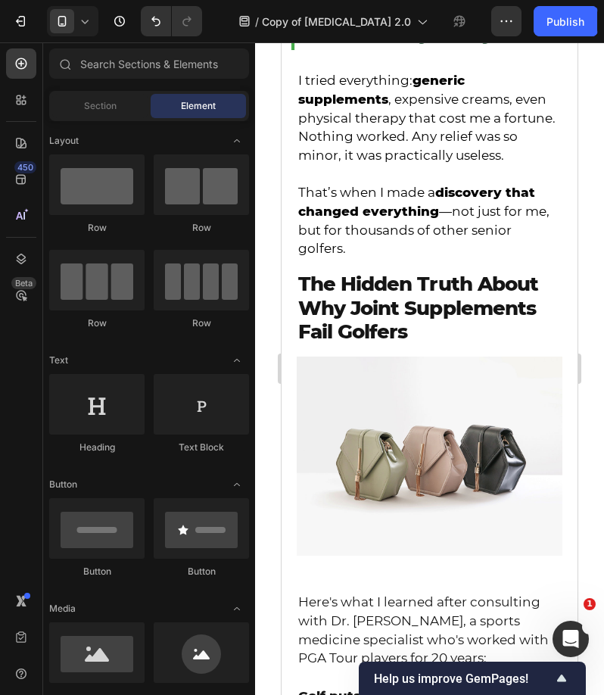
click at [341, 310] on strong "The Hidden Truth About Why Joint Supplements Fail Golfers" at bounding box center [418, 307] width 240 height 71
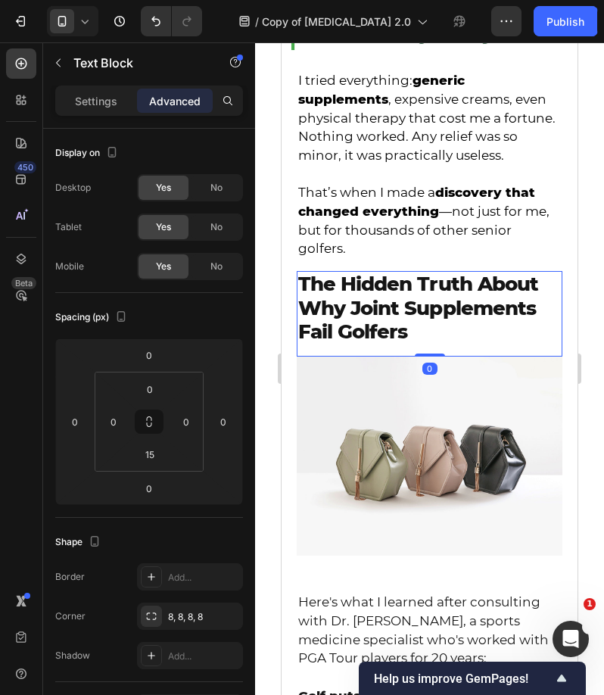
click at [341, 310] on strong "The Hidden Truth About Why Joint Supplements Fail Golfers" at bounding box center [418, 307] width 240 height 71
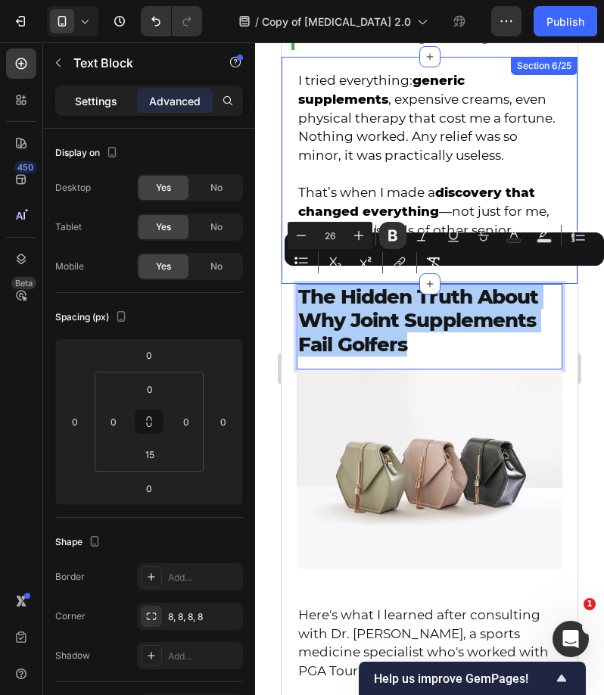
click at [114, 111] on div "Settings" at bounding box center [96, 101] width 76 height 24
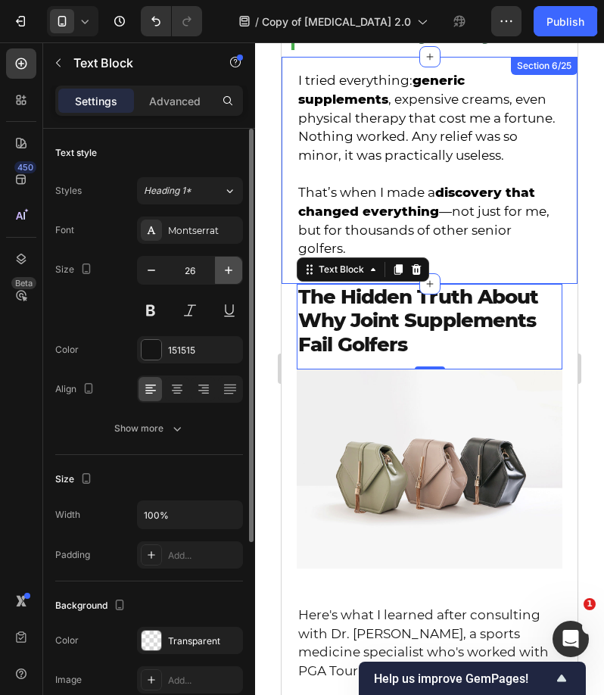
click at [227, 266] on icon "button" at bounding box center [228, 270] width 15 height 15
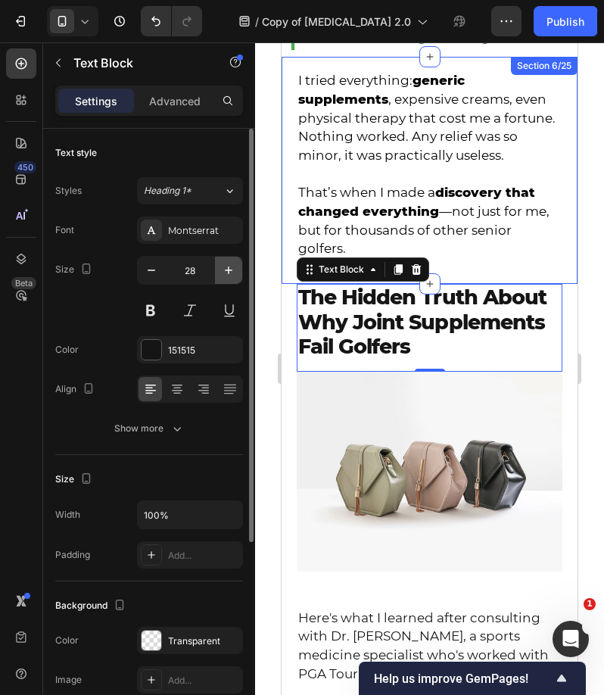
click at [227, 266] on icon "button" at bounding box center [228, 270] width 15 height 15
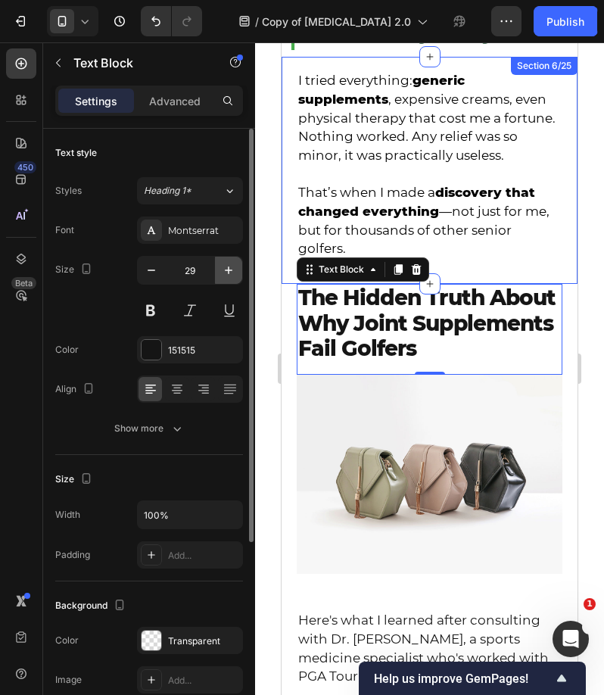
click at [227, 266] on icon "button" at bounding box center [228, 270] width 15 height 15
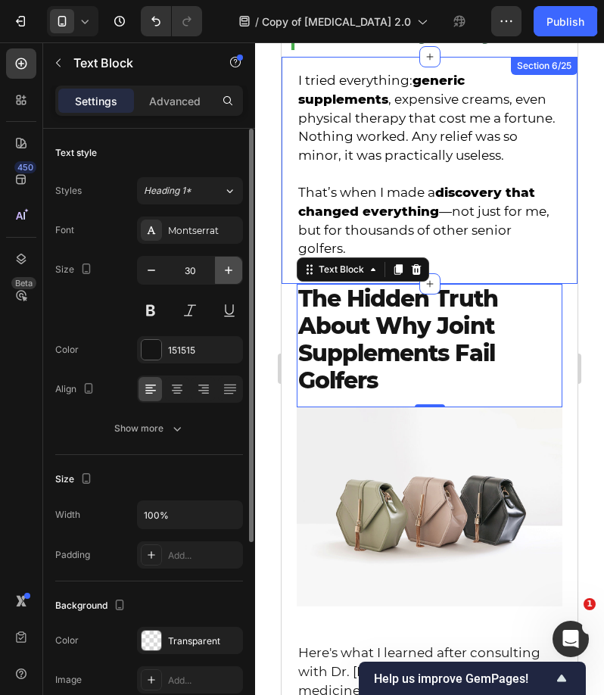
click at [227, 266] on icon "button" at bounding box center [228, 270] width 15 height 15
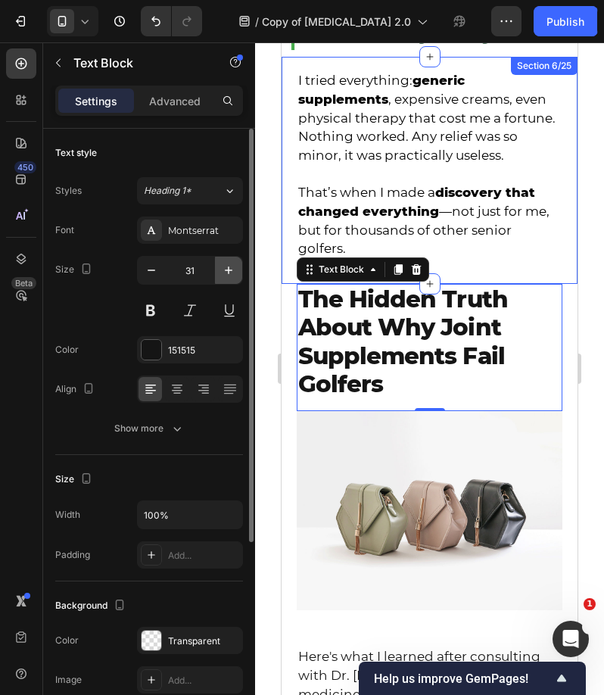
click at [227, 266] on icon "button" at bounding box center [228, 270] width 15 height 15
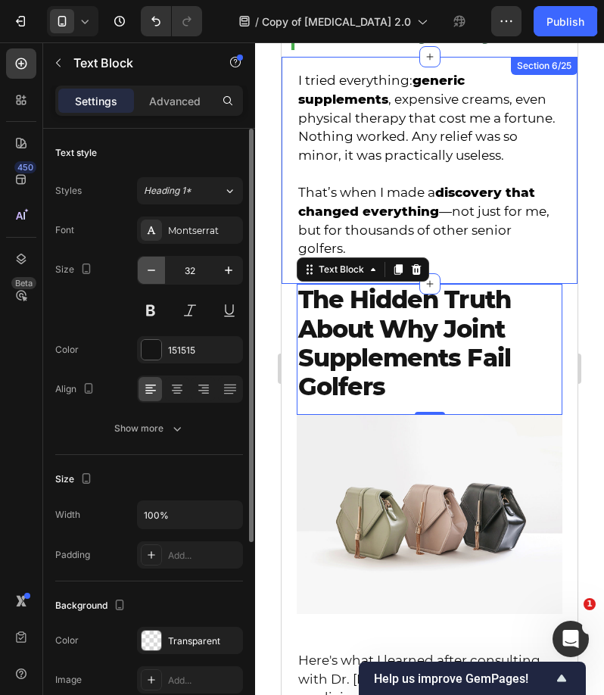
click at [152, 275] on icon "button" at bounding box center [151, 270] width 15 height 15
type input "31"
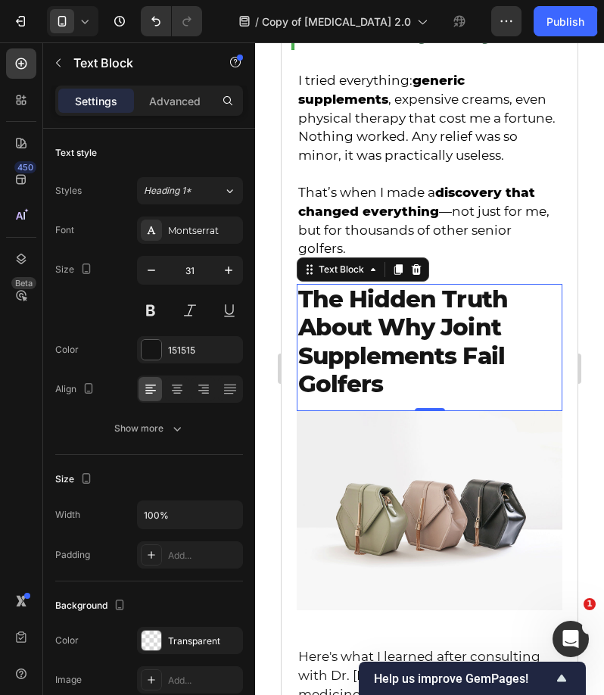
click at [268, 306] on div at bounding box center [429, 368] width 349 height 653
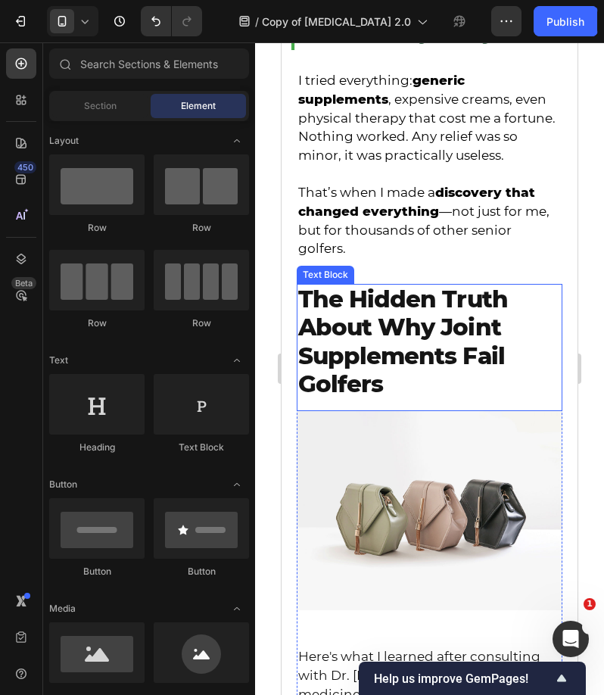
click at [341, 338] on strong "The Hidden Truth About Why Joint Supplements Fail Golfers" at bounding box center [403, 342] width 210 height 114
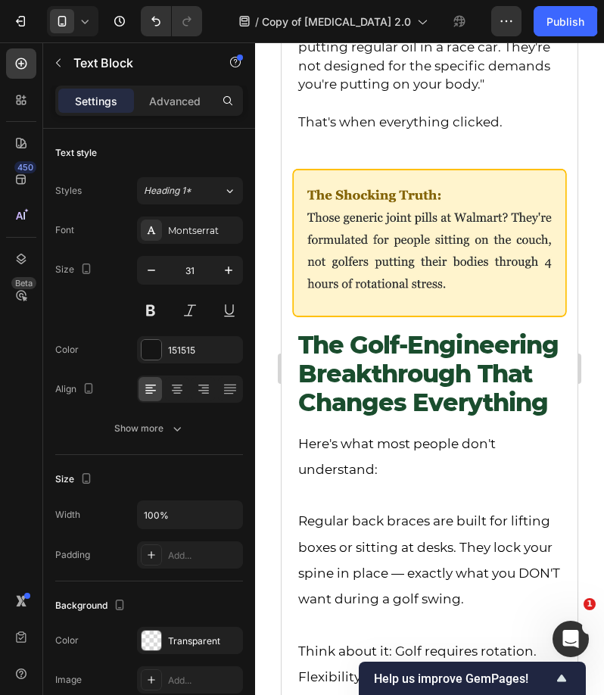
scroll to position [2225, 0]
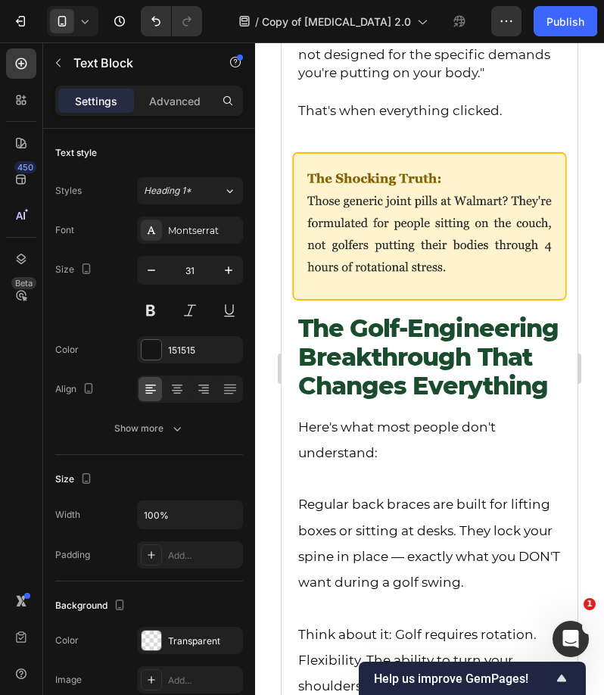
click at [341, 338] on strong "The Golf-Engineering Breakthrough That Changes Everything" at bounding box center [428, 356] width 260 height 87
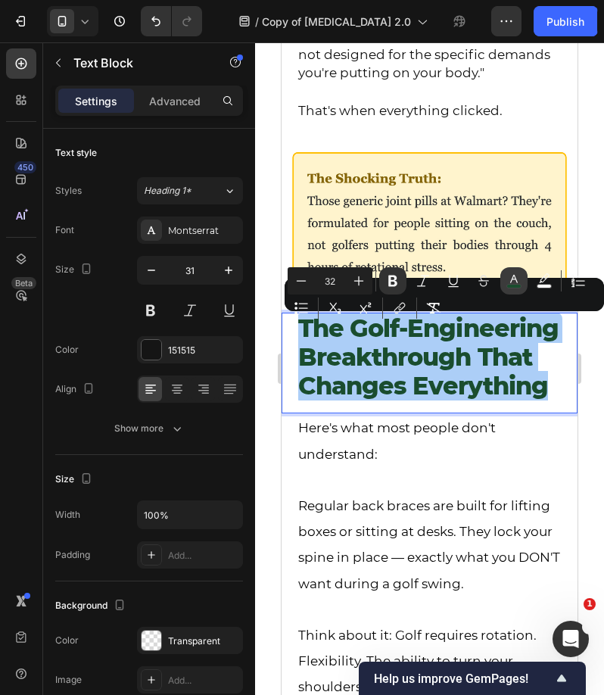
click at [507, 286] on rect "Editor contextual toolbar" at bounding box center [514, 287] width 14 height 4
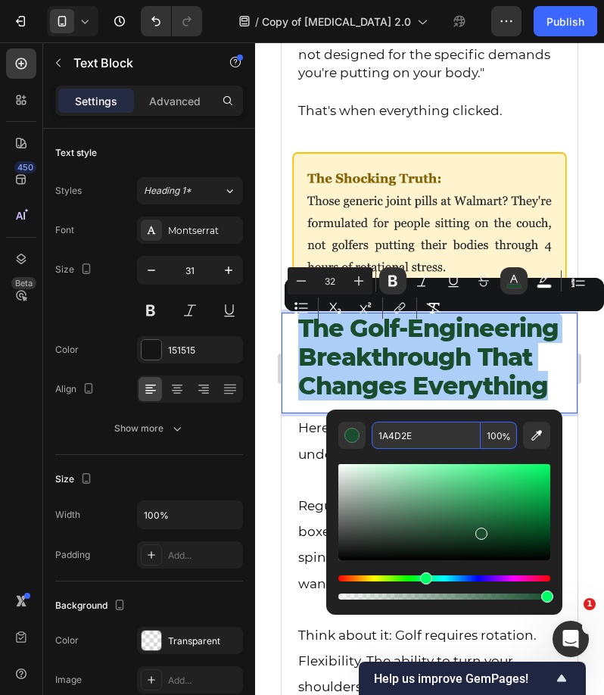
click at [424, 444] on input "1A4D2E" at bounding box center [426, 435] width 109 height 27
click at [257, 435] on div at bounding box center [429, 368] width 349 height 653
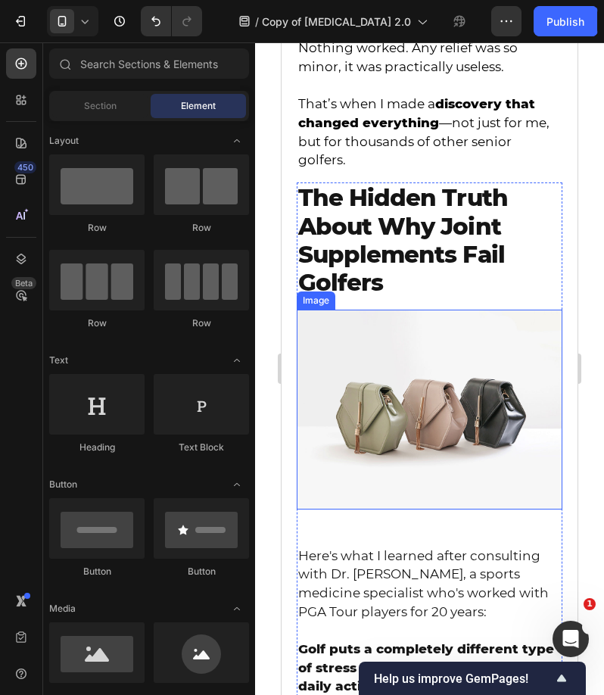
scroll to position [1078, 0]
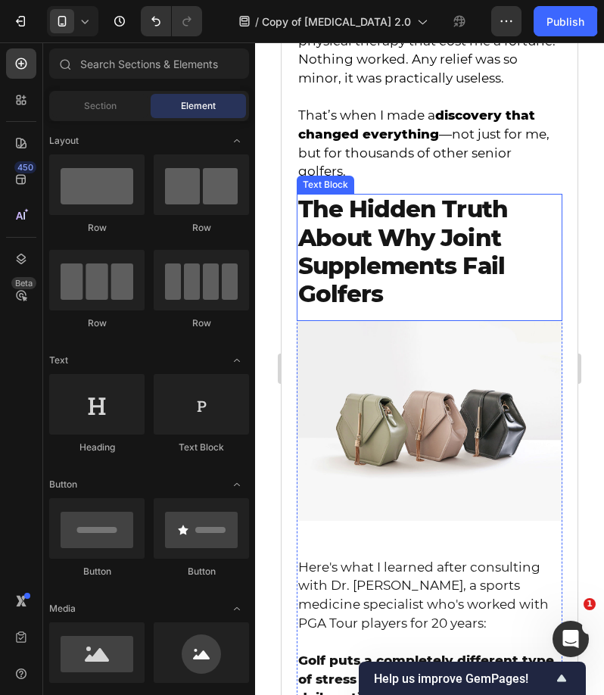
click at [371, 265] on strong "The Hidden Truth About Why Joint Supplements Fail Golfers" at bounding box center [403, 252] width 210 height 114
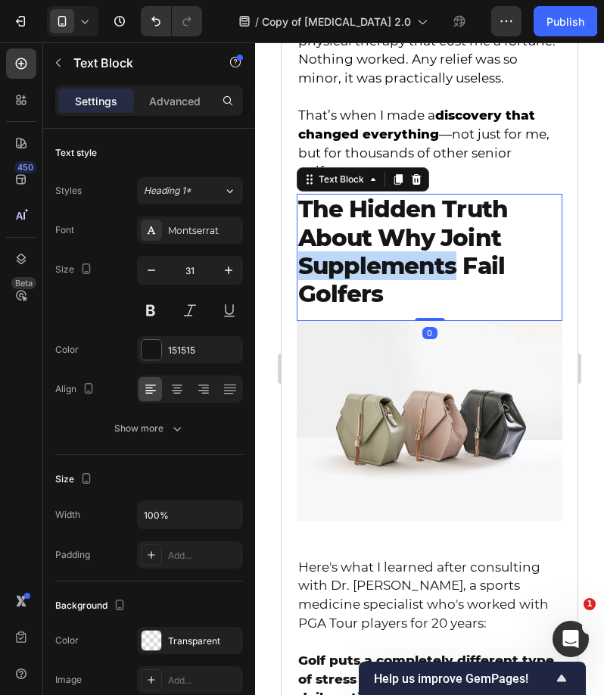
click at [371, 265] on strong "The Hidden Truth About Why Joint Supplements Fail Golfers" at bounding box center [403, 252] width 210 height 114
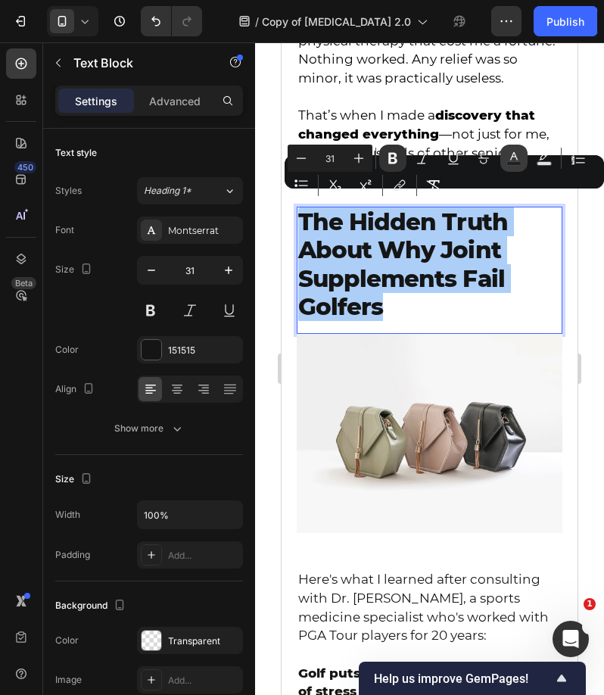
click at [515, 159] on icon "Editor contextual toolbar" at bounding box center [513, 158] width 15 height 15
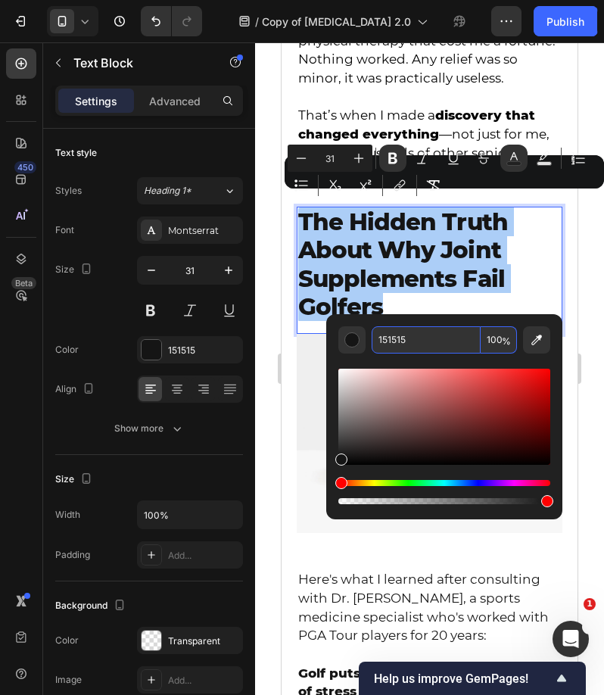
click at [434, 335] on input "151515" at bounding box center [426, 339] width 109 height 27
paste input "A4D2E"
type input "1A4D2E"
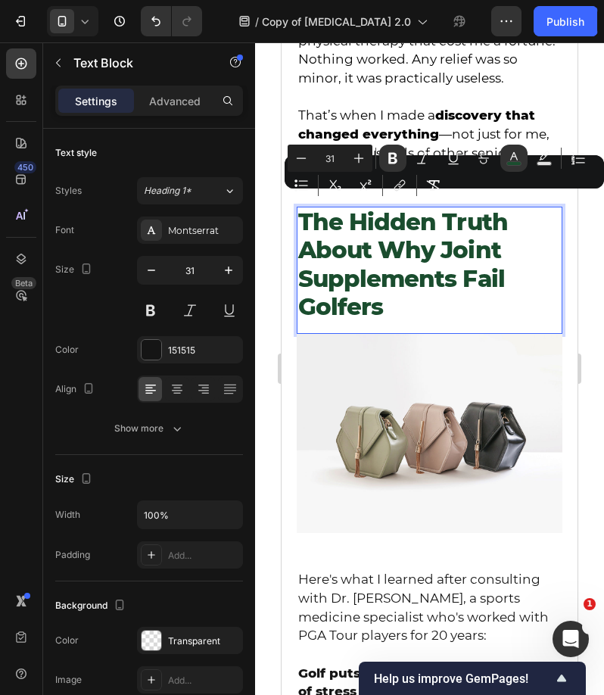
click at [260, 322] on div at bounding box center [429, 368] width 349 height 653
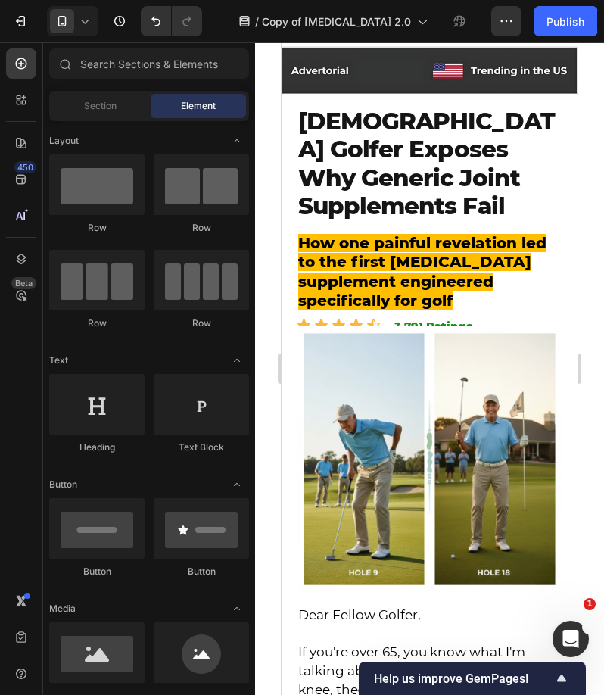
scroll to position [0, 0]
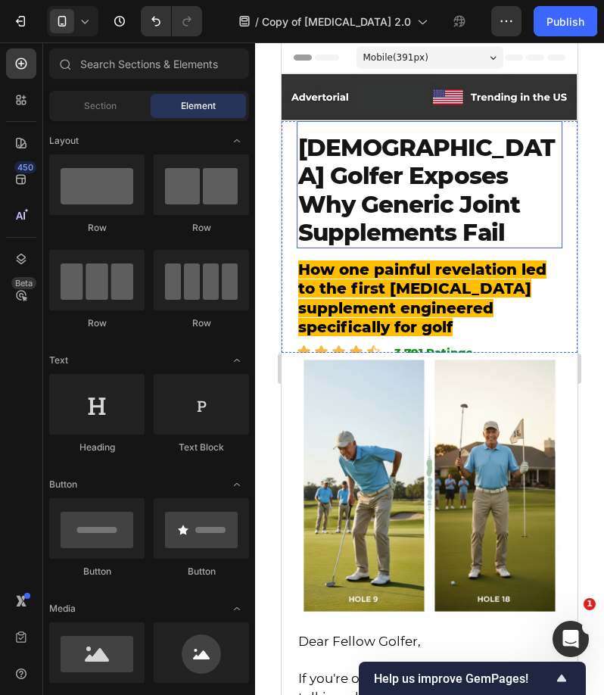
click at [386, 235] on h2 "73-Year-Old Golfer Exposes Why Generic Joint Supplements Fail" at bounding box center [430, 190] width 266 height 116
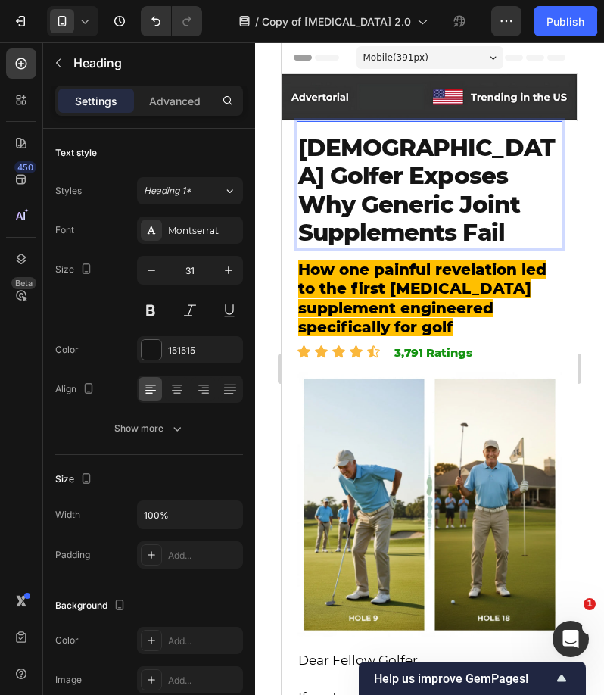
click at [388, 215] on strong "73-Year-Old Golfer Exposes Why Generic Joint Supplements Fail" at bounding box center [426, 190] width 257 height 114
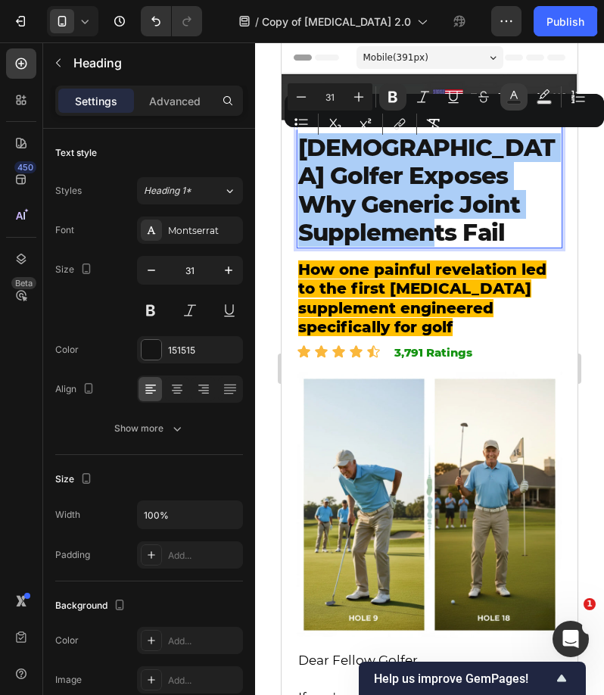
click at [504, 95] on button "Text Color" at bounding box center [513, 96] width 27 height 27
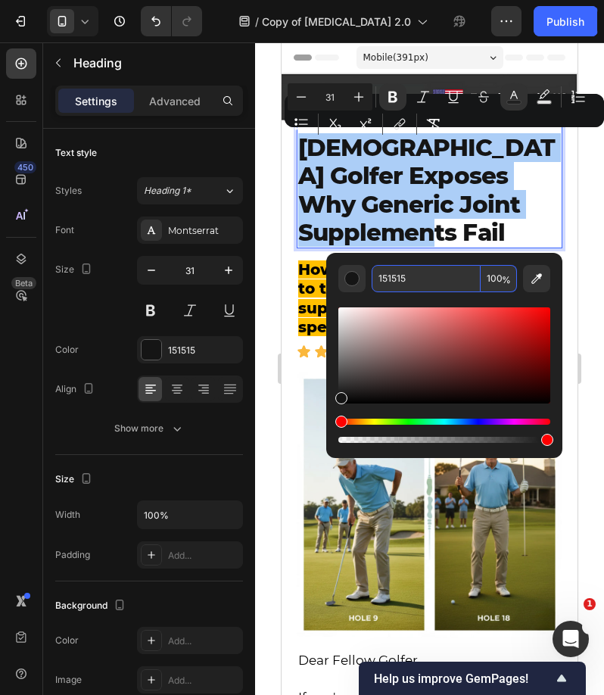
click at [400, 278] on input "151515" at bounding box center [426, 278] width 109 height 27
paste input "A4D2E"
click at [400, 278] on input "1A4D2E5" at bounding box center [426, 278] width 109 height 27
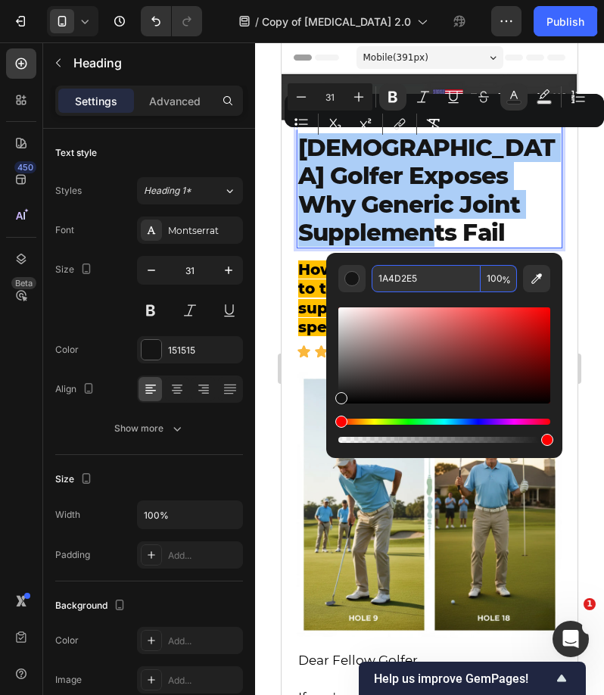
click at [400, 278] on input "1A4D2E5" at bounding box center [426, 278] width 109 height 27
paste input "Editor contextual toolbar"
type input "1A4D2E"
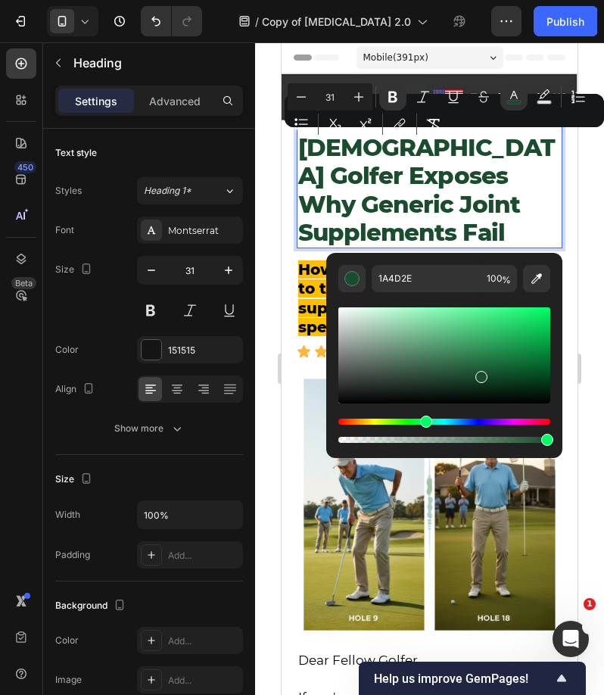
click at [268, 268] on div at bounding box center [429, 368] width 349 height 653
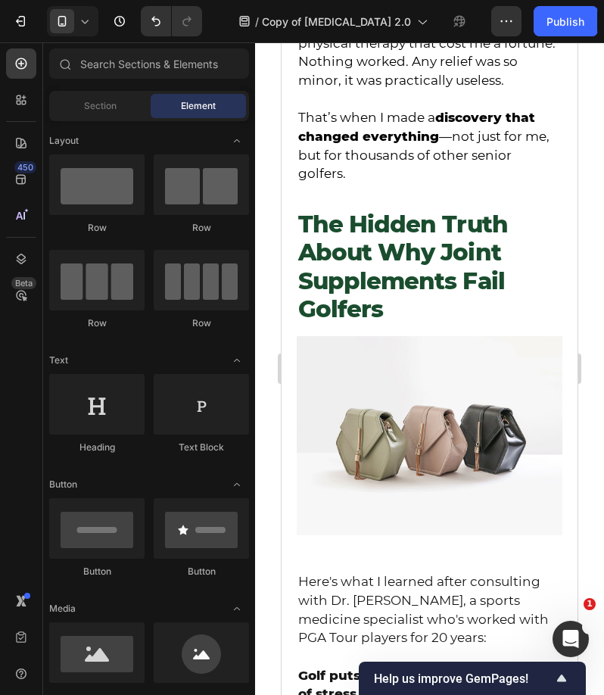
scroll to position [1108, 0]
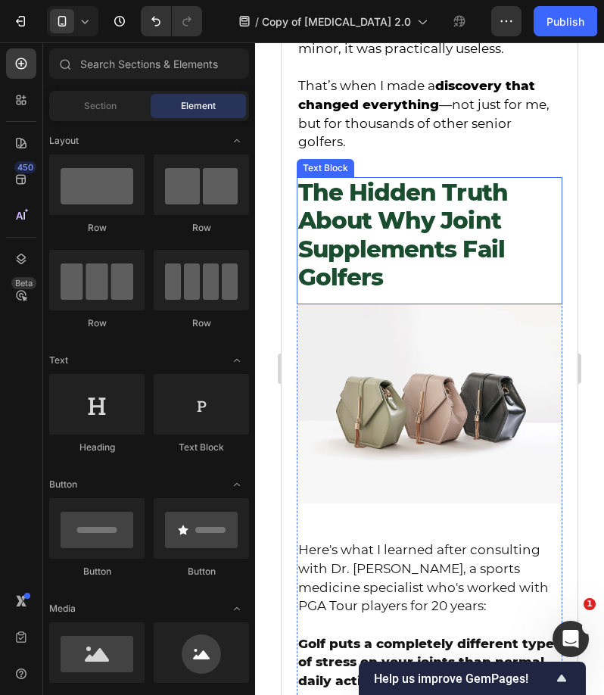
click at [396, 216] on strong "The Hidden Truth About Why Joint Supplements Fail Golfers" at bounding box center [403, 235] width 210 height 114
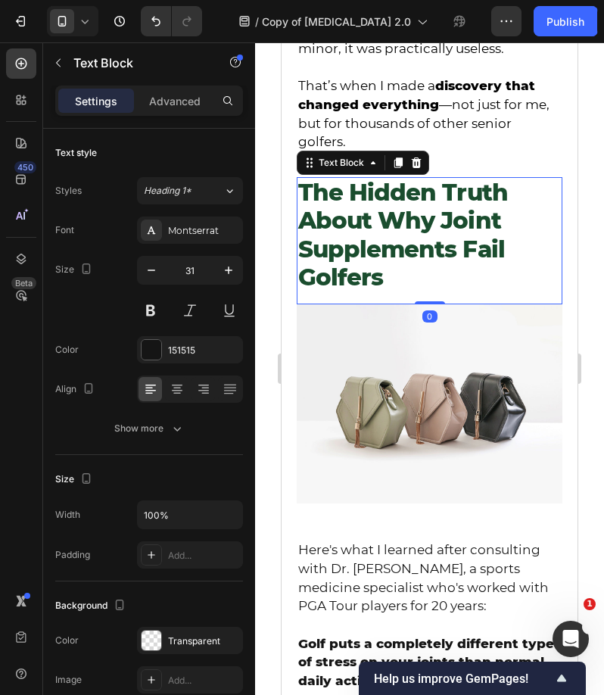
click at [262, 237] on div at bounding box center [429, 368] width 349 height 653
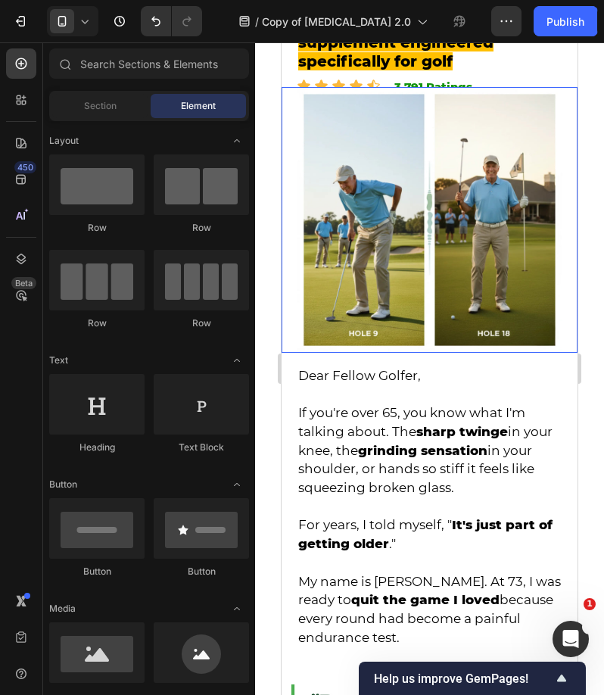
scroll to position [0, 0]
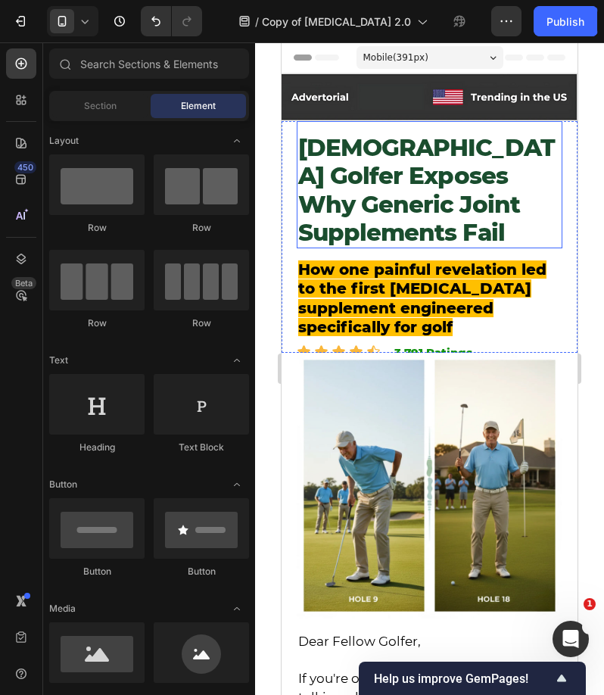
click at [369, 160] on strong "73-Year-Old Golfer Exposes Why Generic Joint Supplements Fail" at bounding box center [426, 190] width 257 height 114
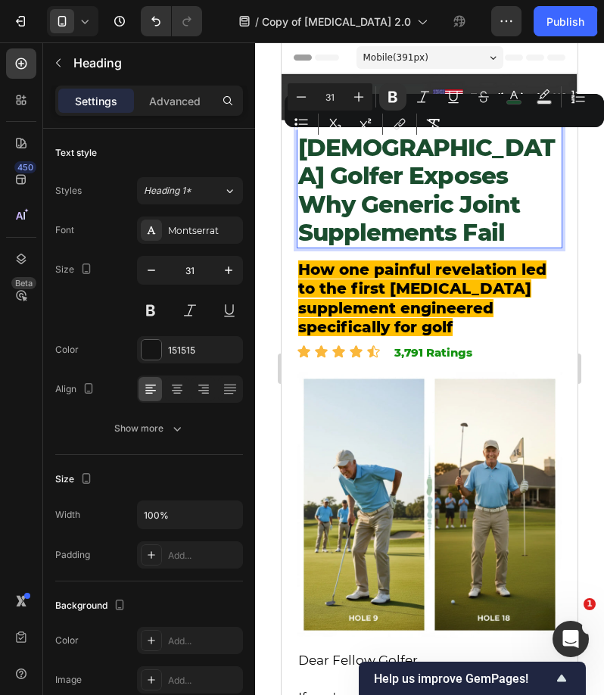
click at [261, 269] on div at bounding box center [429, 368] width 349 height 653
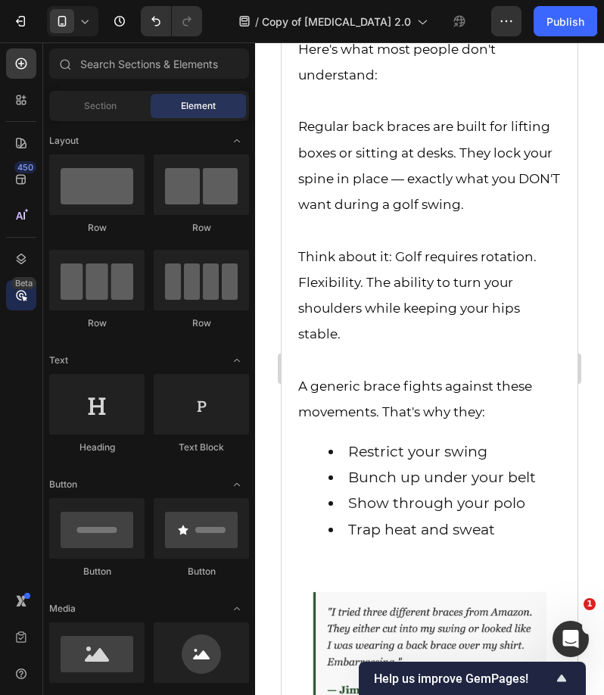
scroll to position [2589, 0]
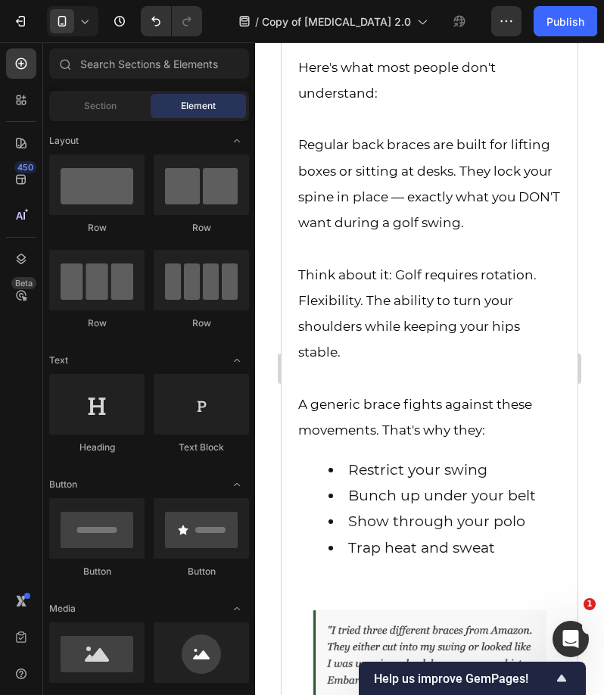
click at [462, 327] on span "Think about it: Golf requires rotation. Flexibility. The ability to turn your s…" at bounding box center [417, 313] width 238 height 93
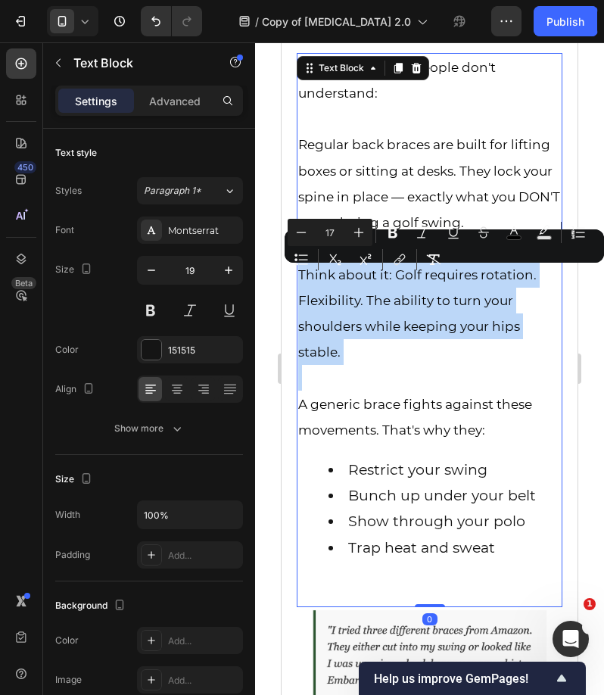
click at [462, 327] on span "Think about it: Golf requires rotation. Flexibility. The ability to turn your s…" at bounding box center [417, 313] width 238 height 93
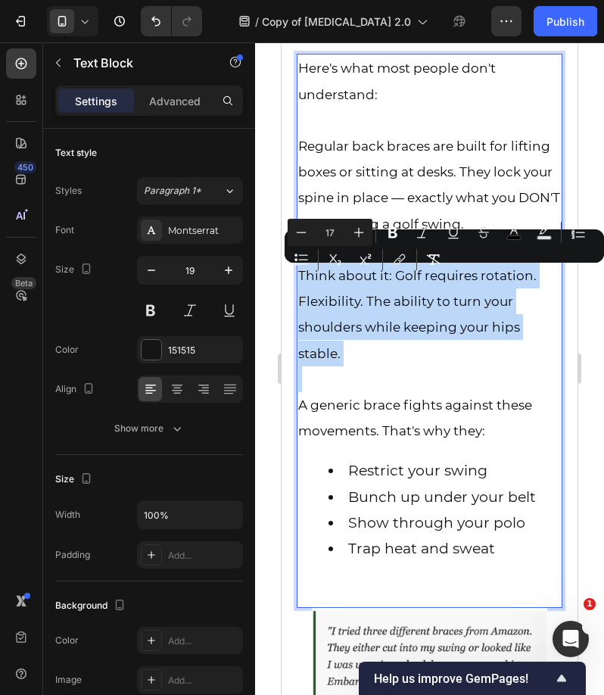
type input "19"
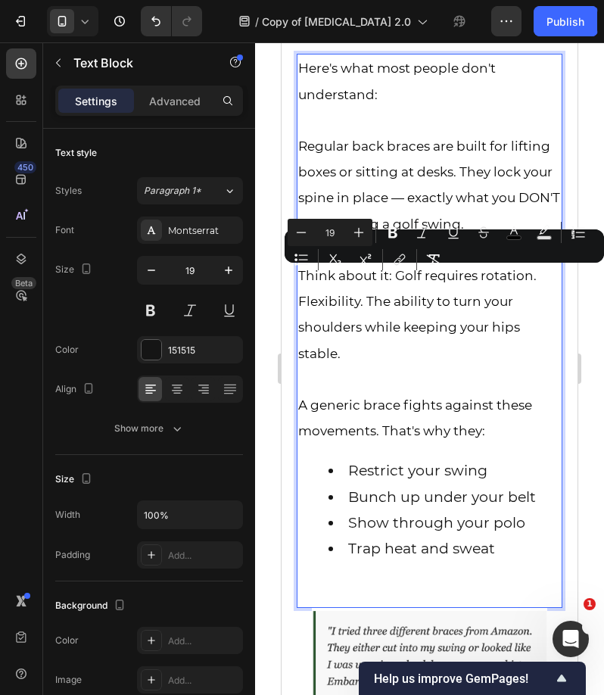
click at [499, 568] on div "Here's what most people don't understand: Regular back braces are built for lif…" at bounding box center [430, 316] width 266 height 524
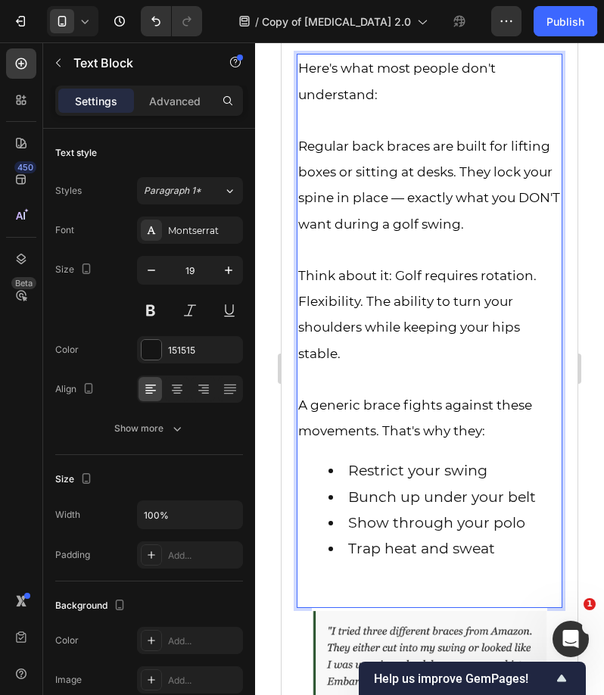
click at [494, 593] on div "Here's what most people don't understand: Regular back braces are built for lif…" at bounding box center [430, 331] width 266 height 554
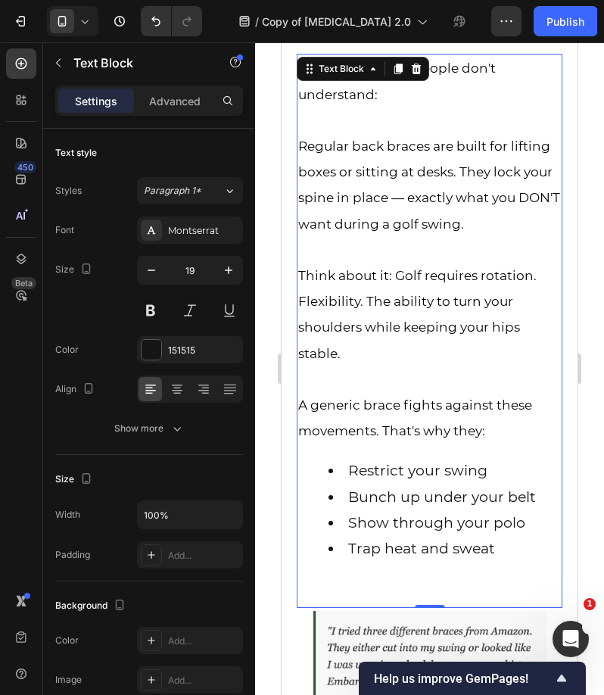
click at [508, 560] on li "Trap heat and sweat" at bounding box center [445, 549] width 232 height 26
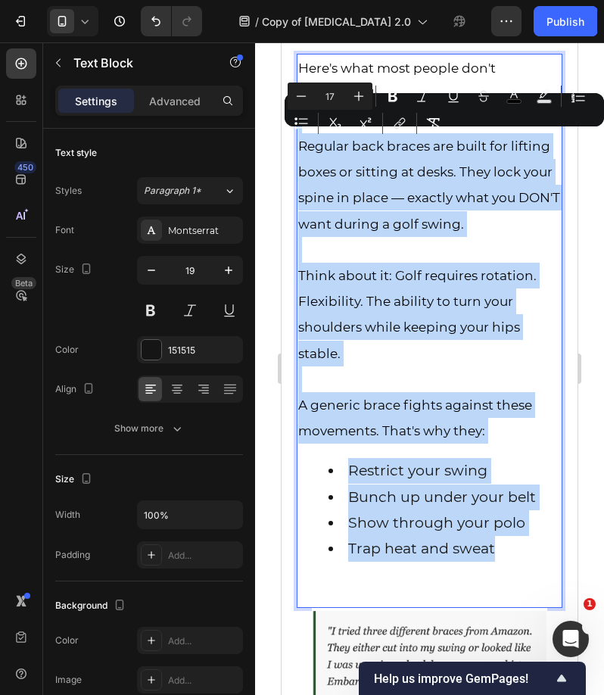
drag, startPoint x: 508, startPoint y: 560, endPoint x: 354, endPoint y: 130, distance: 456.9
click at [354, 130] on div "Here's what most people don't understand: Regular back braces are built for lif…" at bounding box center [430, 316] width 266 height 524
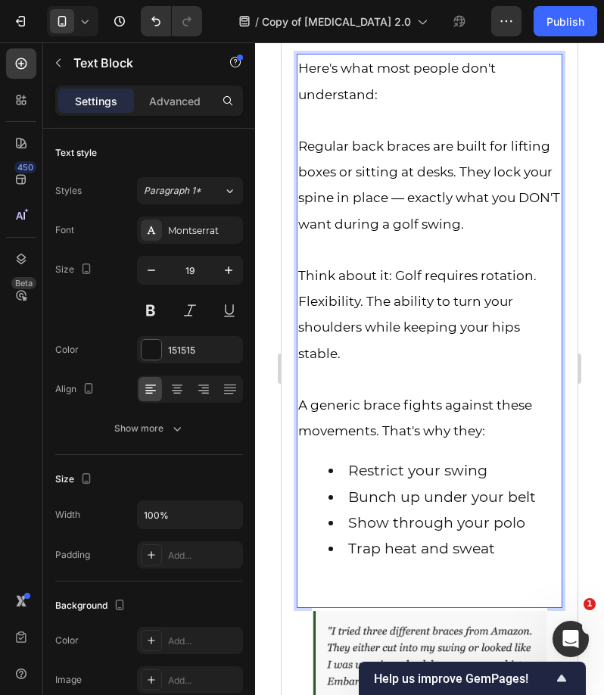
click at [298, 67] on span "Here's what most people don't understand:" at bounding box center [397, 81] width 198 height 41
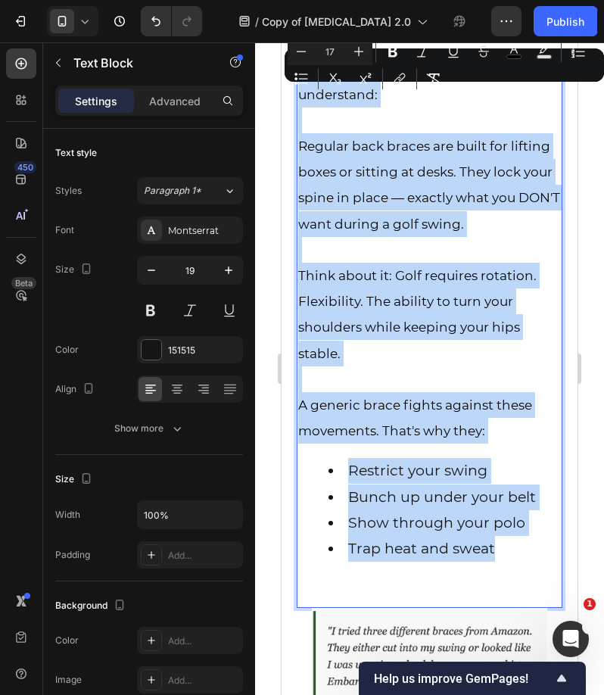
drag, startPoint x: 298, startPoint y: 67, endPoint x: 512, endPoint y: 564, distance: 541.1
click at [512, 564] on div "Here's what most people don't understand: Regular back braces are built for lif…" at bounding box center [430, 316] width 266 height 524
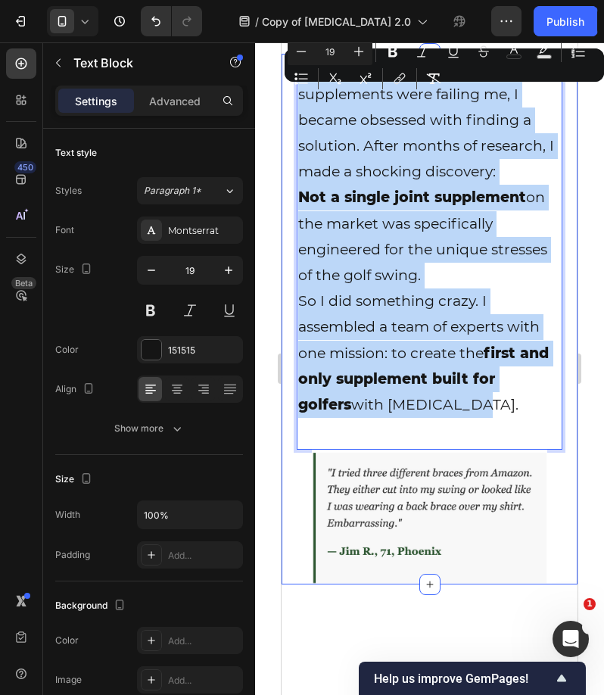
drag, startPoint x: 411, startPoint y: 407, endPoint x: 581, endPoint y: 102, distance: 348.4
click at [293, 70] on div "Once I understood why regular supplements were failing me, I became obsessed wi…" at bounding box center [430, 319] width 296 height 530
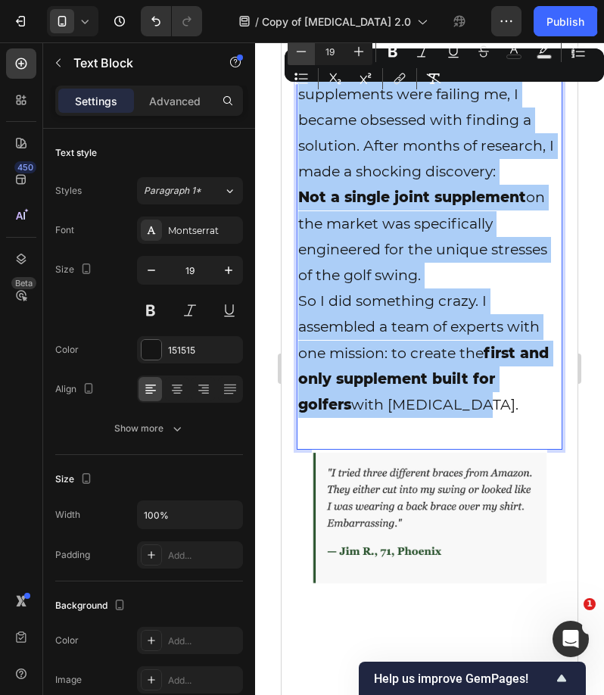
click at [299, 58] on icon "Editor contextual toolbar" at bounding box center [301, 51] width 15 height 15
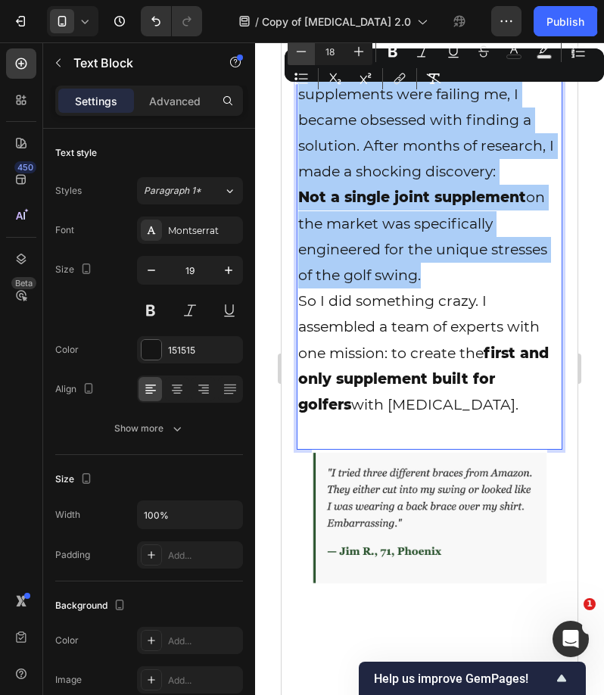
click at [299, 58] on icon "Editor contextual toolbar" at bounding box center [301, 51] width 15 height 15
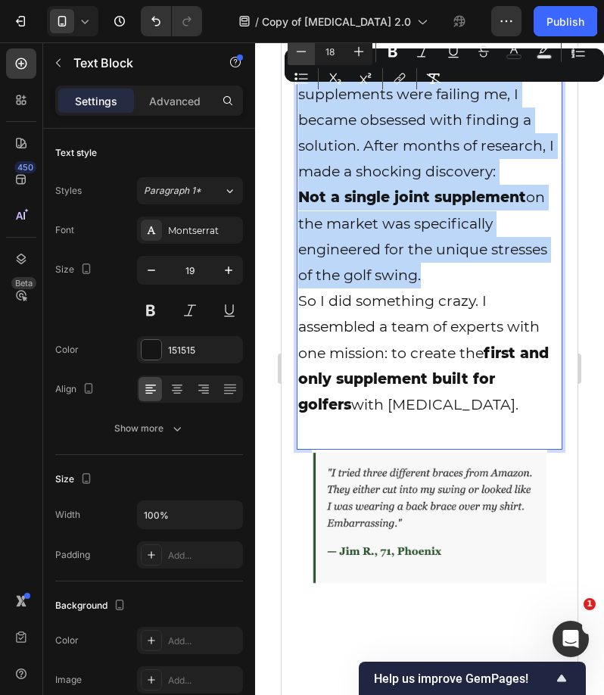
type input "17"
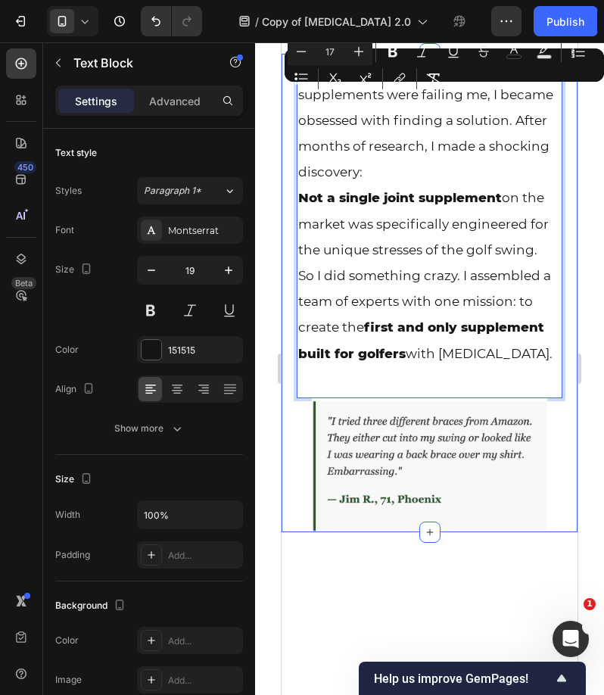
click at [270, 127] on div at bounding box center [429, 368] width 349 height 653
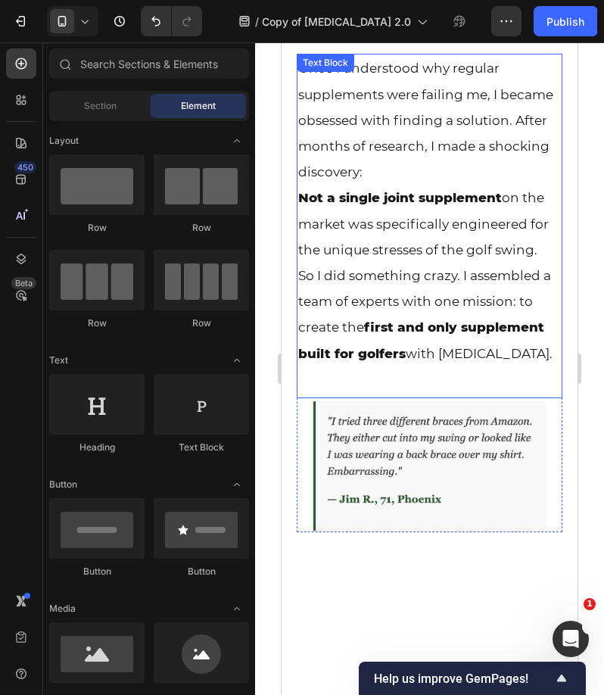
click at [382, 173] on p "Once I understood why regular supplements were failing me, I became obsessed wi…" at bounding box center [429, 119] width 263 height 129
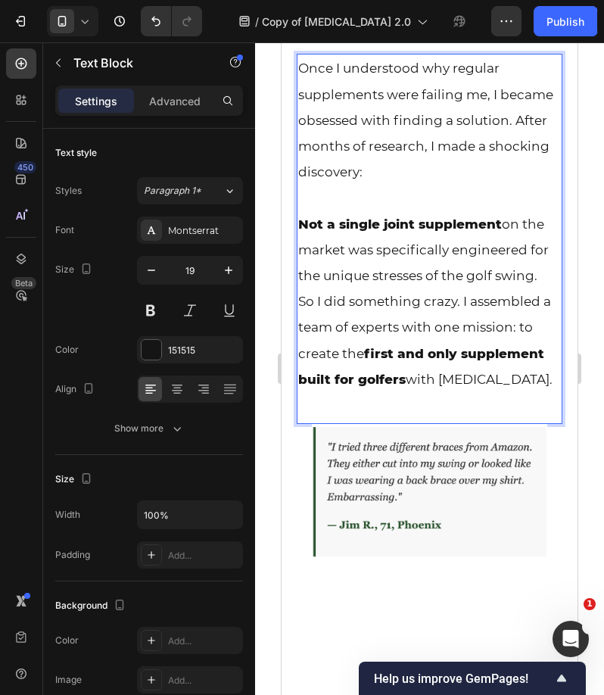
click at [544, 282] on p "Not a single joint supplement on the market was specifically engineered for the…" at bounding box center [429, 250] width 263 height 78
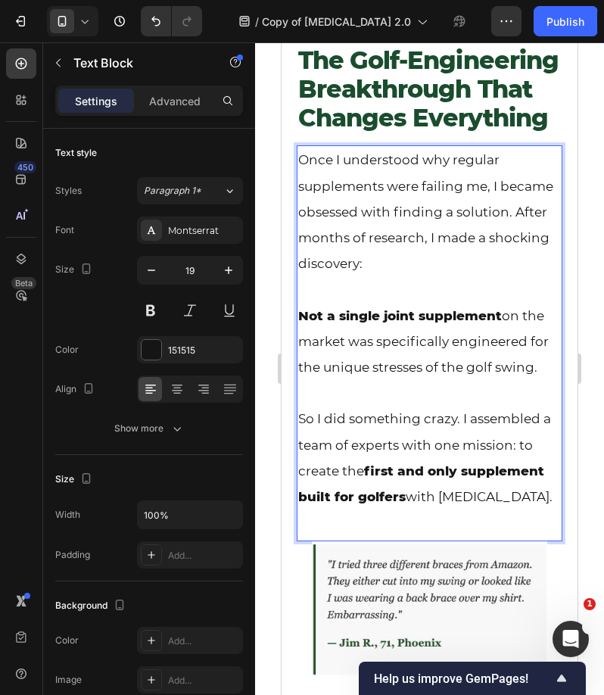
scroll to position [2488, 0]
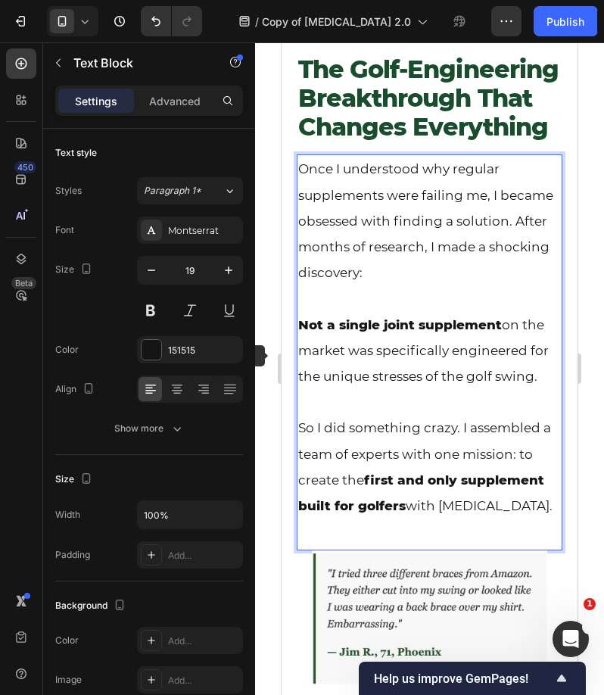
click at [263, 350] on div at bounding box center [429, 368] width 349 height 653
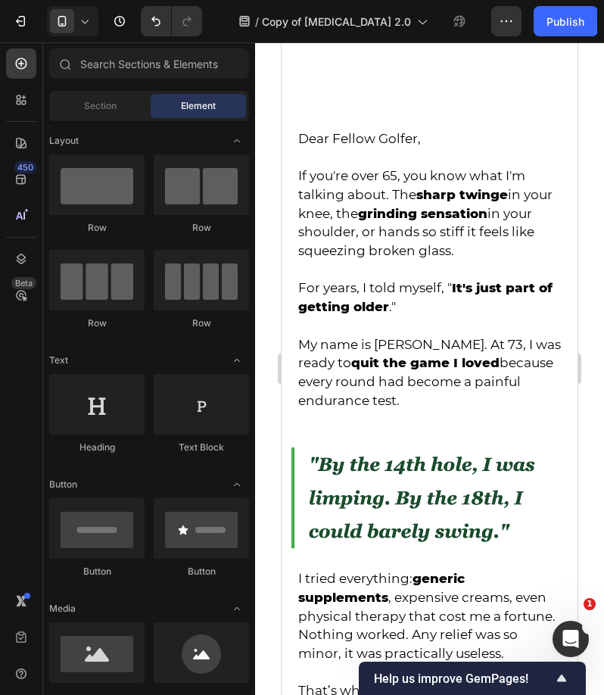
scroll to position [0, 0]
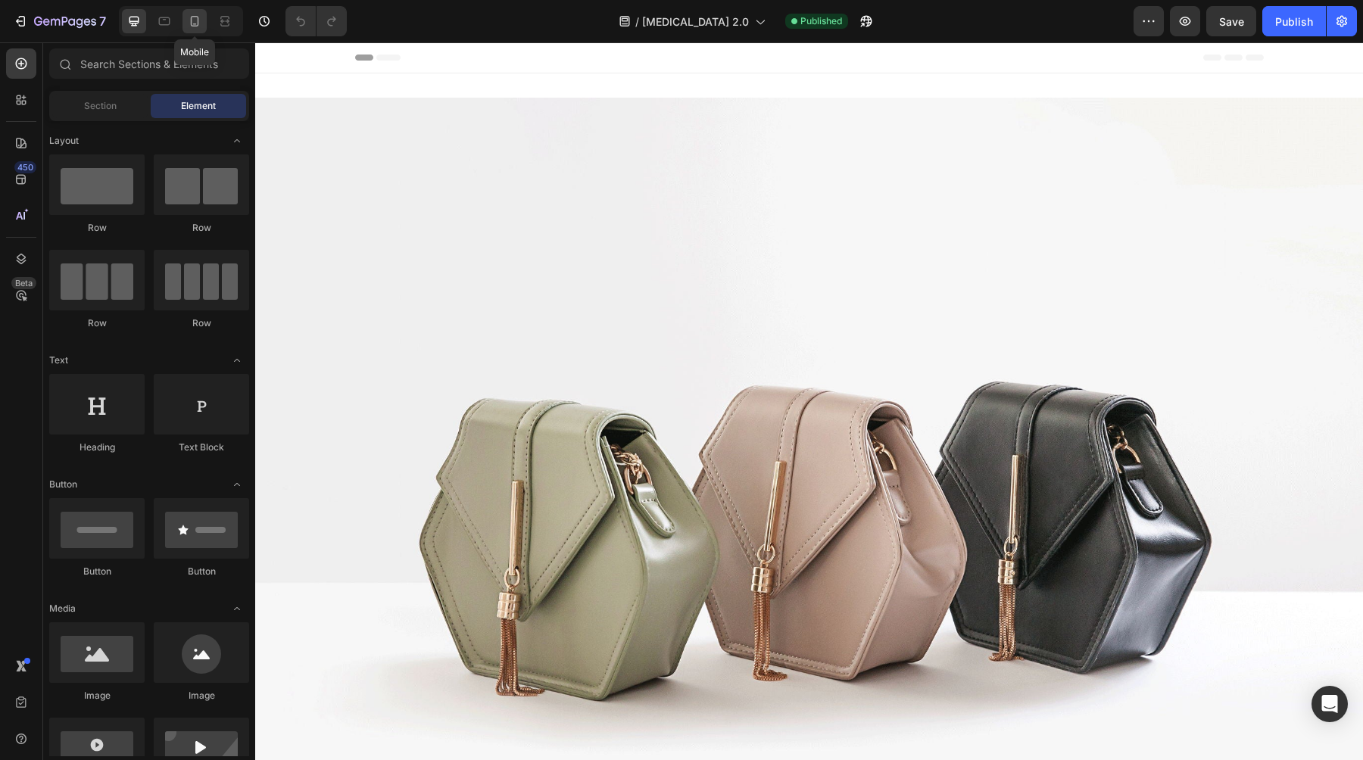
click at [198, 23] on icon at bounding box center [195, 21] width 8 height 11
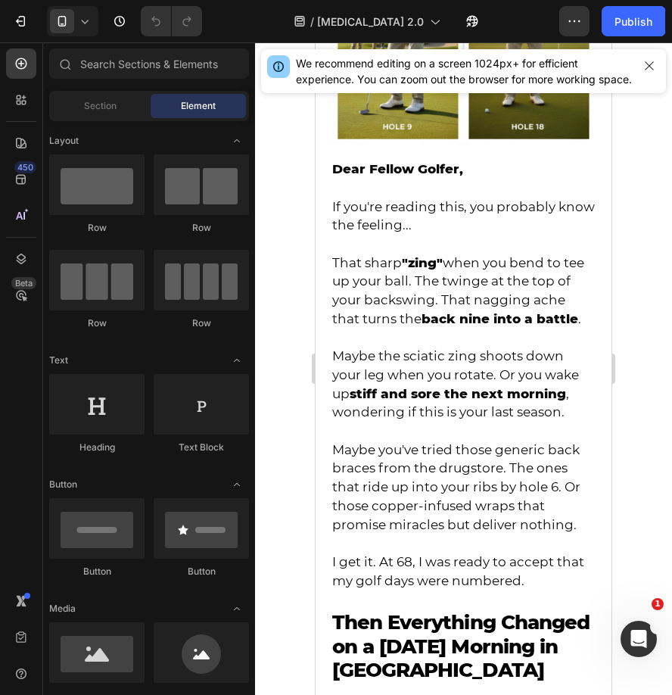
scroll to position [562, 0]
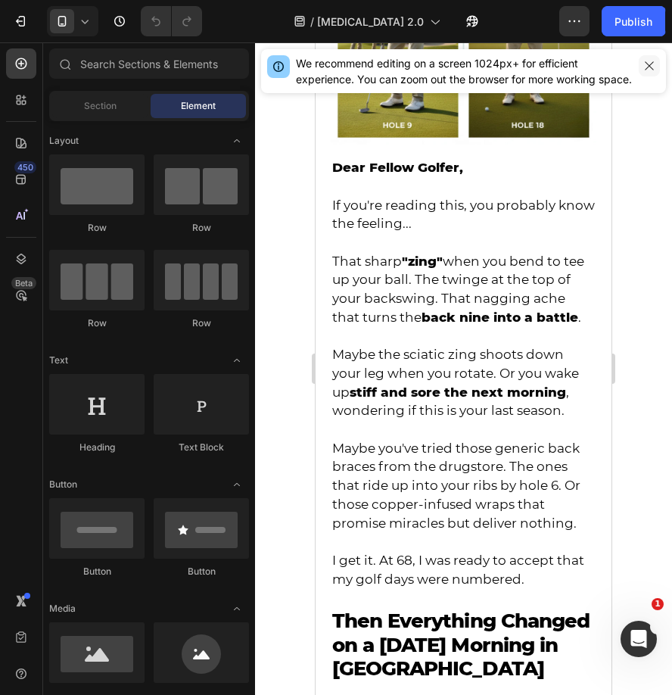
click at [646, 63] on icon "button" at bounding box center [649, 66] width 12 height 12
